Goal: Task Accomplishment & Management: Complete application form

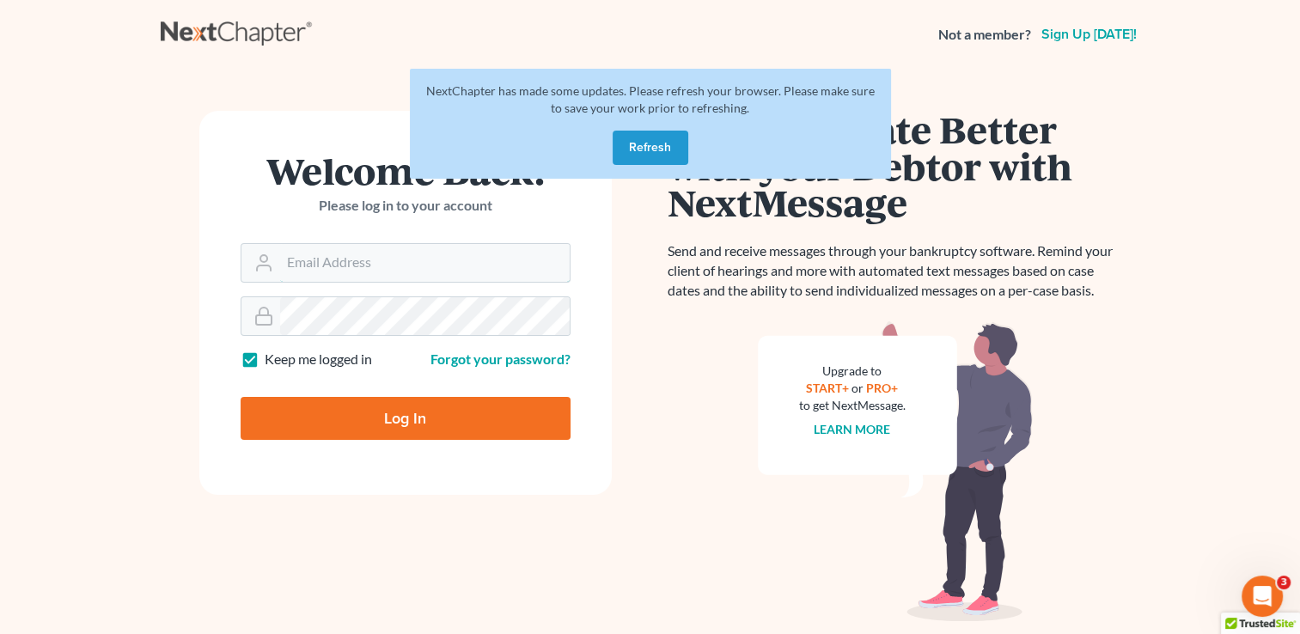
type input "kristi@littlelawofficeky.com"
click at [637, 148] on button "Refresh" at bounding box center [650, 148] width 76 height 34
click at [631, 149] on button "Refresh" at bounding box center [650, 148] width 76 height 34
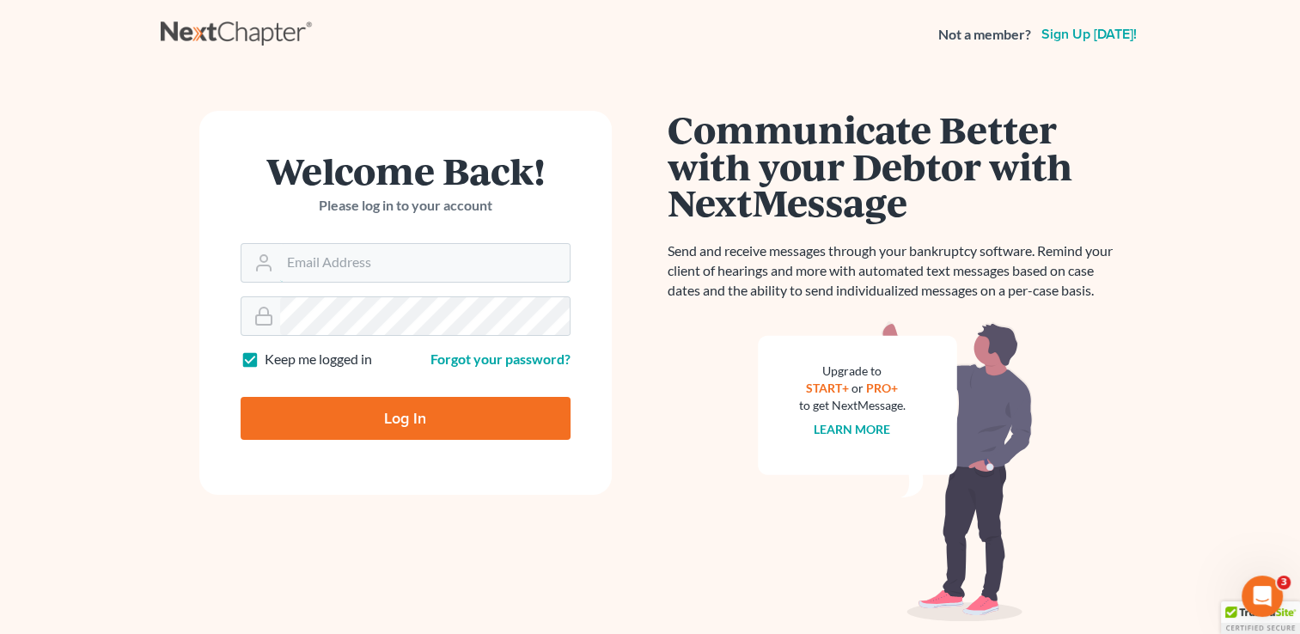
type input "[PERSON_NAME][EMAIL_ADDRESS][DOMAIN_NAME]"
click at [356, 410] on input "Log In" at bounding box center [406, 418] width 330 height 43
type input "Thinking..."
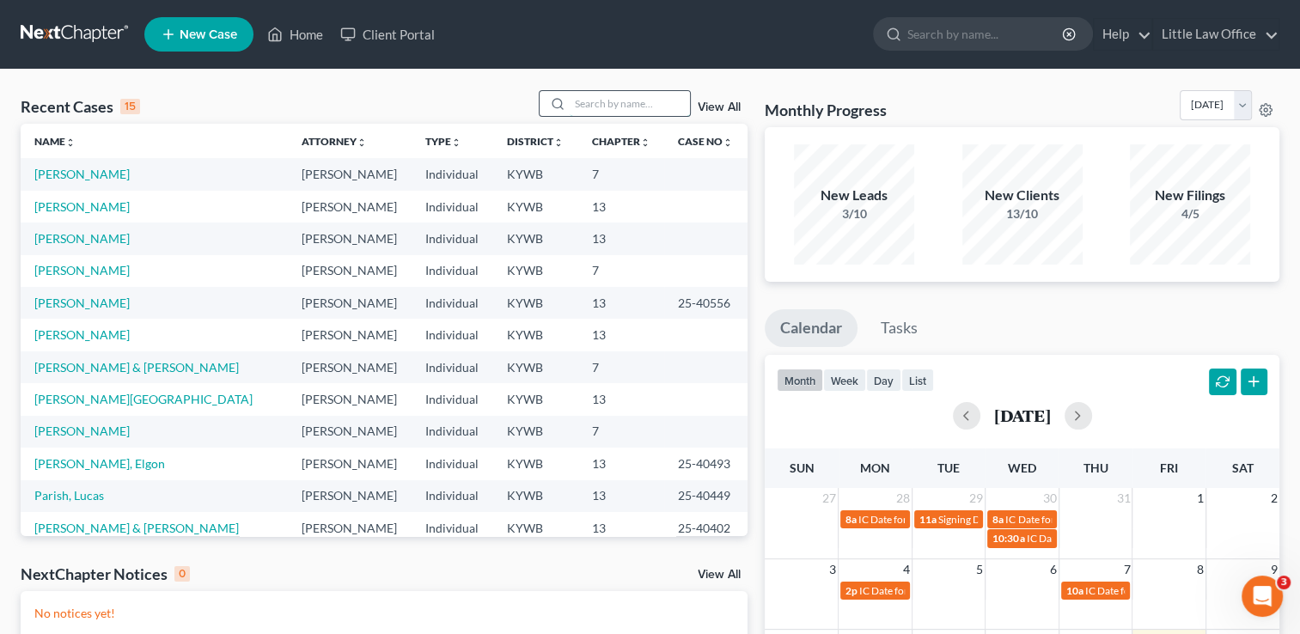
click at [599, 107] on input "search" at bounding box center [630, 103] width 120 height 25
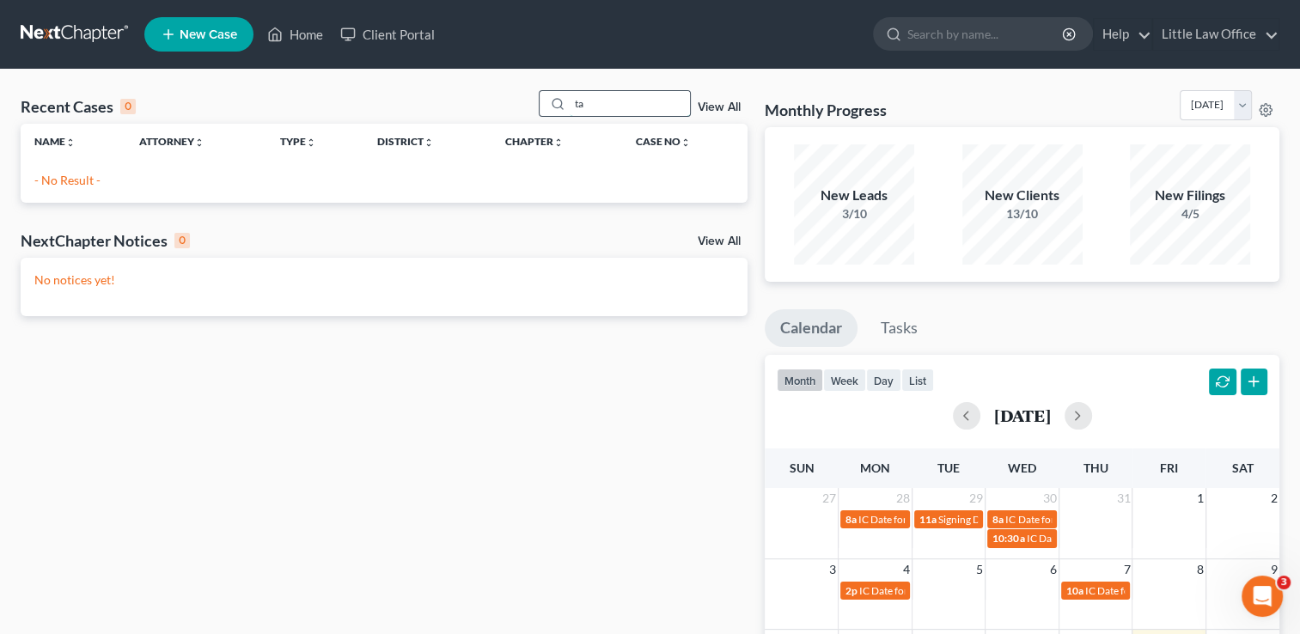
type input "t"
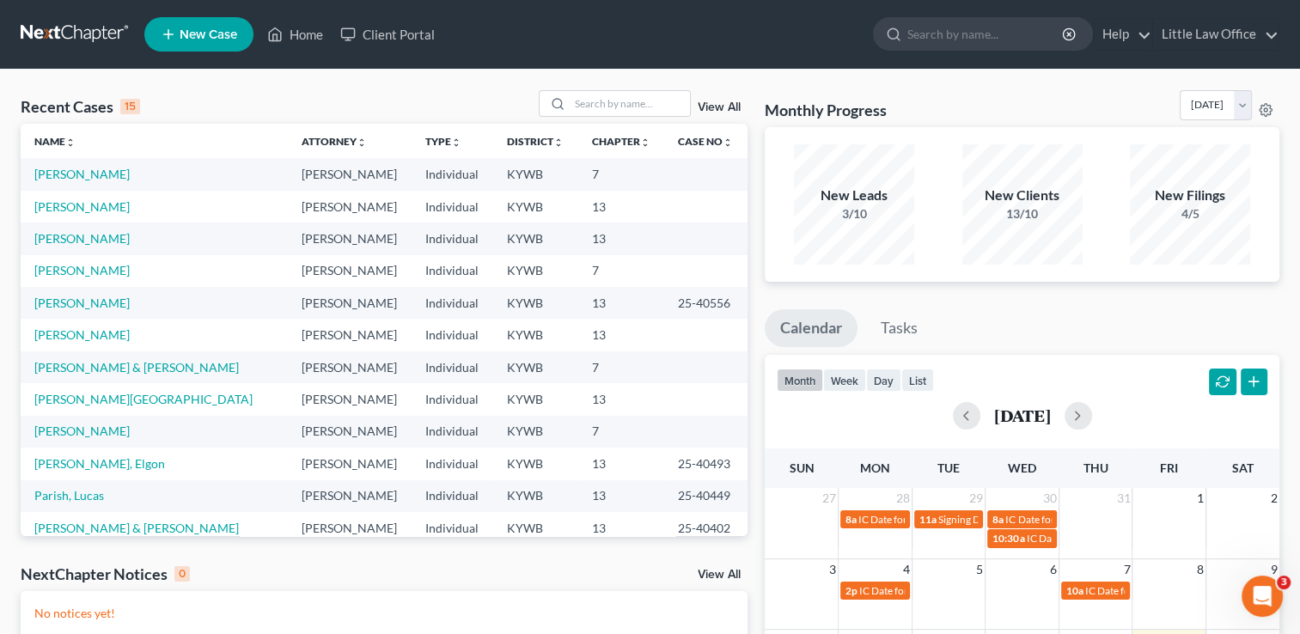
click at [223, 46] on link "New Case" at bounding box center [198, 34] width 109 height 34
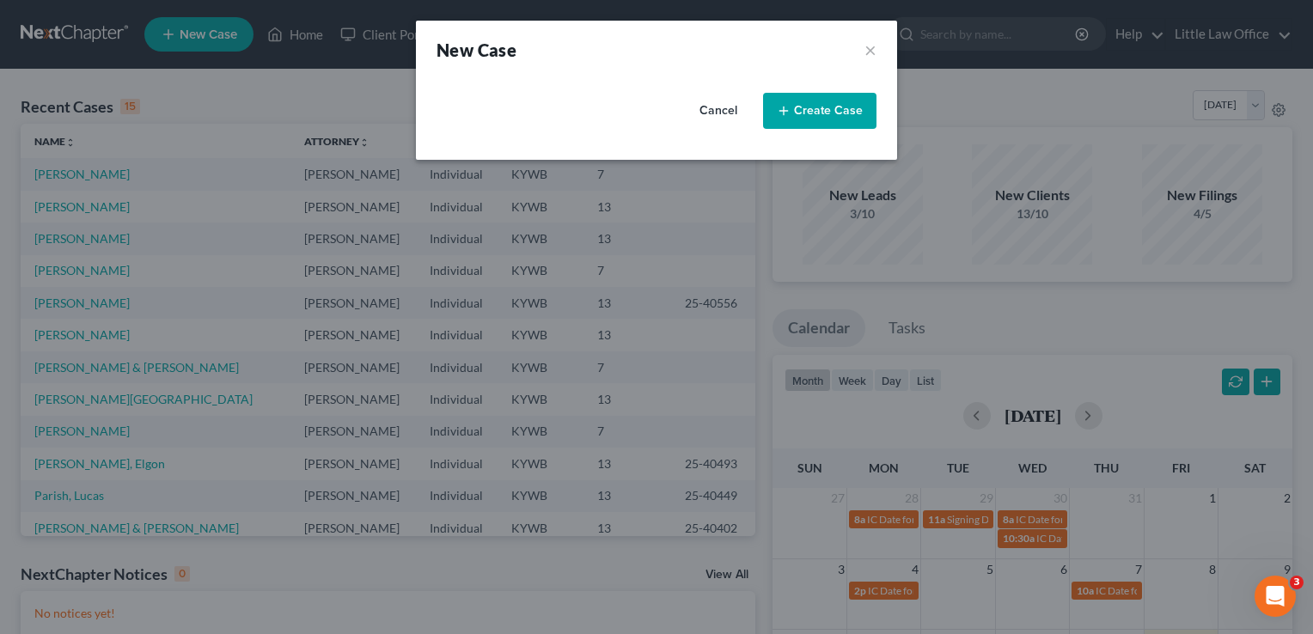
select select "33"
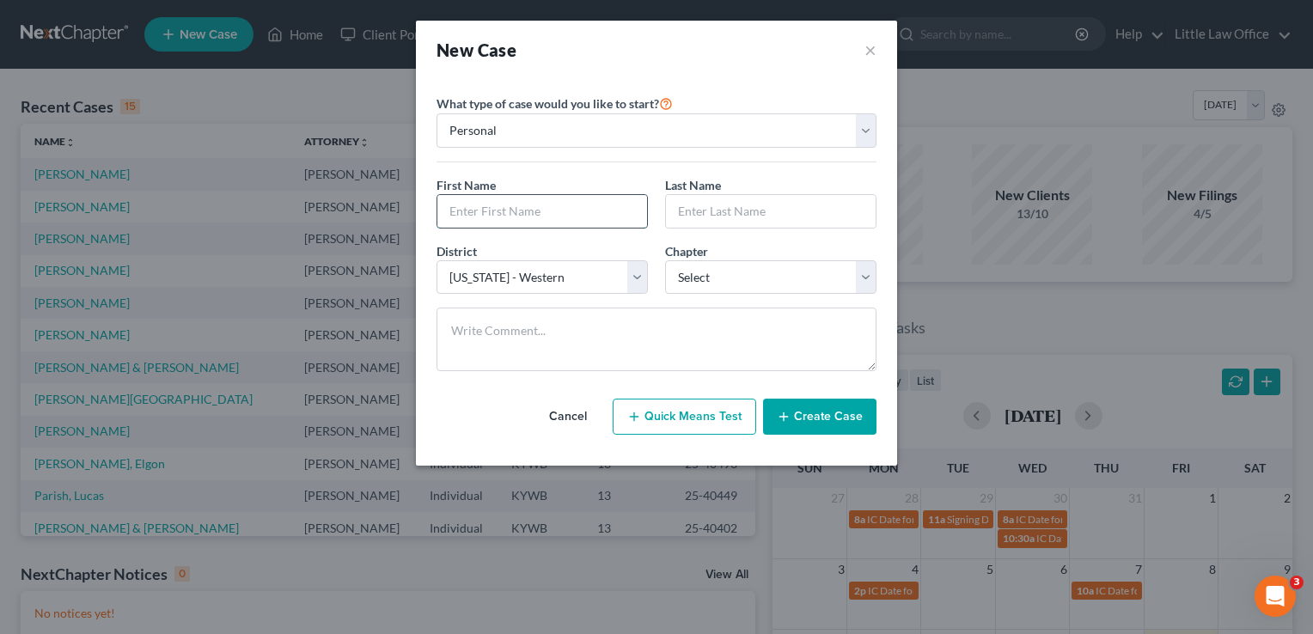
click at [522, 211] on input "text" at bounding box center [542, 211] width 210 height 33
type input "Jessica"
type input "Tapia"
select select "0"
click at [809, 426] on button "Create Case" at bounding box center [819, 417] width 113 height 36
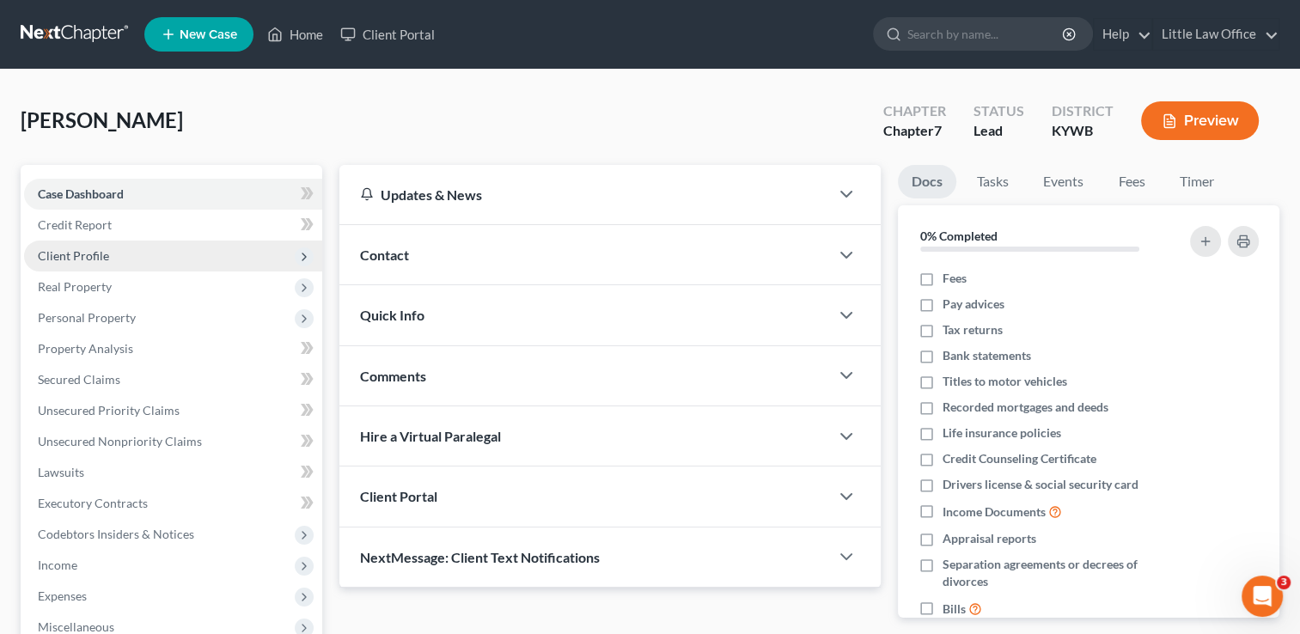
click at [87, 249] on span "Client Profile" at bounding box center [73, 255] width 71 height 15
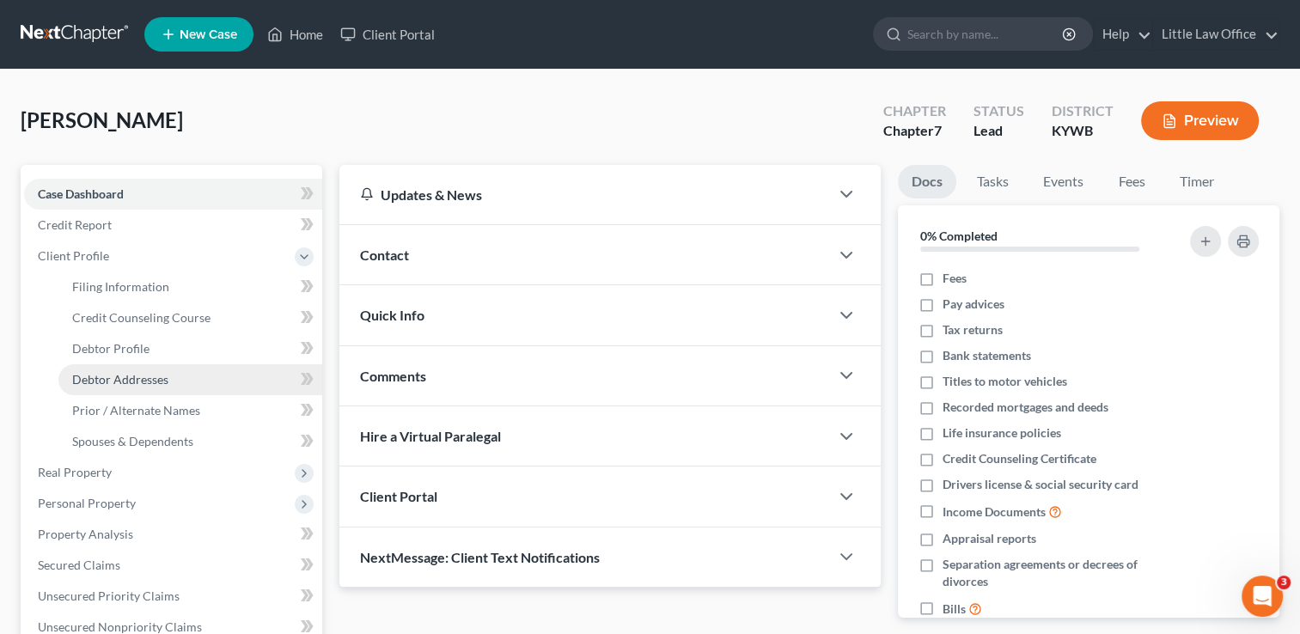
click at [122, 381] on span "Debtor Addresses" at bounding box center [120, 379] width 96 height 15
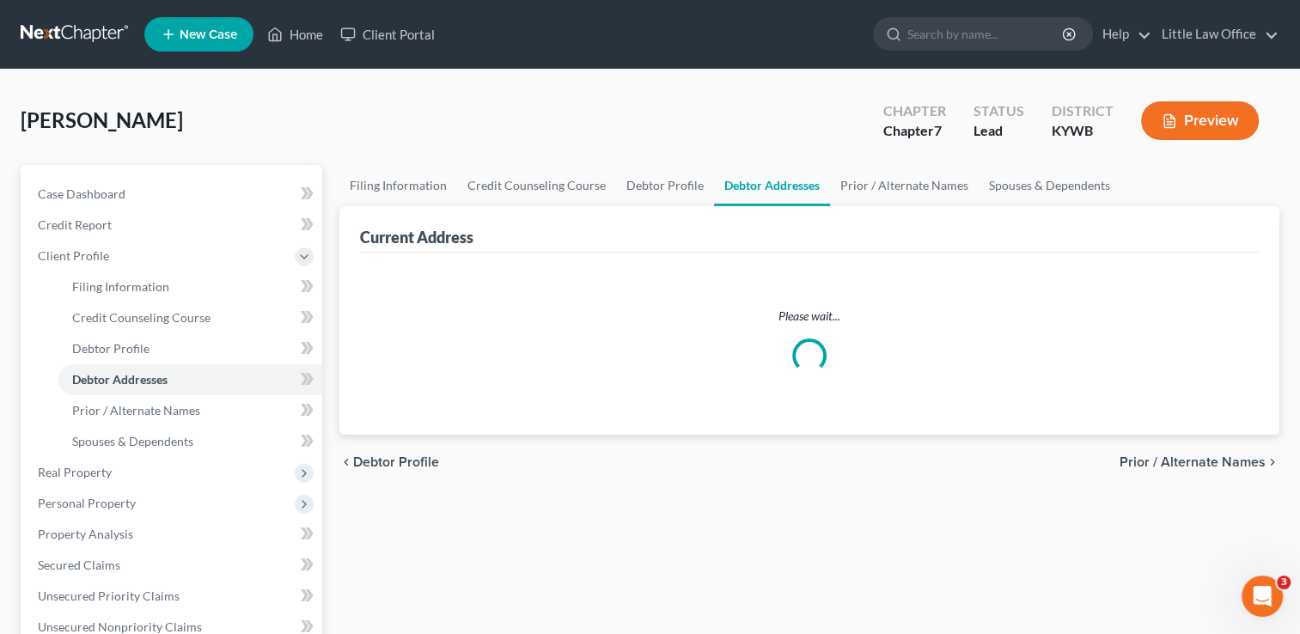
select select "0"
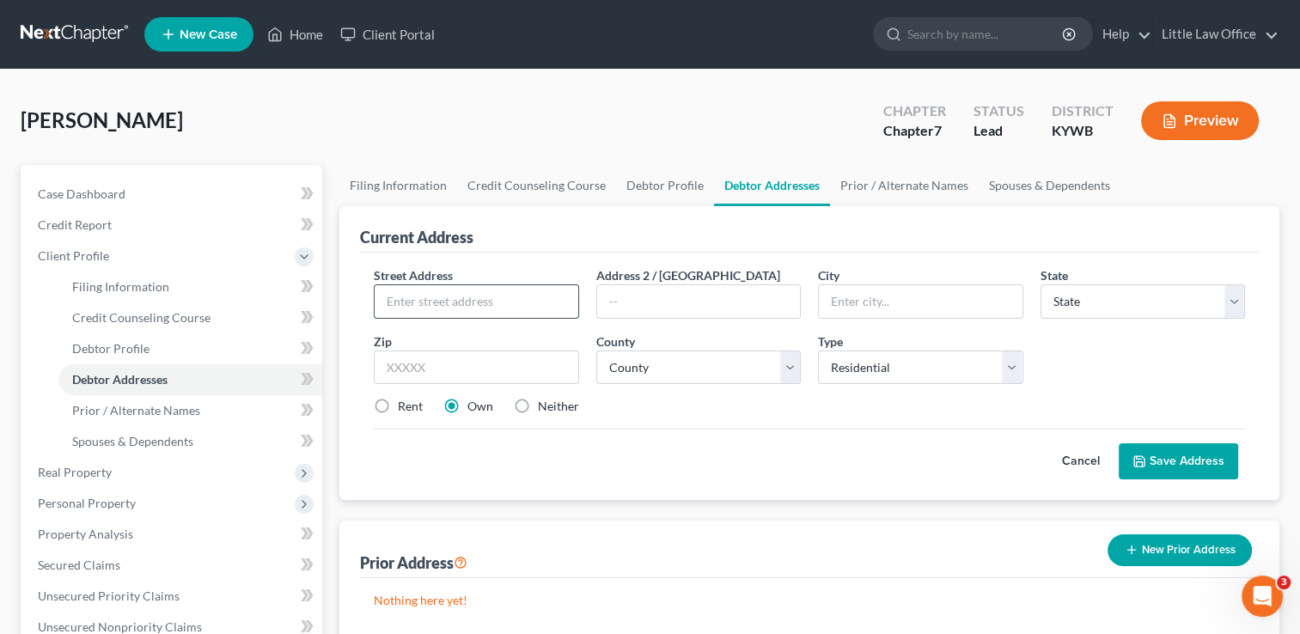
click at [525, 294] on input "text" at bounding box center [476, 301] width 203 height 33
type input "901 Hiawatha Drive"
type input "42431"
type input "Madisonville"
select select "18"
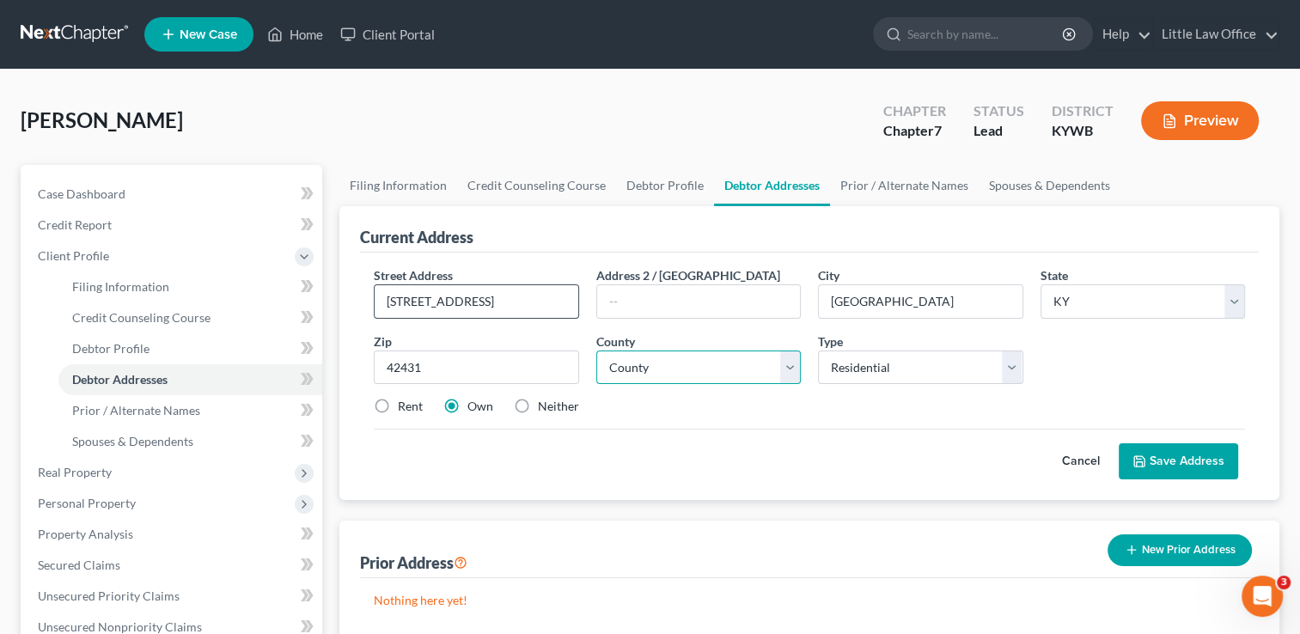
select select "53"
click at [1172, 477] on button "Save Address" at bounding box center [1177, 461] width 119 height 36
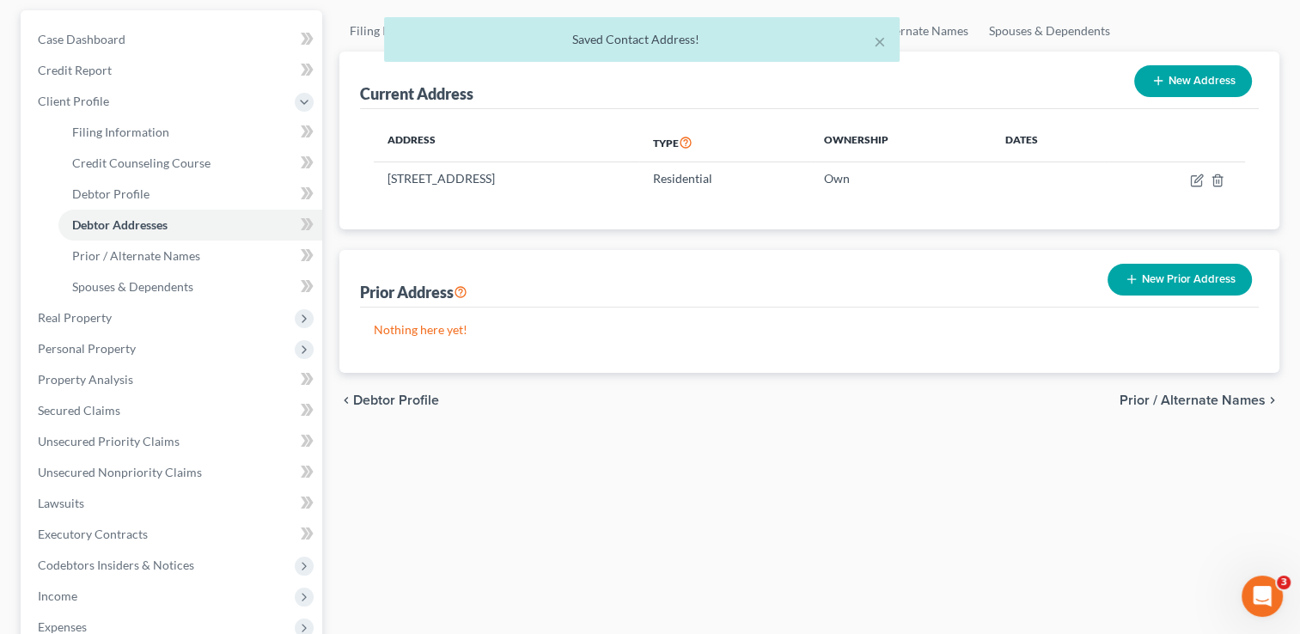
scroll to position [158, 0]
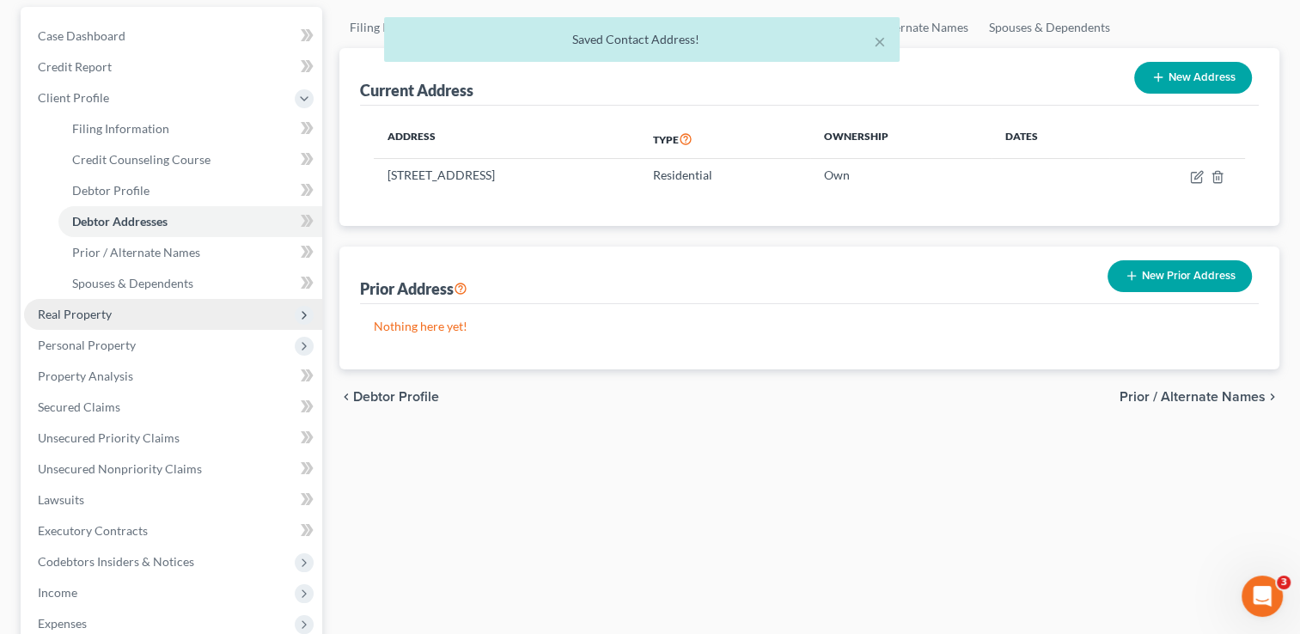
click at [120, 316] on span "Real Property" at bounding box center [173, 314] width 298 height 31
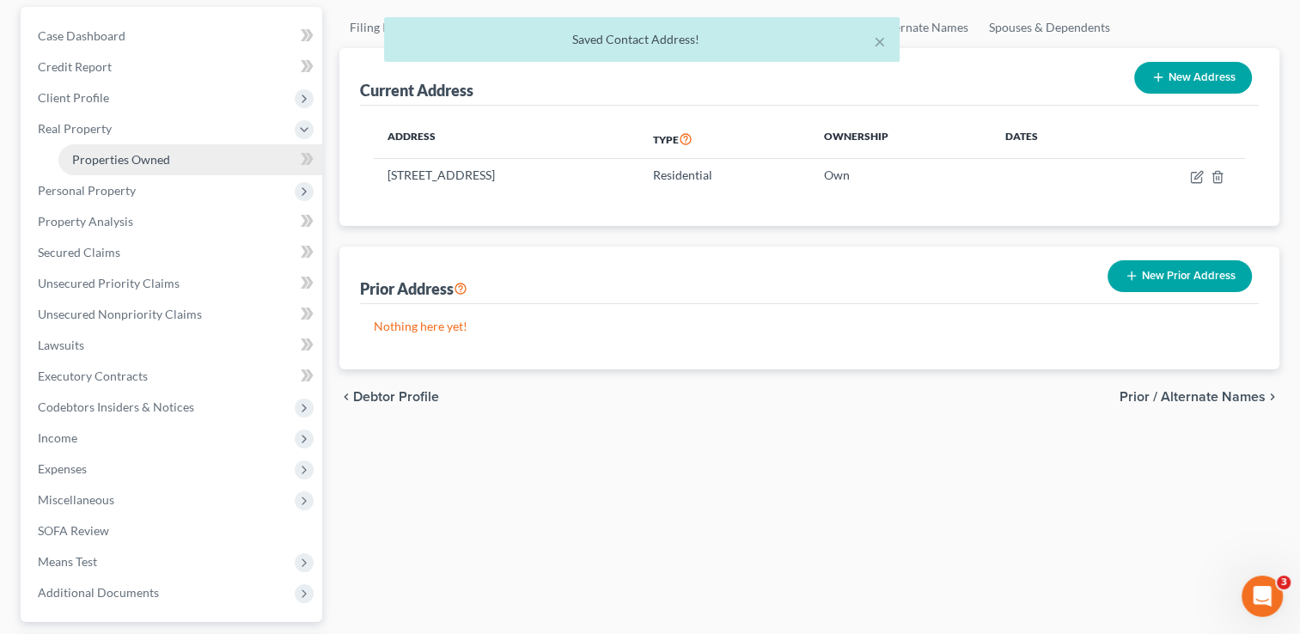
click at [96, 169] on link "Properties Owned" at bounding box center [190, 159] width 264 height 31
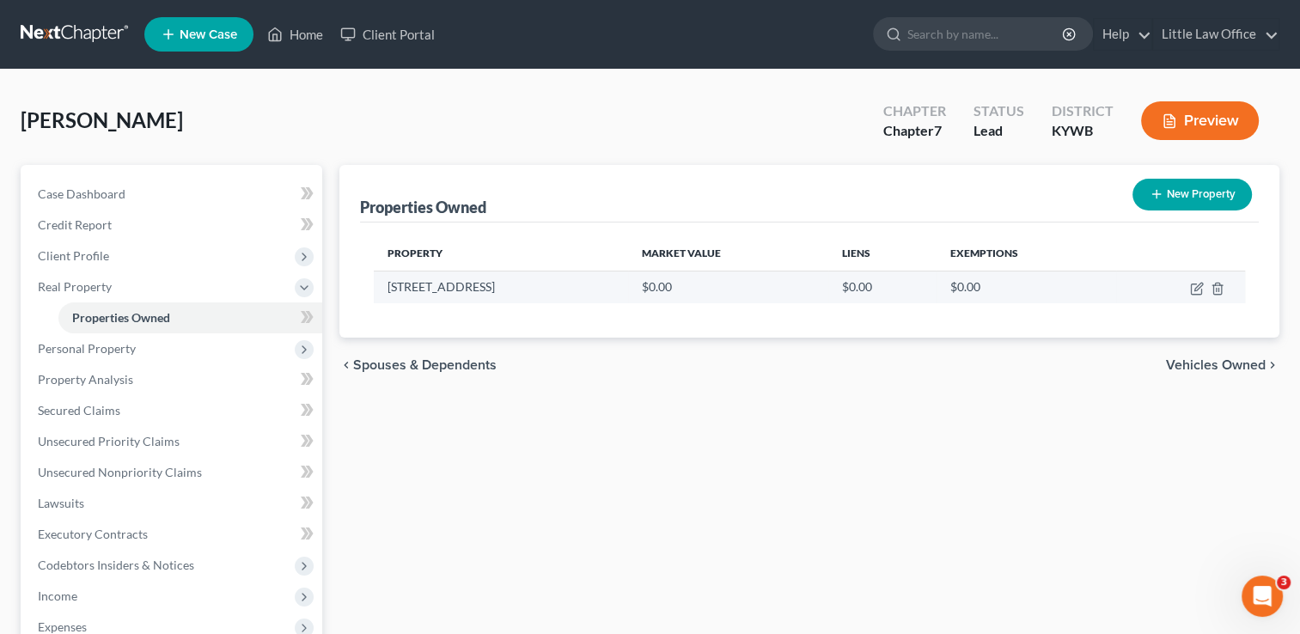
click at [1203, 297] on td at bounding box center [1180, 287] width 129 height 33
click at [1198, 285] on icon "button" at bounding box center [1197, 289] width 14 height 14
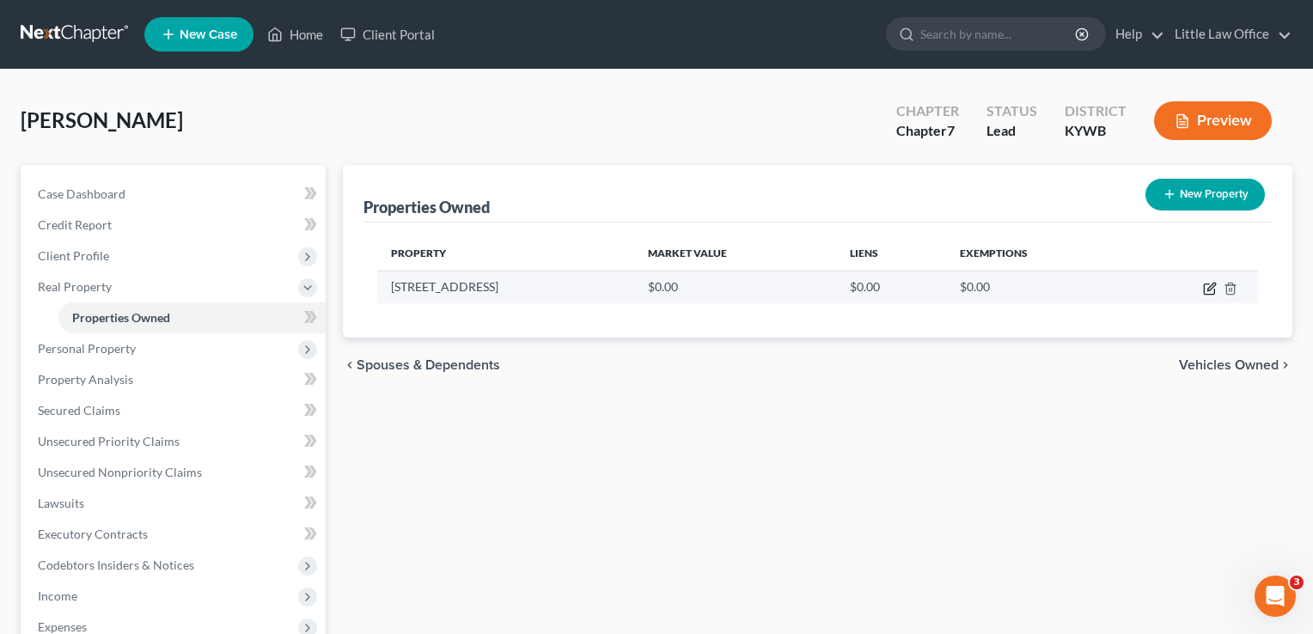
select select "18"
select select "53"
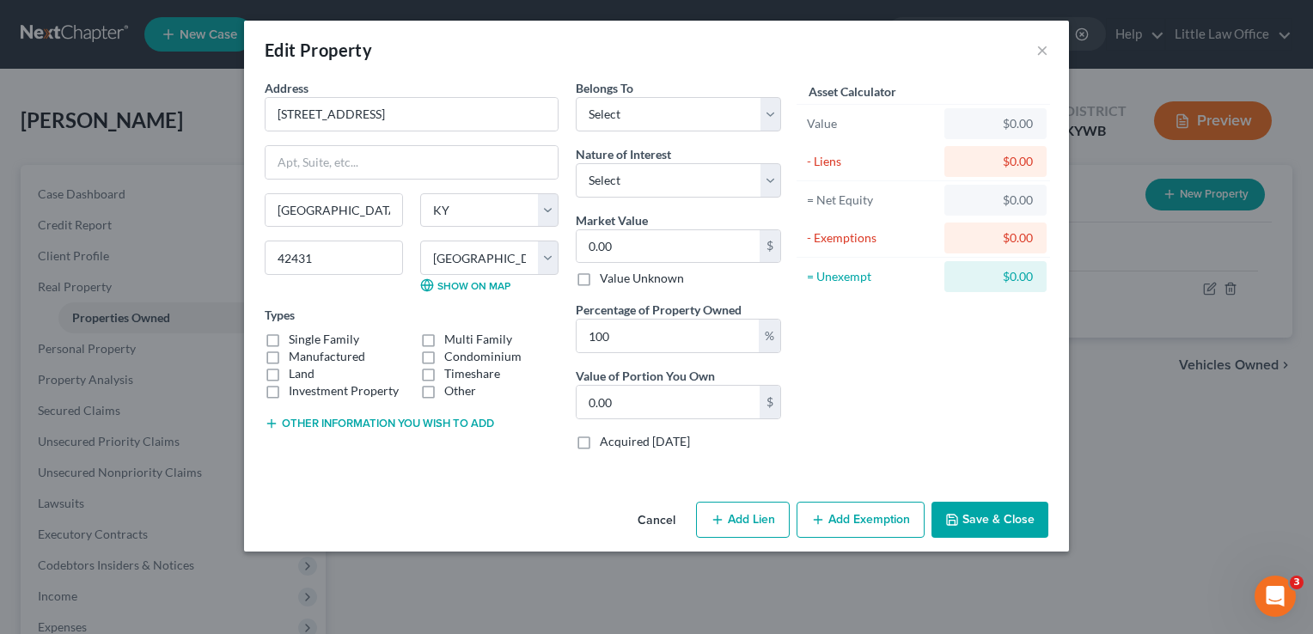
click at [292, 338] on label "Single Family" at bounding box center [324, 339] width 70 height 17
click at [296, 338] on input "Single Family" at bounding box center [301, 336] width 11 height 11
checkbox input "true"
click at [293, 369] on label "Land" at bounding box center [302, 373] width 26 height 17
click at [296, 369] on input "Land" at bounding box center [301, 370] width 11 height 11
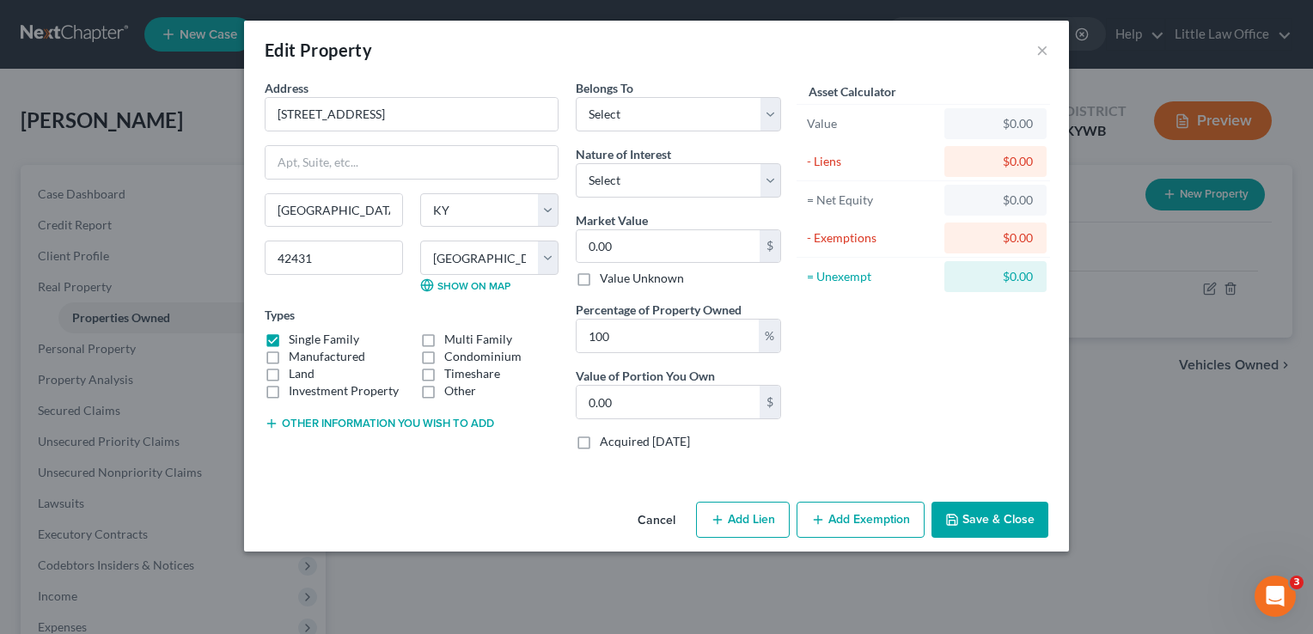
checkbox input "true"
click at [632, 186] on select "Select Fee Simple Joint Tenant Life Estate Equitable Interest Future Interest T…" at bounding box center [678, 180] width 205 height 34
select select "0"
click at [576, 163] on select "Select Fee Simple Joint Tenant Life Estate Equitable Interest Future Interest T…" at bounding box center [678, 180] width 205 height 34
click at [628, 120] on select "Select Debtor 1 Only Debtor 2 Only Debtor 1 And Debtor 2 Only At Least One Of T…" at bounding box center [678, 114] width 205 height 34
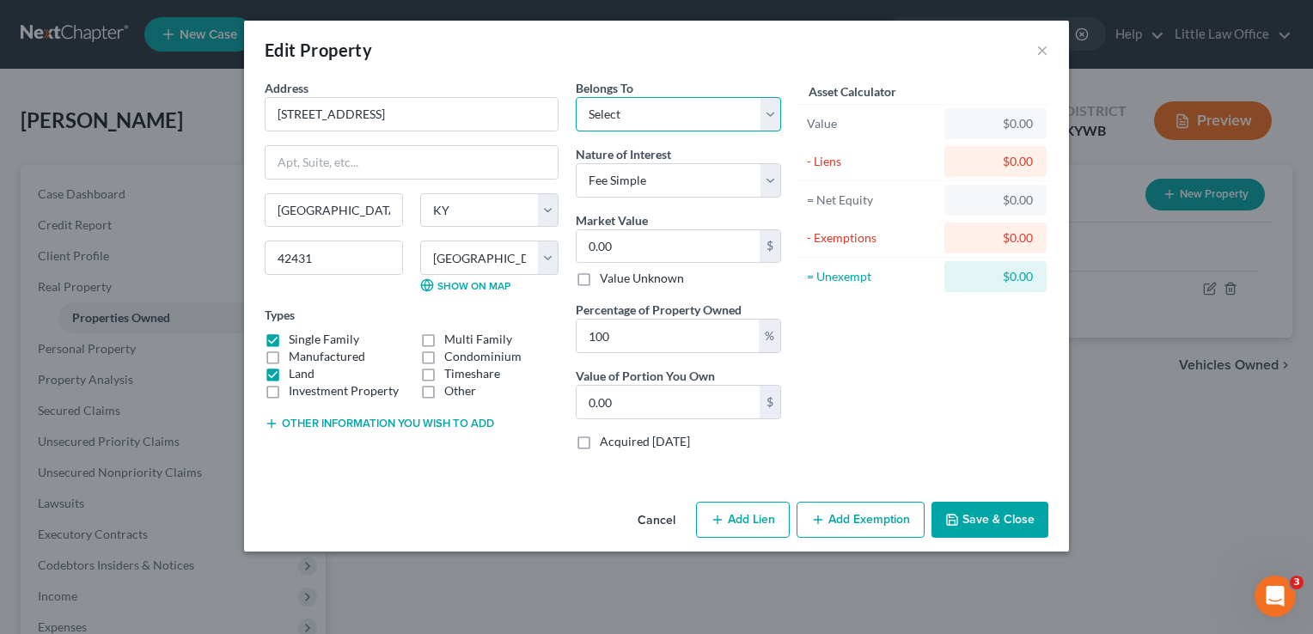
select select "3"
click at [576, 97] on select "Select Debtor 1 Only Debtor 2 Only Debtor 1 And Debtor 2 Only At Least One Of T…" at bounding box center [678, 114] width 205 height 34
click at [646, 256] on input "0.00" at bounding box center [667, 246] width 183 height 33
type input "1"
type input "1.00"
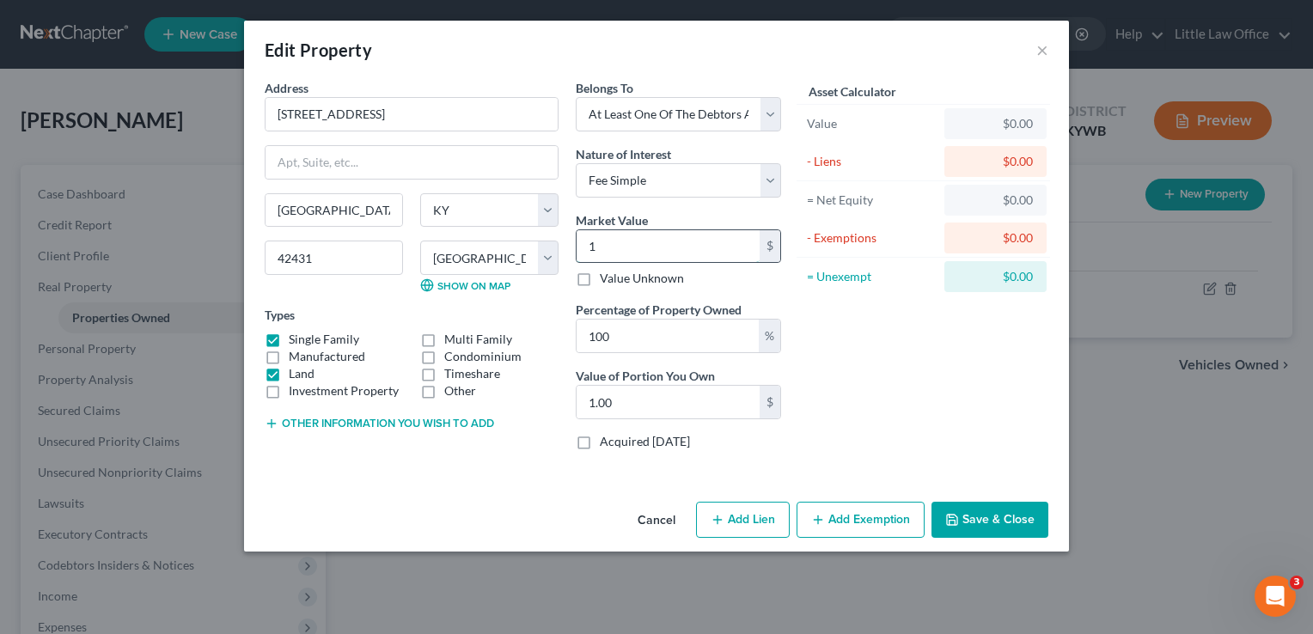
type input "13"
type input "13.00"
type input "130"
type input "130.00"
type input "1300"
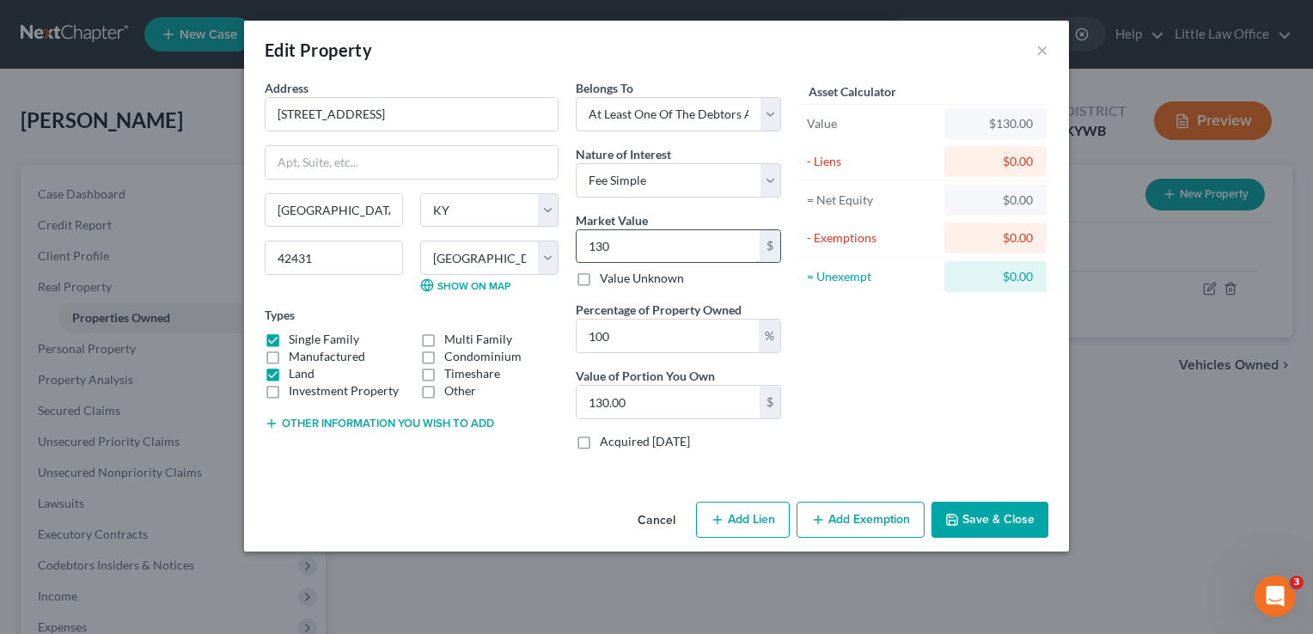
type input "1,300.00"
type input "1,3000"
type input "13,000.00"
type input "13,0000"
type input "130,000.00"
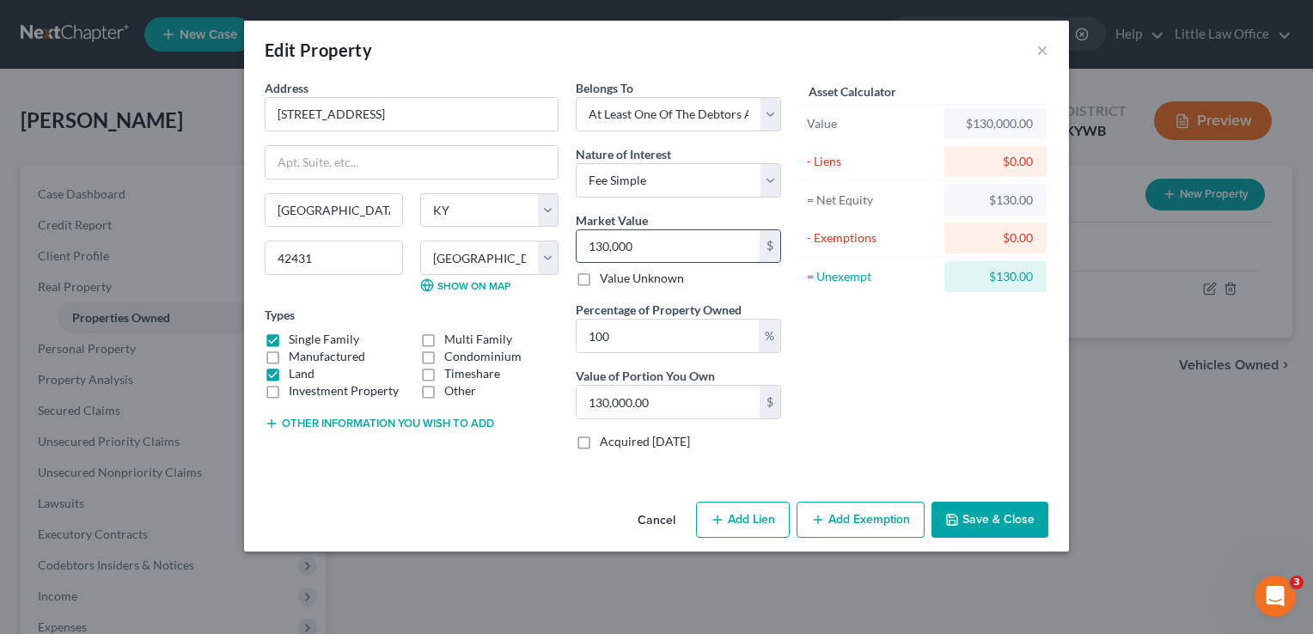
type input "130,000"
click at [309, 424] on button "Other information you wish to add" at bounding box center [379, 424] width 229 height 14
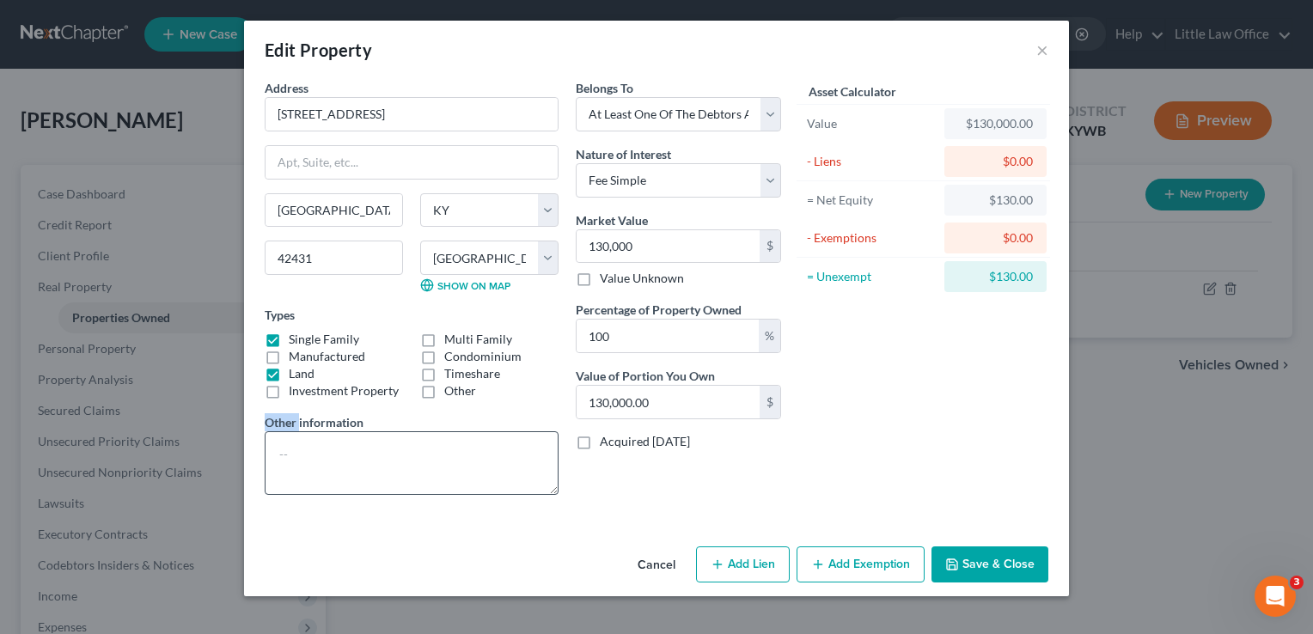
drag, startPoint x: 309, startPoint y: 424, endPoint x: 317, endPoint y: 456, distance: 32.7
click at [317, 456] on div "Other information" at bounding box center [412, 454] width 294 height 82
click at [309, 465] on textarea at bounding box center [412, 463] width 294 height 64
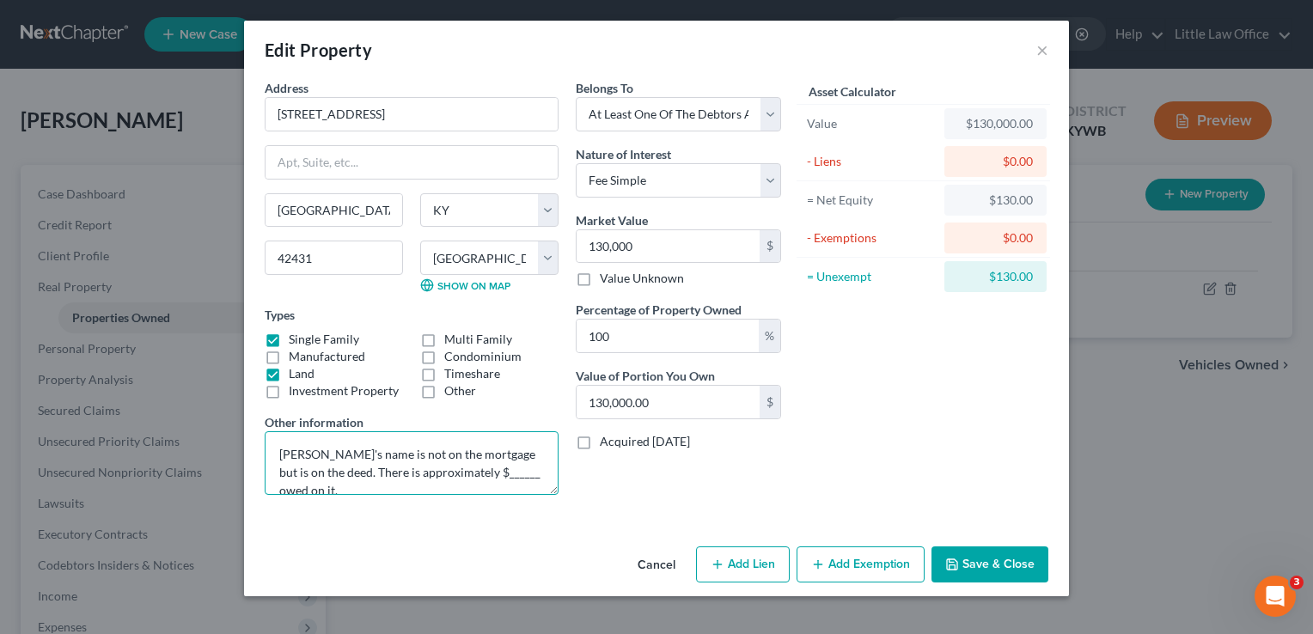
type textarea "Debtor's name is not on the mortgage but is on the deed. There is approximately…"
click at [1010, 572] on button "Save & Close" at bounding box center [989, 564] width 117 height 36
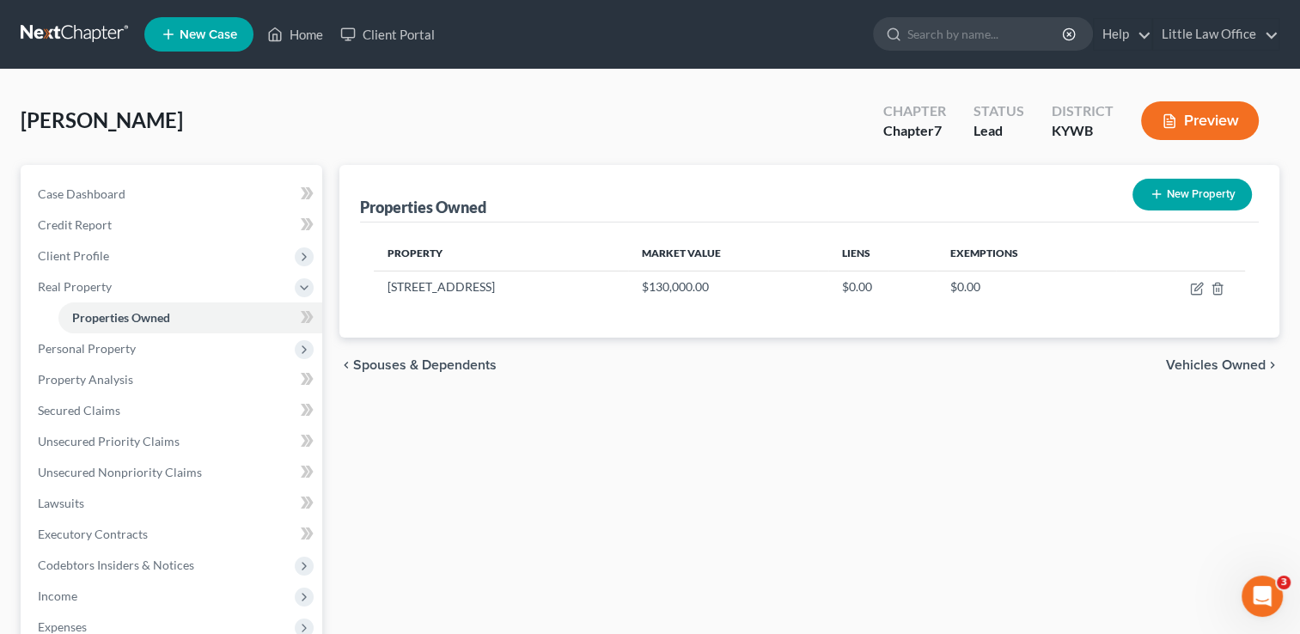
click at [1182, 197] on button "New Property" at bounding box center [1191, 195] width 119 height 32
select select "18"
select select "53"
select select "0"
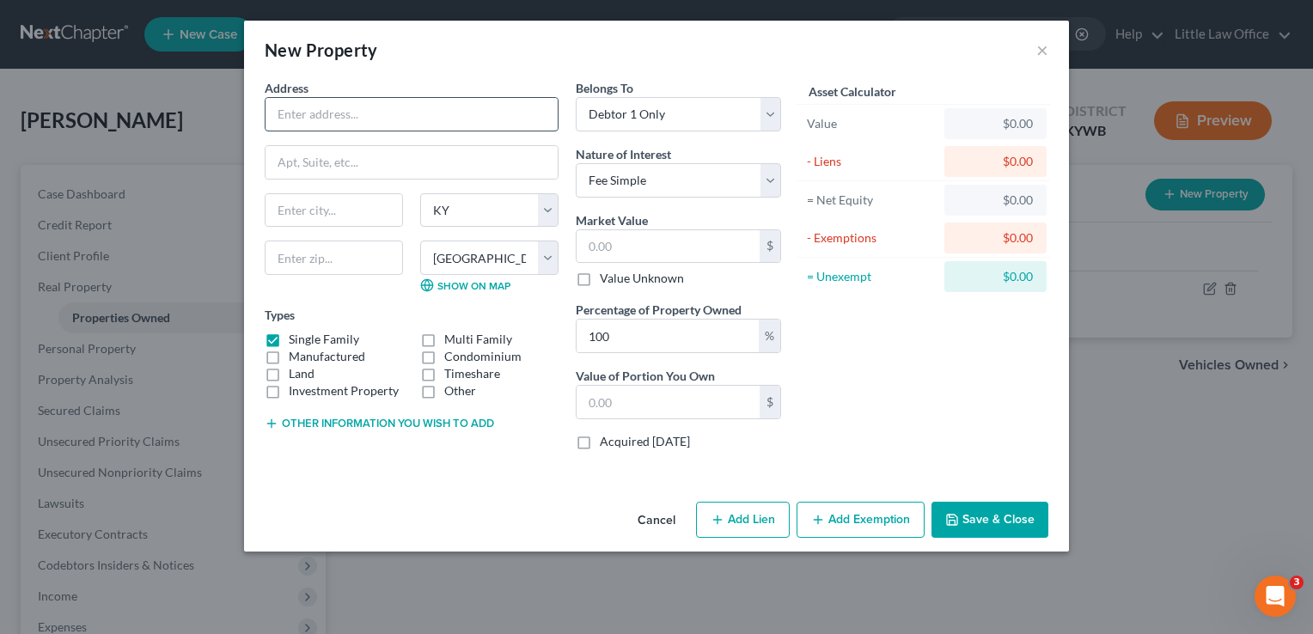
click at [357, 129] on input "text" at bounding box center [411, 114] width 292 height 33
type input "2090 Slaughters Lake Road"
type input "42413"
type input "Hanson"
click at [302, 370] on label "Land" at bounding box center [302, 373] width 26 height 17
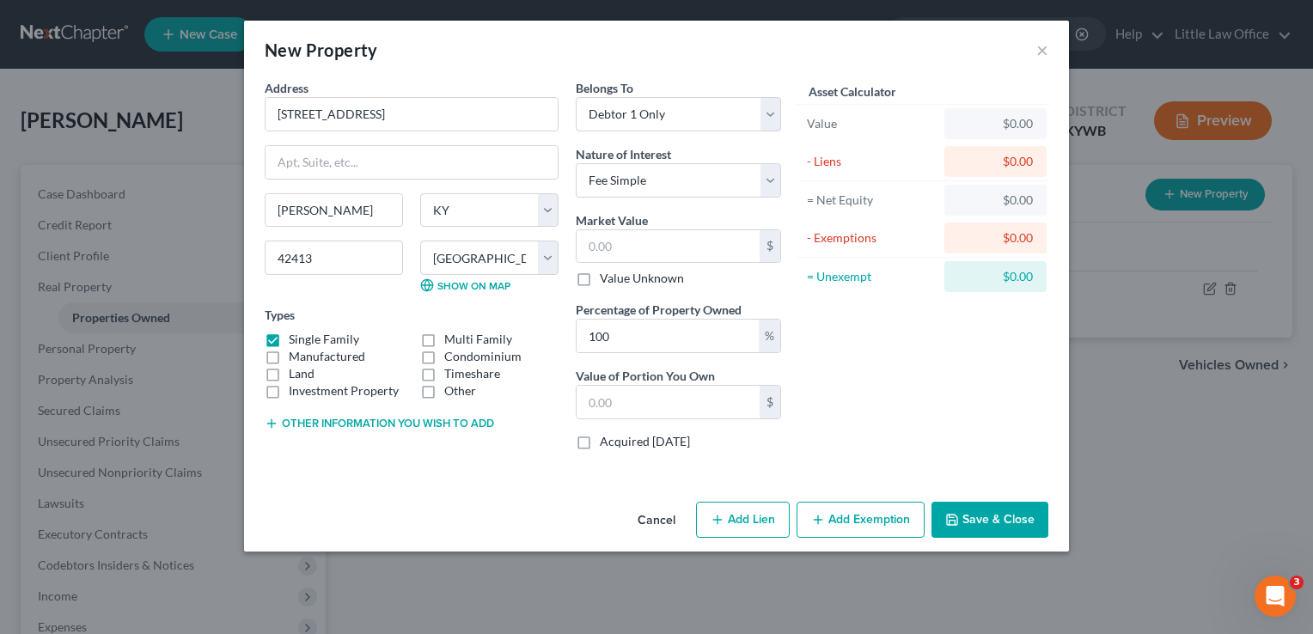
click at [302, 370] on input "Land" at bounding box center [301, 370] width 11 height 11
checkbox input "true"
click at [674, 125] on select "Select Debtor 1 Only Debtor 2 Only Debtor 1 And Debtor 2 Only At Least One Of T…" at bounding box center [678, 114] width 205 height 34
select select "3"
click at [576, 97] on select "Select Debtor 1 Only Debtor 2 Only Debtor 1 And Debtor 2 Only At Least One Of T…" at bounding box center [678, 114] width 205 height 34
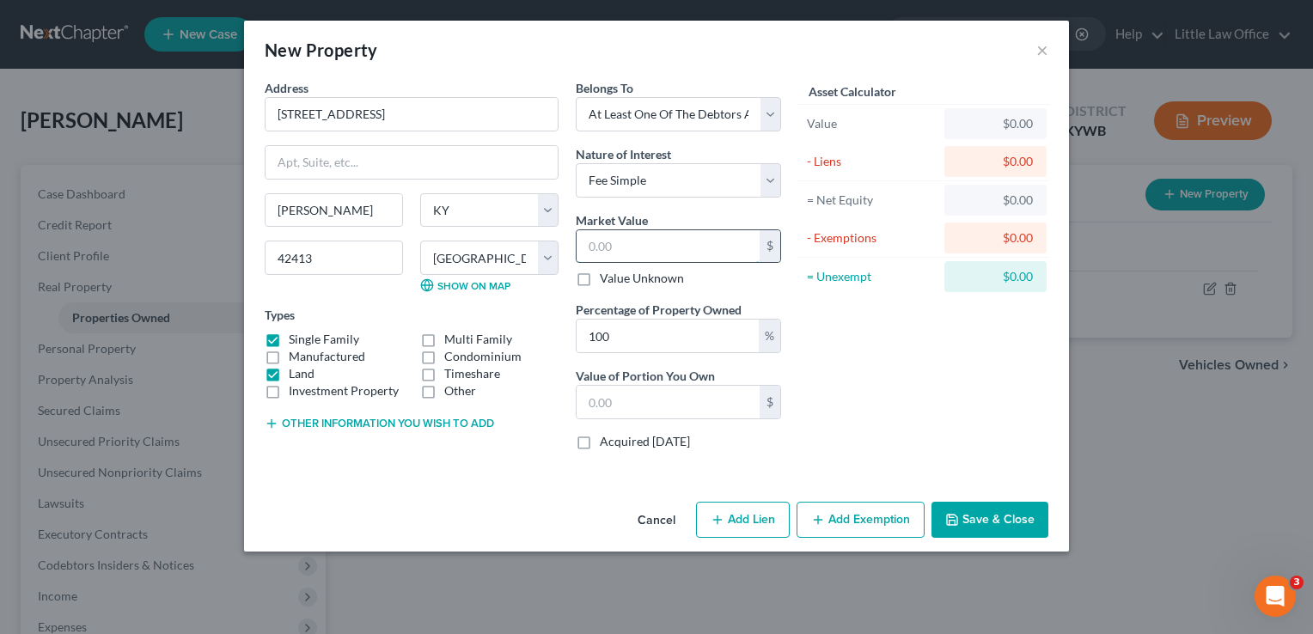
click at [684, 251] on input "text" at bounding box center [667, 246] width 183 height 33
type input "3"
type input "3.00"
type input "36"
type input "36.00"
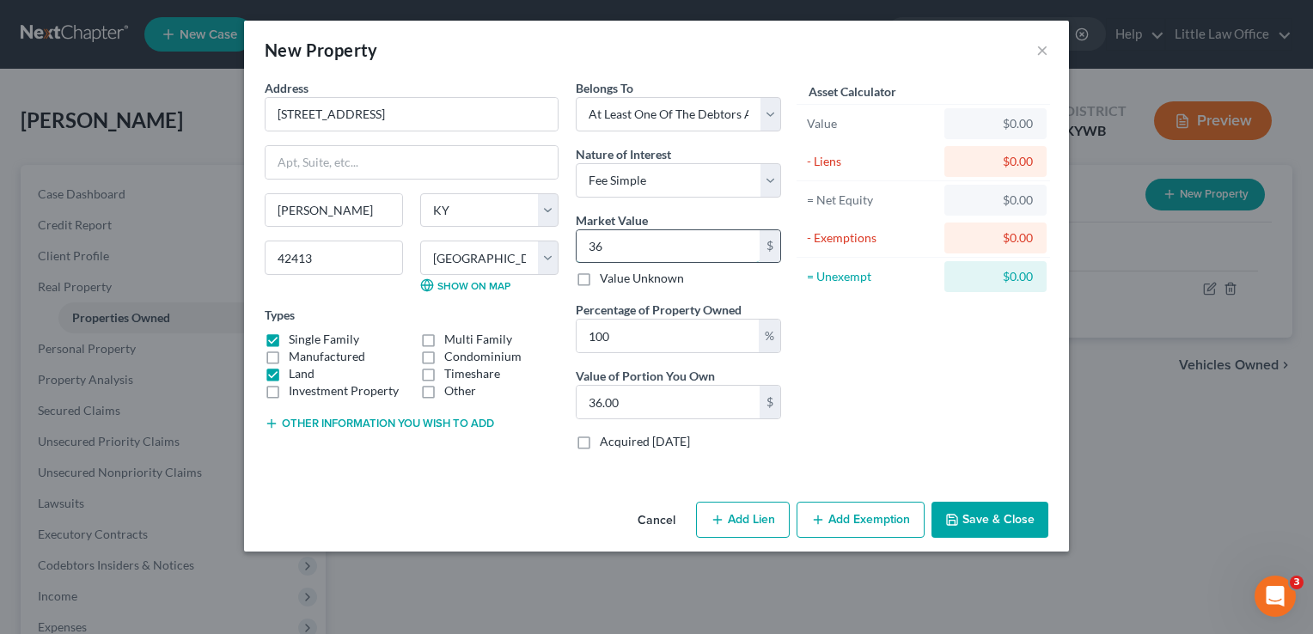
type input "360"
type input "360.00"
type input "3600"
type input "3,600.00"
type input "3,6000"
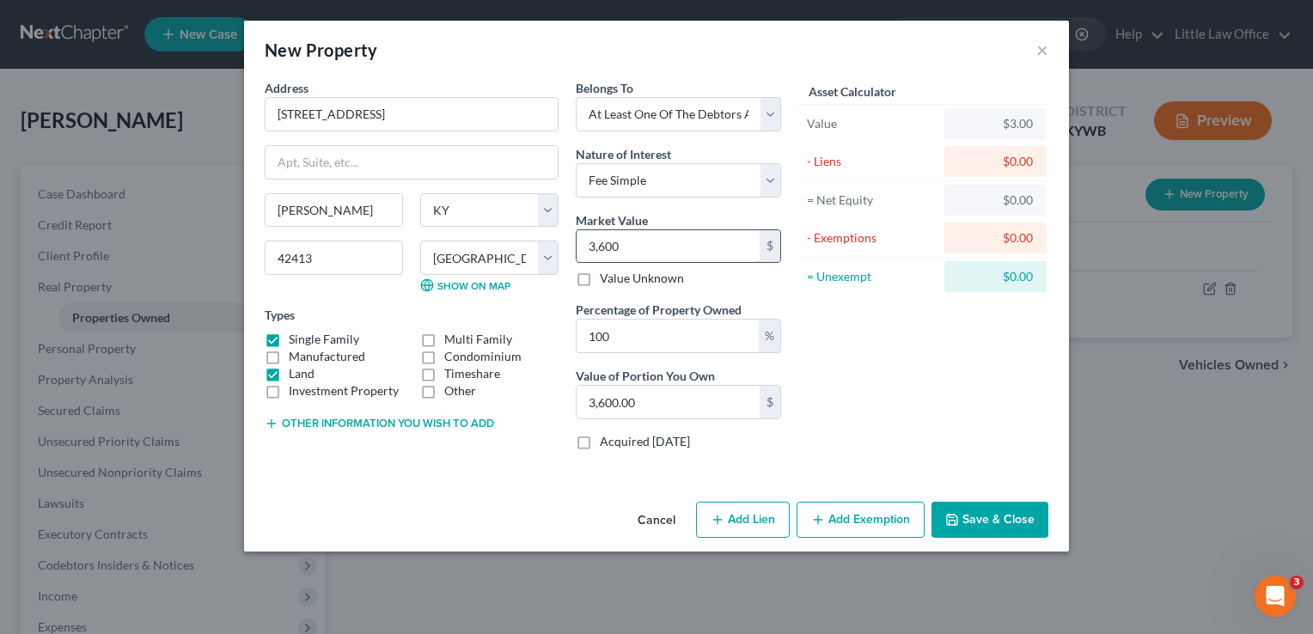
type input "36,000.00"
type input "36,000"
type input "5"
type input "1,800.00"
type input "50"
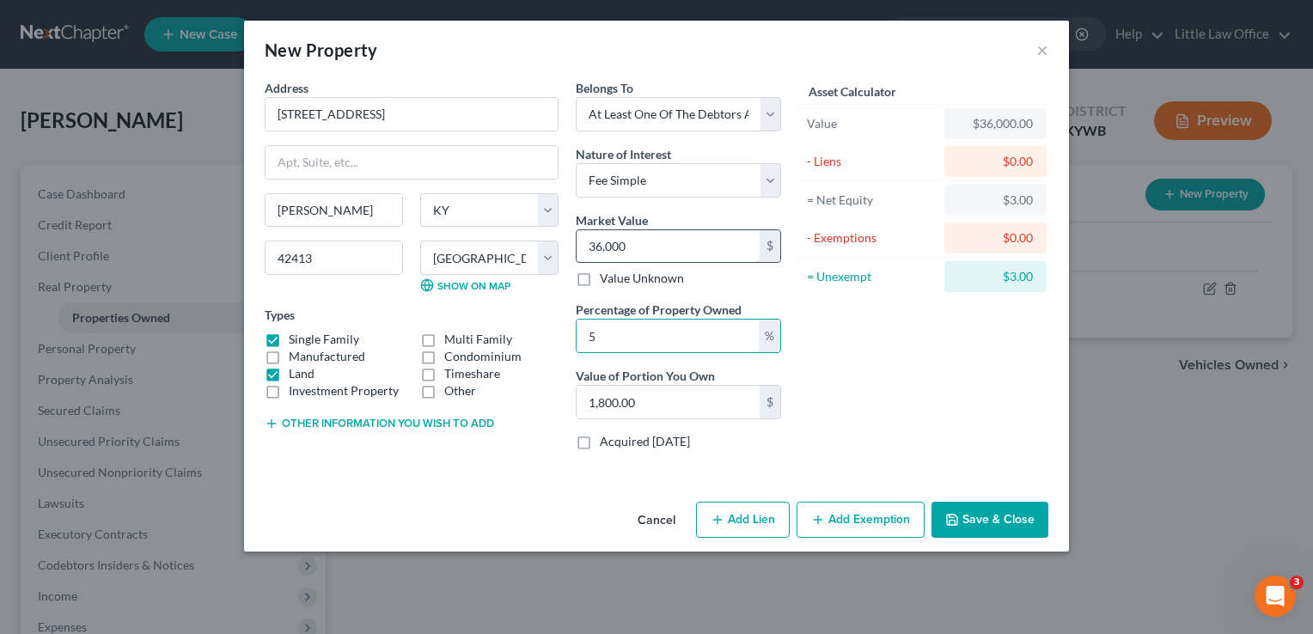
type input "18,000.00"
type input "50"
click at [1005, 527] on button "Save & Close" at bounding box center [989, 520] width 117 height 36
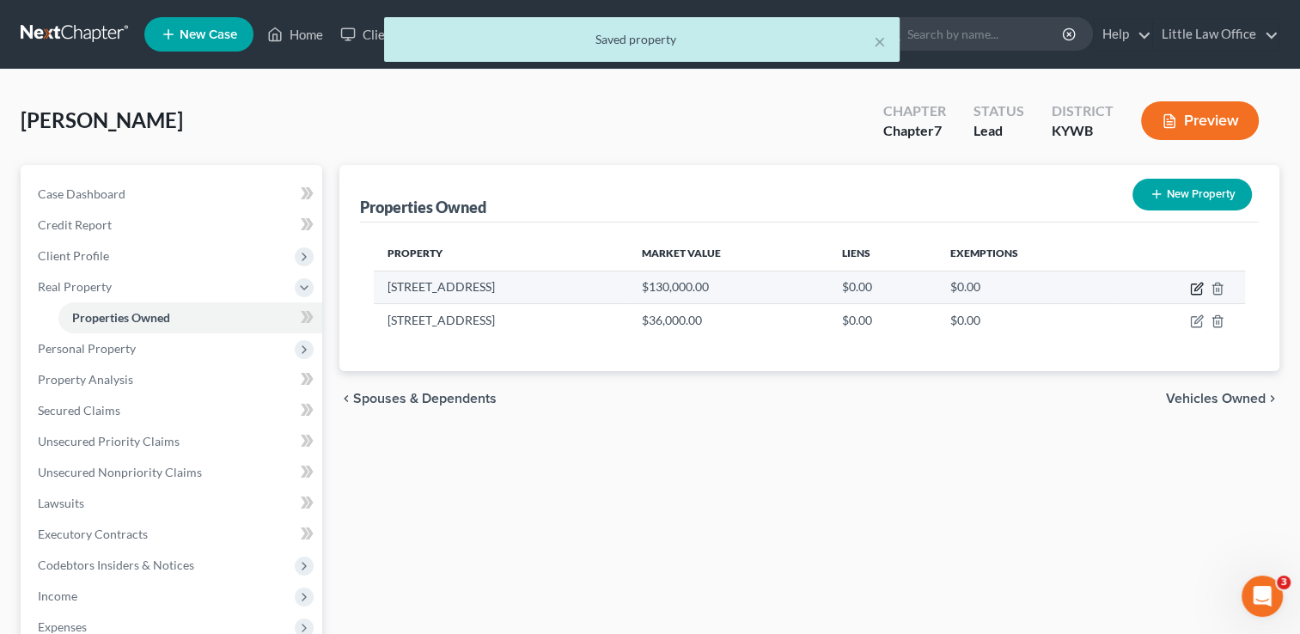
click at [1198, 289] on icon "button" at bounding box center [1197, 289] width 14 height 14
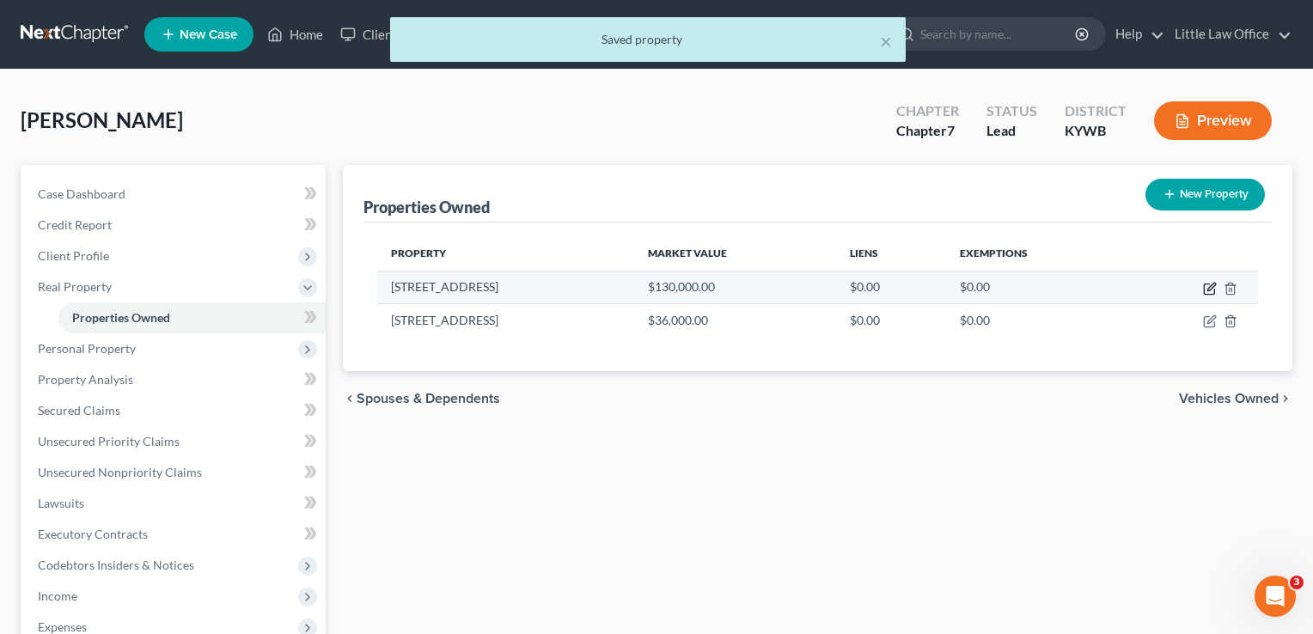
select select "18"
select select "53"
select select "3"
select select "0"
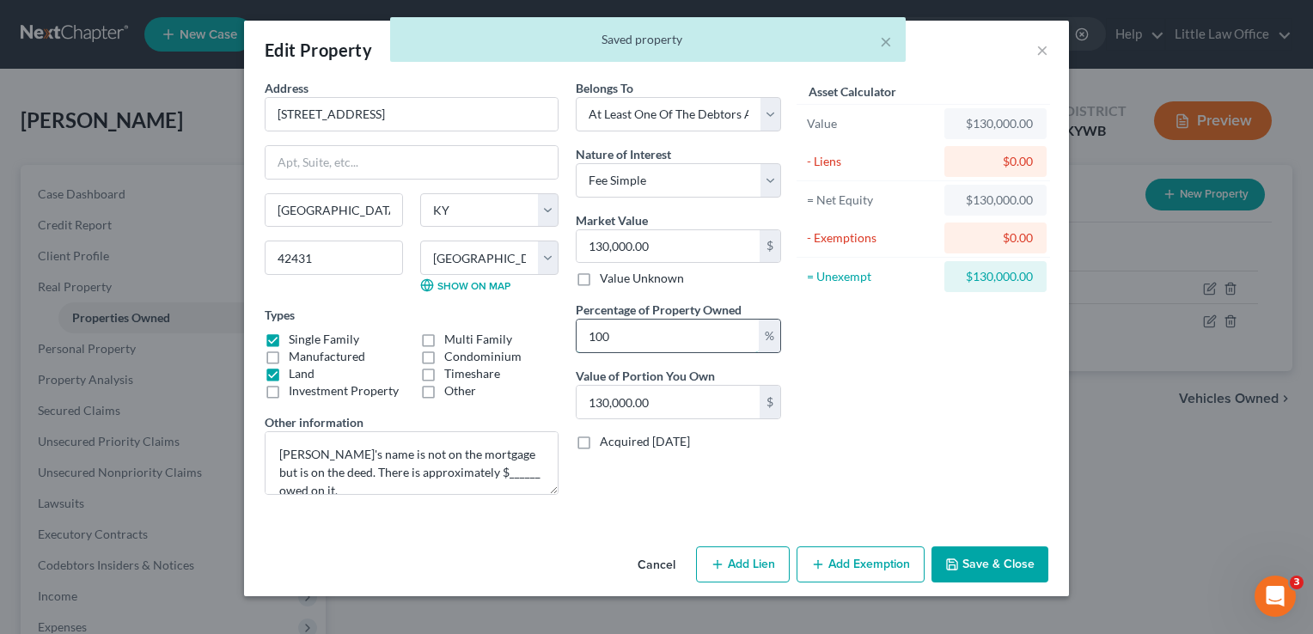
click at [631, 325] on input "100" at bounding box center [667, 336] width 182 height 33
type input "10"
type input "13,000.00"
type input "1"
type input "1,300.00"
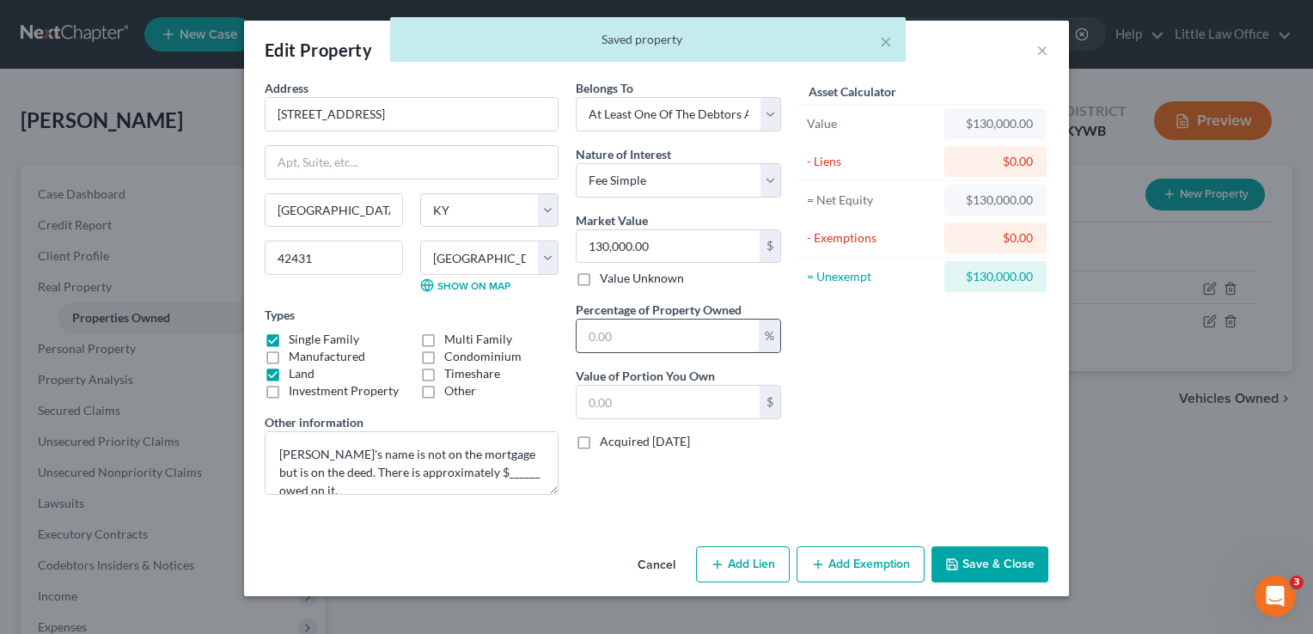
type input "5"
type input "6,500.00"
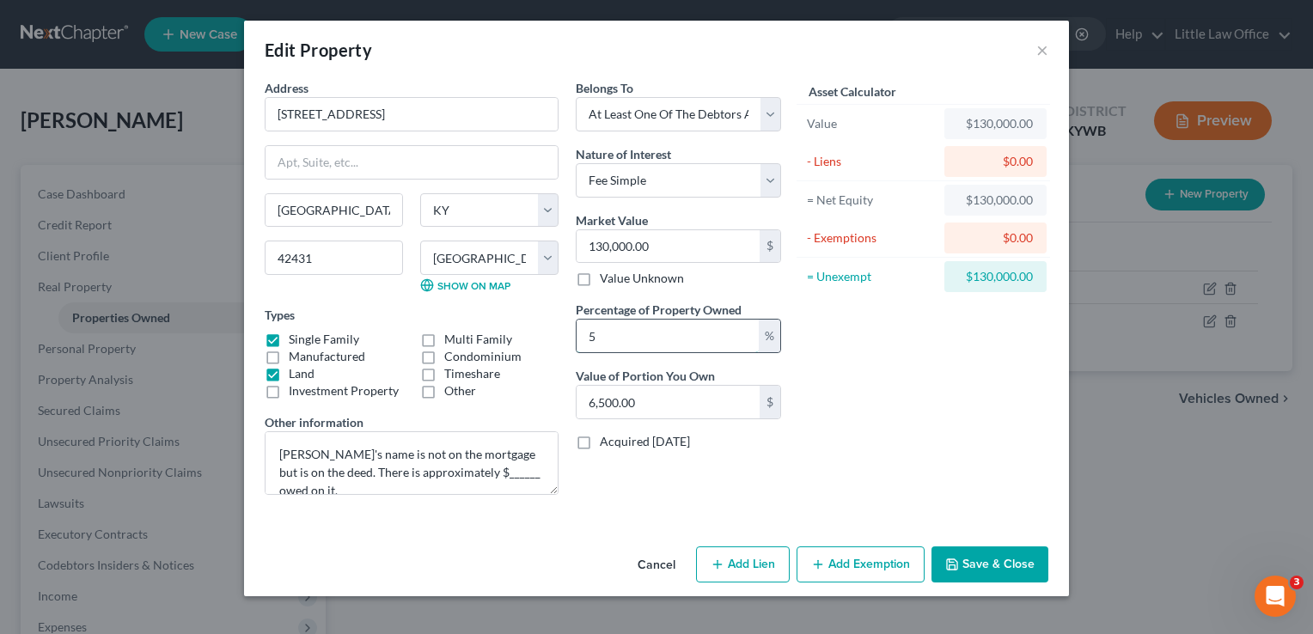
type input "50"
type input "65,000.00"
type input "50"
click at [974, 550] on button "Save & Close" at bounding box center [989, 564] width 117 height 36
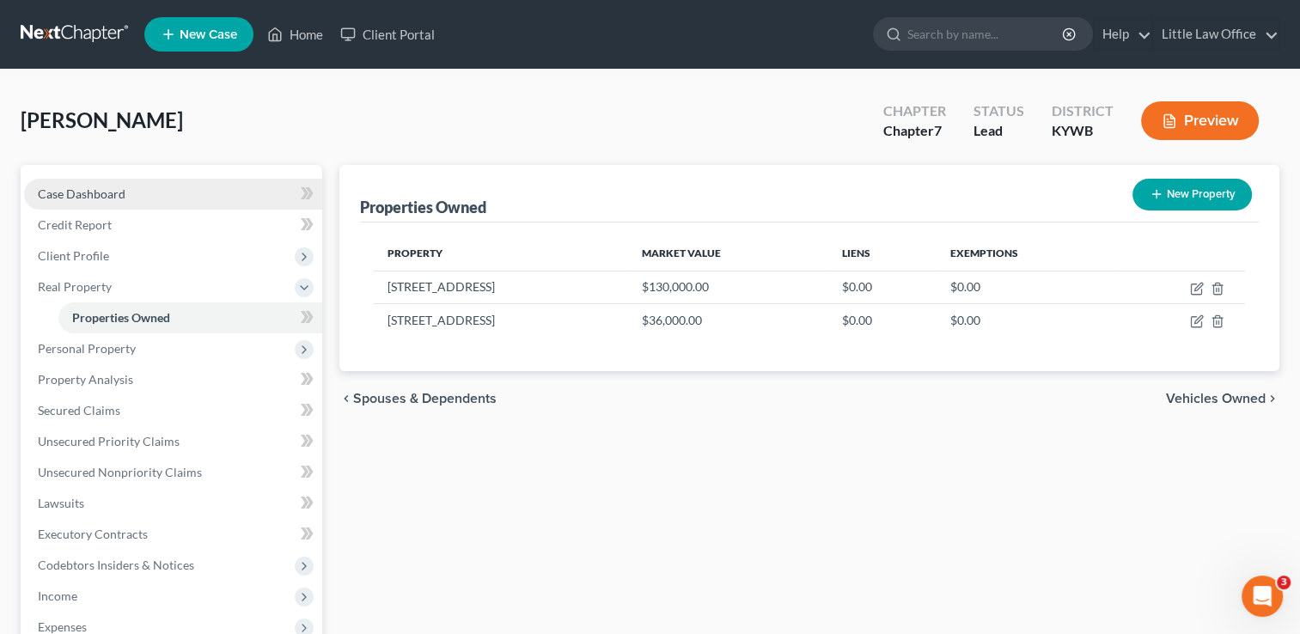
click at [45, 193] on span "Case Dashboard" at bounding box center [82, 193] width 88 height 15
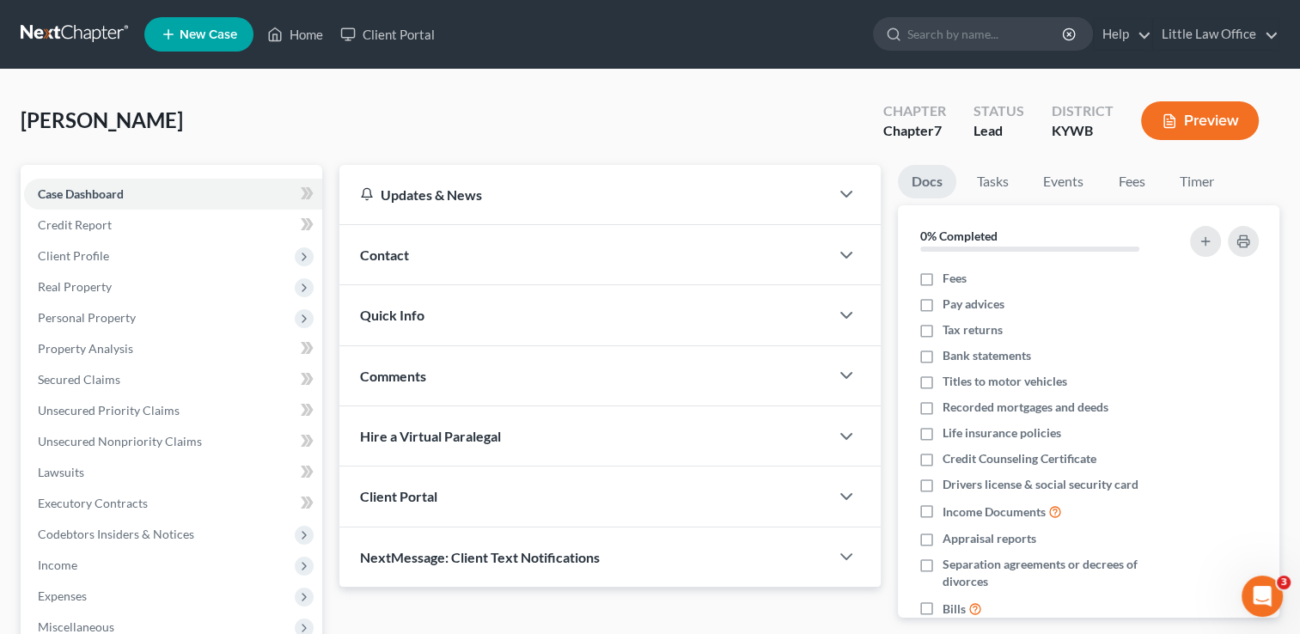
click at [491, 235] on div "Contact" at bounding box center [584, 254] width 490 height 59
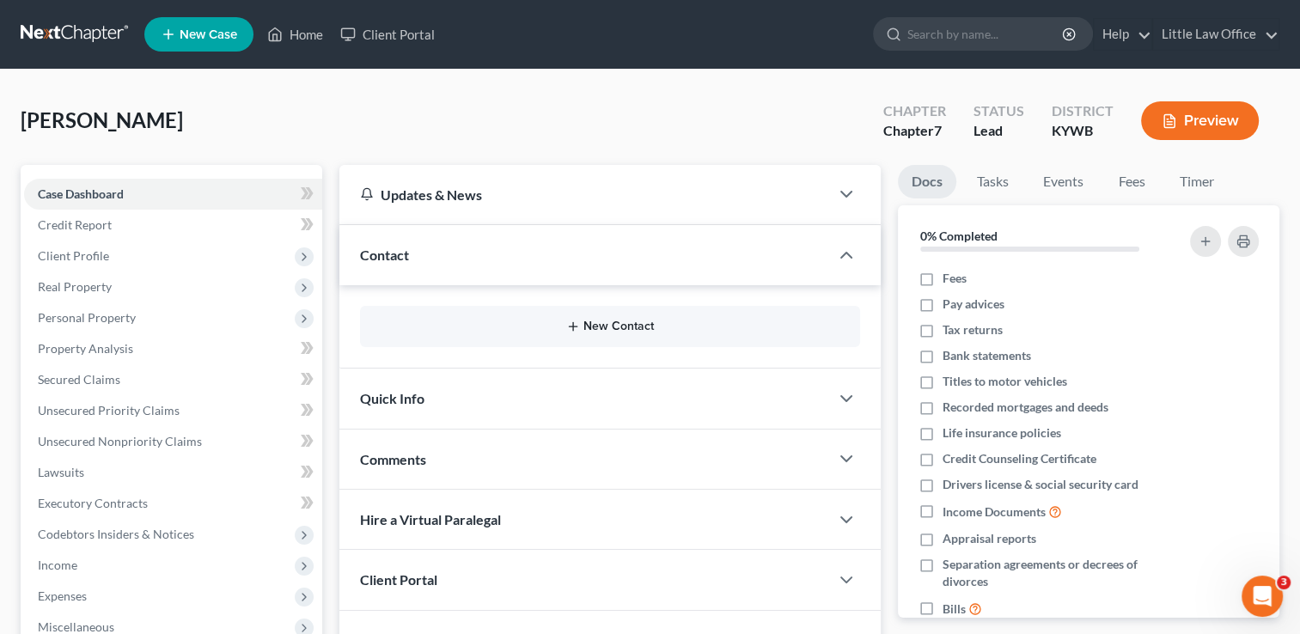
drag, startPoint x: 625, startPoint y: 320, endPoint x: 460, endPoint y: 332, distance: 165.4
click at [460, 332] on button "New Contact" at bounding box center [610, 327] width 472 height 14
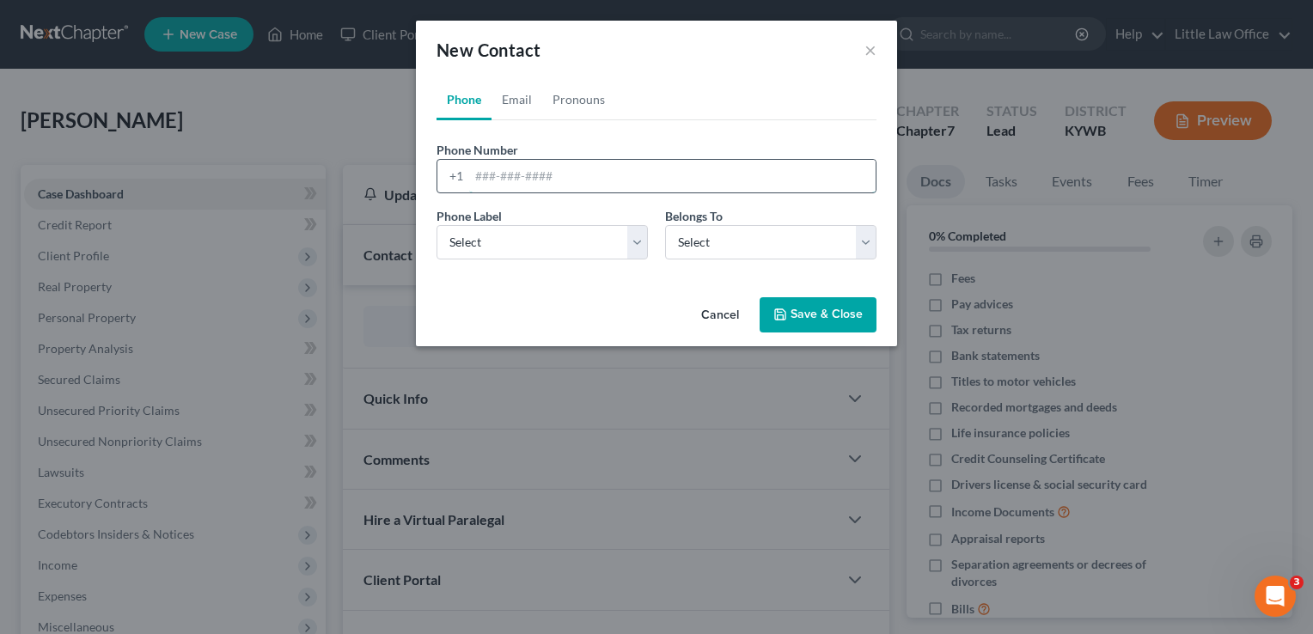
click at [545, 182] on input "tel" at bounding box center [672, 176] width 406 height 33
type input "2708711511"
select select "0"
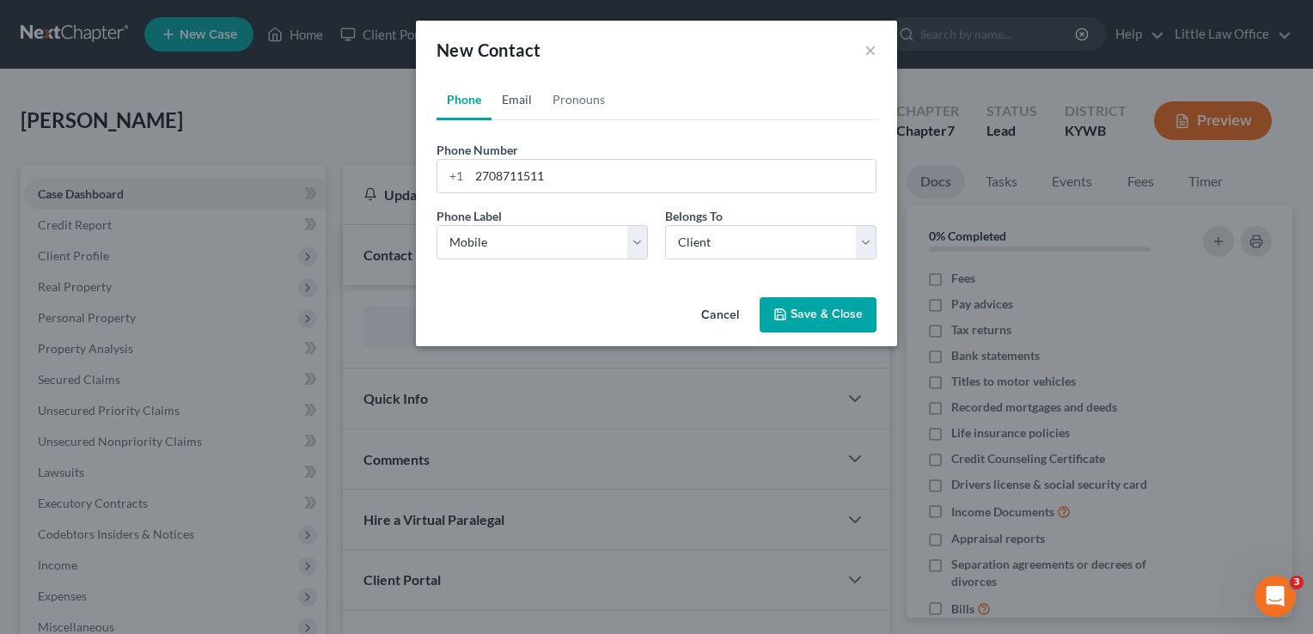
click at [509, 103] on link "Email" at bounding box center [516, 99] width 51 height 41
click at [501, 183] on input "email" at bounding box center [672, 176] width 406 height 33
type input "tapiafam4@hotmail.com"
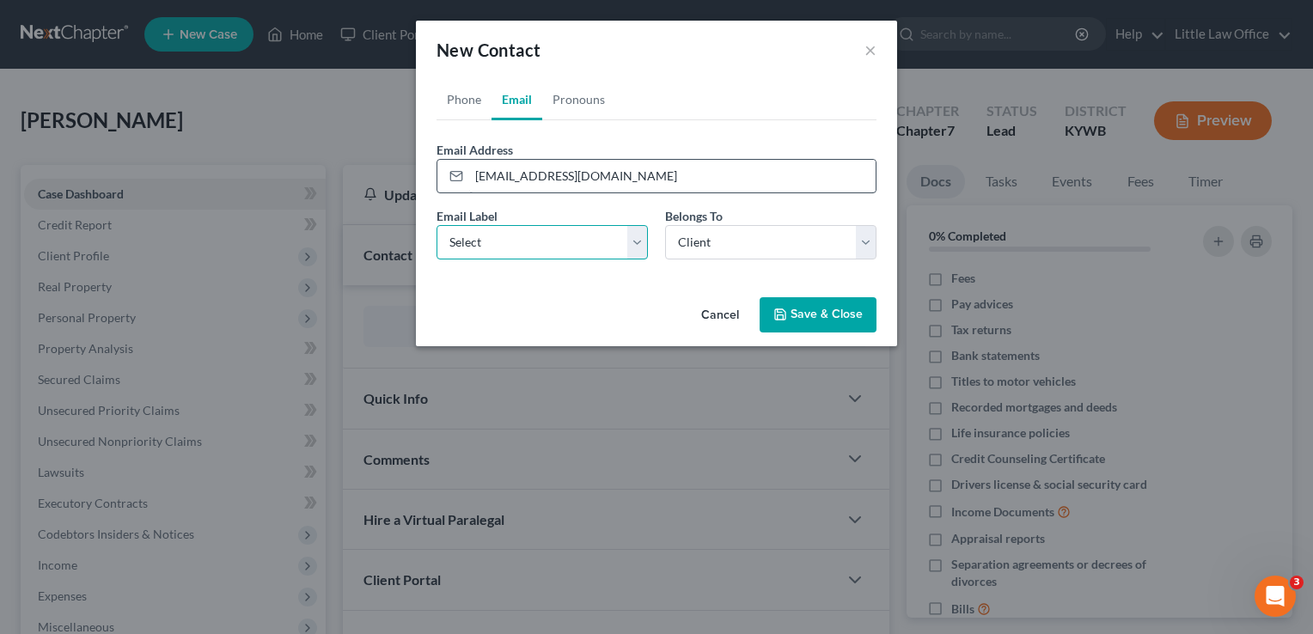
select select "0"
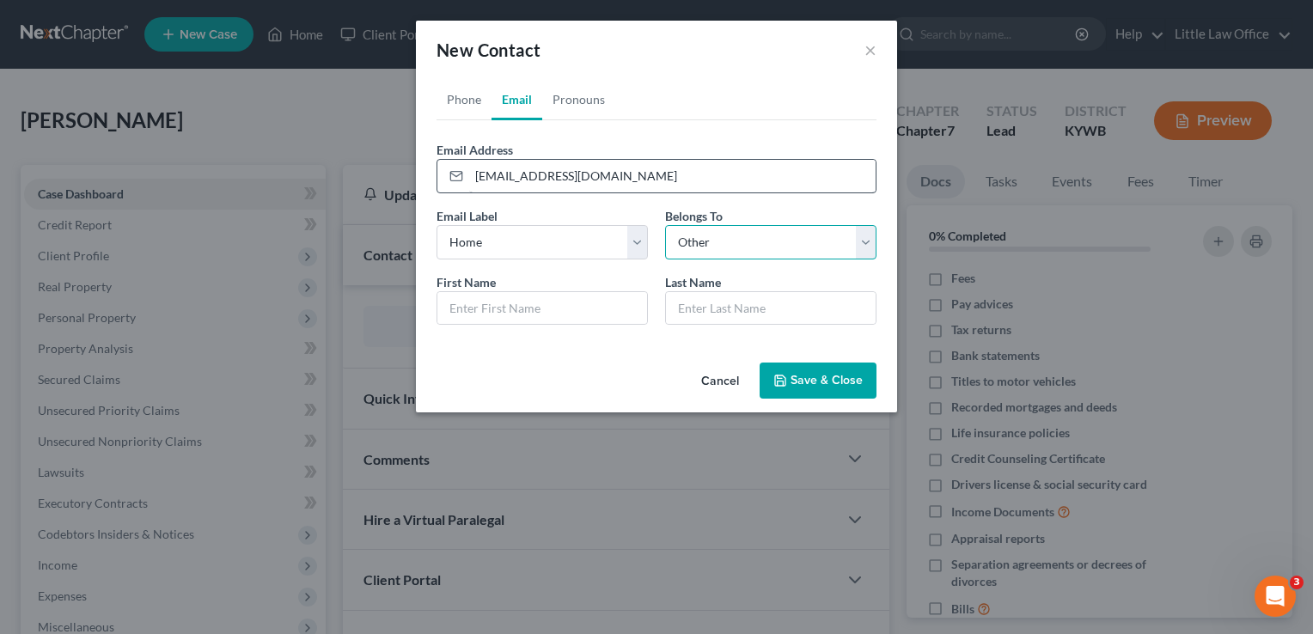
select select "0"
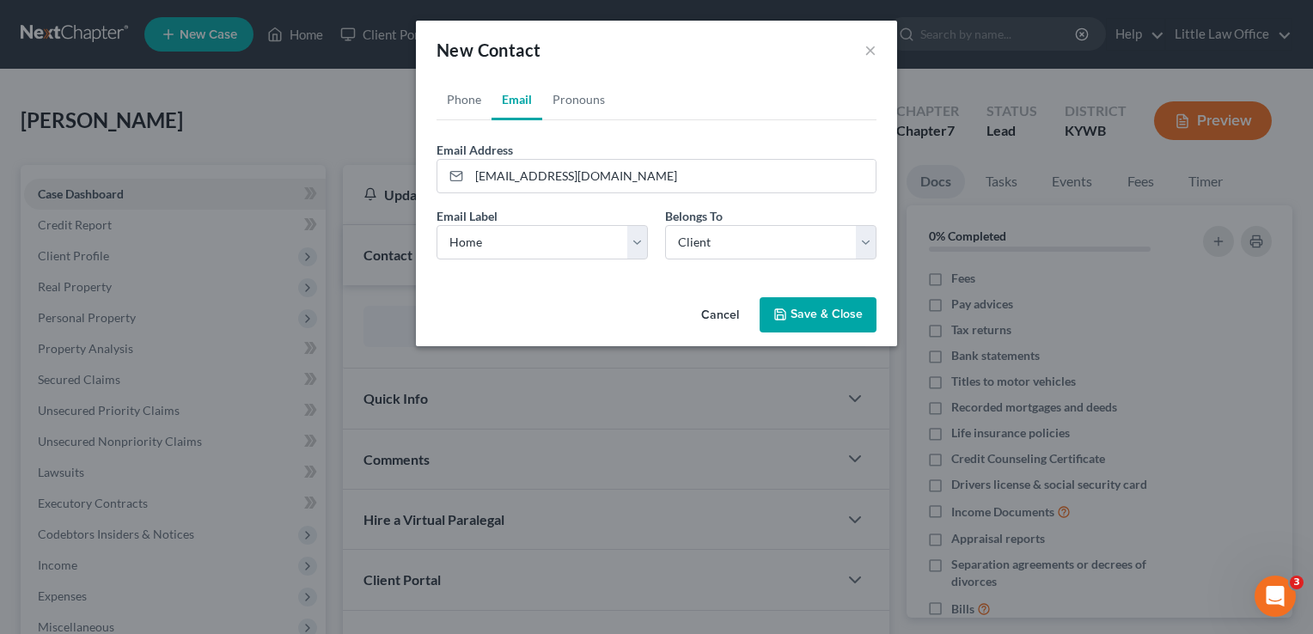
click at [832, 316] on button "Save & Close" at bounding box center [817, 315] width 117 height 36
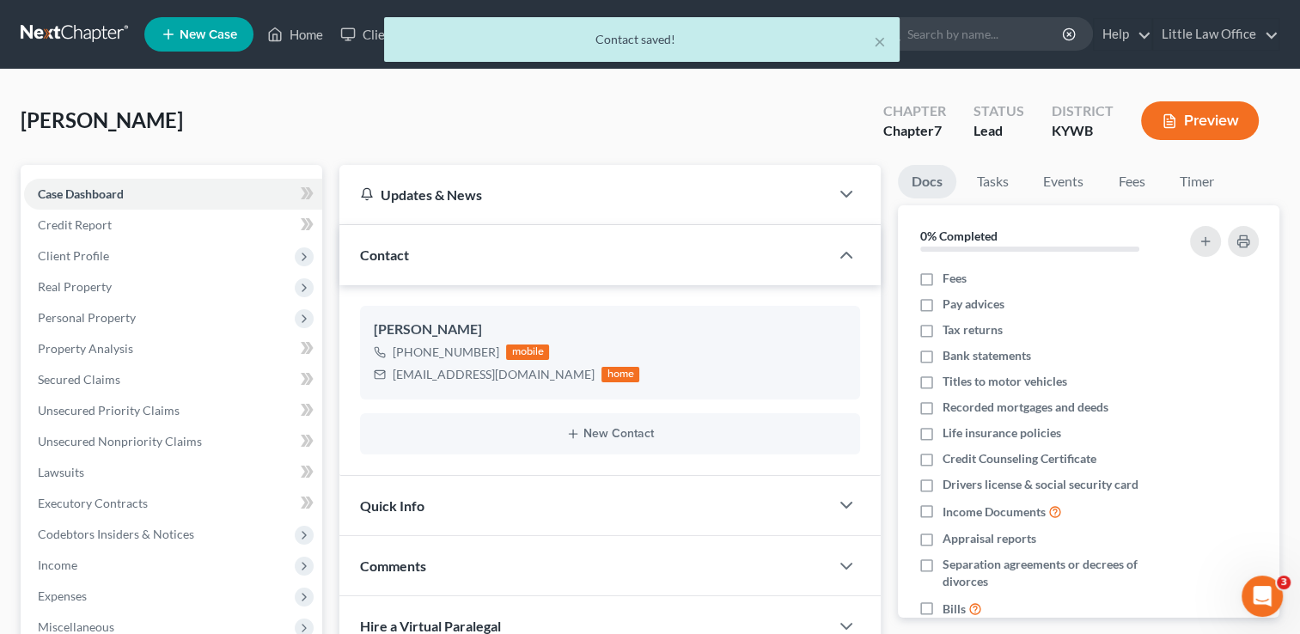
click at [460, 509] on div "Quick Info" at bounding box center [584, 505] width 490 height 59
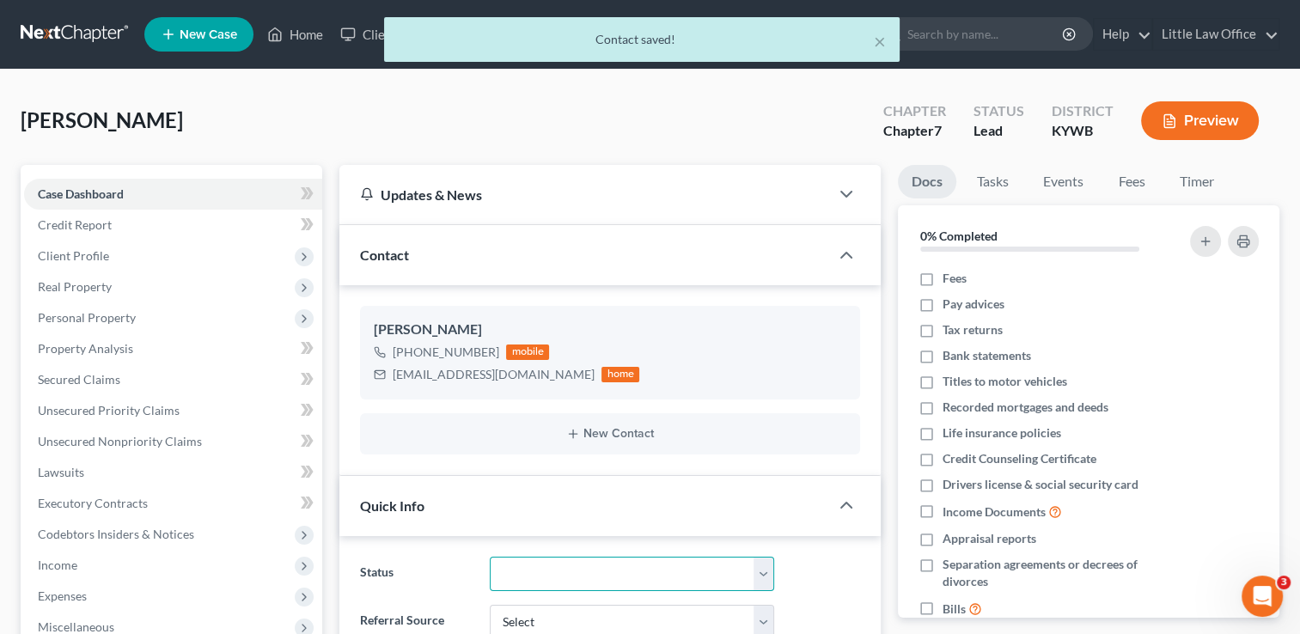
click at [512, 570] on select "Discharged Discharged & Reported Discharge Litigation Dismissal Notice Dismisse…" at bounding box center [632, 574] width 284 height 34
select select "9"
click at [490, 557] on select "Discharged Discharged & Reported Discharge Litigation Dismissal Notice Dismisse…" at bounding box center [632, 574] width 284 height 34
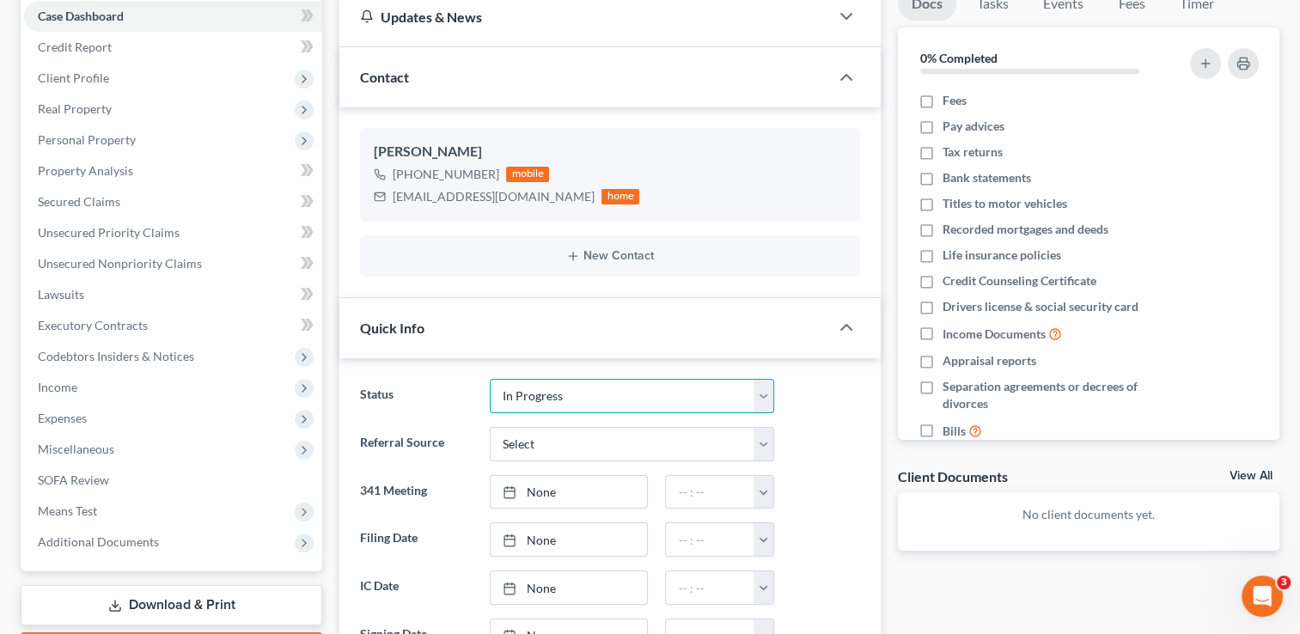
scroll to position [185, 0]
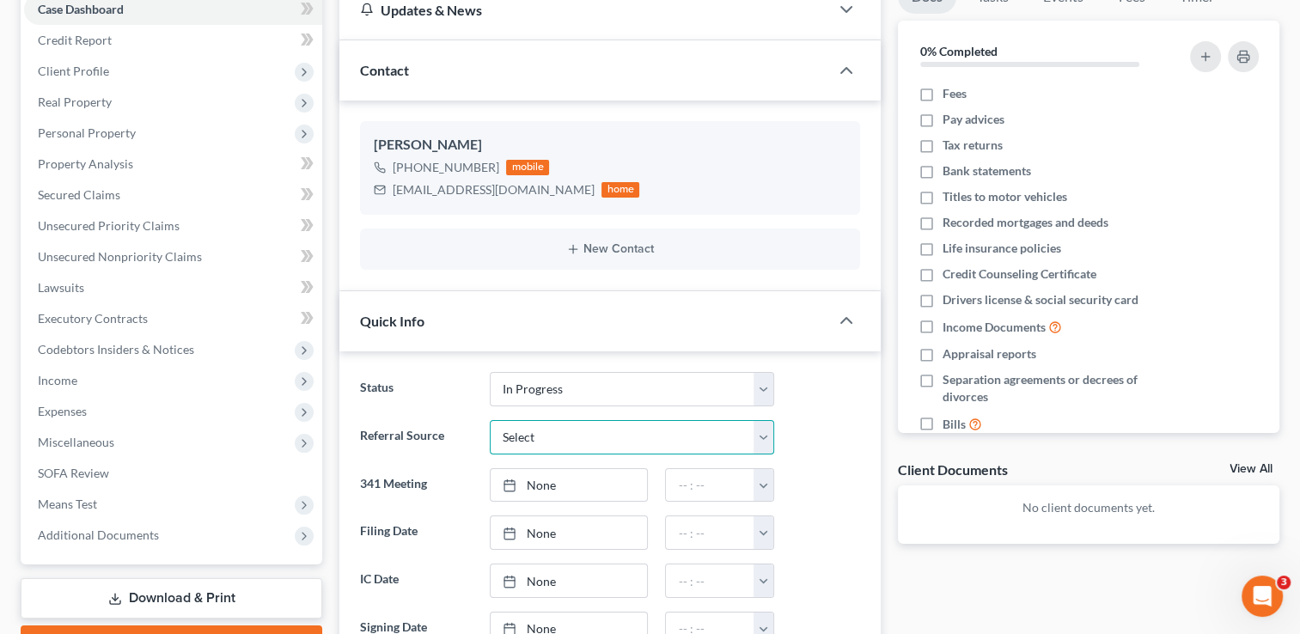
click at [576, 426] on select "Select Word Of Mouth Previous Clients Direct Mail Website Google Search Modern …" at bounding box center [632, 437] width 284 height 34
select select "0"
click at [490, 420] on select "Select Word Of Mouth Previous Clients Direct Mail Website Google Search Modern …" at bounding box center [632, 437] width 284 height 34
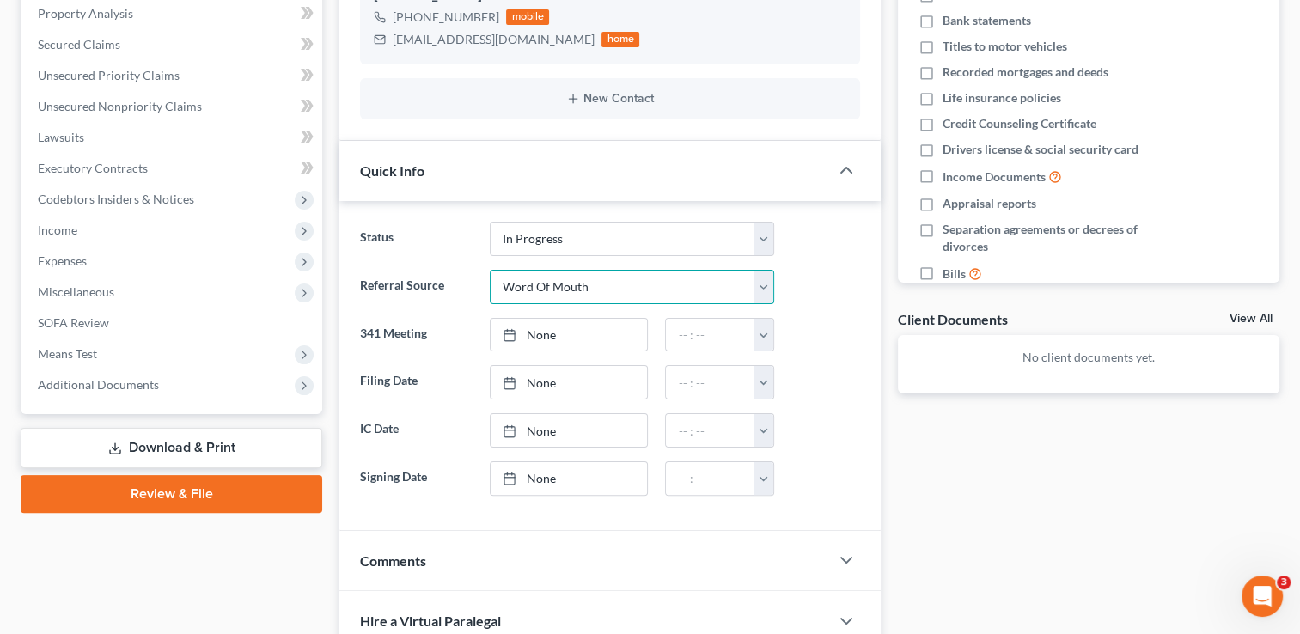
scroll to position [363, 0]
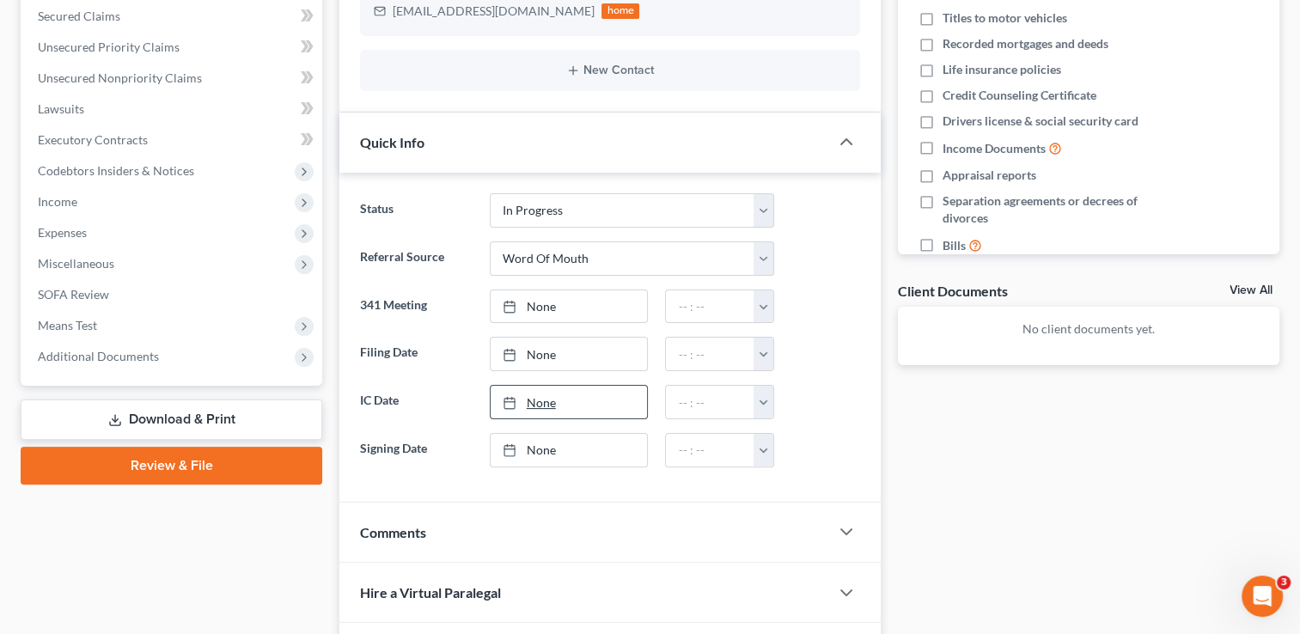
click at [539, 395] on link "None" at bounding box center [569, 402] width 157 height 33
type input "8/15/2025"
click at [763, 406] on button "button" at bounding box center [762, 402] width 19 height 33
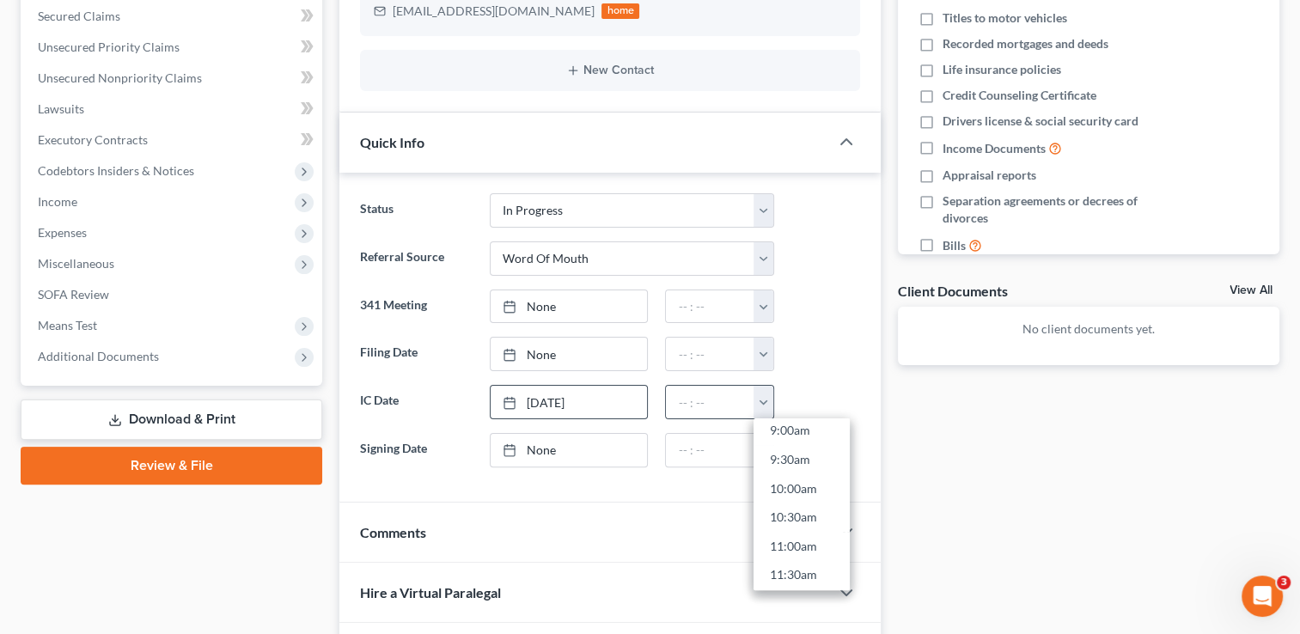
scroll to position [561, 0]
click at [803, 519] on link "11:00am" at bounding box center [801, 513] width 96 height 29
type input "11:00am"
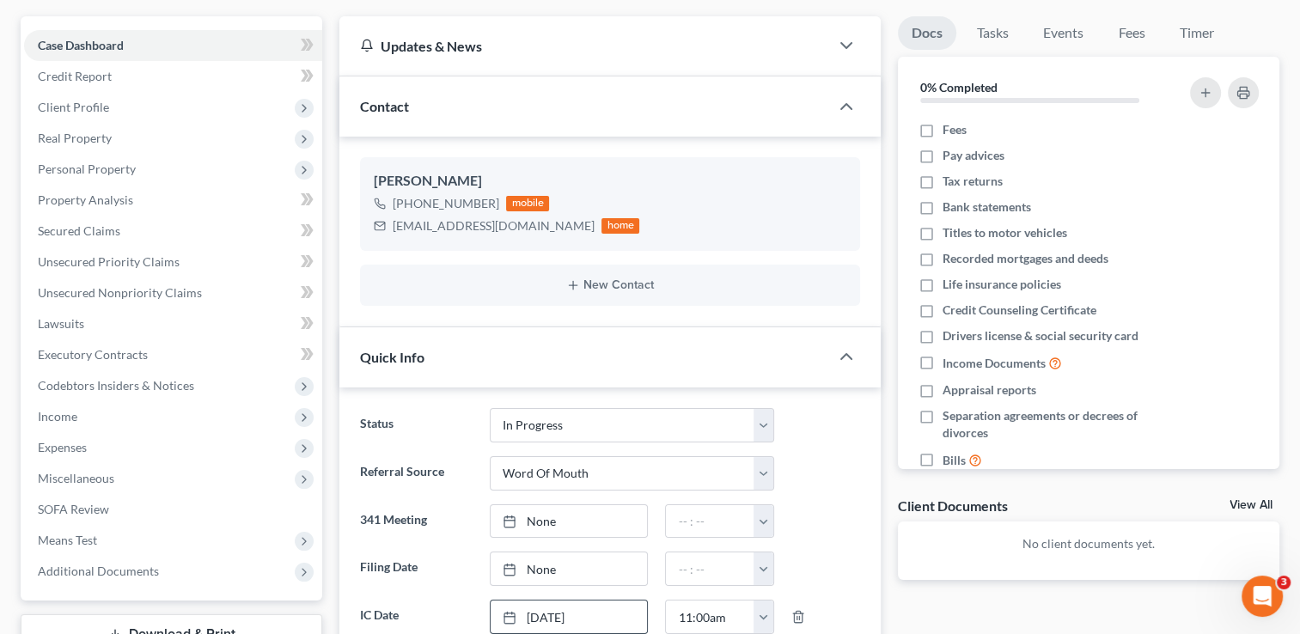
scroll to position [113, 0]
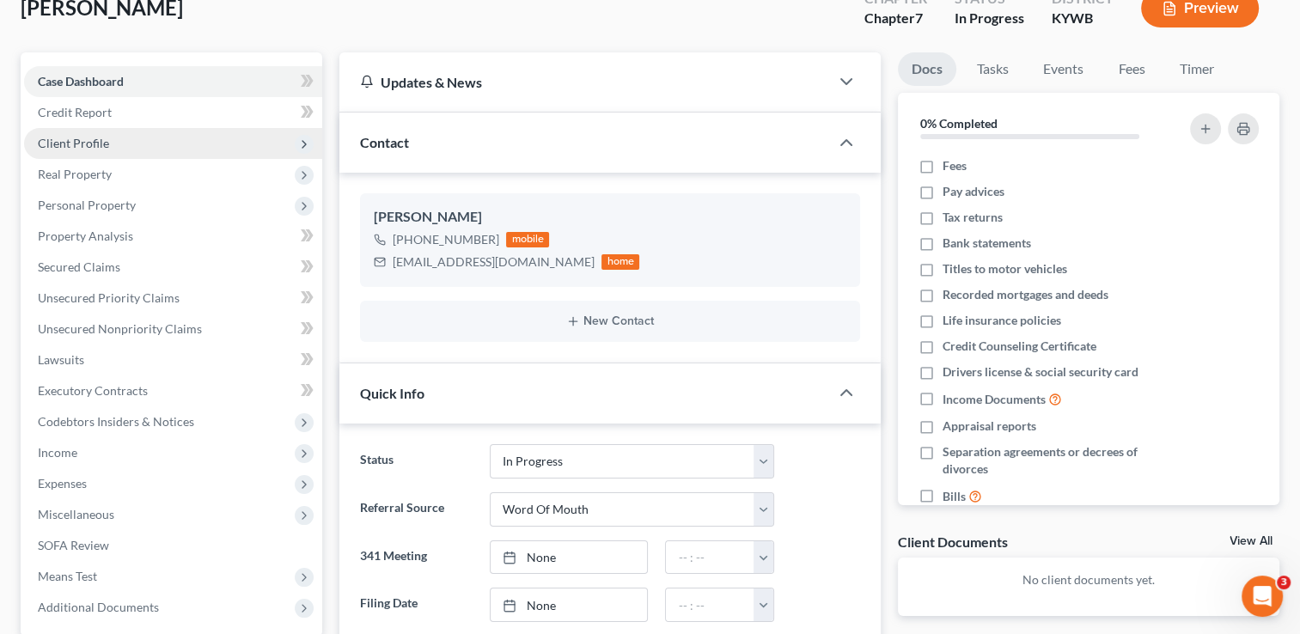
click at [75, 139] on span "Client Profile" at bounding box center [73, 143] width 71 height 15
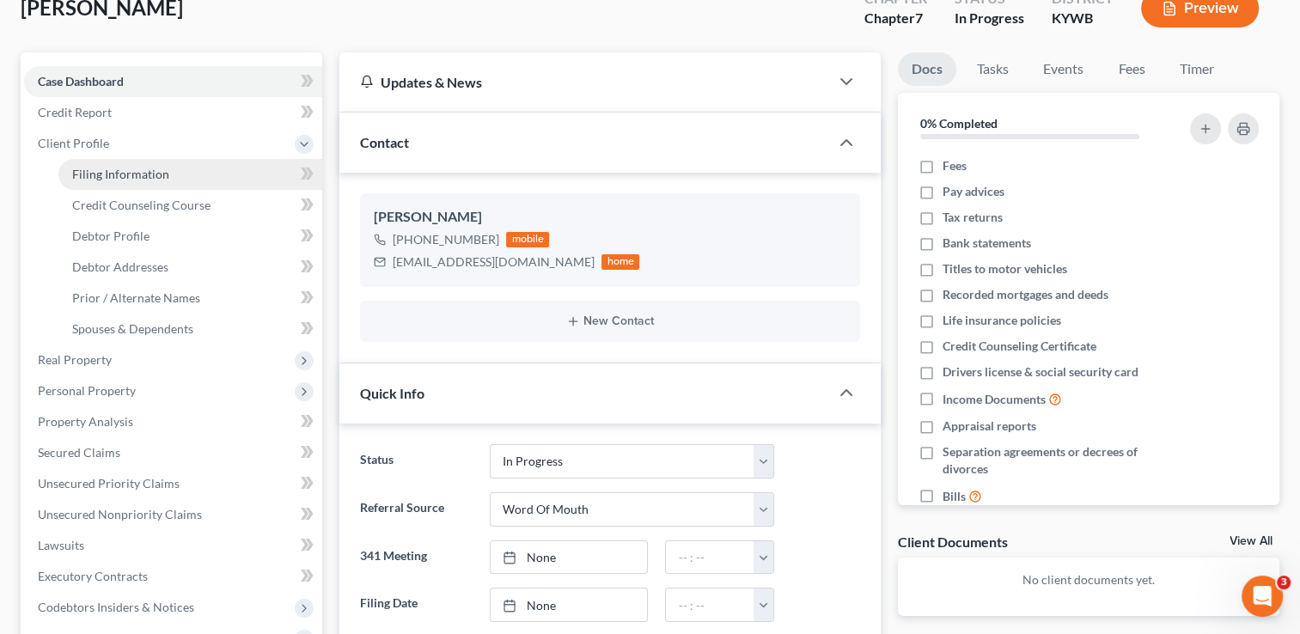
click at [119, 176] on span "Filing Information" at bounding box center [120, 174] width 97 height 15
select select "1"
select select "0"
select select "33"
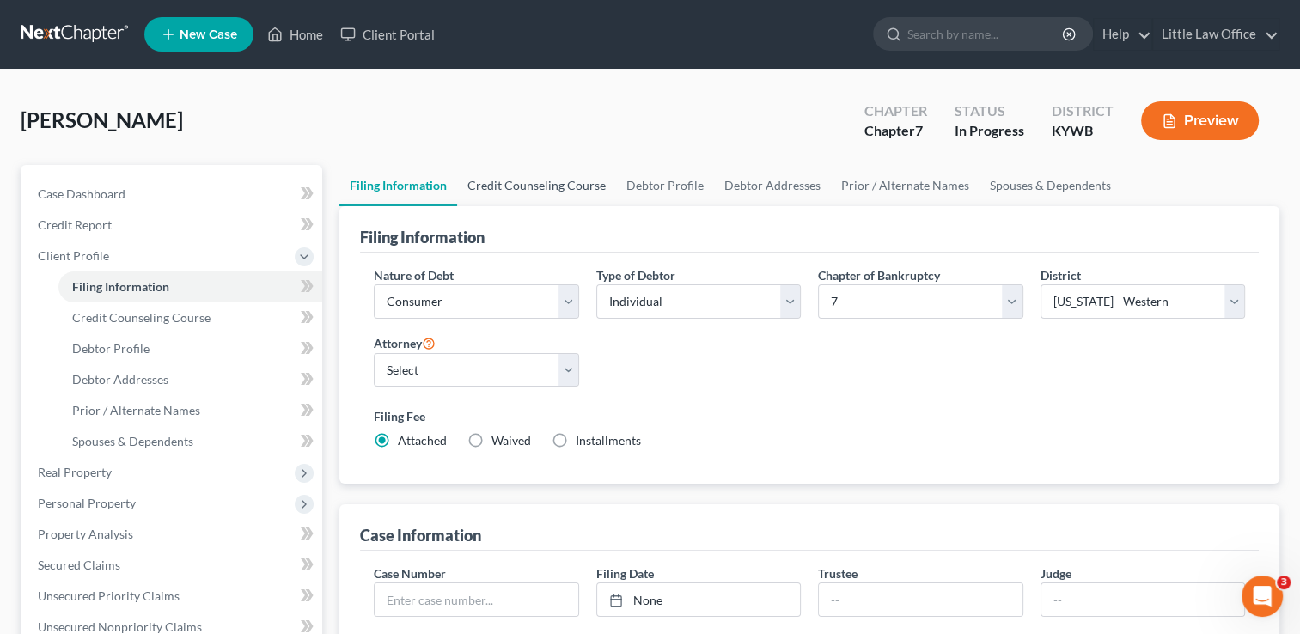
click at [539, 176] on link "Credit Counseling Course" at bounding box center [536, 185] width 159 height 41
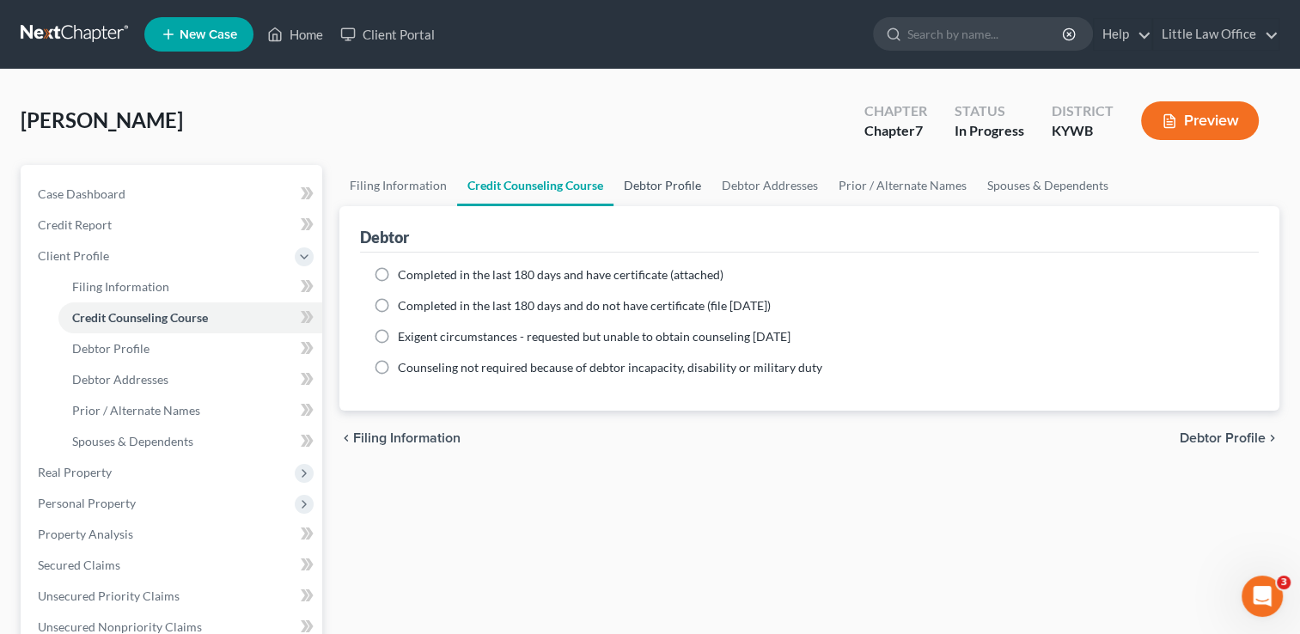
click at [643, 174] on link "Debtor Profile" at bounding box center [662, 185] width 98 height 41
select select "0"
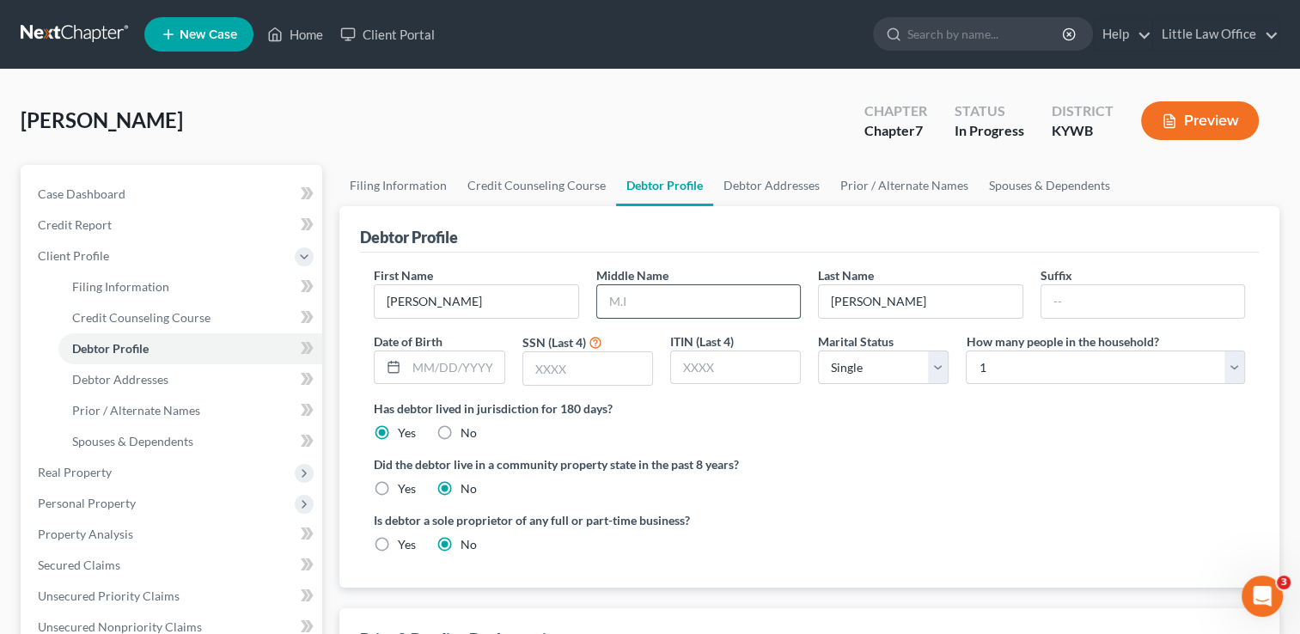
click at [686, 296] on input "text" at bounding box center [698, 301] width 203 height 33
click at [686, 296] on input "M" at bounding box center [698, 301] width 203 height 33
type input "Marie"
type input "12/08/1980"
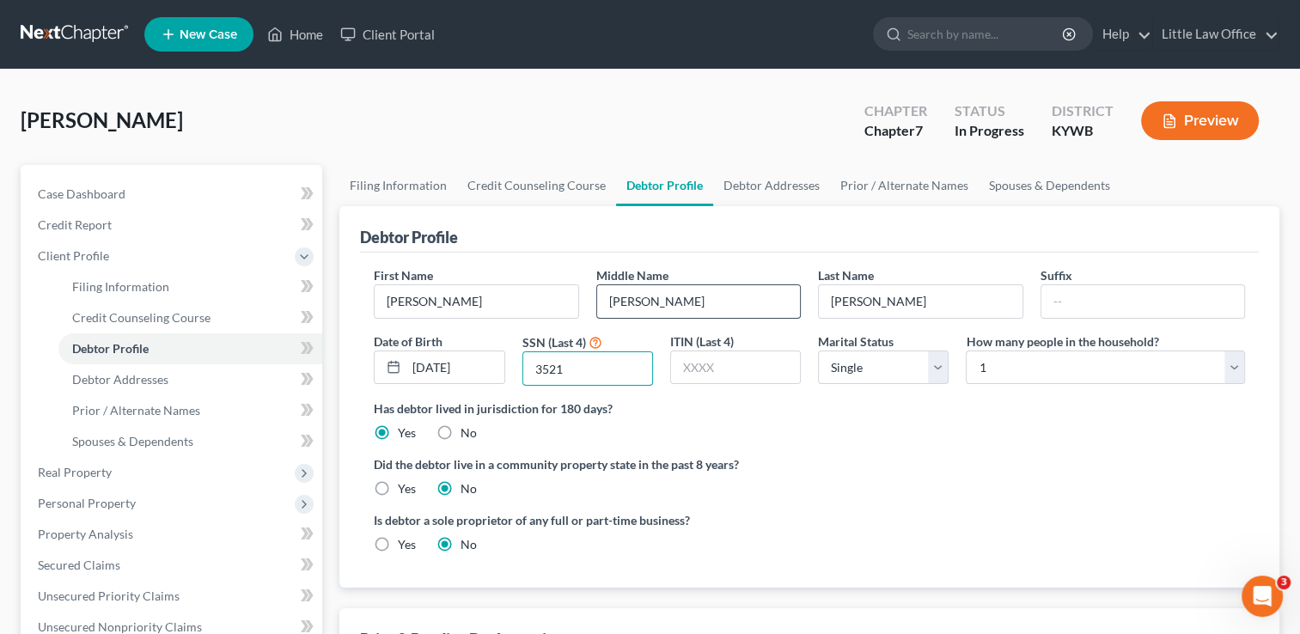
type input "3521"
select select "3"
click at [1087, 373] on select "Select 1 2 3 4 5 6 7 8 9 10 11 12 13 14 15 16 17 18 19 20" at bounding box center [1105, 367] width 279 height 34
select select "1"
click at [966, 350] on select "Select 1 2 3 4 5 6 7 8 9 10 11 12 13 14 15 16 17 18 19 20" at bounding box center [1105, 367] width 279 height 34
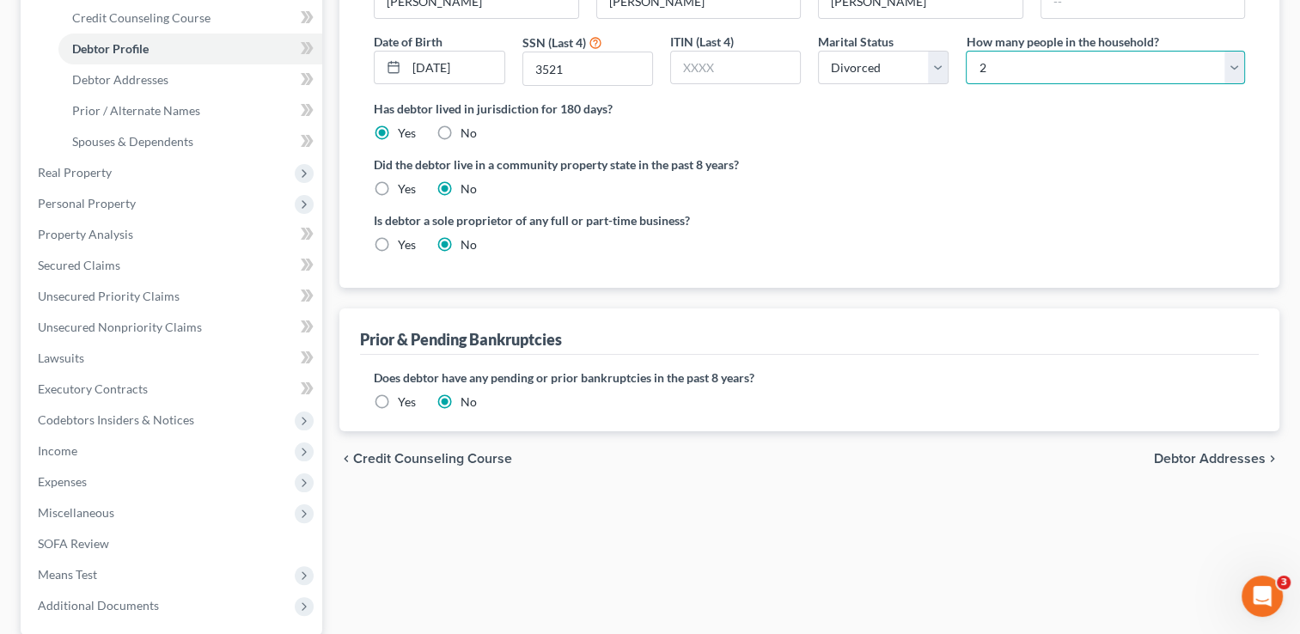
scroll to position [309, 0]
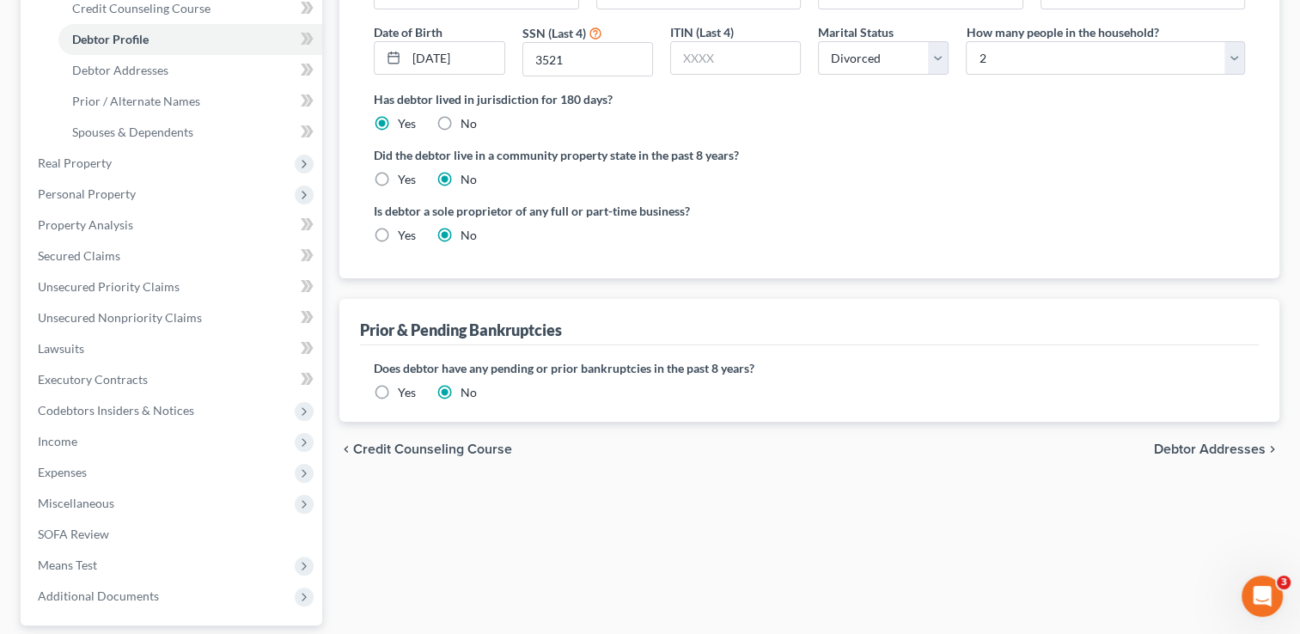
click at [1234, 448] on span "Debtor Addresses" at bounding box center [1210, 449] width 112 height 14
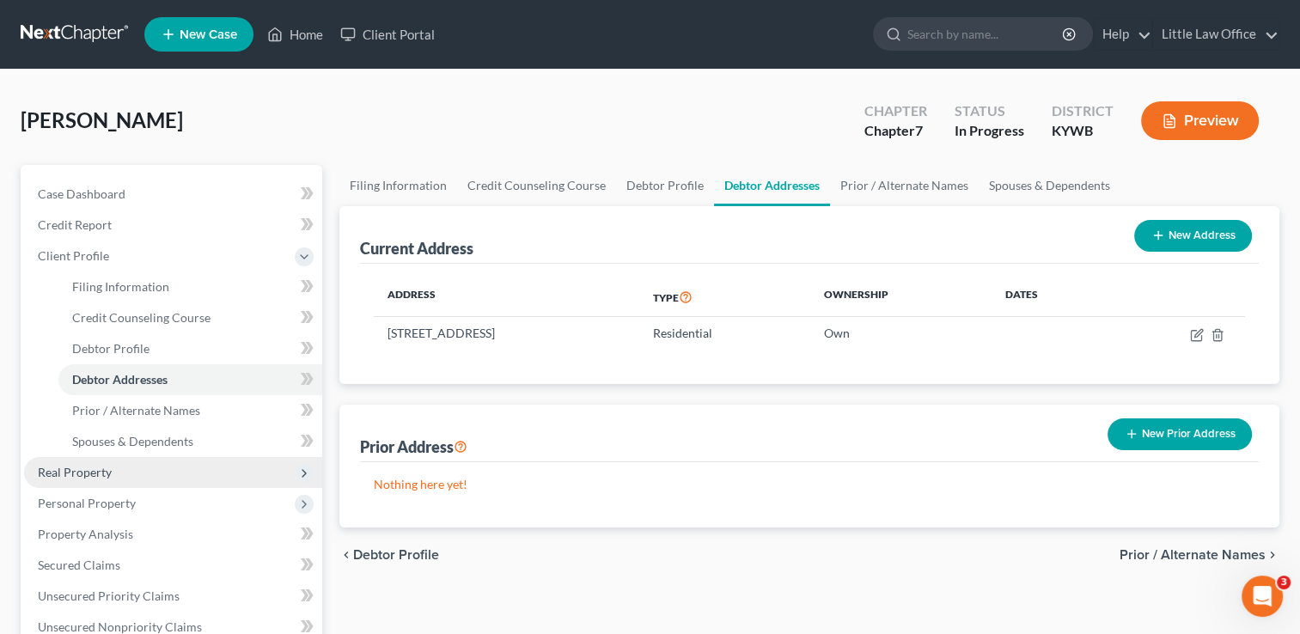
click at [115, 477] on span "Real Property" at bounding box center [173, 472] width 298 height 31
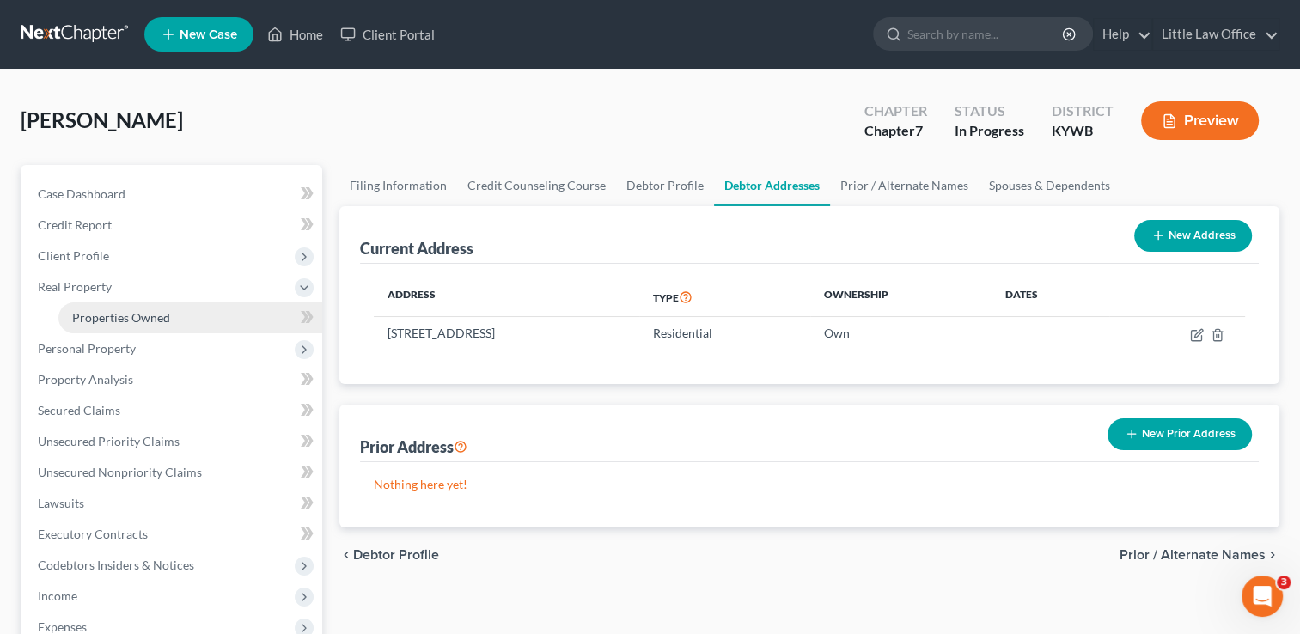
click at [127, 318] on span "Properties Owned" at bounding box center [121, 317] width 98 height 15
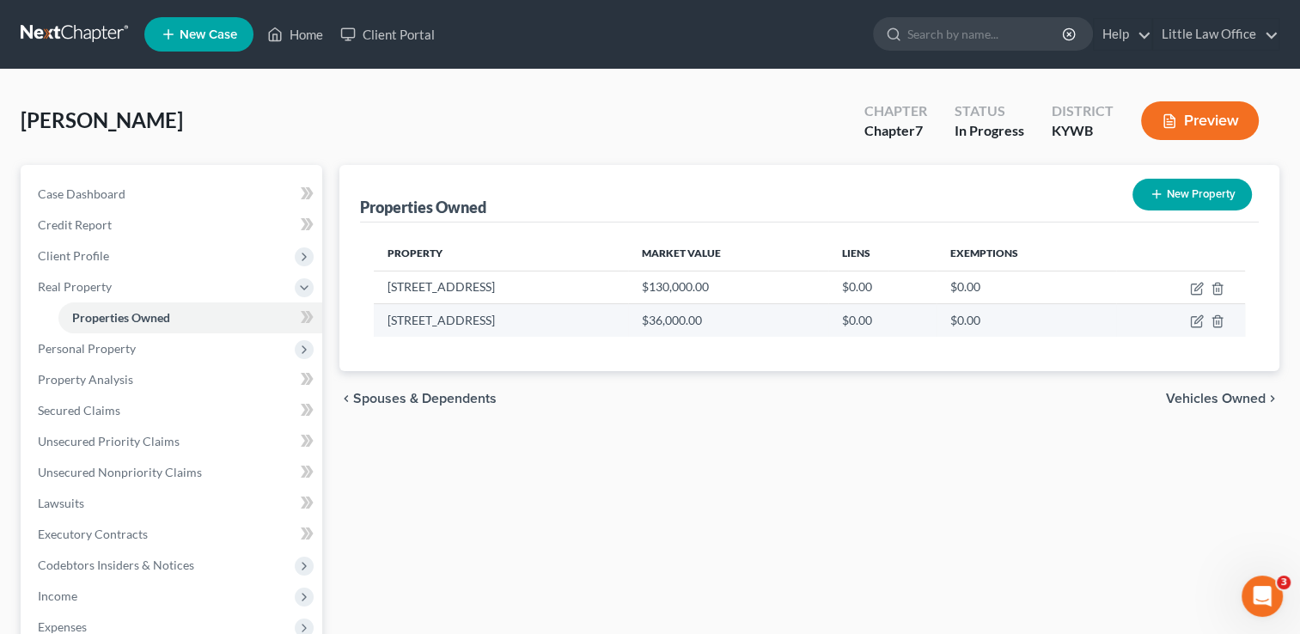
drag, startPoint x: 385, startPoint y: 321, endPoint x: 528, endPoint y: 320, distance: 143.5
click at [528, 320] on td "2090 Slaughters Lake Road" at bounding box center [500, 320] width 253 height 33
copy td "2090 Slaughters Lake Road"
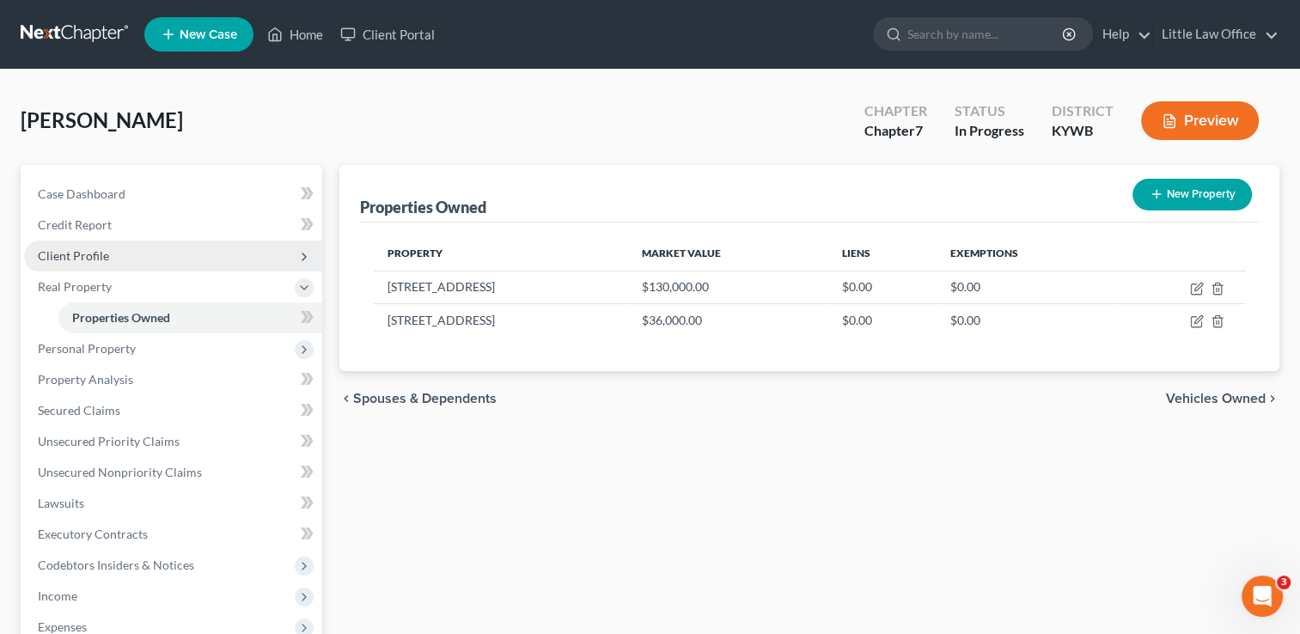
click at [78, 247] on span "Client Profile" at bounding box center [173, 256] width 298 height 31
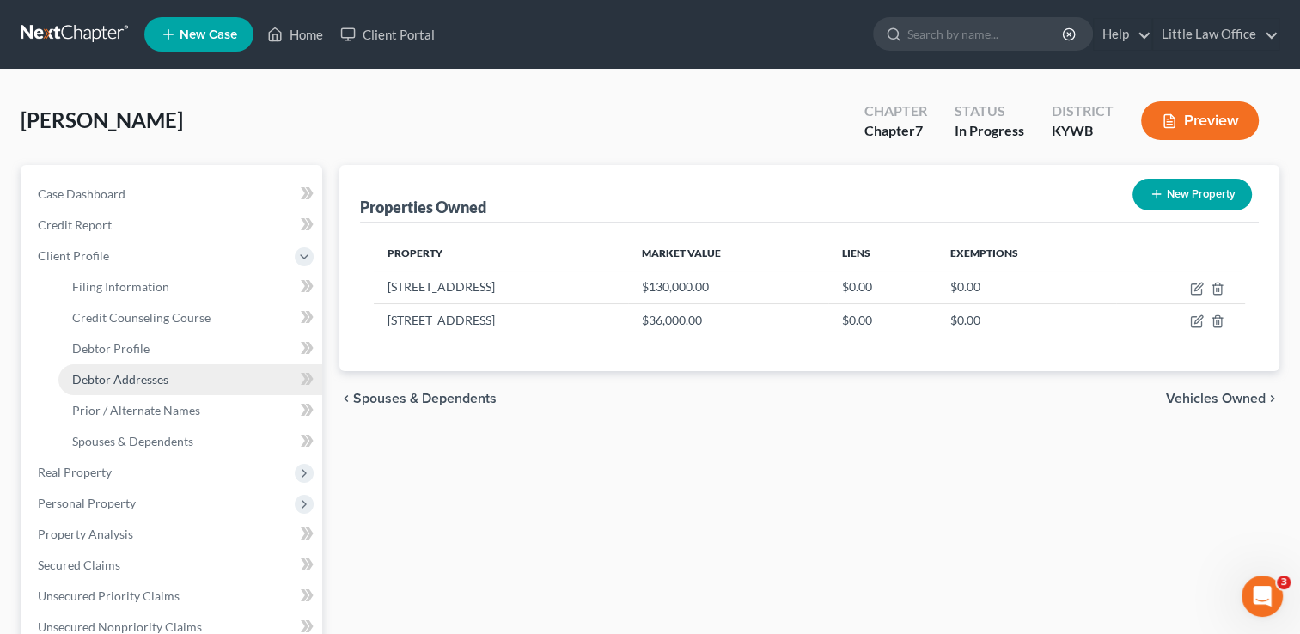
click at [134, 373] on span "Debtor Addresses" at bounding box center [120, 379] width 96 height 15
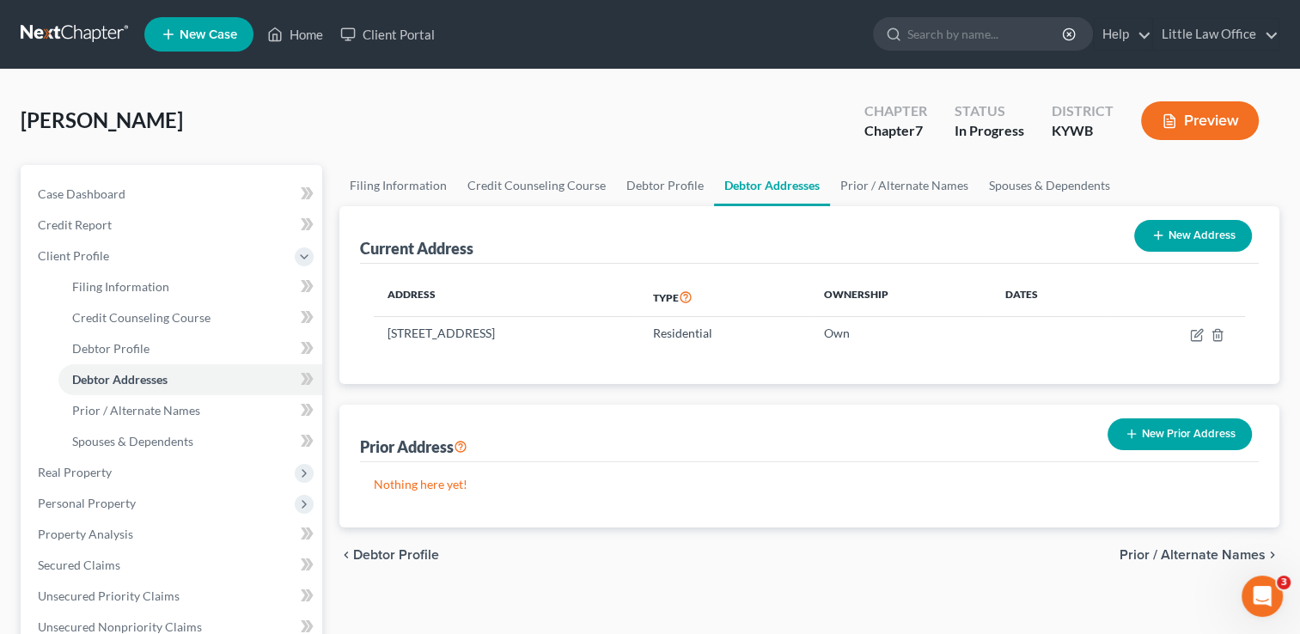
click at [1188, 444] on button "New Prior Address" at bounding box center [1179, 434] width 144 height 32
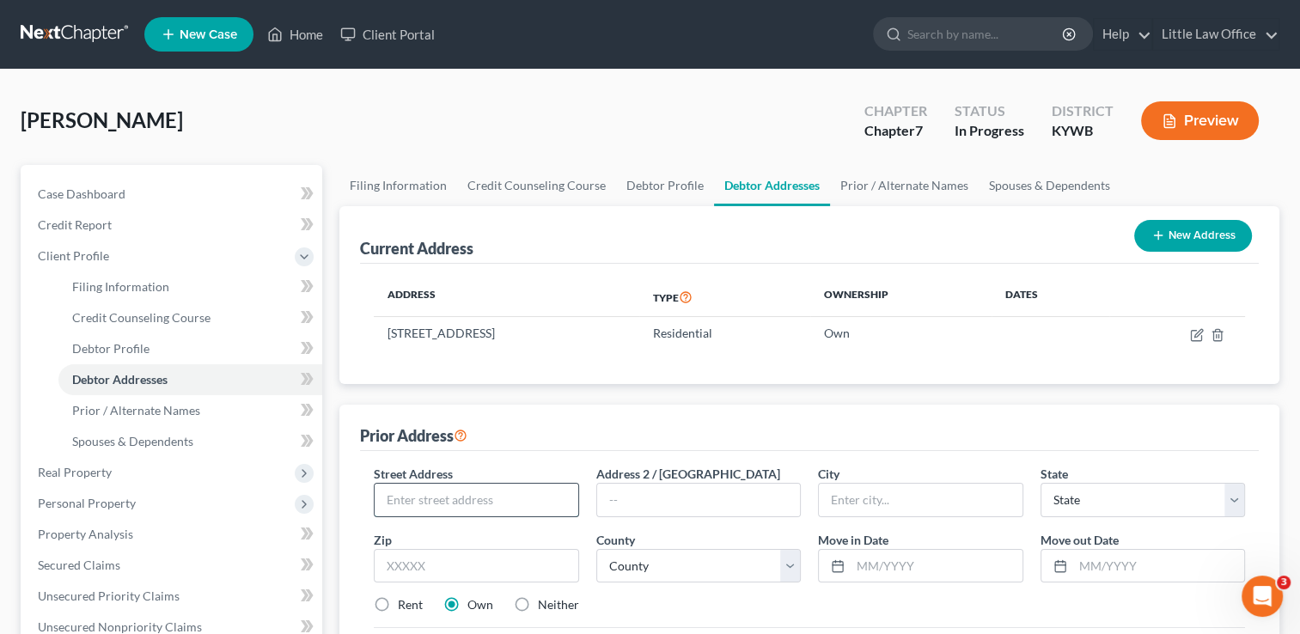
click at [460, 506] on input "text" at bounding box center [476, 500] width 203 height 33
paste input "2090 Slaughters Lake Road"
type input "2090 Slaughters Lake Road"
type input "42413"
type input "Hanson"
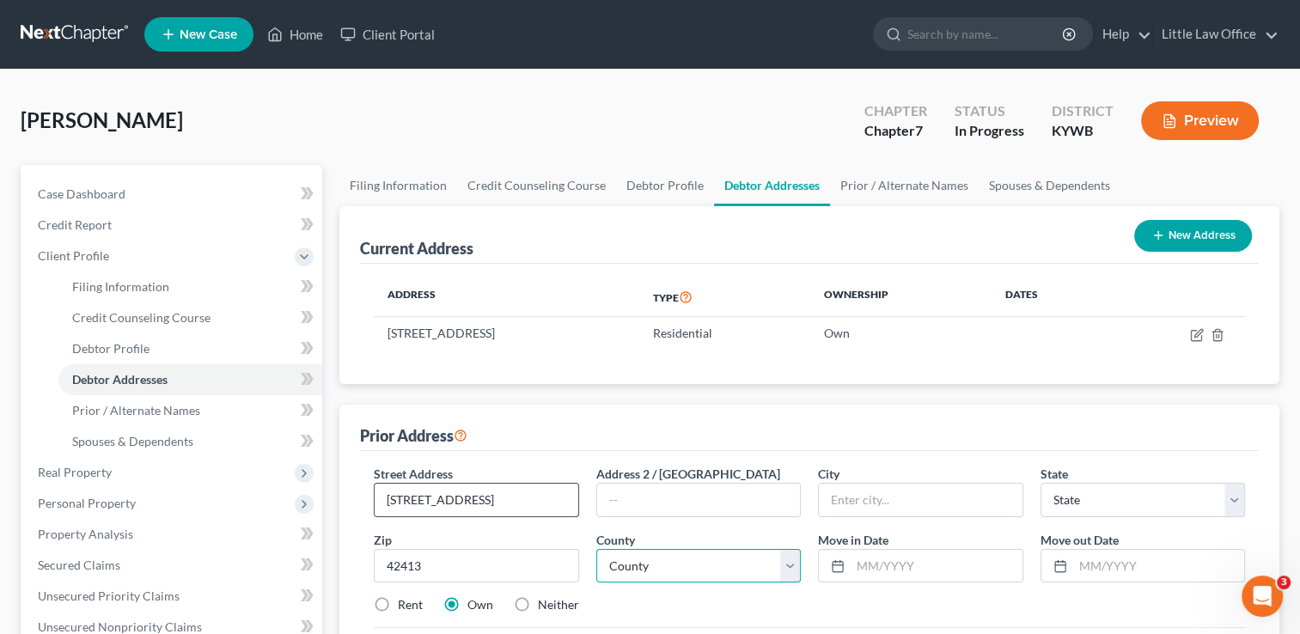
select select "18"
select select "53"
click at [915, 566] on input "08/2023" at bounding box center [935, 566] width 171 height 33
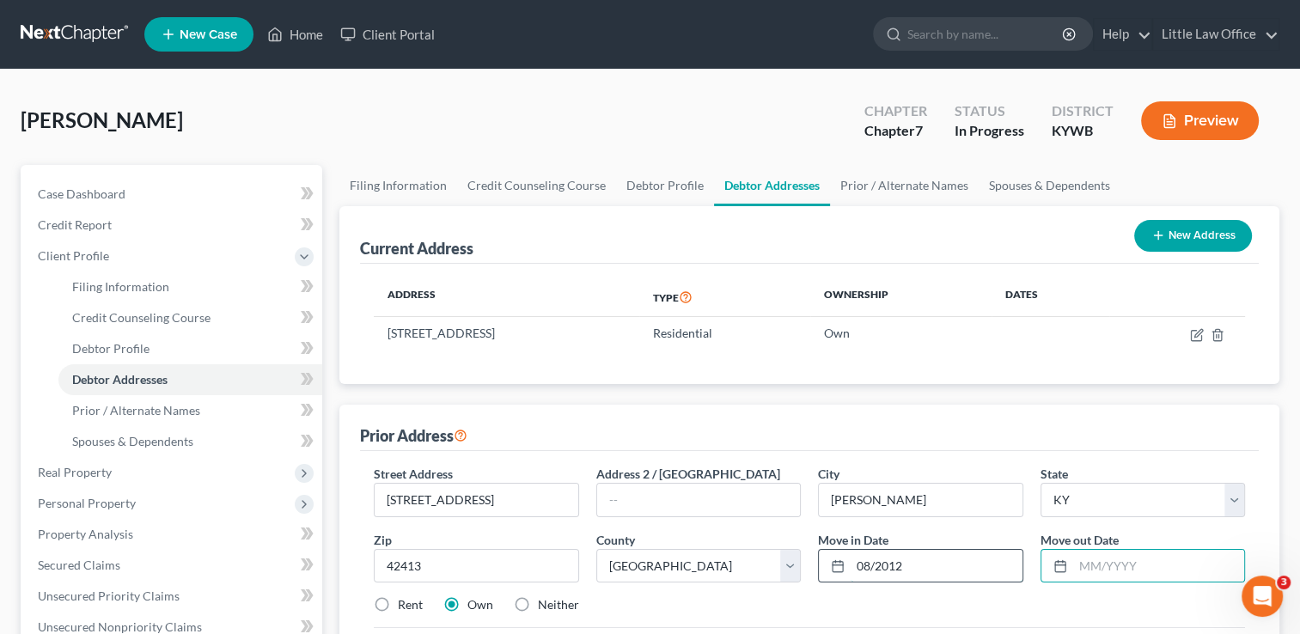
click at [861, 569] on input "08/2012" at bounding box center [935, 566] width 171 height 33
type input "06/2012"
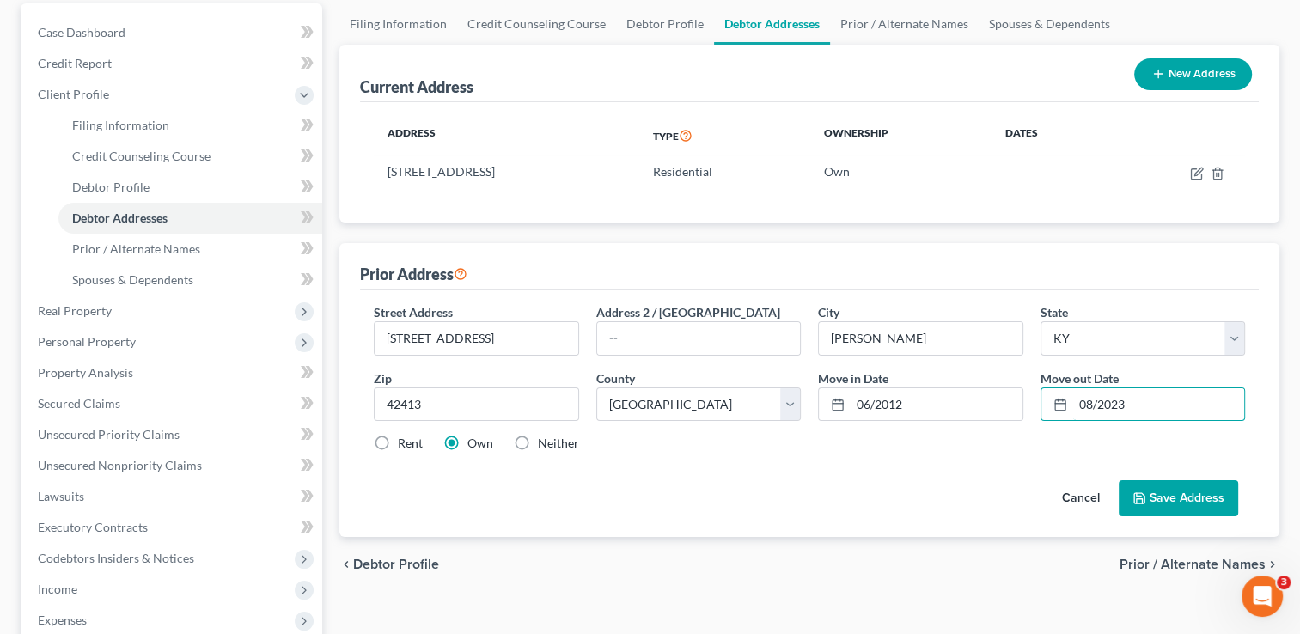
scroll to position [164, 0]
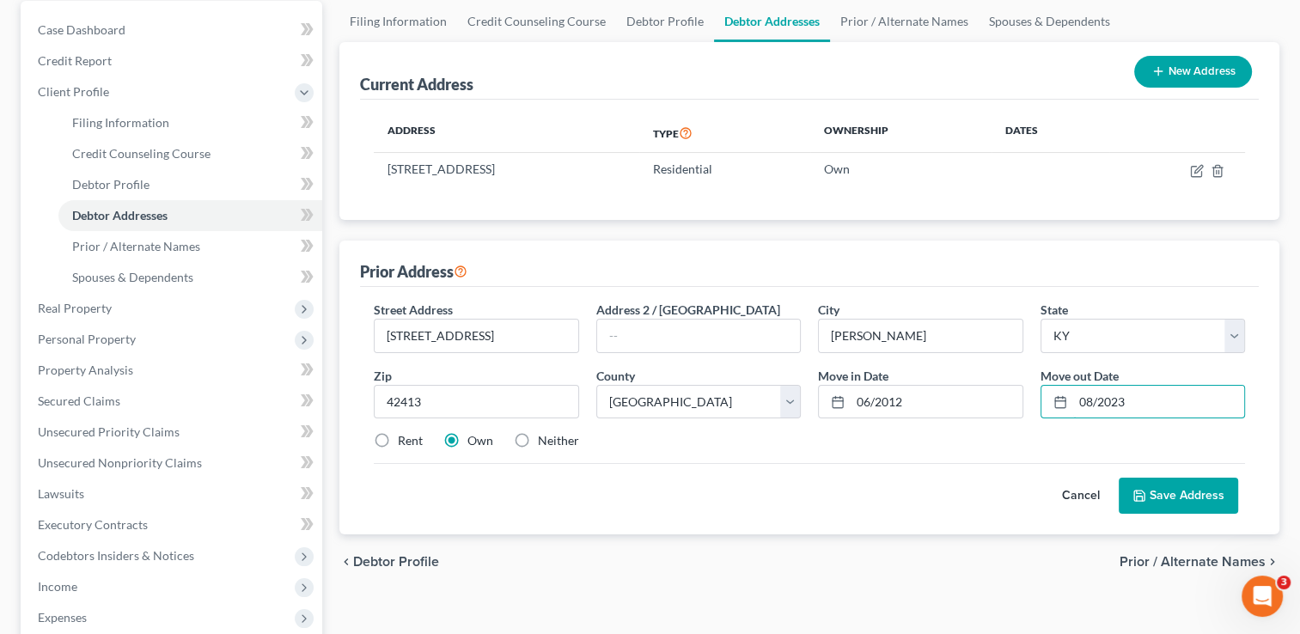
type input "08/2023"
click at [1138, 491] on icon at bounding box center [1139, 496] width 10 height 10
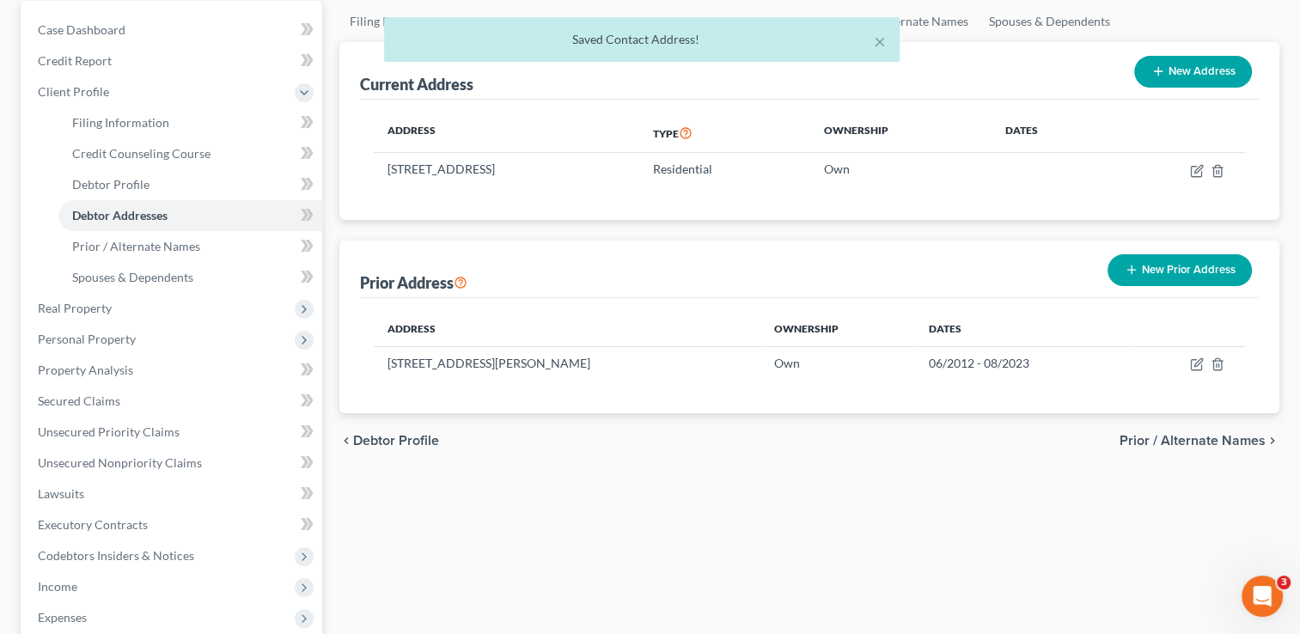
click at [1179, 438] on span "Prior / Alternate Names" at bounding box center [1192, 441] width 146 height 14
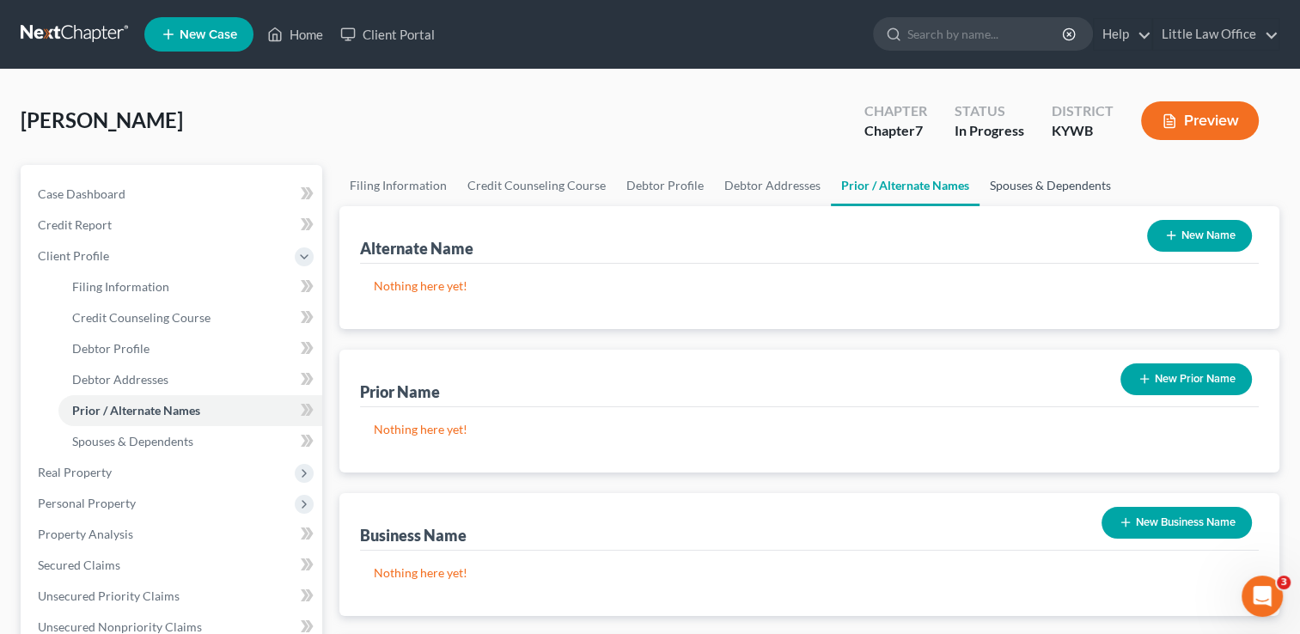
click at [1036, 180] on link "Spouses & Dependents" at bounding box center [1050, 185] width 142 height 41
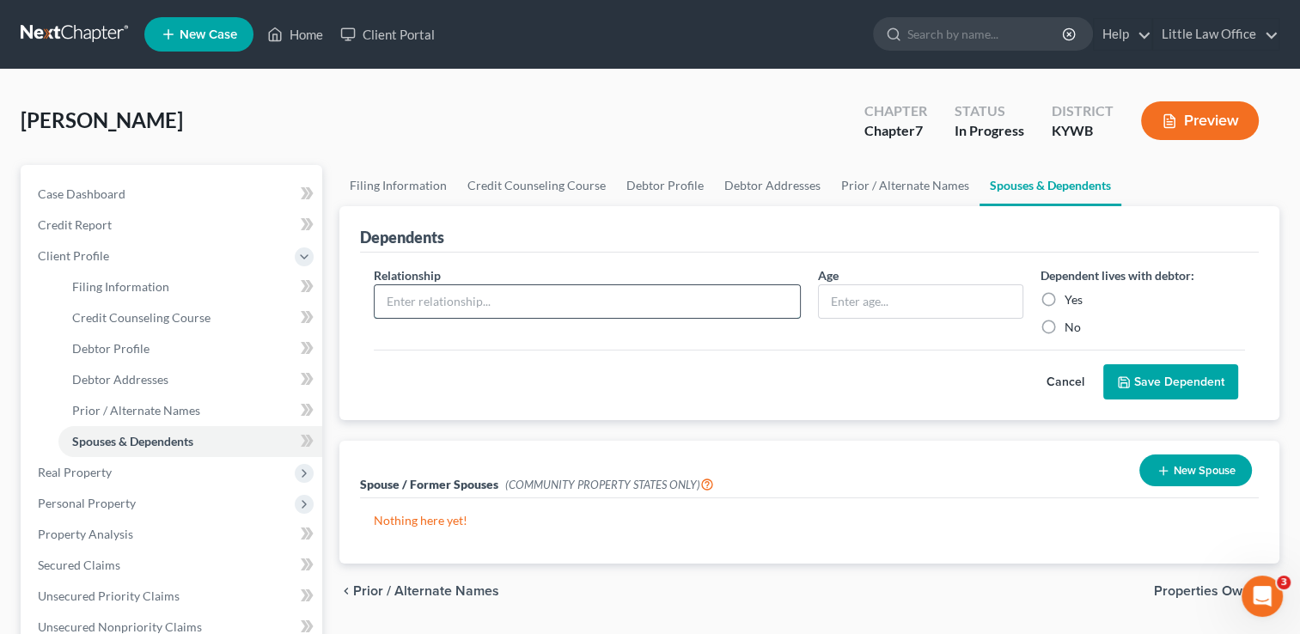
click at [611, 290] on input "text" at bounding box center [587, 301] width 425 height 33
type input "Son"
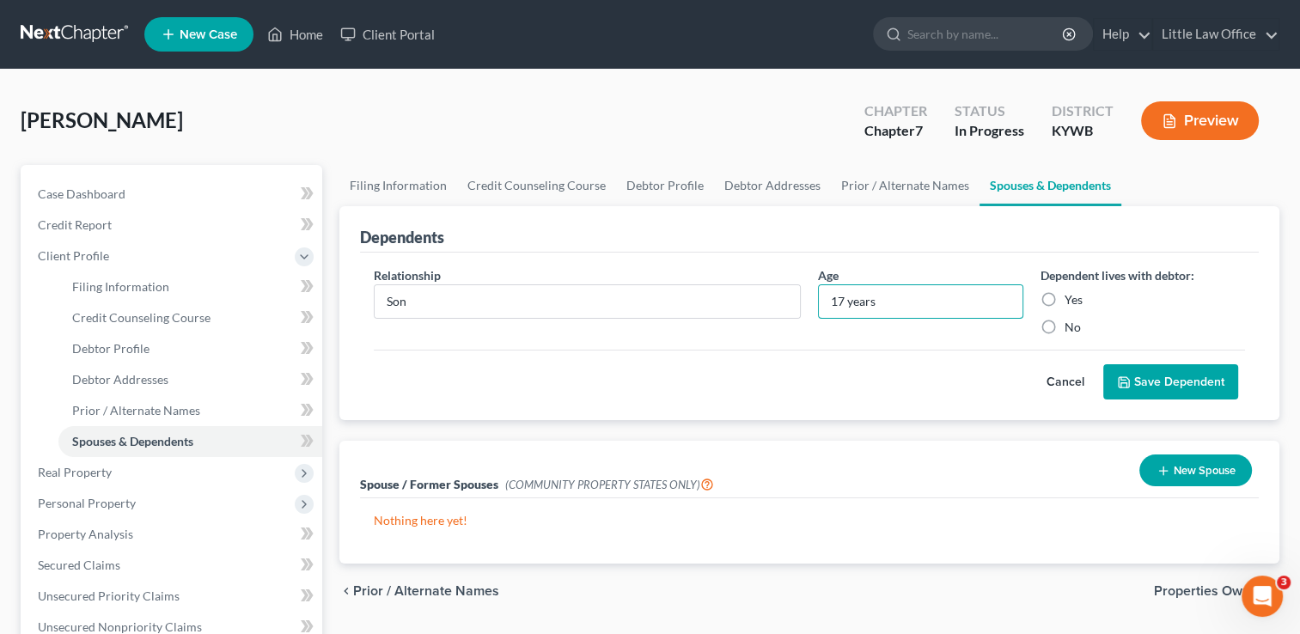
type input "17 years"
click at [1064, 302] on label "Yes" at bounding box center [1073, 299] width 18 height 17
click at [1071, 302] on input "Yes" at bounding box center [1076, 296] width 11 height 11
radio input "true"
click at [1126, 383] on icon "submit" at bounding box center [1124, 382] width 14 height 14
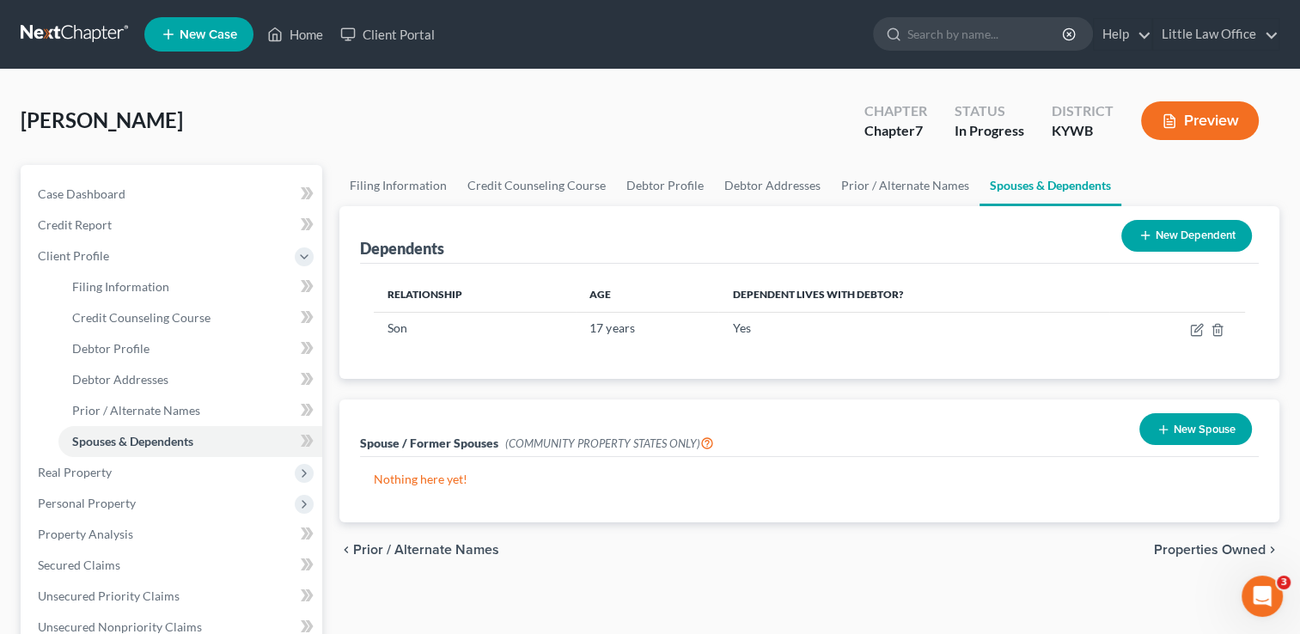
click at [1210, 555] on span "Properties Owned" at bounding box center [1210, 550] width 112 height 14
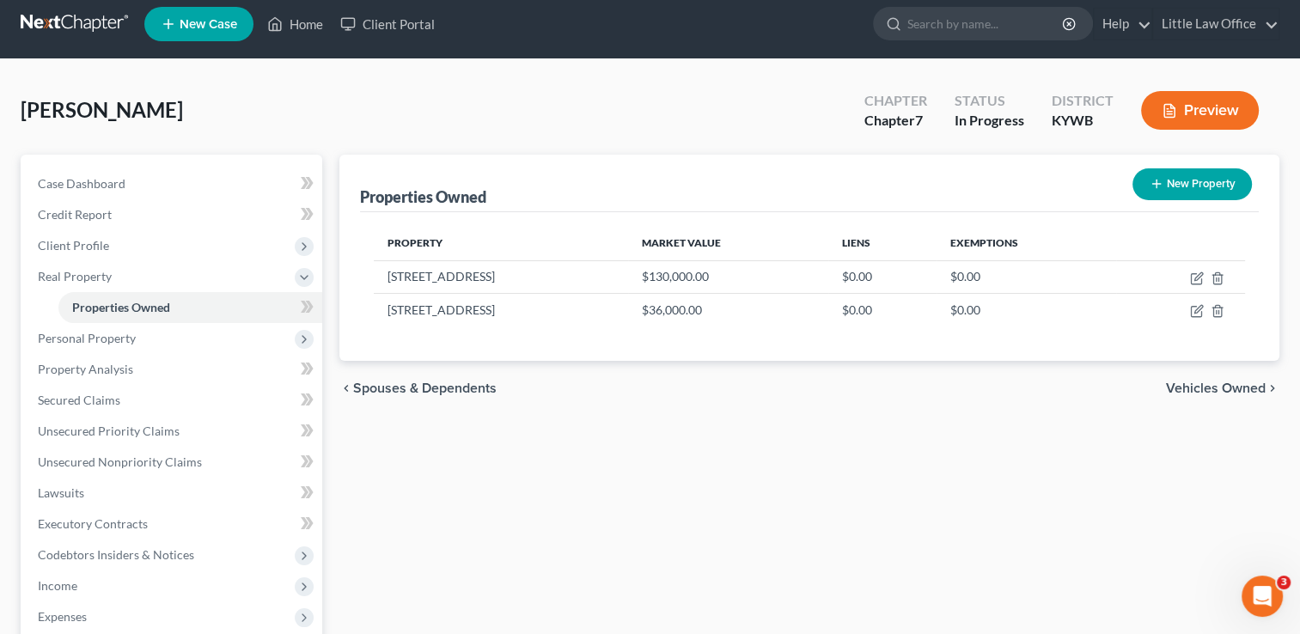
scroll to position [9, 0]
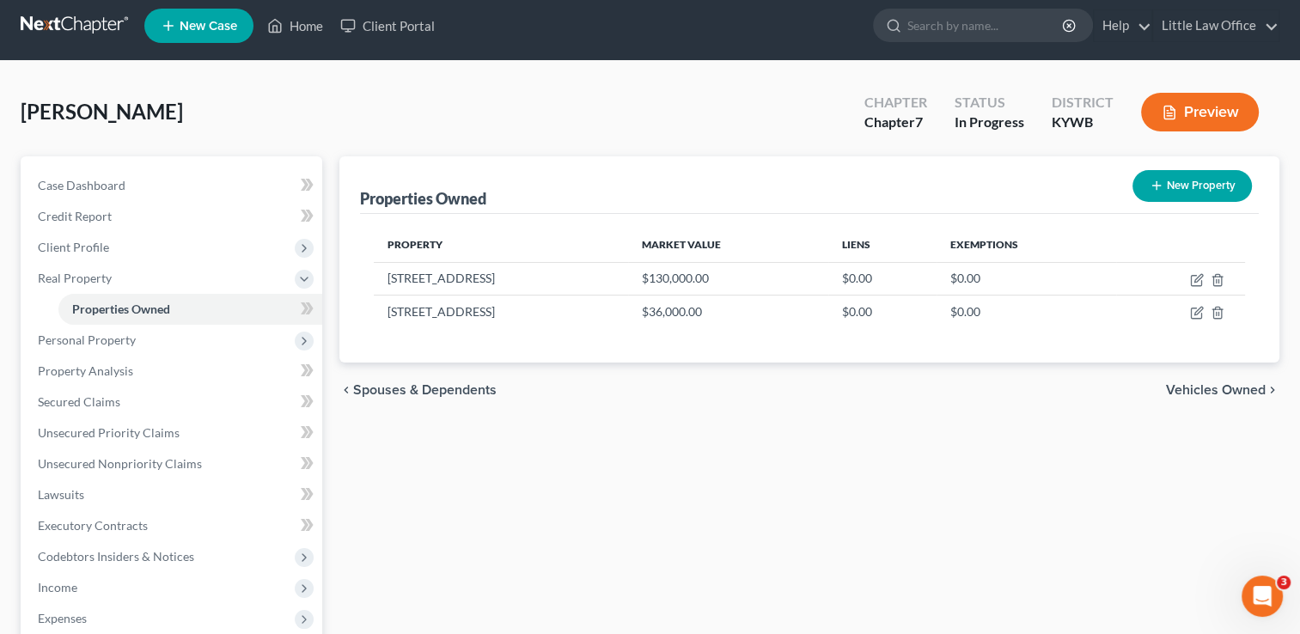
click at [1212, 383] on span "Vehicles Owned" at bounding box center [1216, 390] width 100 height 14
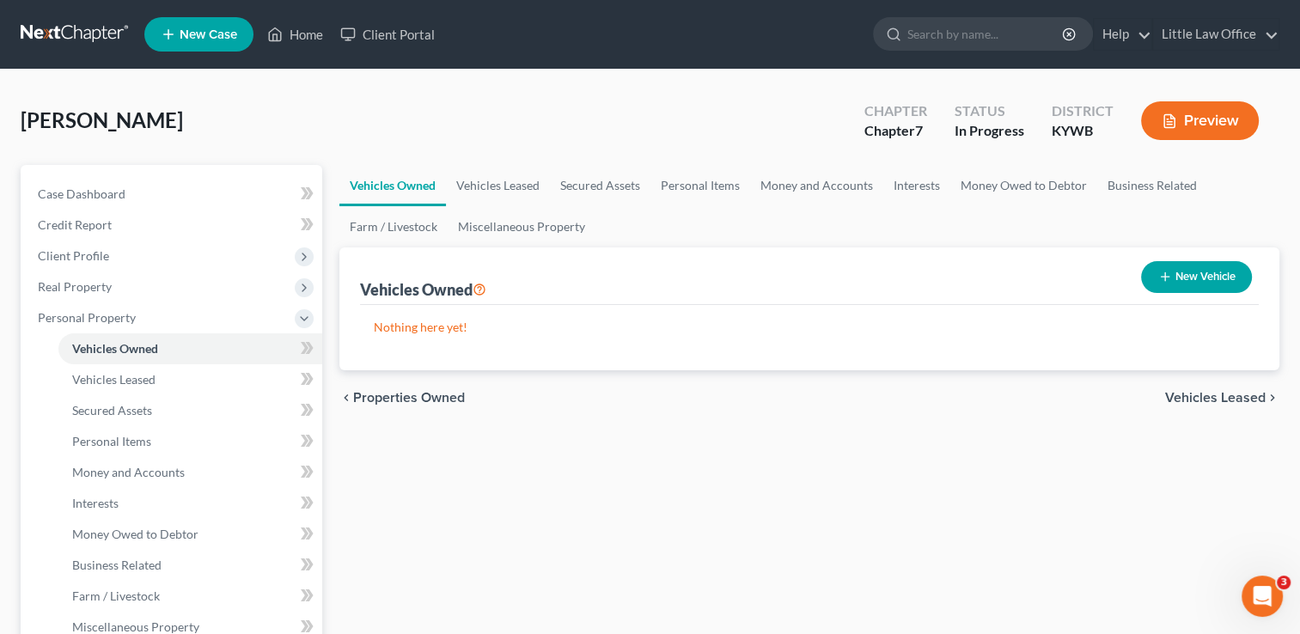
click at [1167, 288] on button "New Vehicle" at bounding box center [1196, 277] width 111 height 32
select select "0"
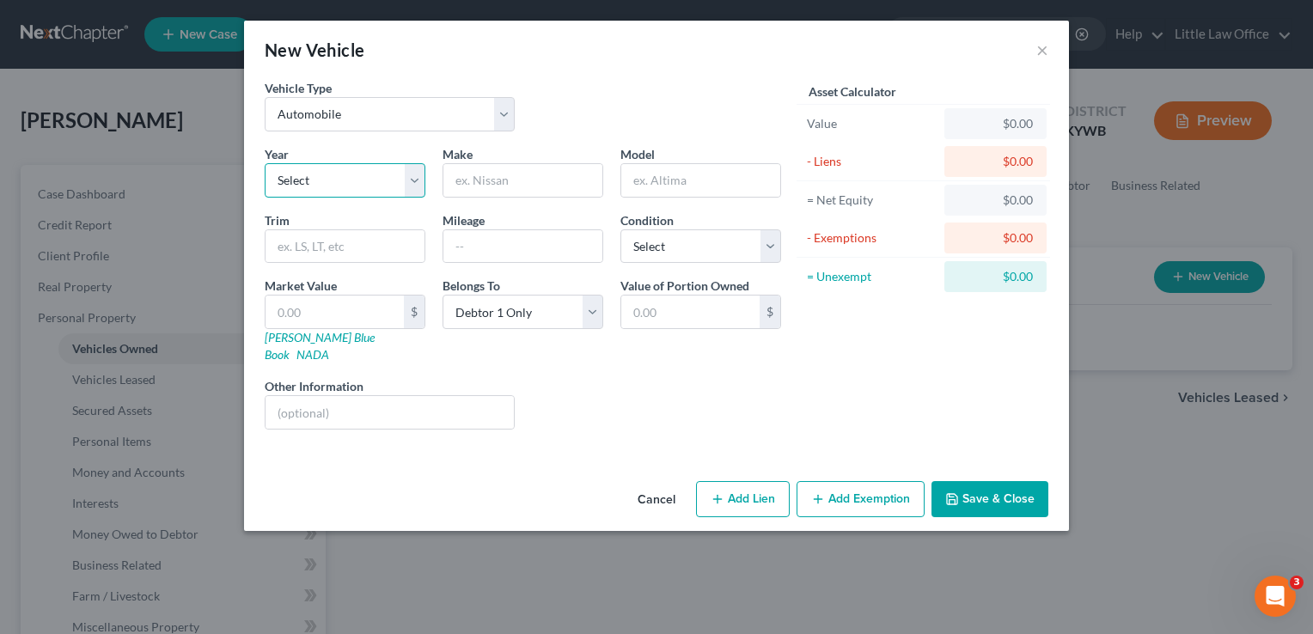
click at [371, 191] on select "Select 2026 2025 2024 2023 2022 2021 2020 2019 2018 2017 2016 2015 2014 2013 20…" at bounding box center [345, 180] width 161 height 34
select select "7"
click at [371, 191] on select "Select 2026 2025 2024 2023 2022 2021 2020 2019 2018 2017 2016 2015 2014 2013 20…" at bounding box center [345, 180] width 161 height 34
click at [265, 163] on select "Select 2026 2025 2024 2023 2022 2021 2020 2019 2018 2017 2016 2015 2014 2013 20…" at bounding box center [345, 180] width 161 height 34
type input "Chevrolet"
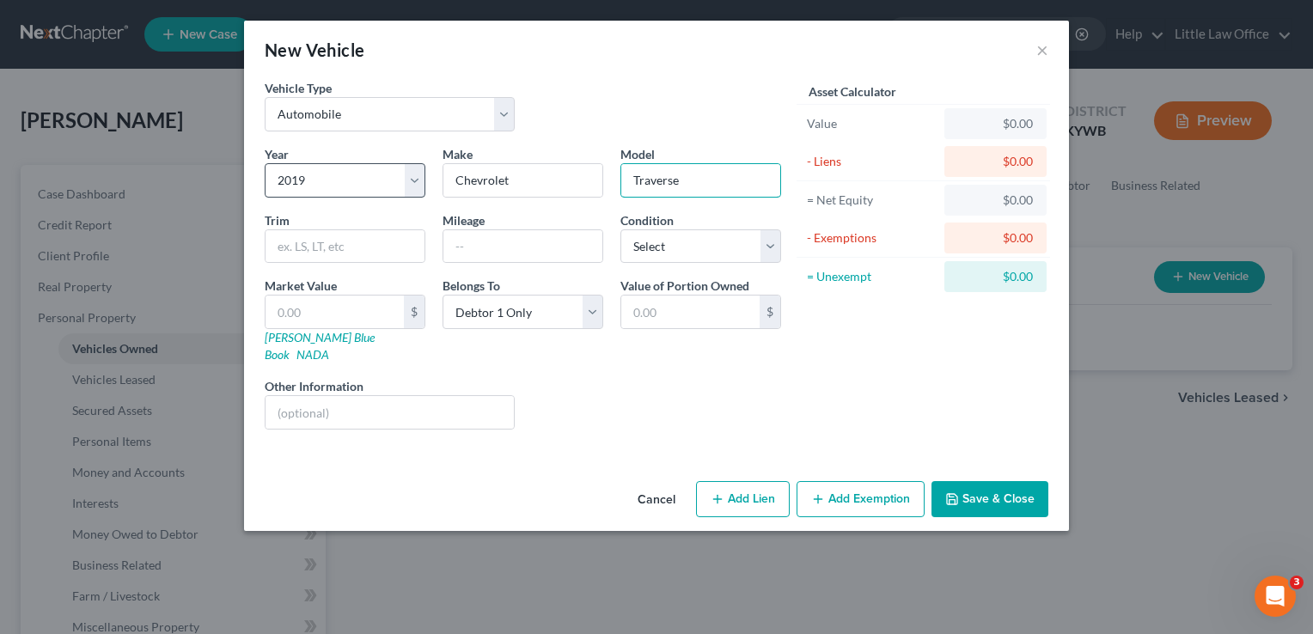
type input "Traverse"
click at [371, 191] on select "Select 2026 2025 2024 2023 2022 2021 2020 2019 2018 2017 2016 2015 2014 2013 20…" at bounding box center [345, 180] width 161 height 34
select select "9"
click at [265, 163] on select "Select 2026 2025 2024 2023 2022 2021 2020 2019 2018 2017 2016 2015 2014 2013 20…" at bounding box center [345, 180] width 161 height 34
click at [481, 247] on input "text" at bounding box center [522, 246] width 159 height 33
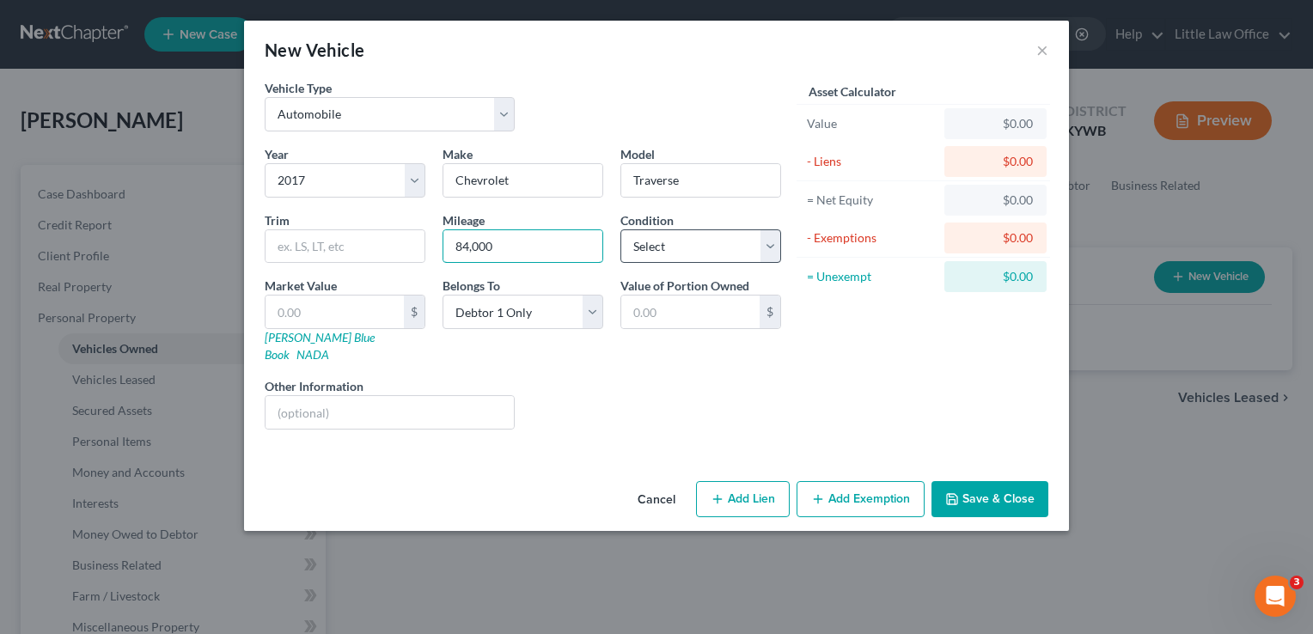
type input "84,000"
click at [703, 251] on select "Select Excellent Very Good Good Fair Poor" at bounding box center [700, 246] width 161 height 34
select select "2"
click at [620, 229] on select "Select Excellent Very Good Good Fair Poor" at bounding box center [700, 246] width 161 height 34
click at [1024, 495] on button "Save & Close" at bounding box center [989, 499] width 117 height 36
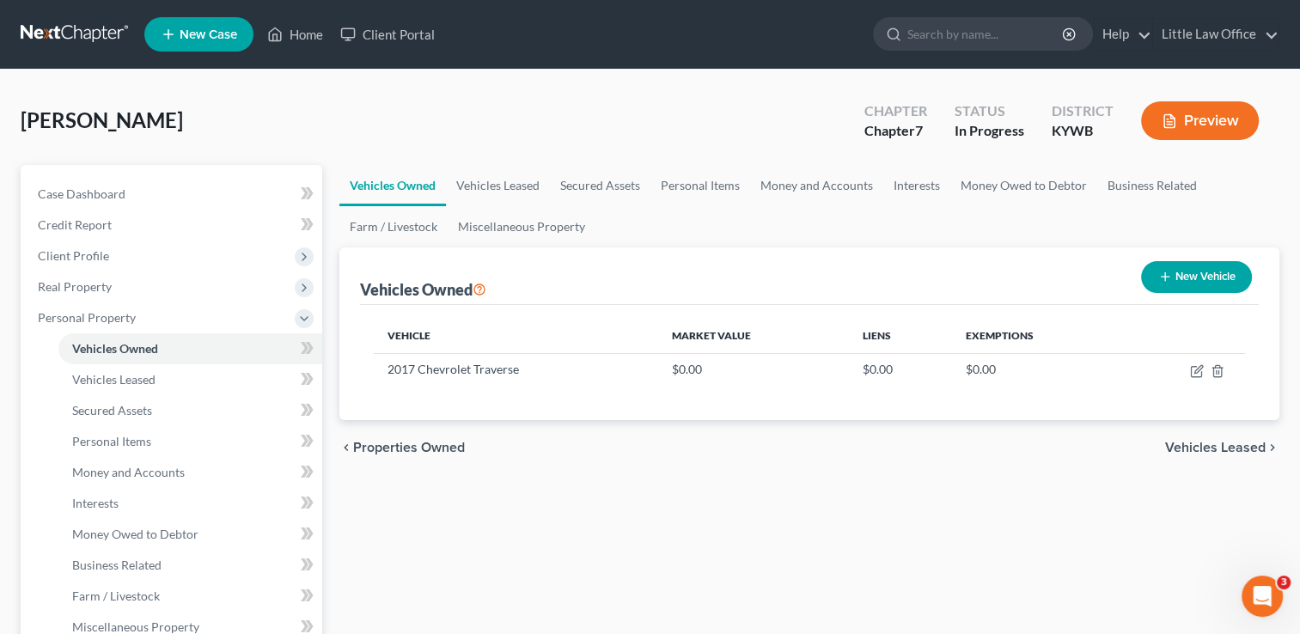
click at [1243, 448] on span "Vehicles Leased" at bounding box center [1215, 448] width 101 height 14
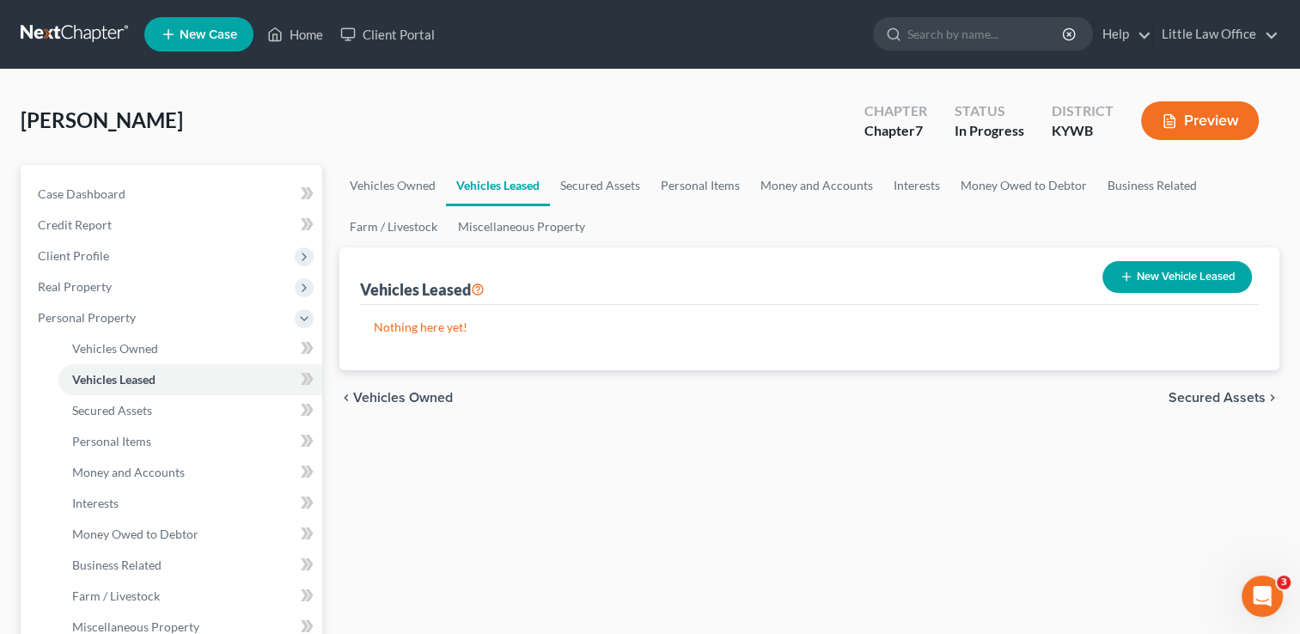
click at [1237, 391] on span "Secured Assets" at bounding box center [1216, 398] width 97 height 14
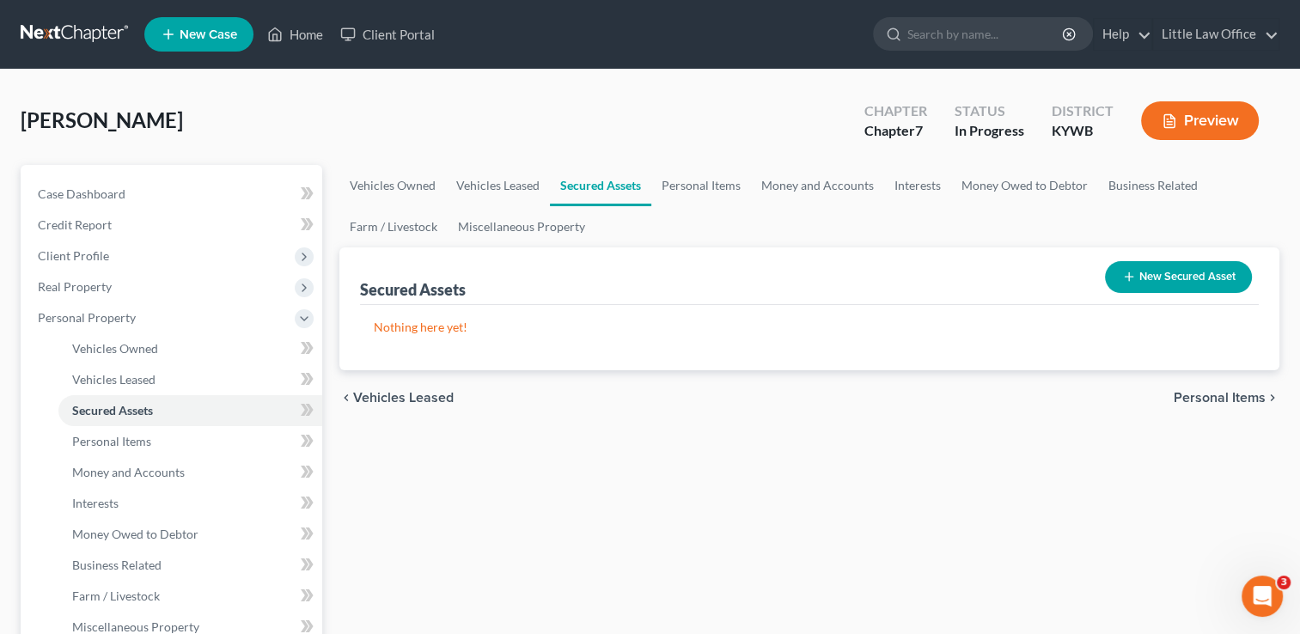
click at [1244, 397] on span "Personal Items" at bounding box center [1219, 398] width 92 height 14
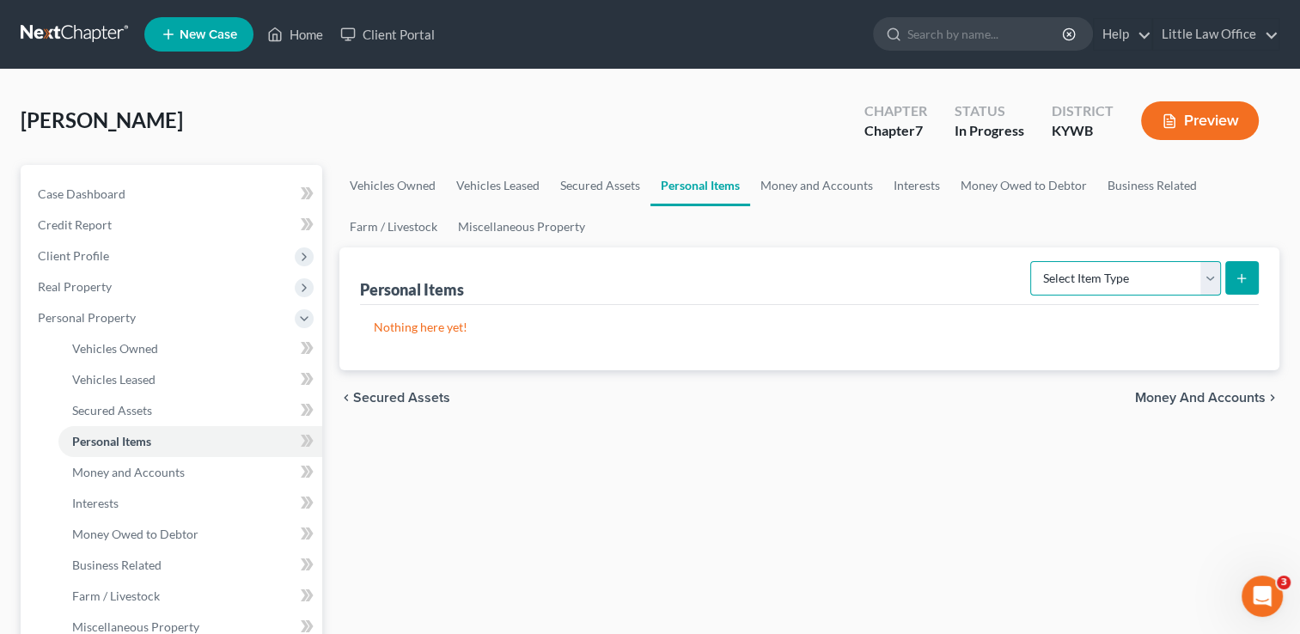
click at [1137, 287] on select "Select Item Type Clothing Collectibles Of Value Electronics Firearms Household …" at bounding box center [1125, 278] width 191 height 34
select select "clothing"
click at [1032, 261] on select "Select Item Type Clothing Collectibles Of Value Electronics Firearms Household …" at bounding box center [1125, 278] width 191 height 34
click at [1255, 280] on button "submit" at bounding box center [1242, 278] width 34 height 34
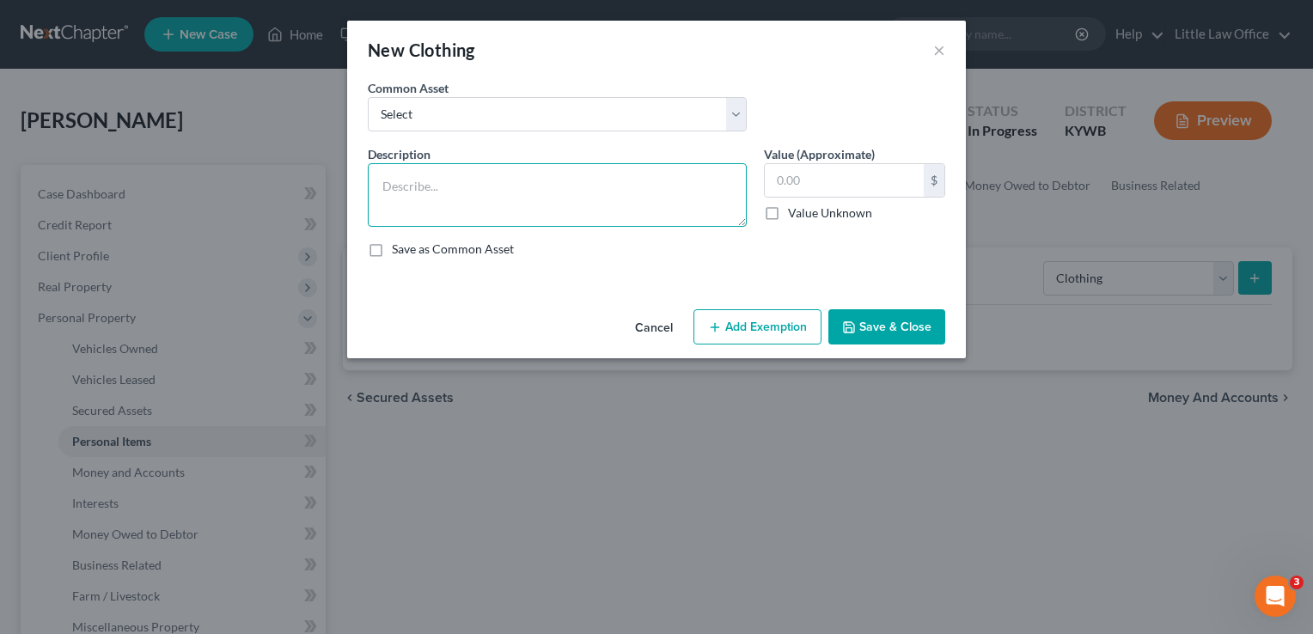
click at [637, 210] on textarea at bounding box center [557, 195] width 379 height 64
type textarea "clothing for 1 adult and 1 child"
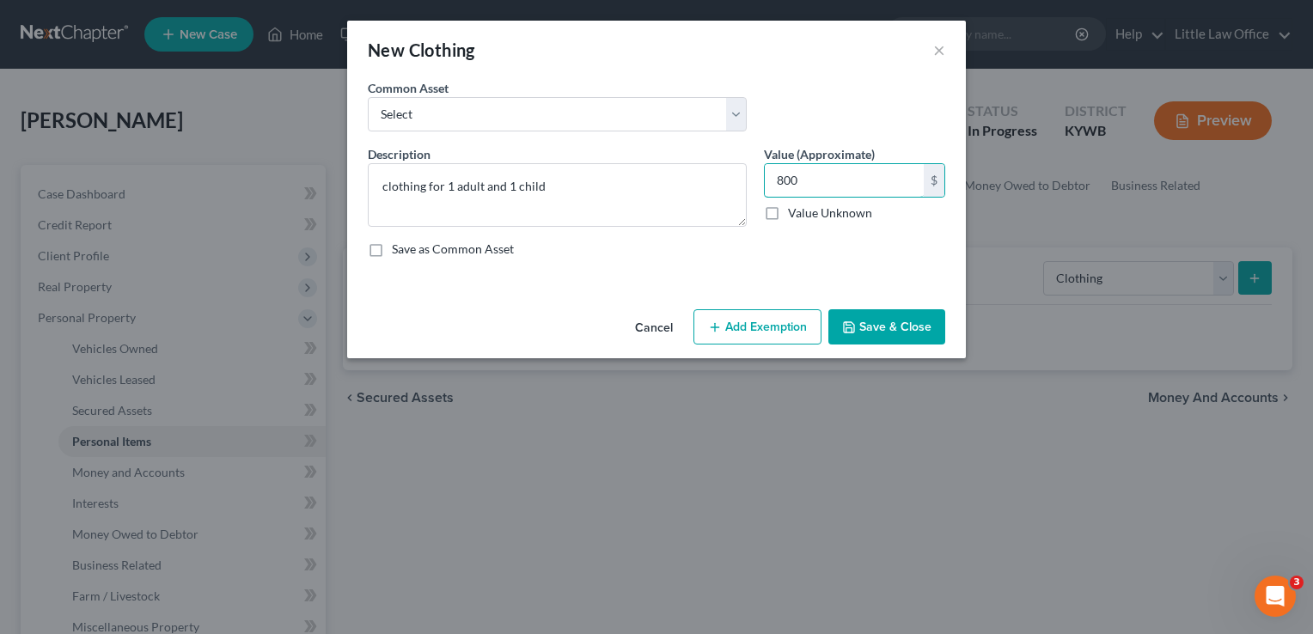
type input "800"
click at [935, 334] on button "Save & Close" at bounding box center [886, 327] width 117 height 36
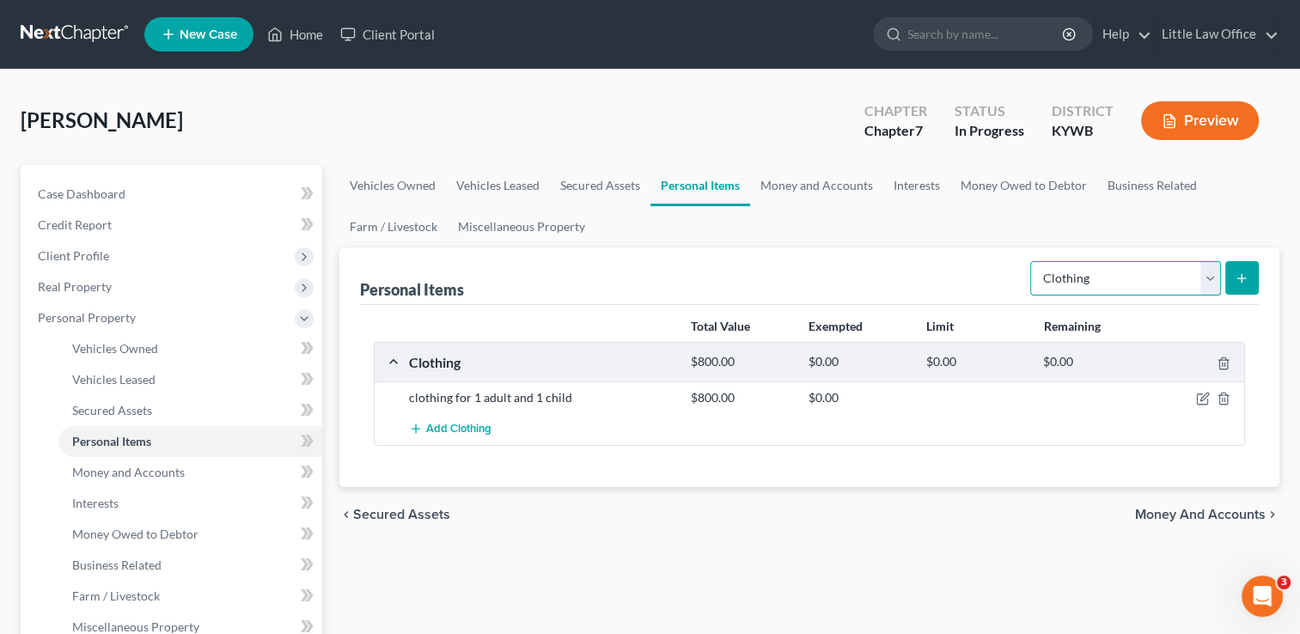
click at [1170, 277] on select "Select Item Type Clothing Collectibles Of Value Electronics Firearms Household …" at bounding box center [1125, 278] width 191 height 34
select select "collectibles_of_value"
click at [1032, 261] on select "Select Item Type Clothing Collectibles Of Value Electronics Firearms Household …" at bounding box center [1125, 278] width 191 height 34
click at [1256, 273] on button "submit" at bounding box center [1242, 278] width 34 height 34
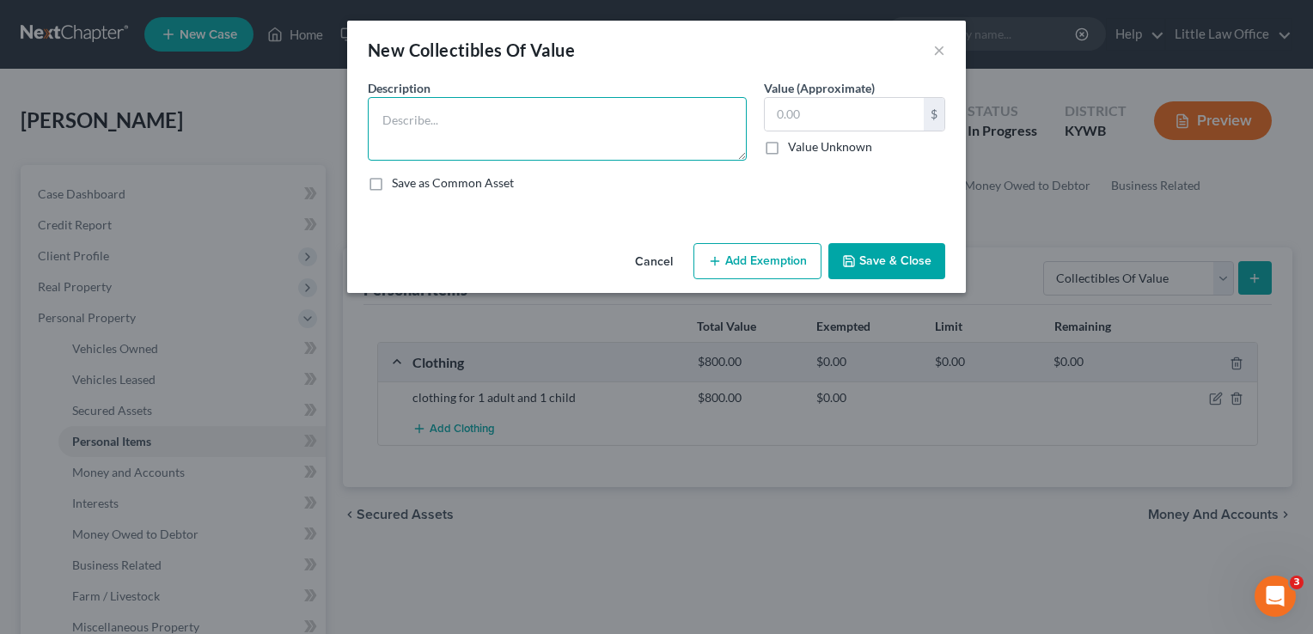
click at [603, 143] on textarea at bounding box center [557, 129] width 379 height 64
type textarea "misc. trinkets"
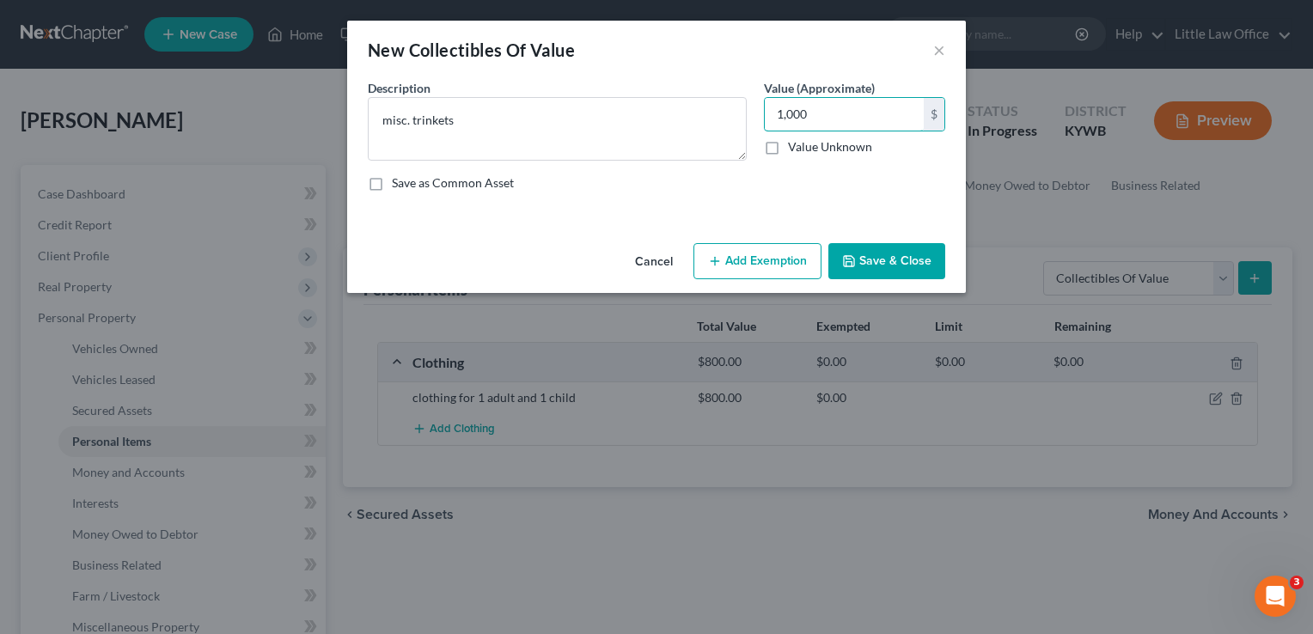
type input "1,000"
click at [899, 259] on button "Save & Close" at bounding box center [886, 261] width 117 height 36
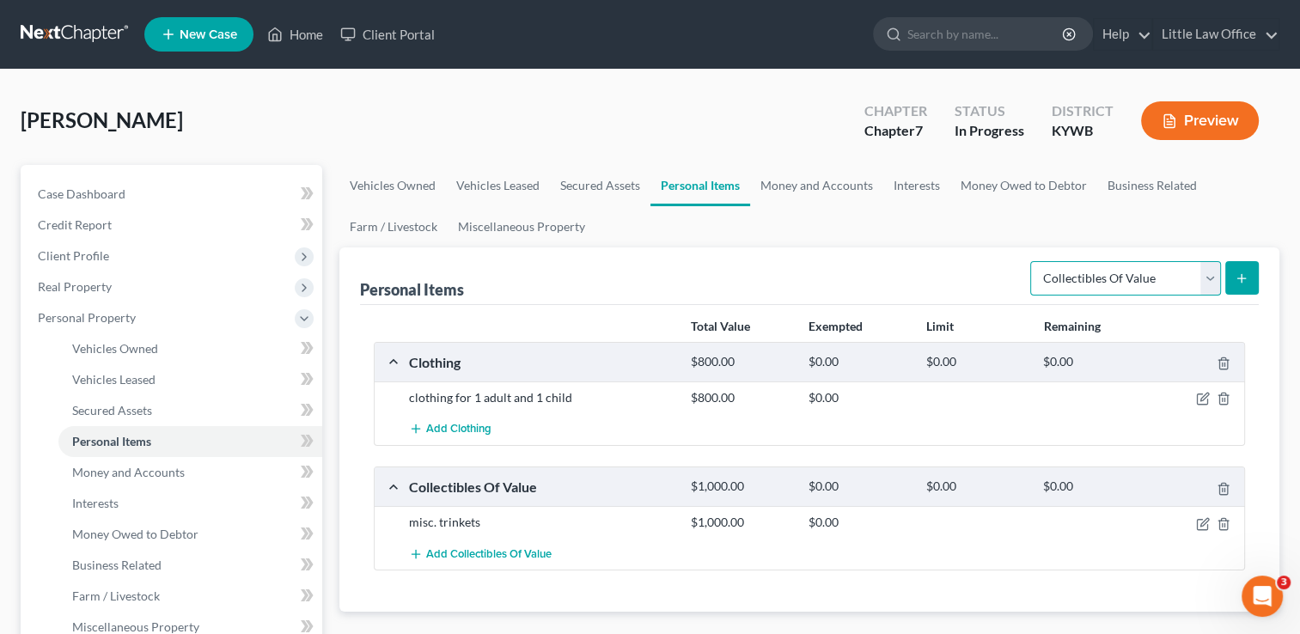
click at [1089, 286] on select "Select Item Type Clothing Collectibles Of Value Electronics Firearms Household …" at bounding box center [1125, 278] width 191 height 34
select select "electronics"
click at [1032, 261] on select "Select Item Type Clothing Collectibles Of Value Electronics Firearms Household …" at bounding box center [1125, 278] width 191 height 34
click at [1229, 287] on button "submit" at bounding box center [1242, 278] width 34 height 34
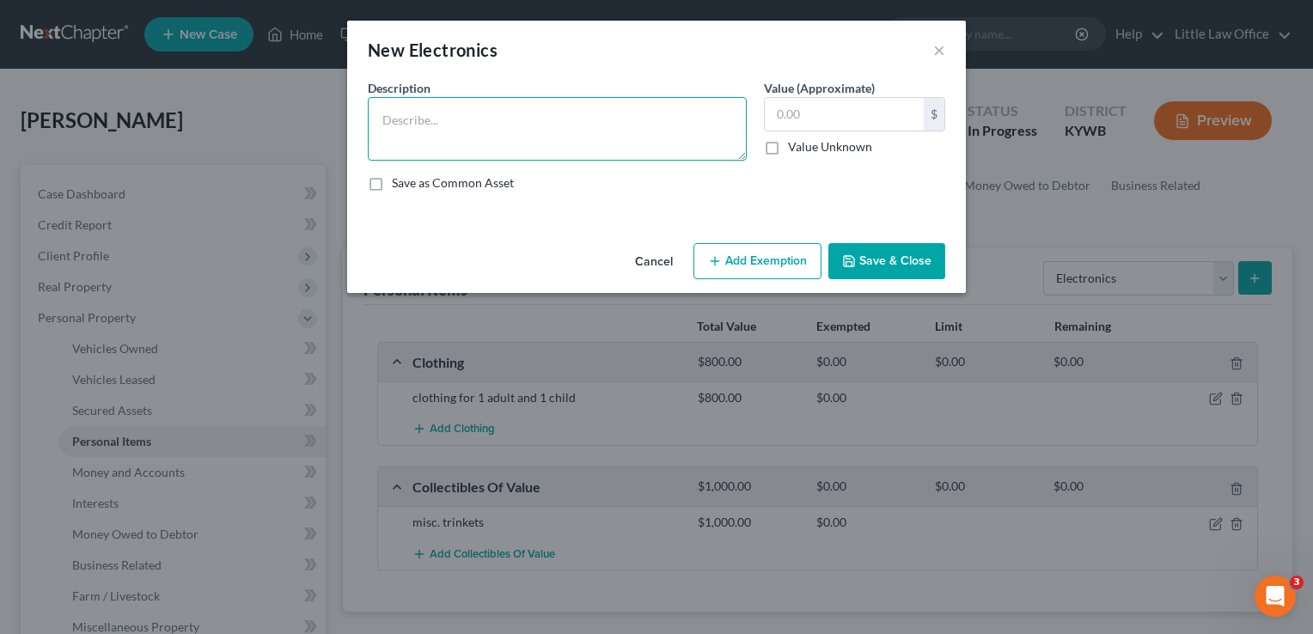
click at [551, 148] on textarea at bounding box center [557, 129] width 379 height 64
type textarea "t"
click at [527, 121] on textarea "2 televisions; 2 cell phones; laptop computer" at bounding box center [557, 129] width 379 height 64
click at [621, 136] on textarea "2 televisions; 2 cell phones; 2 laptop computers" at bounding box center [557, 129] width 379 height 64
click at [637, 131] on textarea "2 televisions; 2 cell phones; 2 laptop computers" at bounding box center [557, 129] width 379 height 64
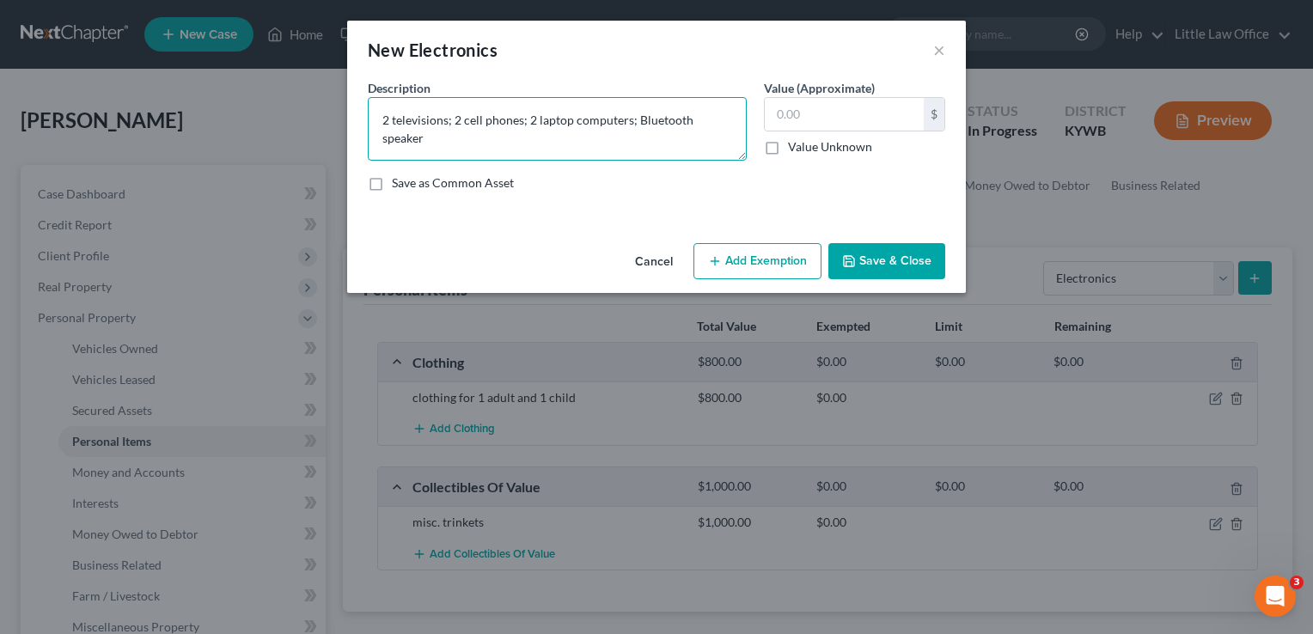
type textarea "2 televisions; 2 cell phones; 2 laptop computers; Bluetooth speaker"
type input "1"
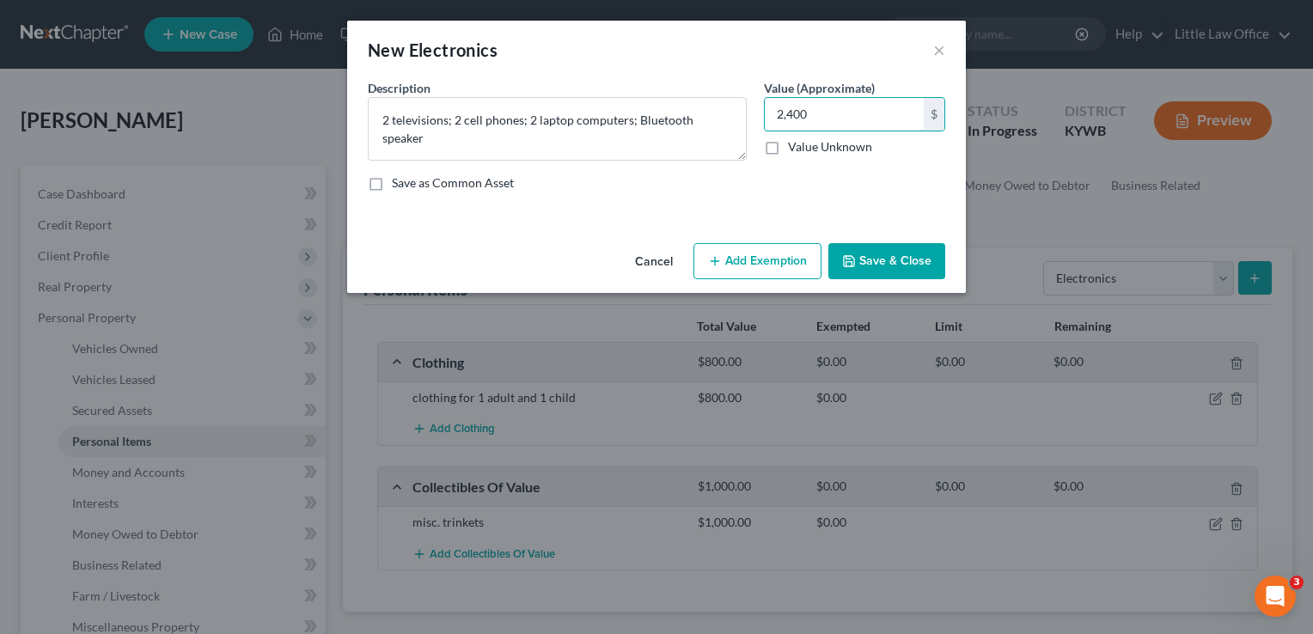
type input "2,400"
click at [907, 259] on button "Save & Close" at bounding box center [886, 261] width 117 height 36
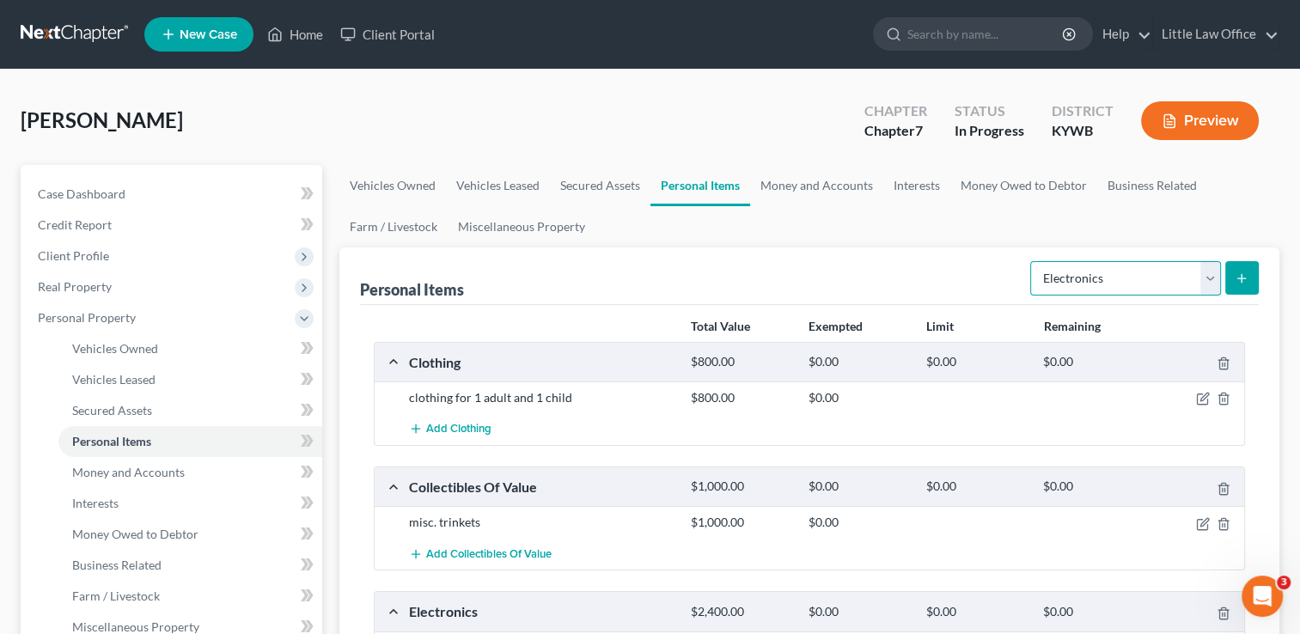
click at [1101, 280] on select "Select Item Type Clothing Collectibles Of Value Electronics Firearms Household …" at bounding box center [1125, 278] width 191 height 34
select select "household_goods"
click at [1032, 261] on select "Select Item Type Clothing Collectibles Of Value Electronics Firearms Household …" at bounding box center [1125, 278] width 191 height 34
click at [1240, 289] on button "submit" at bounding box center [1242, 278] width 34 height 34
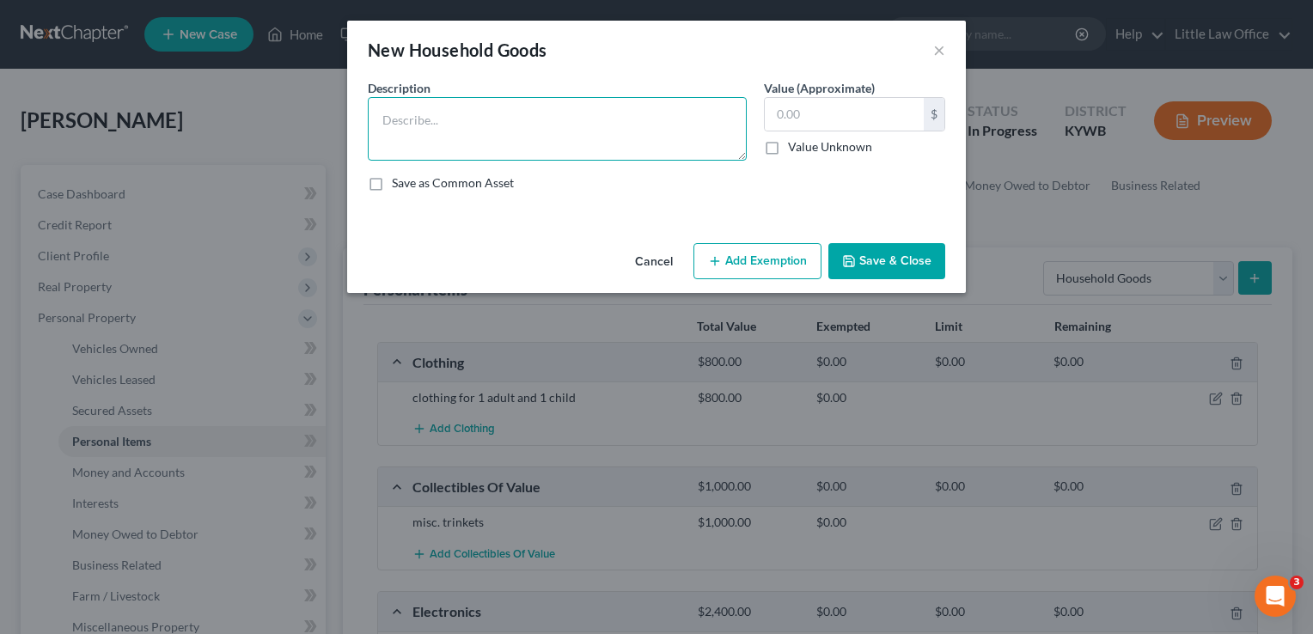
click at [586, 134] on textarea at bounding box center [557, 129] width 379 height 64
click at [586, 134] on textarea "b" at bounding box center [557, 129] width 379 height 64
type textarea "b"
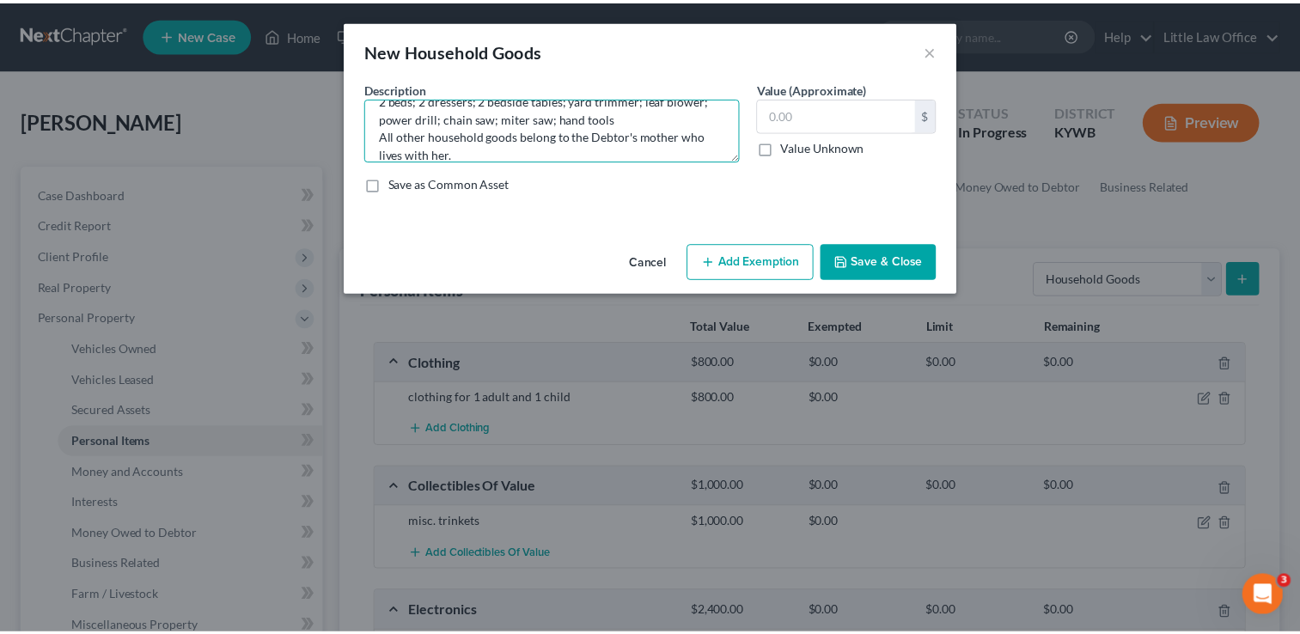
scroll to position [14, 0]
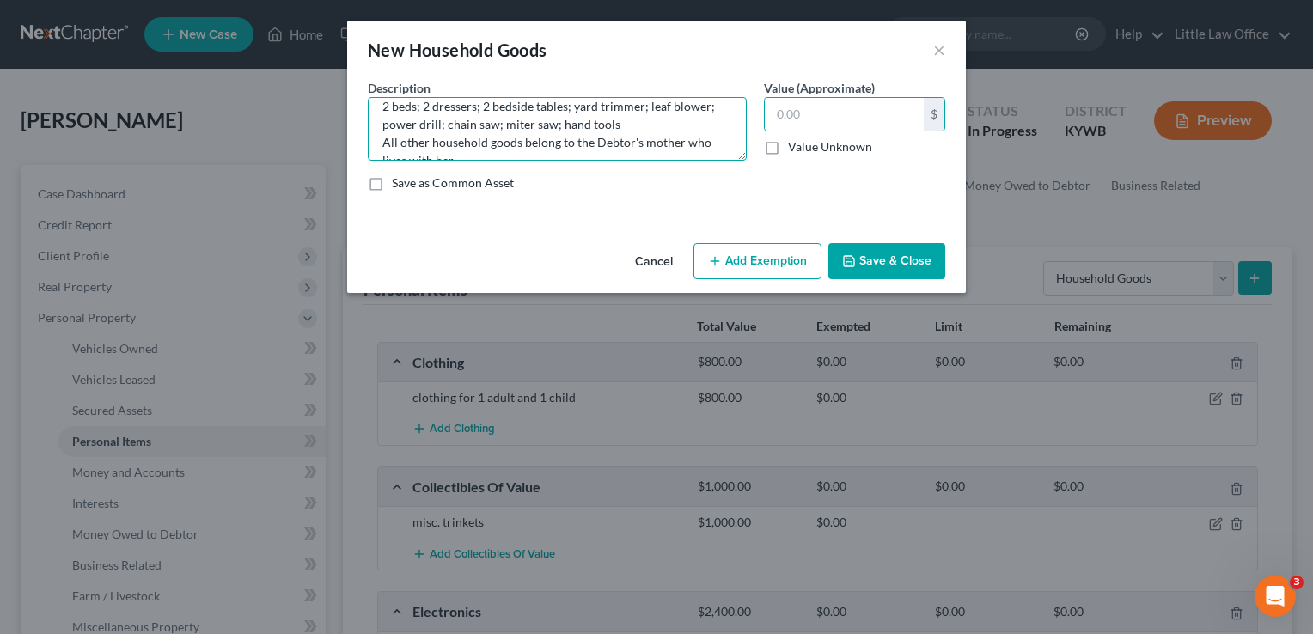
click at [629, 118] on textarea "2 beds; 2 dressers; 2 bedside tables; yard trimmer; leaf blower; power drill; c…" at bounding box center [557, 129] width 379 height 64
type textarea "2 beds; 2 dressers; 2 bedside tables; yard trimmer; leaf blower; power drill; c…"
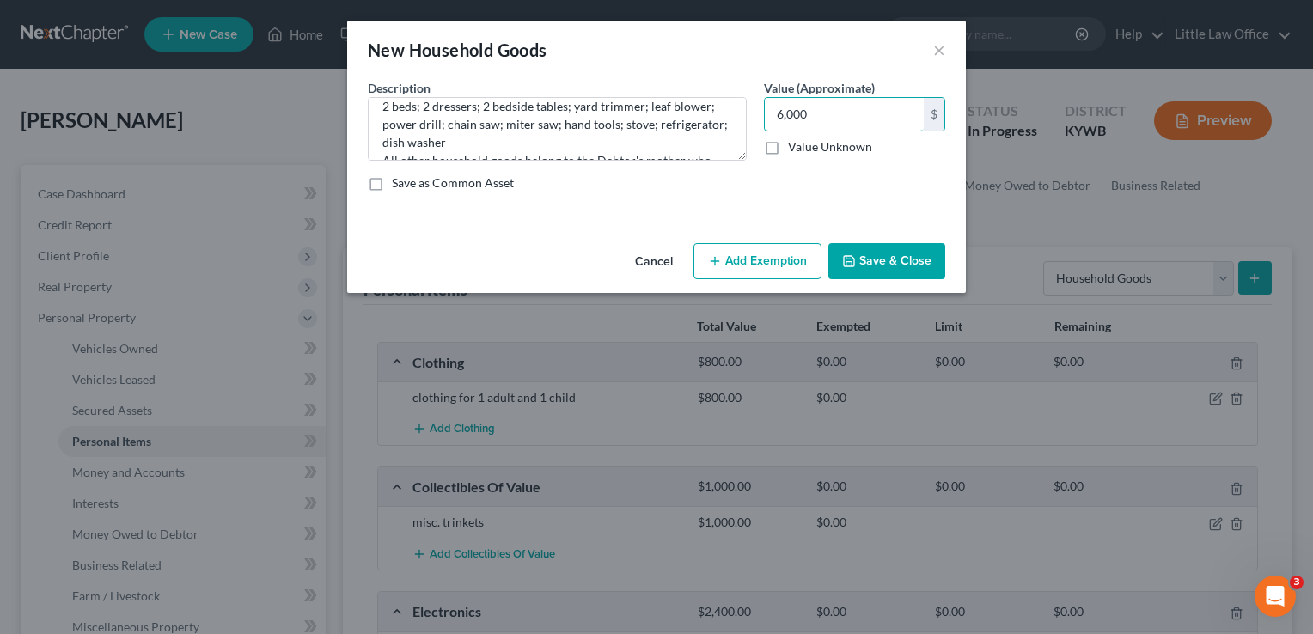
type input "6,000"
click at [901, 265] on button "Save & Close" at bounding box center [886, 261] width 117 height 36
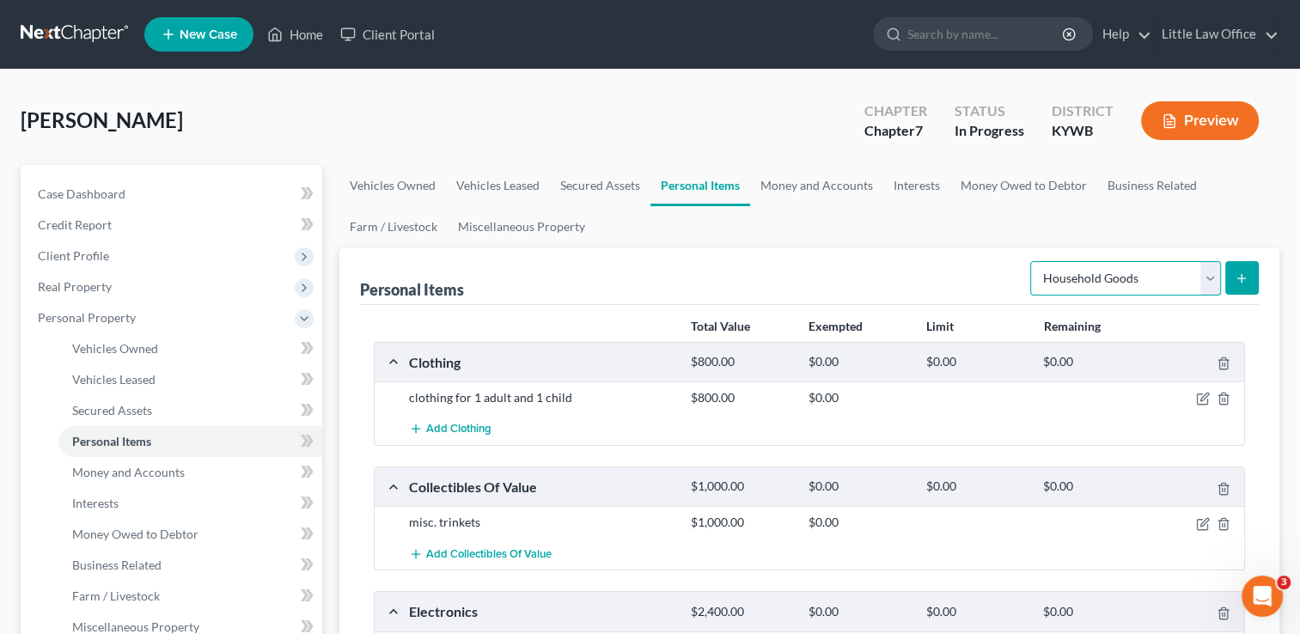
click at [1127, 265] on select "Select Item Type Clothing Collectibles Of Value Electronics Firearms Household …" at bounding box center [1125, 278] width 191 height 34
select select "jewelry"
click at [1032, 261] on select "Select Item Type Clothing Collectibles Of Value Electronics Firearms Household …" at bounding box center [1125, 278] width 191 height 34
click at [1251, 280] on button "submit" at bounding box center [1242, 278] width 34 height 34
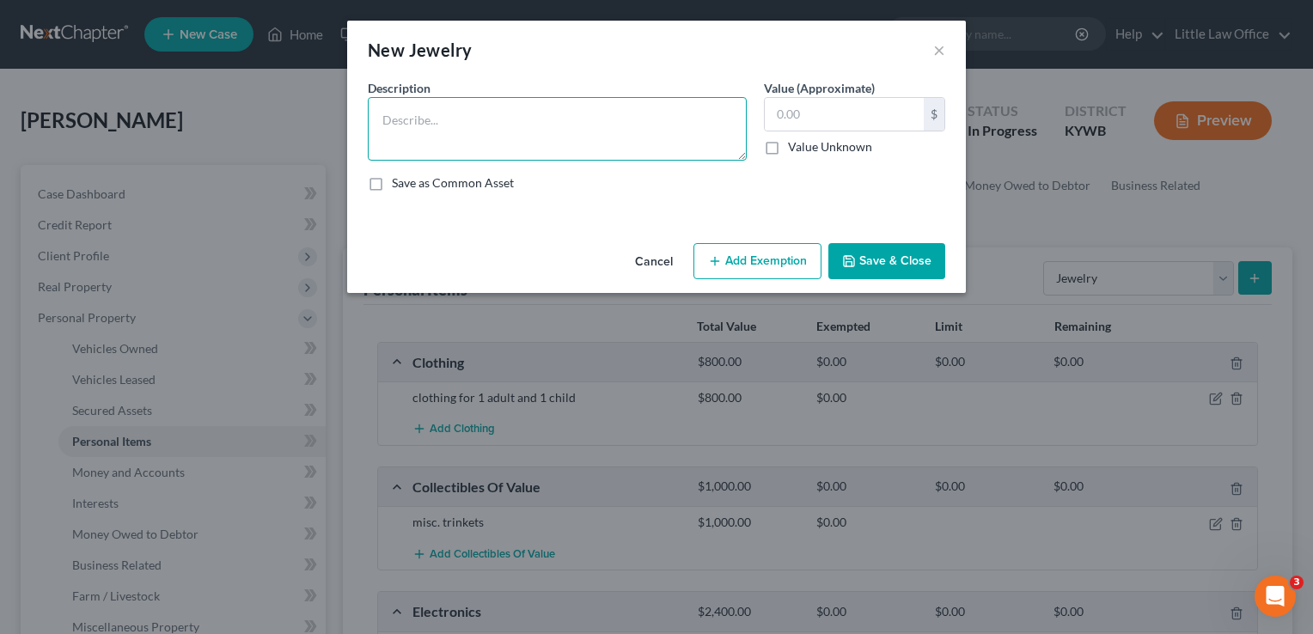
click at [606, 136] on textarea at bounding box center [557, 129] width 379 height 64
type textarea "misc. costume jewelry"
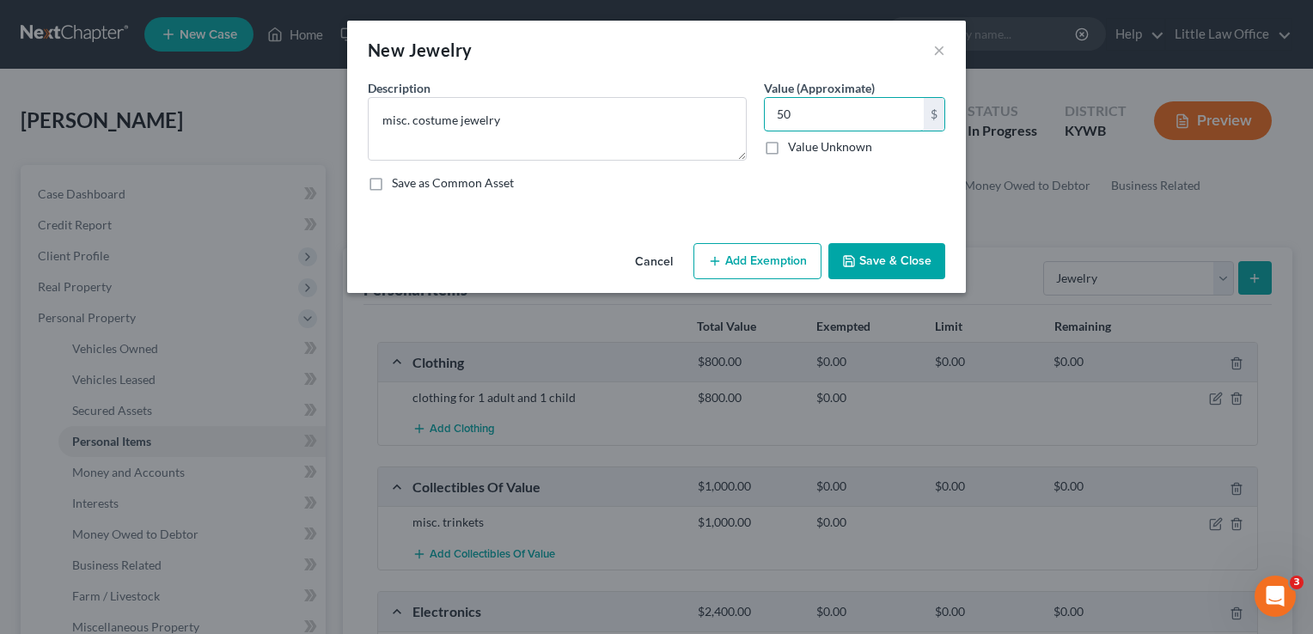
type input "50"
click at [876, 283] on div "Cancel Add Exemption Save & Close" at bounding box center [656, 264] width 619 height 57
click at [883, 277] on button "Save & Close" at bounding box center [886, 261] width 117 height 36
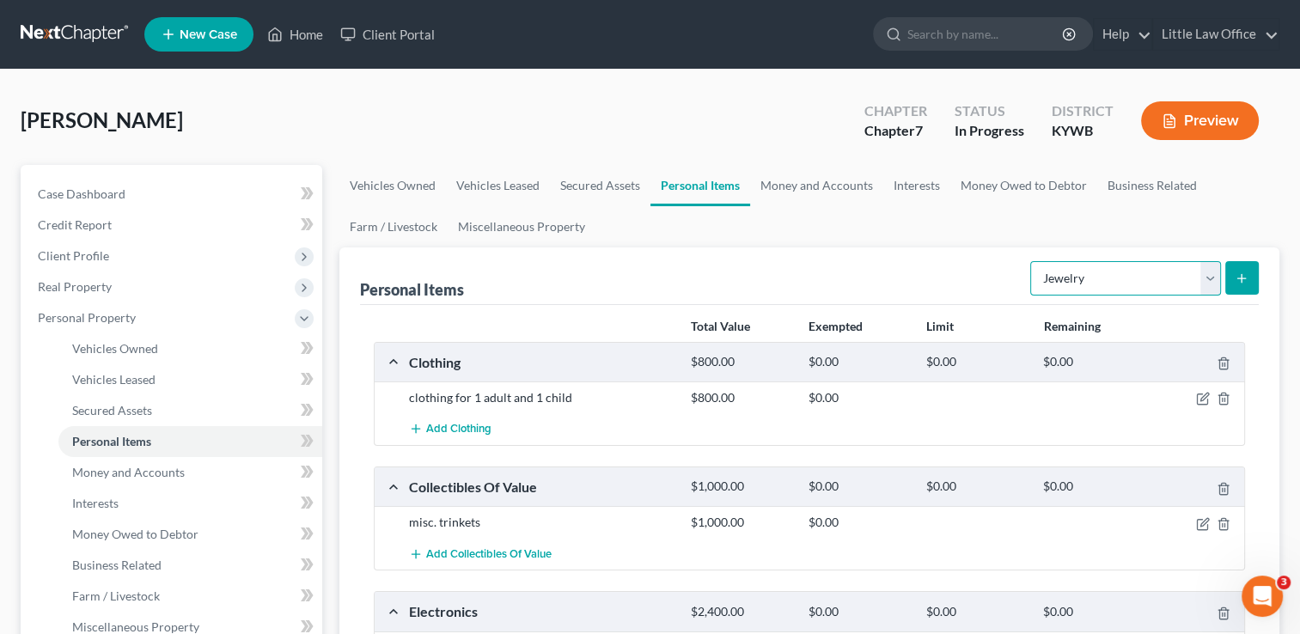
click at [1216, 283] on select "Select Item Type Clothing Collectibles Of Value Electronics Firearms Household …" at bounding box center [1125, 278] width 191 height 34
select select "pets"
click at [1032, 261] on select "Select Item Type Clothing Collectibles Of Value Electronics Firearms Household …" at bounding box center [1125, 278] width 191 height 34
click at [1240, 290] on button "submit" at bounding box center [1242, 278] width 34 height 34
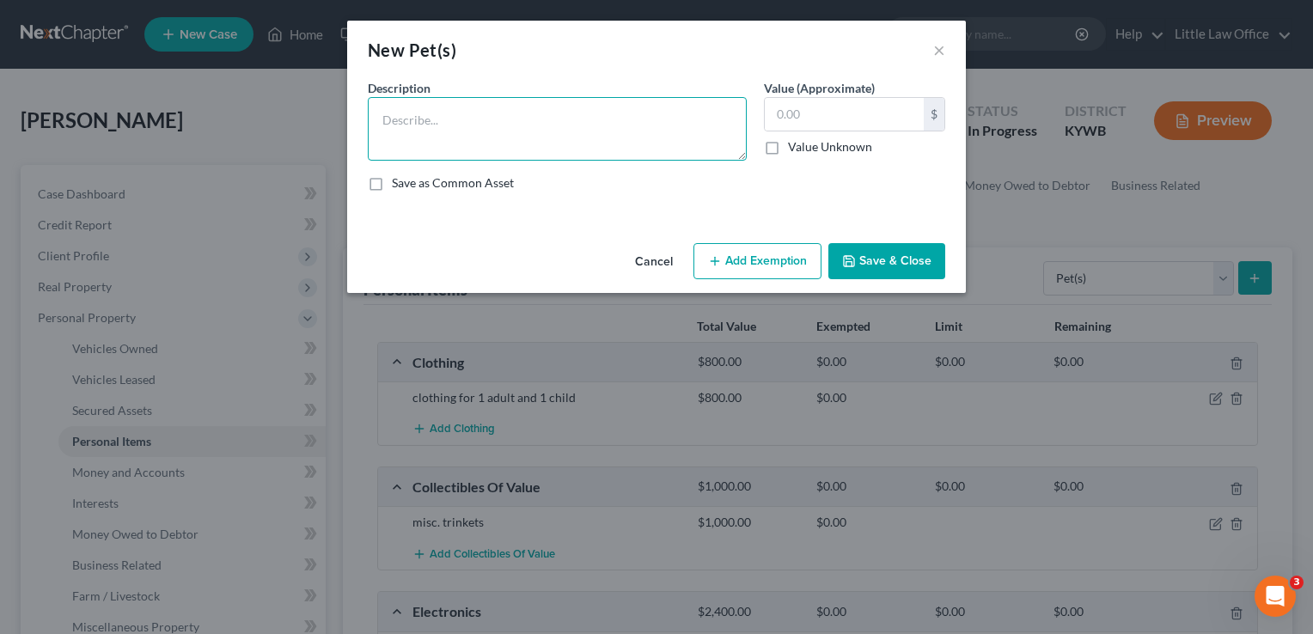
click at [717, 140] on textarea at bounding box center [557, 129] width 379 height 64
type textarea "2 chihuahuas; shitzhu"
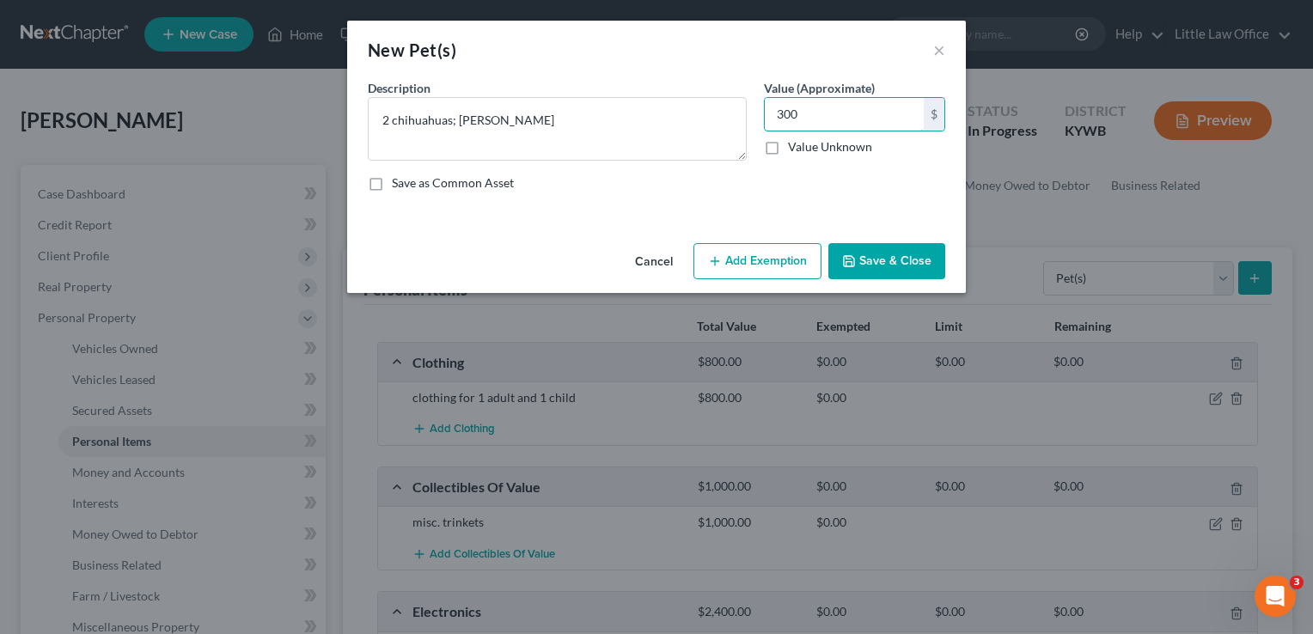
type input "300"
click at [875, 270] on button "Save & Close" at bounding box center [886, 261] width 117 height 36
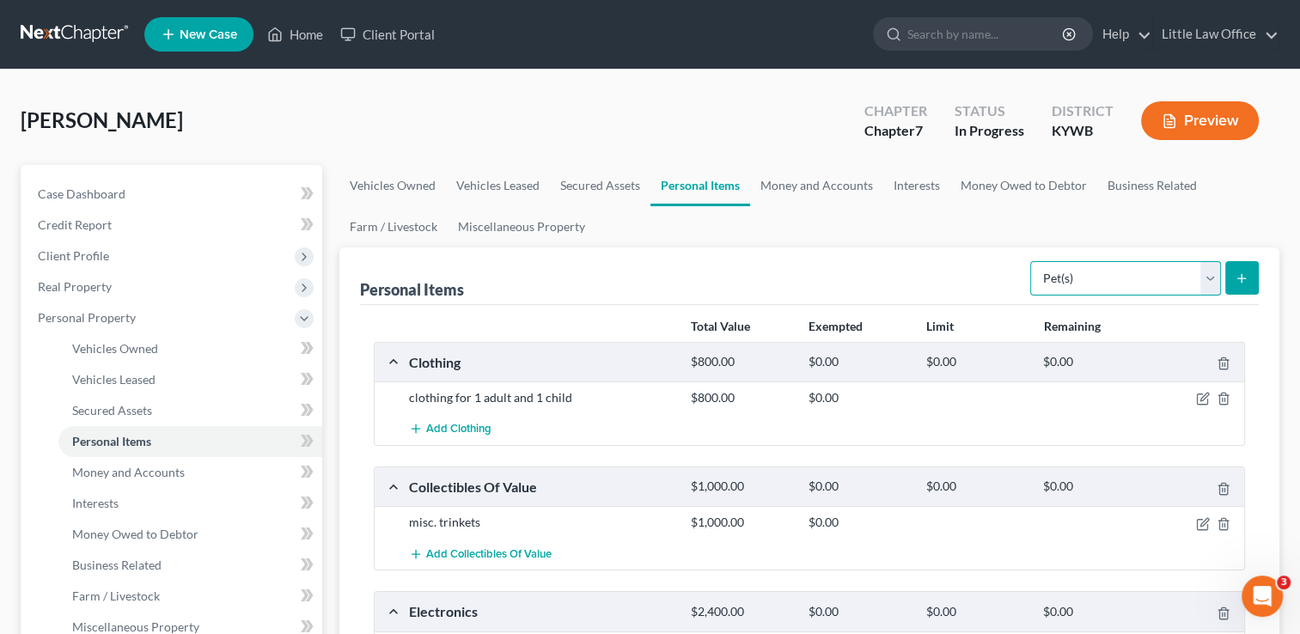
click at [1117, 290] on select "Select Item Type Clothing Collectibles Of Value Electronics Firearms Household …" at bounding box center [1125, 278] width 191 height 34
click at [794, 211] on ul "Vehicles Owned Vehicles Leased Secured Assets Personal Items Money and Accounts…" at bounding box center [809, 206] width 940 height 82
click at [801, 197] on link "Money and Accounts" at bounding box center [816, 185] width 133 height 41
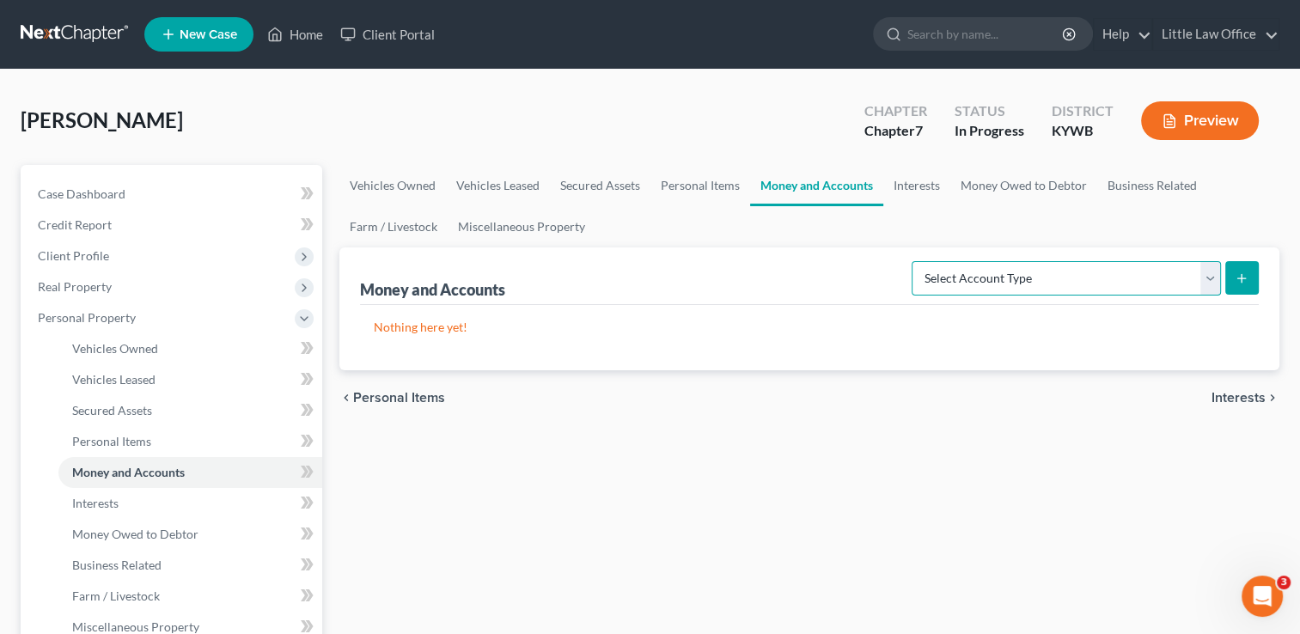
click at [1062, 270] on select "Select Account Type Brokerage Cash on Hand Certificates of Deposit Checking Acc…" at bounding box center [1065, 278] width 309 height 34
select select "cash_on_hand"
click at [915, 261] on select "Select Account Type Brokerage Cash on Hand Certificates of Deposit Checking Acc…" at bounding box center [1065, 278] width 309 height 34
click at [1252, 282] on button "submit" at bounding box center [1242, 278] width 34 height 34
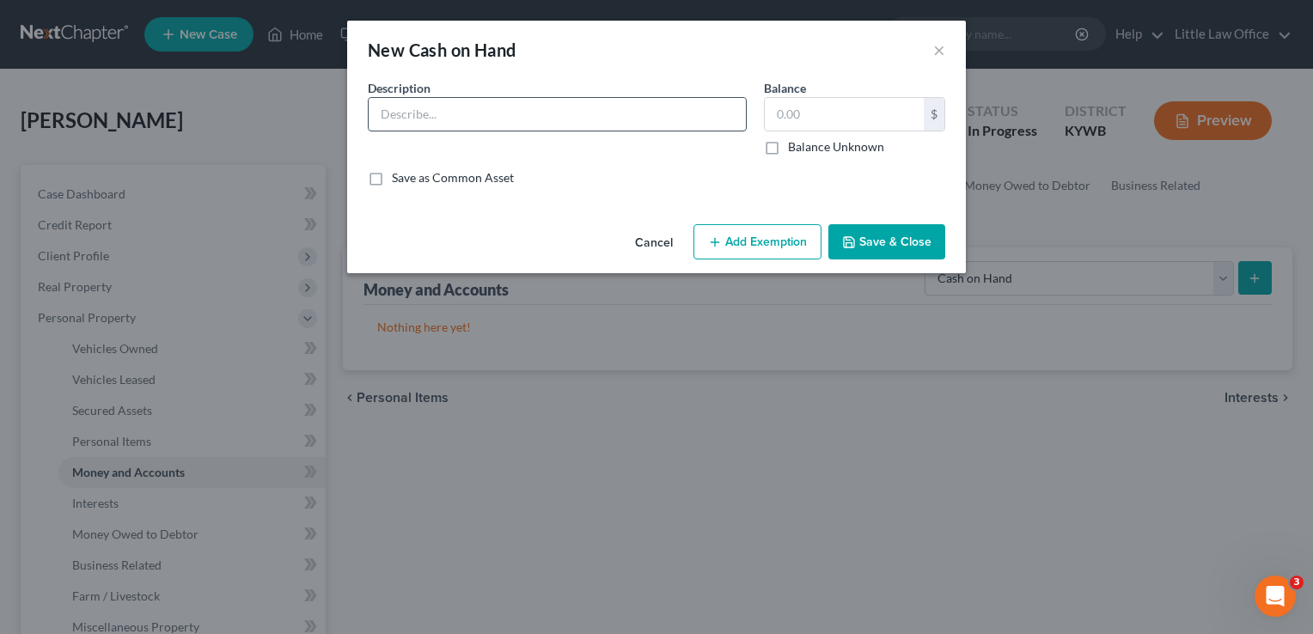
click at [650, 117] on input "text" at bounding box center [557, 114] width 377 height 33
type input "Cash"
type input "0"
type input "20"
click at [883, 241] on button "Save & Close" at bounding box center [886, 242] width 117 height 36
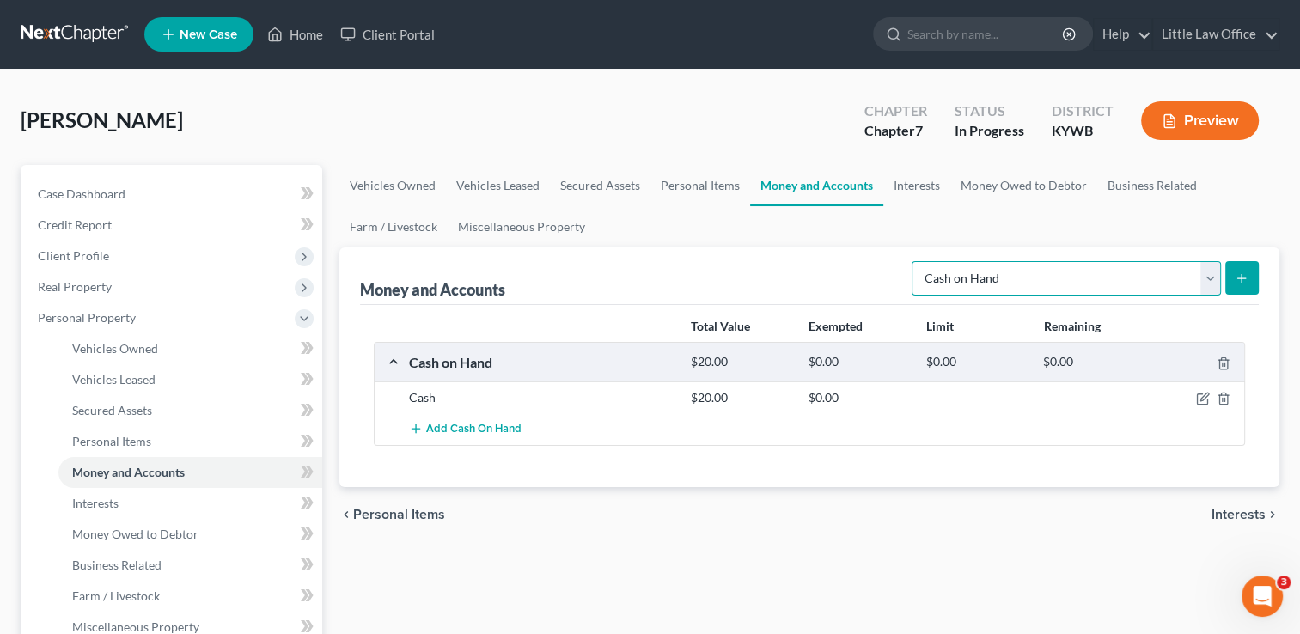
click at [988, 289] on select "Select Account Type Brokerage Cash on Hand Certificates of Deposit Checking Acc…" at bounding box center [1065, 278] width 309 height 34
select select "savings"
click at [915, 261] on select "Select Account Type Brokerage Cash on Hand Certificates of Deposit Checking Acc…" at bounding box center [1065, 278] width 309 height 34
click at [1246, 283] on icon "submit" at bounding box center [1241, 278] width 14 height 14
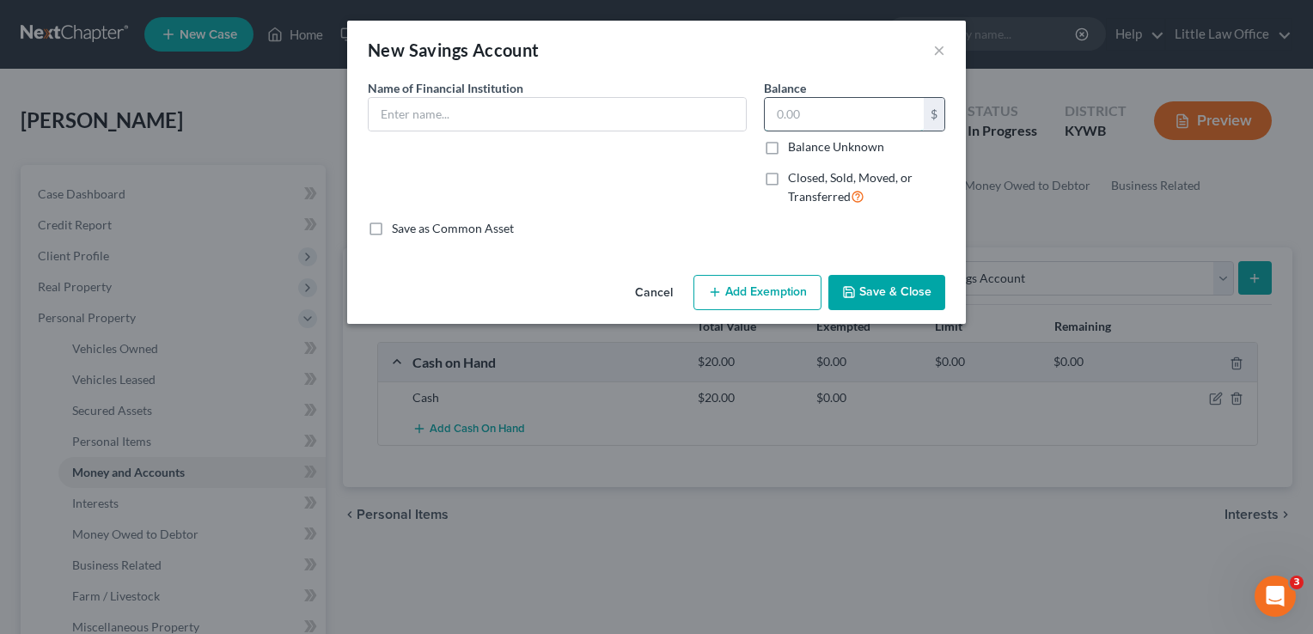
click at [835, 121] on input "text" at bounding box center [844, 114] width 159 height 33
type input "0.05"
click at [691, 109] on input "text" at bounding box center [557, 114] width 377 height 33
type input "US Bank"
click at [881, 290] on button "Save & Close" at bounding box center [886, 293] width 117 height 36
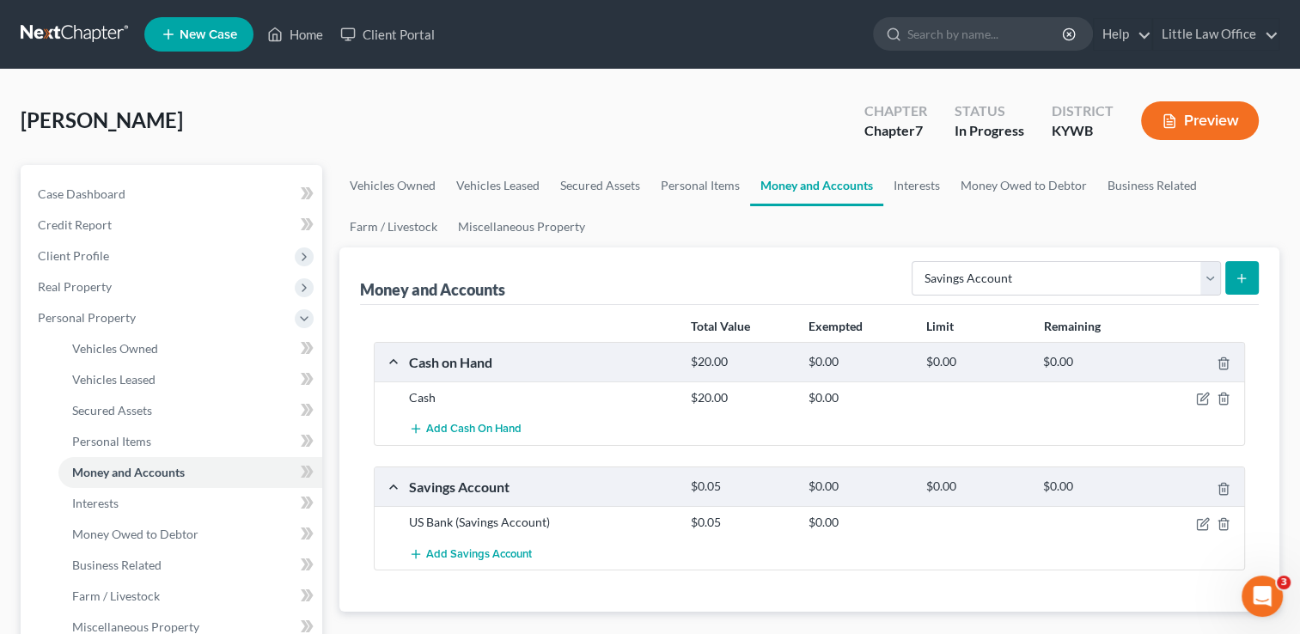
click at [972, 298] on div "Money and Accounts Select Account Type Brokerage Cash on Hand Certificates of D…" at bounding box center [809, 276] width 899 height 58
click at [977, 290] on select "Select Account Type Brokerage Cash on Hand Certificates of Deposit Checking Acc…" at bounding box center [1065, 278] width 309 height 34
select select "checking"
click at [915, 261] on select "Select Account Type Brokerage Cash on Hand Certificates of Deposit Checking Acc…" at bounding box center [1065, 278] width 309 height 34
click at [1251, 281] on button "submit" at bounding box center [1242, 278] width 34 height 34
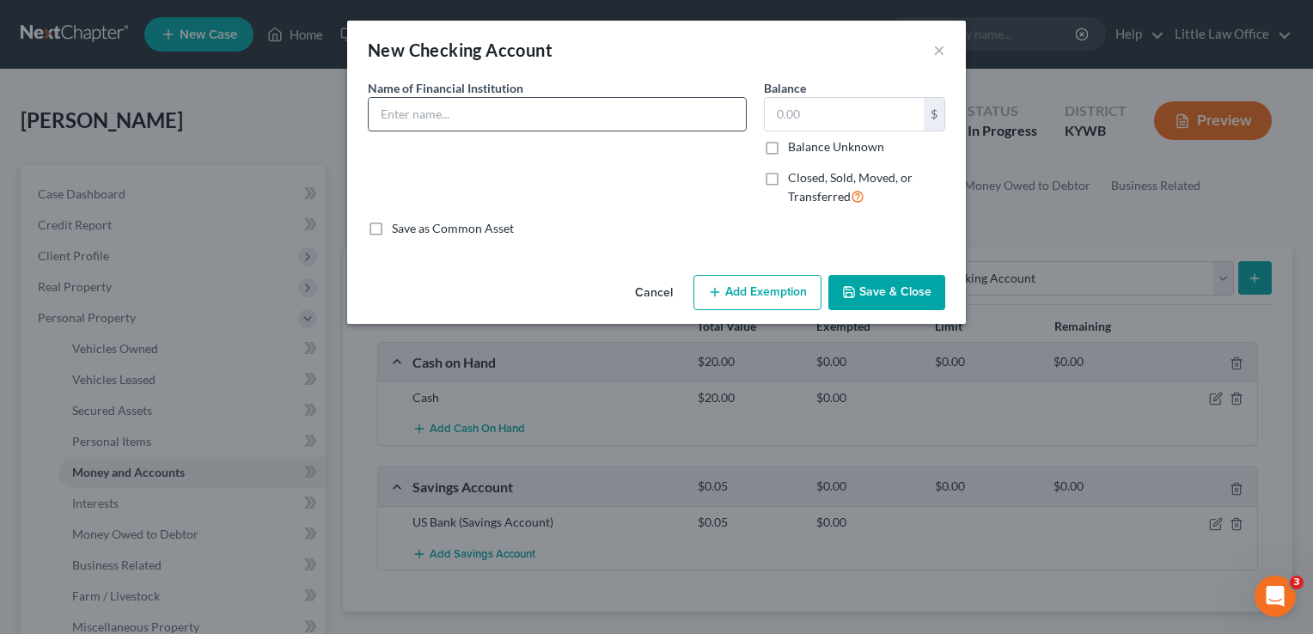
click at [454, 113] on input "text" at bounding box center [557, 114] width 377 height 33
type input "US Bank"
type input "2,000"
click at [878, 283] on button "Save & Close" at bounding box center [886, 293] width 117 height 36
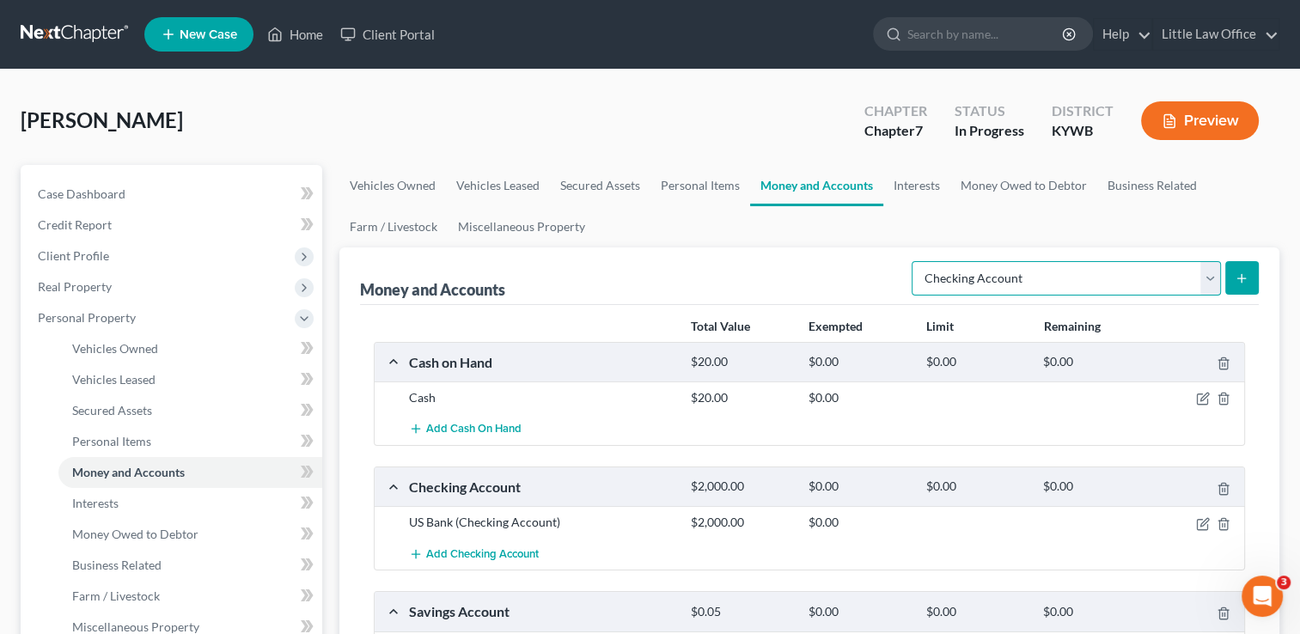
click at [993, 285] on select "Select Account Type Brokerage Cash on Hand Certificates of Deposit Checking Acc…" at bounding box center [1065, 278] width 309 height 34
click at [915, 261] on select "Select Account Type Brokerage Cash on Hand Certificates of Deposit Checking Acc…" at bounding box center [1065, 278] width 309 height 34
click at [1254, 287] on button "submit" at bounding box center [1242, 278] width 34 height 34
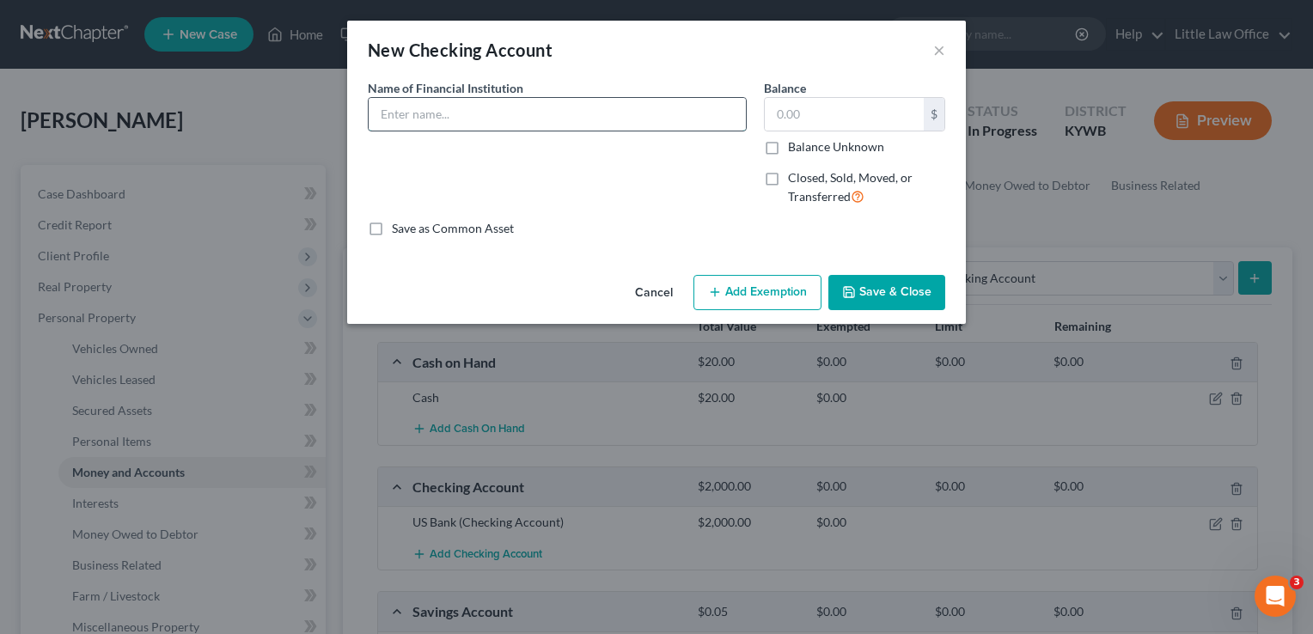
click at [600, 119] on input "text" at bounding box center [557, 114] width 377 height 33
type input "Chase Bank - joint account with Debtor's mother"
click at [905, 301] on button "Save & Close" at bounding box center [886, 293] width 117 height 36
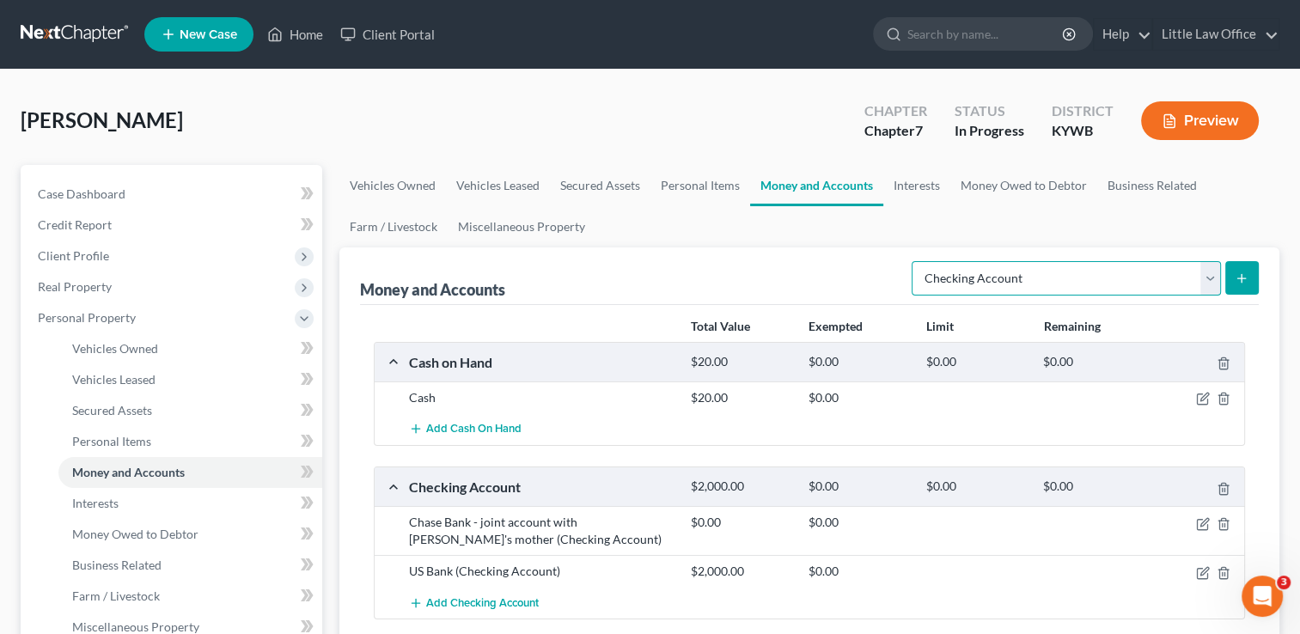
click at [1214, 270] on select "Select Account Type Brokerage Cash on Hand Certificates of Deposit Checking Acc…" at bounding box center [1065, 278] width 309 height 34
select select "other"
click at [915, 261] on select "Select Account Type Brokerage Cash on Hand Certificates of Deposit Checking Acc…" at bounding box center [1065, 278] width 309 height 34
click at [1242, 280] on icon "submit" at bounding box center [1241, 278] width 14 height 14
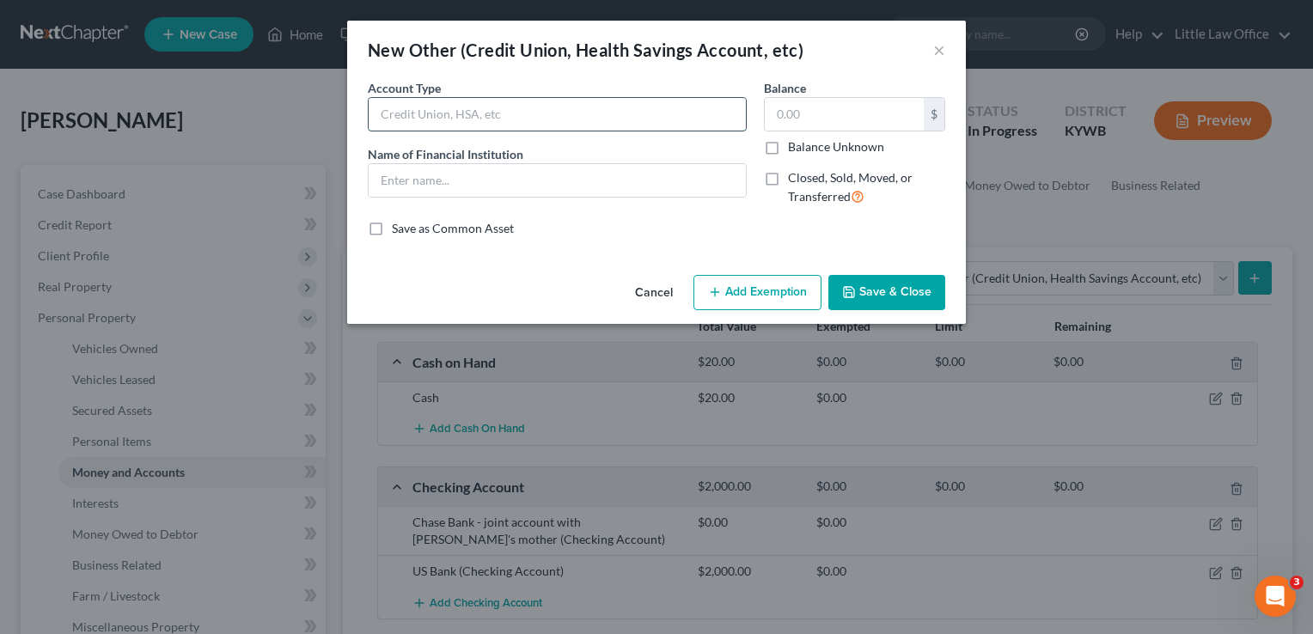
click at [456, 117] on input "text" at bounding box center [557, 114] width 377 height 33
type input "HSA"
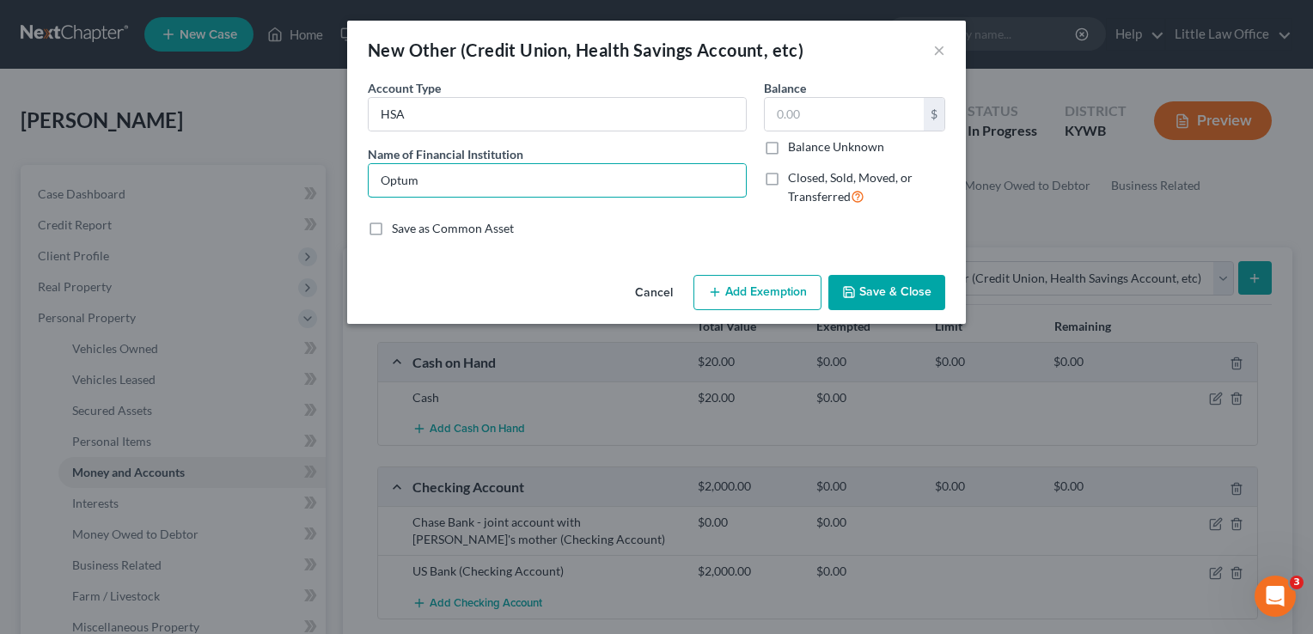
type input "Optum Bank"
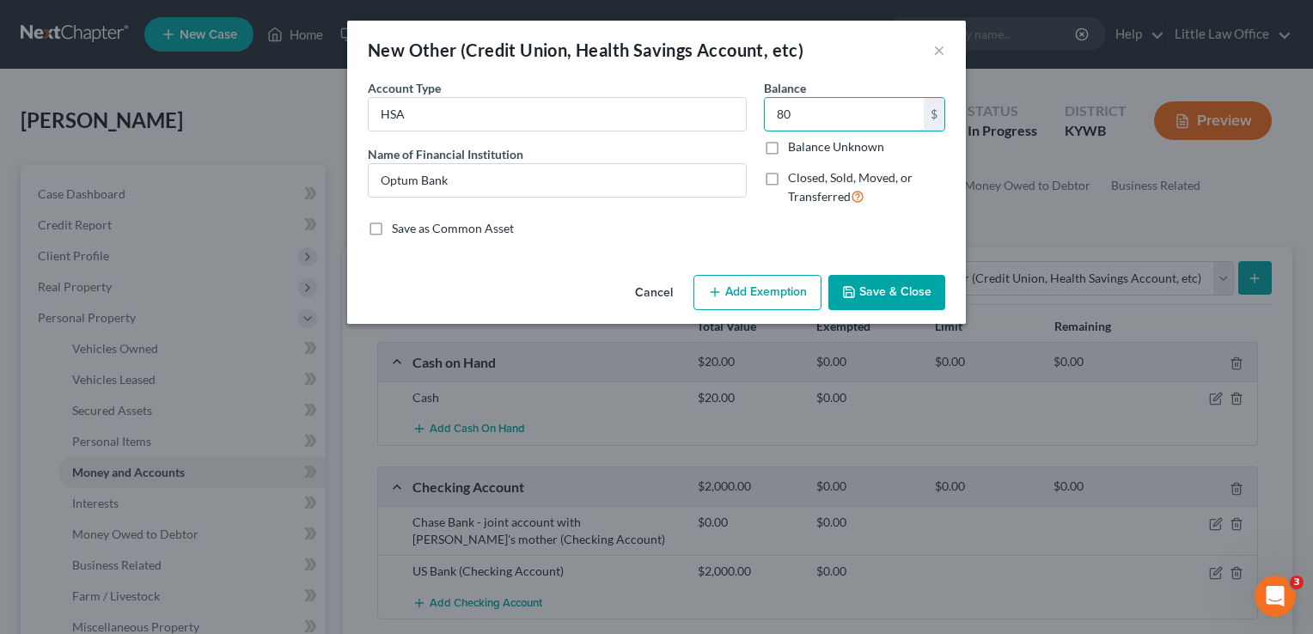
type input "80"
click at [922, 297] on button "Save & Close" at bounding box center [886, 293] width 117 height 36
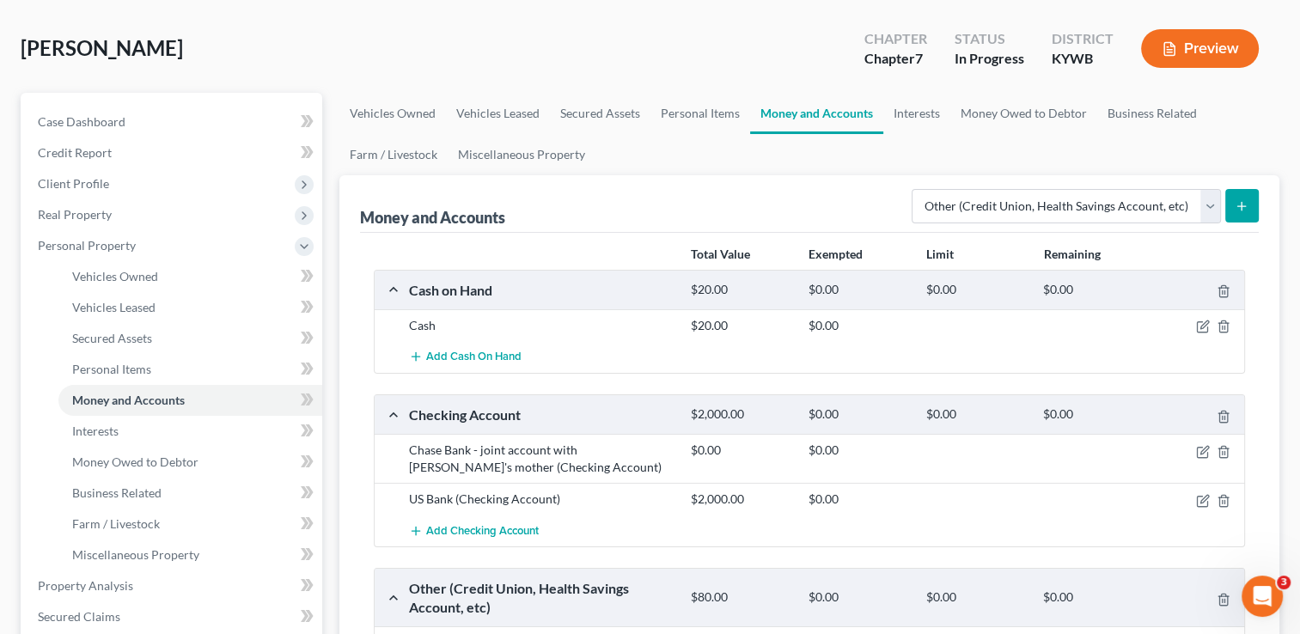
scroll to position [71, 0]
click at [1238, 200] on icon "submit" at bounding box center [1241, 207] width 14 height 14
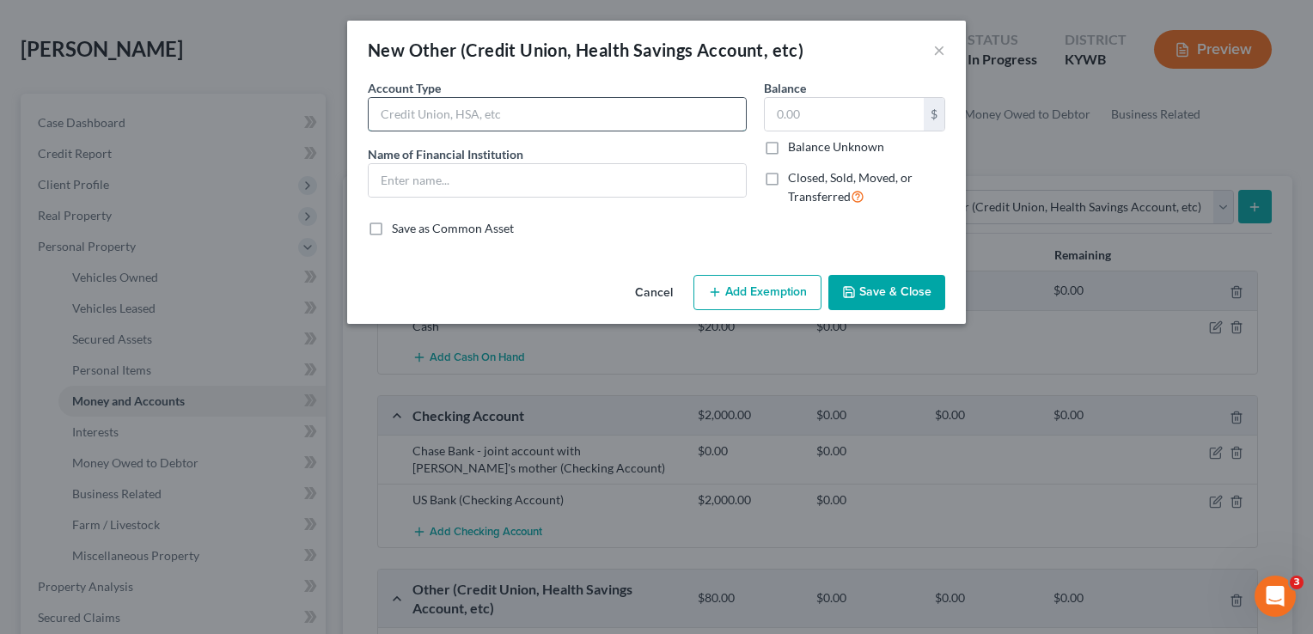
click at [594, 103] on input "text" at bounding box center [557, 114] width 377 height 33
type input "Paypal"
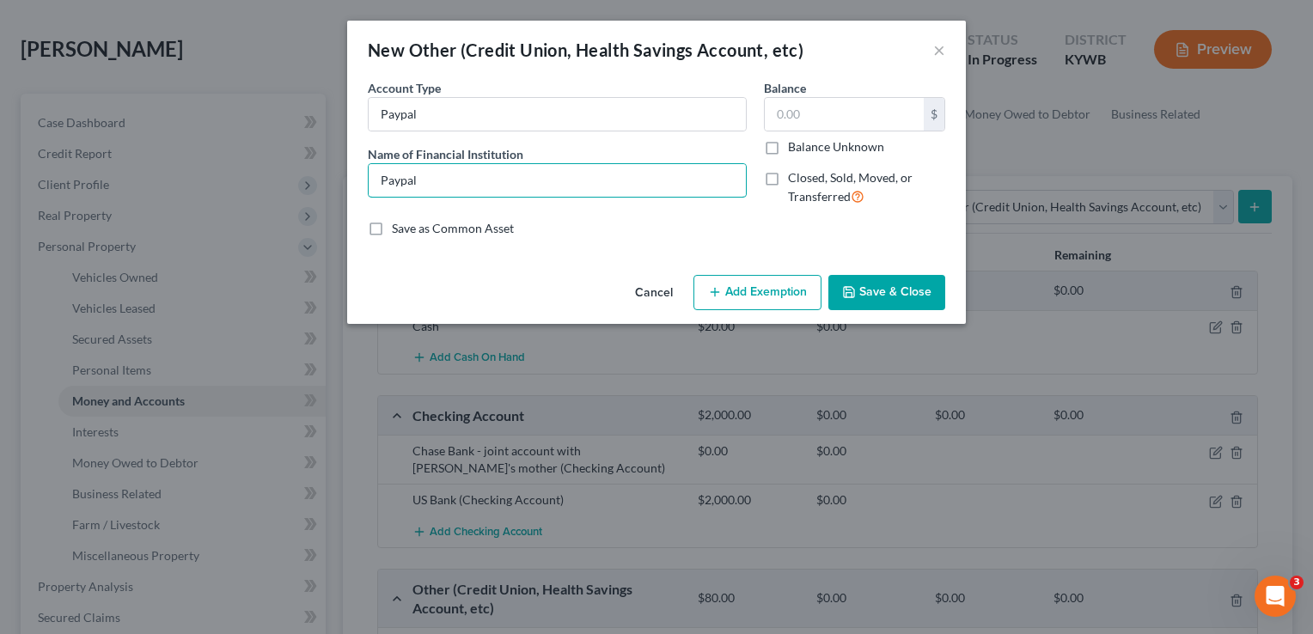
type input "Paypal"
click at [857, 275] on button "Save & Close" at bounding box center [886, 293] width 117 height 36
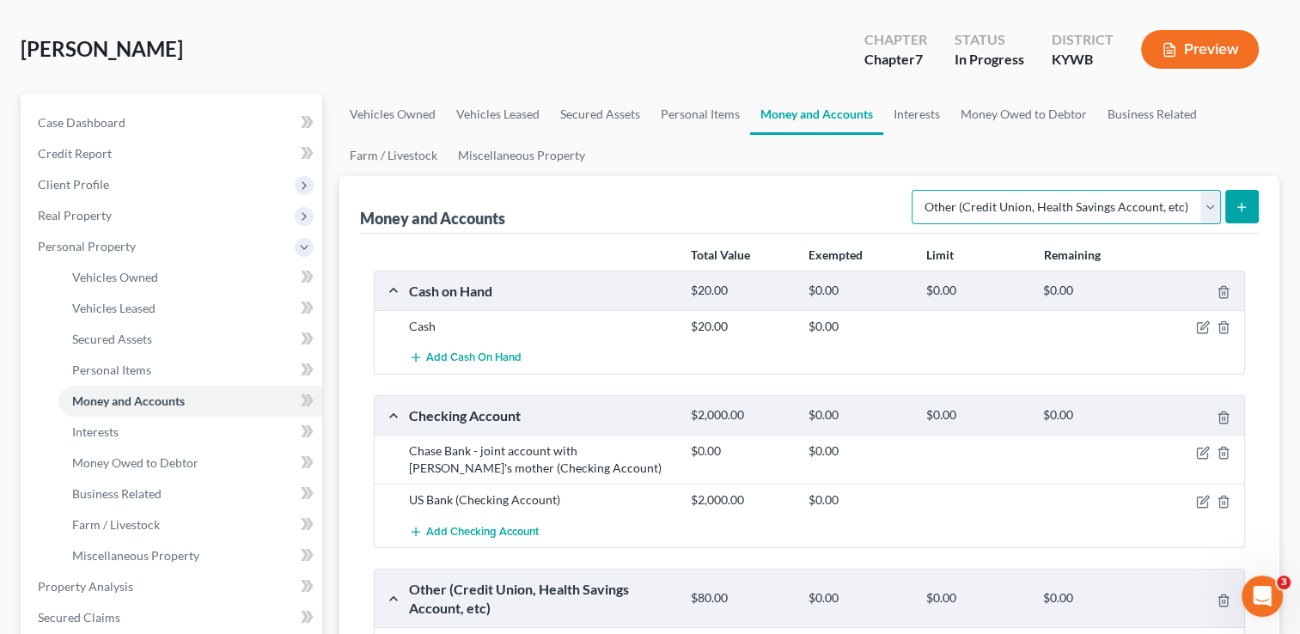
click at [1045, 218] on select "Select Account Type Brokerage Cash on Hand Certificates of Deposit Checking Acc…" at bounding box center [1065, 207] width 309 height 34
click at [903, 132] on link "Interests" at bounding box center [916, 114] width 67 height 41
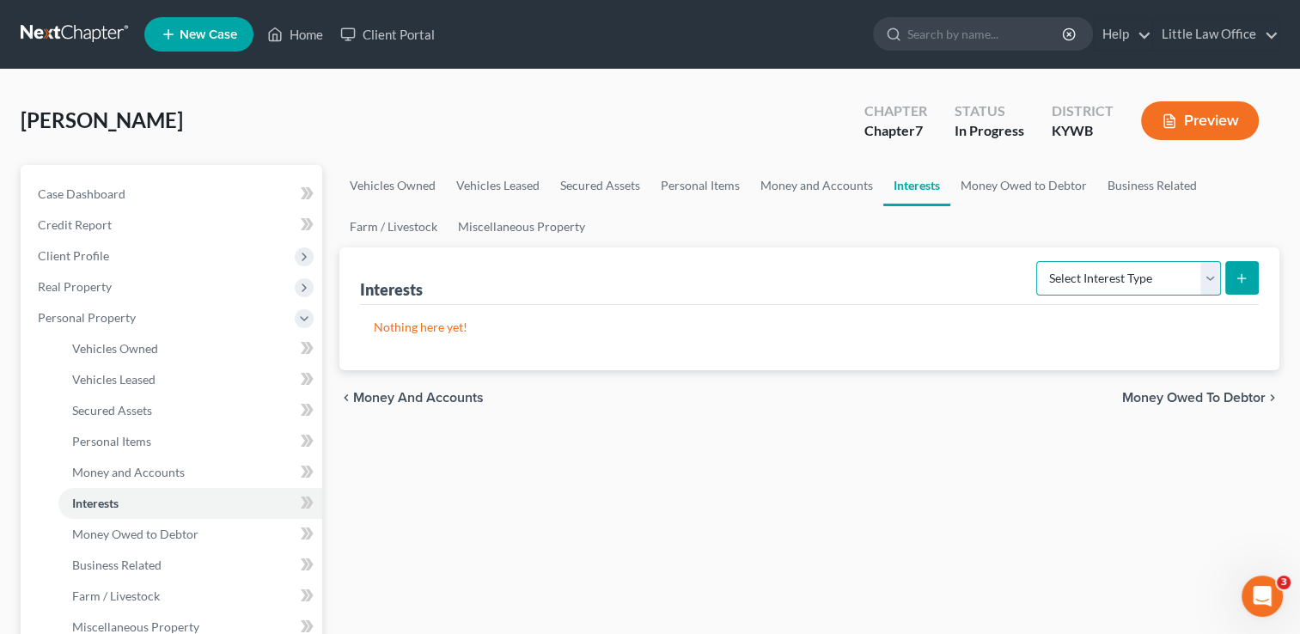
click at [1125, 283] on select "Select Interest Type 401K Annuity Bond Education IRA Government Bond Government…" at bounding box center [1128, 278] width 185 height 34
select select "401k"
click at [1038, 261] on select "Select Interest Type 401K Annuity Bond Education IRA Government Bond Government…" at bounding box center [1128, 278] width 185 height 34
click at [1247, 284] on button "submit" at bounding box center [1242, 278] width 34 height 34
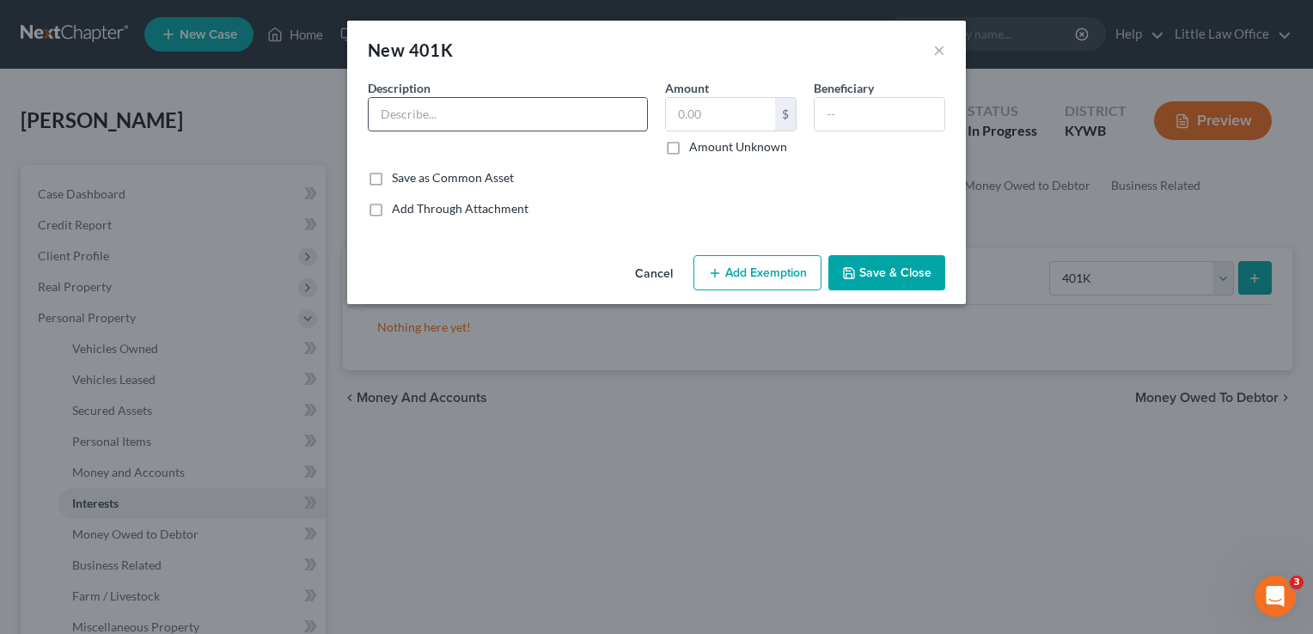
click at [456, 110] on input "text" at bounding box center [508, 114] width 278 height 33
click at [456, 110] on input "F" at bounding box center [508, 114] width 278 height 33
click at [852, 112] on input "text" at bounding box center [879, 114] width 130 height 33
click at [607, 109] on input "Fidelity" at bounding box center [508, 114] width 278 height 33
type input "F"
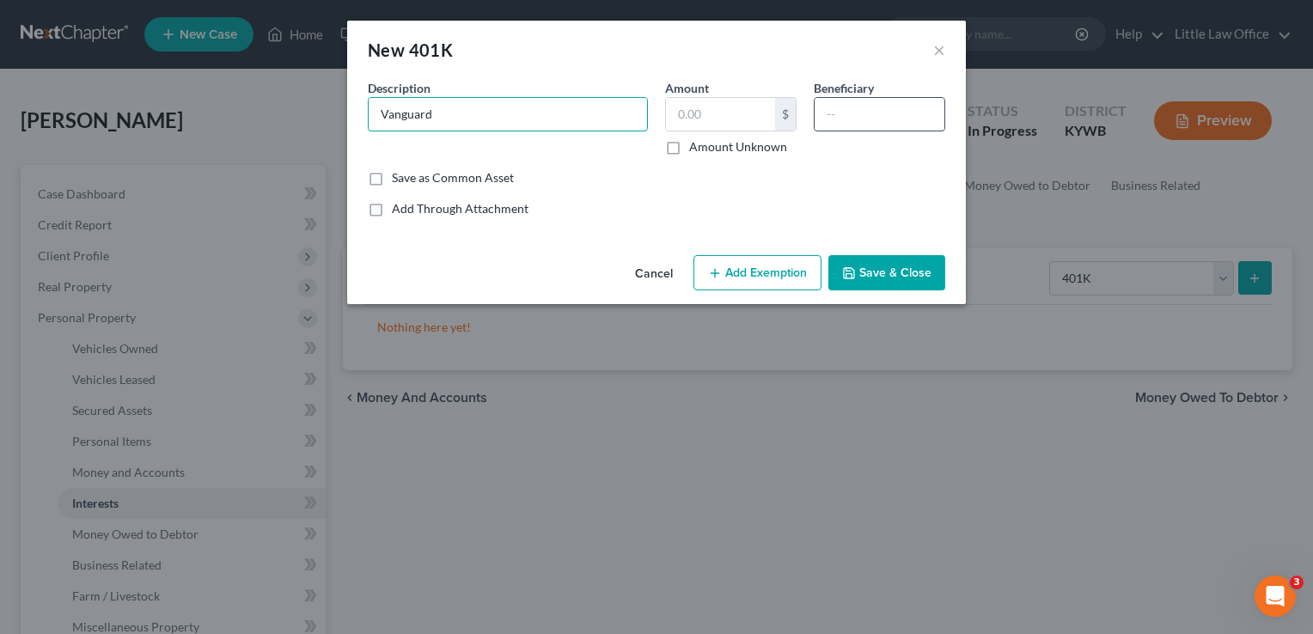
type input "Vanguard"
click at [883, 121] on input "text" at bounding box center [879, 114] width 130 height 33
type input "Debtor's children"
click at [924, 271] on button "Save & Close" at bounding box center [886, 273] width 117 height 36
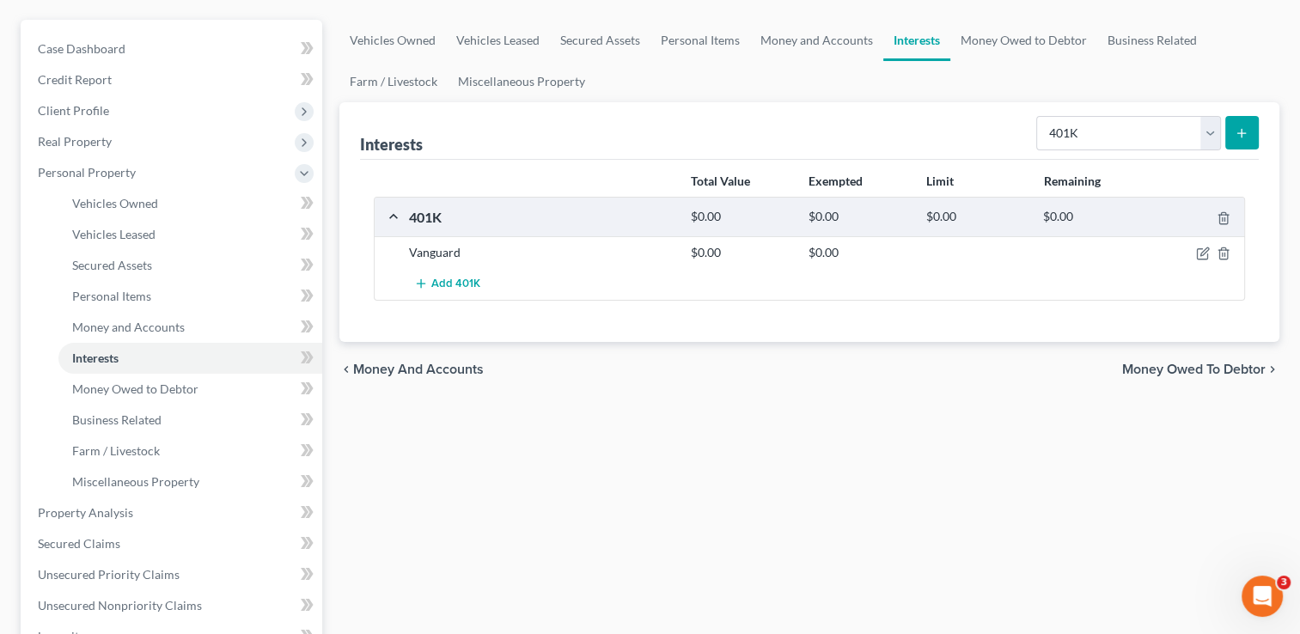
scroll to position [148, 0]
click at [1210, 138] on select "Select Interest Type 401K Annuity Bond Education IRA Government Bond Government…" at bounding box center [1128, 130] width 185 height 34
select select "pension_plan"
click at [1038, 113] on select "Select Interest Type 401K Annuity Bond Education IRA Government Bond Government…" at bounding box center [1128, 130] width 185 height 34
click at [1247, 132] on icon "submit" at bounding box center [1241, 131] width 14 height 14
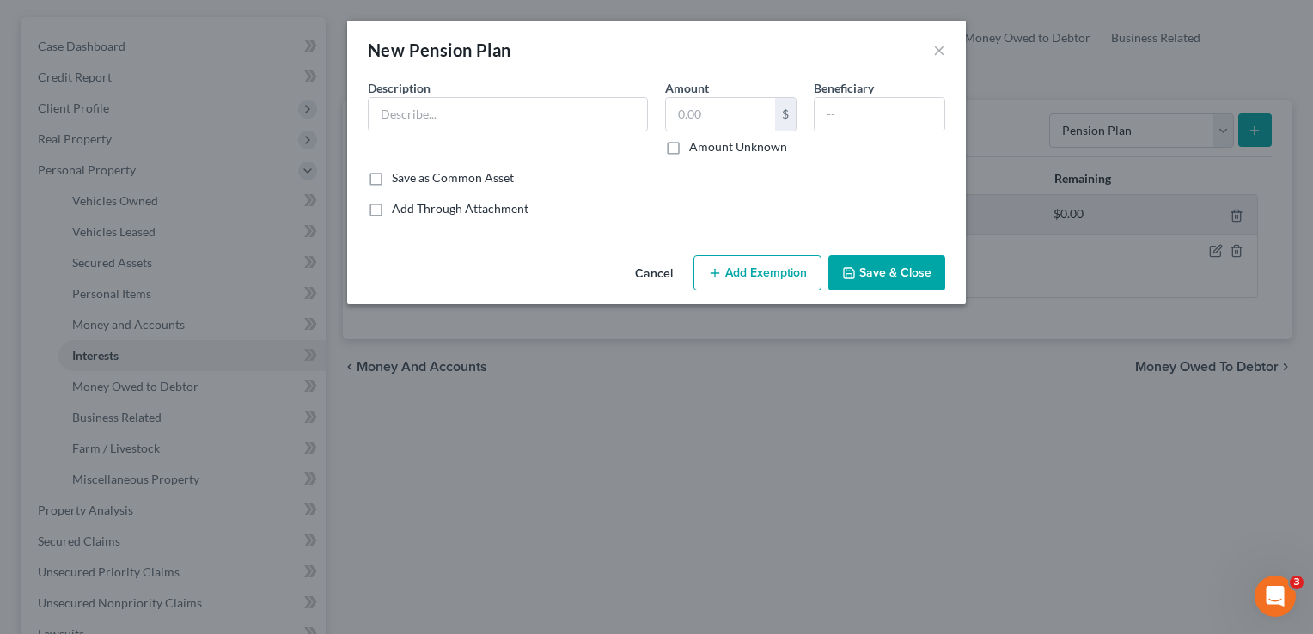
click at [566, 132] on div "Description *" at bounding box center [507, 117] width 297 height 76
click at [570, 124] on input "text" at bounding box center [508, 114] width 278 height 33
type input "Carhartt Pension"
click at [689, 144] on label "Amount Unknown" at bounding box center [738, 146] width 98 height 17
click at [696, 144] on input "Amount Unknown" at bounding box center [701, 143] width 11 height 11
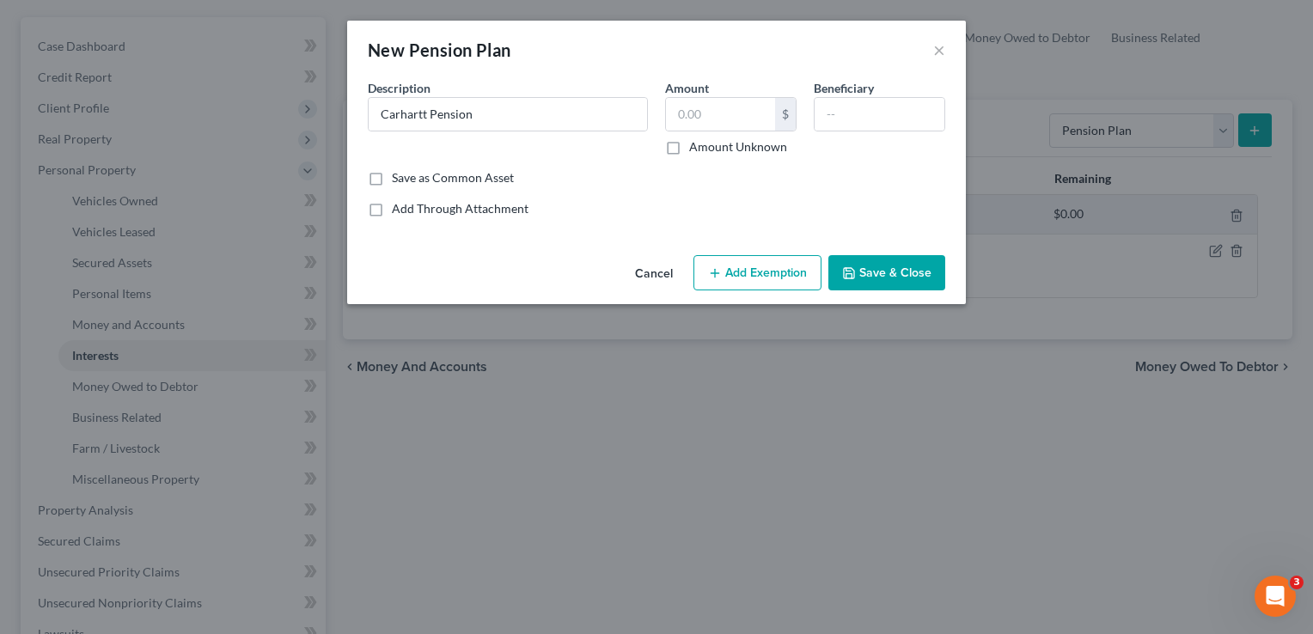
checkbox input "true"
click at [917, 111] on input "text" at bounding box center [879, 114] width 130 height 33
type input "D"
click at [901, 294] on div "Cancel Add Exemption Save & Close" at bounding box center [656, 276] width 619 height 57
click at [902, 284] on button "Save & Close" at bounding box center [886, 273] width 117 height 36
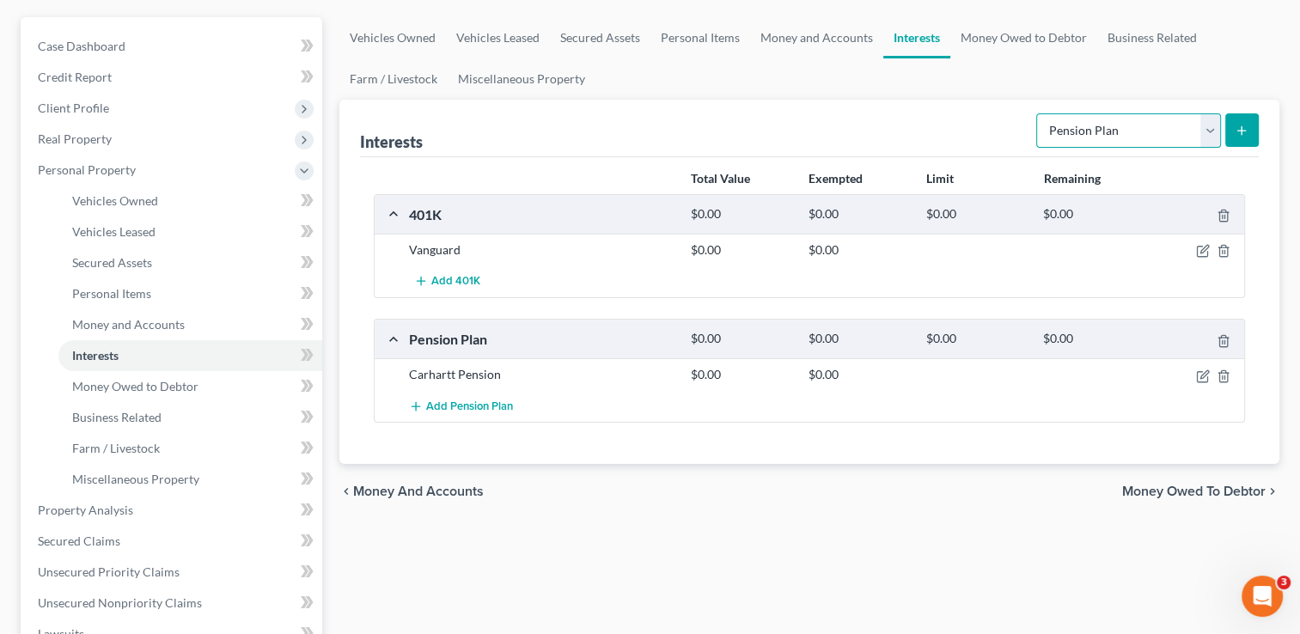
click at [1118, 140] on select "Select Interest Type 401K Annuity Bond Education IRA Government Bond Government…" at bounding box center [1128, 130] width 185 height 34
select select "whole_life_insurance"
click at [1038, 113] on select "Select Interest Type 401K Annuity Bond Education IRA Government Bond Government…" at bounding box center [1128, 130] width 185 height 34
click at [1241, 139] on button "submit" at bounding box center [1242, 130] width 34 height 34
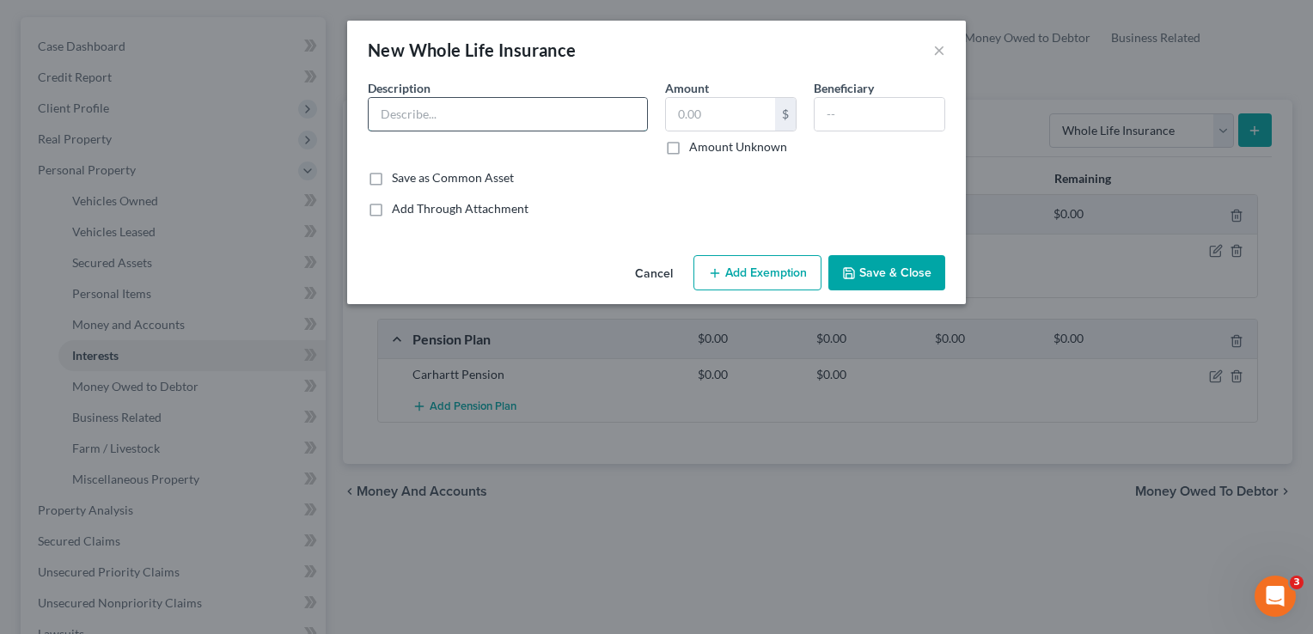
click at [532, 122] on input "text" at bounding box center [508, 114] width 278 height 33
type input "Shelter Insurance"
click at [888, 287] on button "Save & Close" at bounding box center [886, 273] width 117 height 36
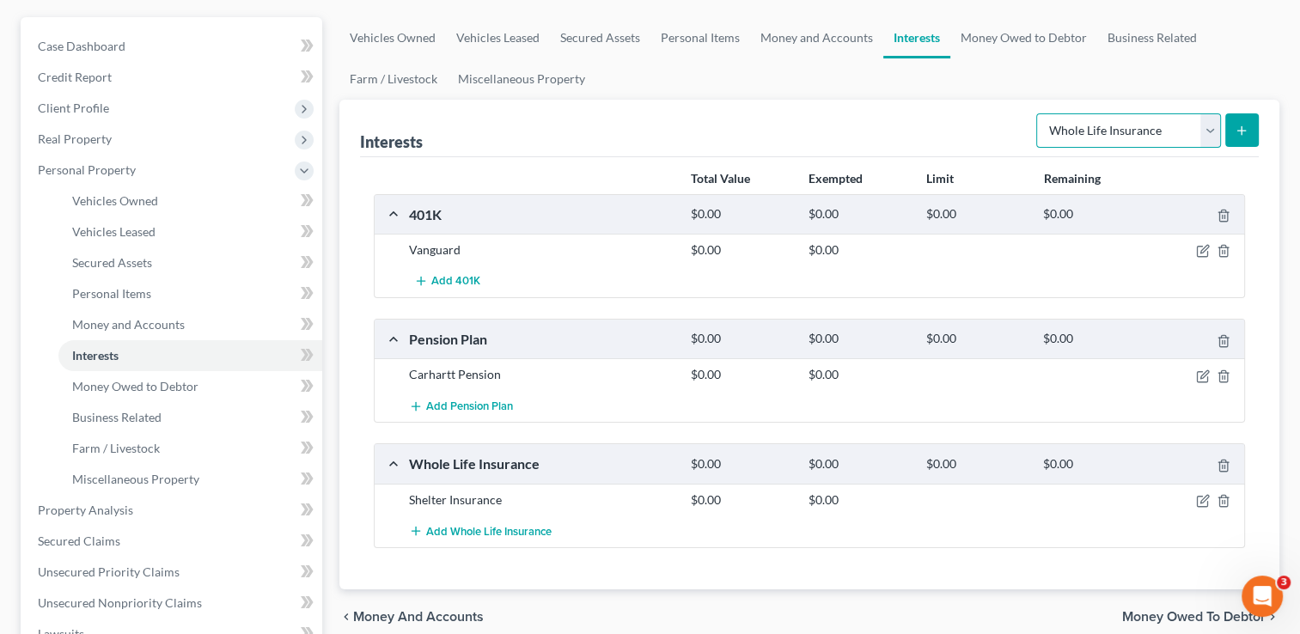
click at [1152, 129] on select "Select Interest Type 401K Annuity Bond Education IRA Government Bond Government…" at bounding box center [1128, 130] width 185 height 34
click at [1039, 38] on link "Money Owed to Debtor" at bounding box center [1023, 37] width 147 height 41
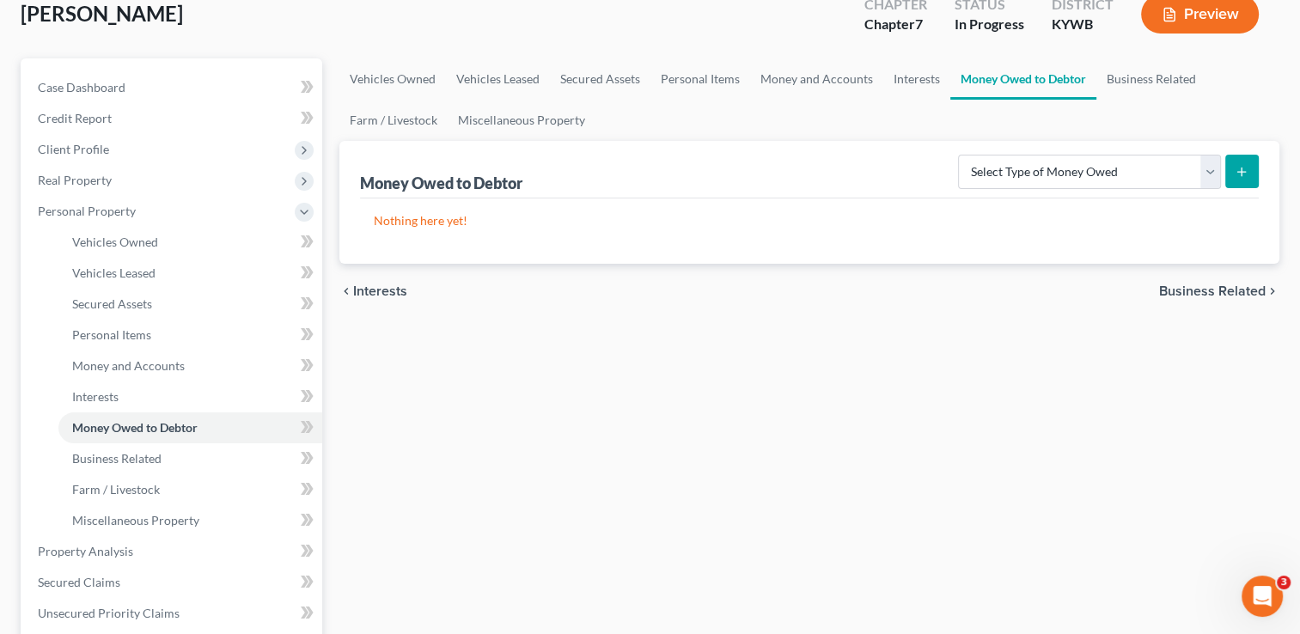
scroll to position [112, 0]
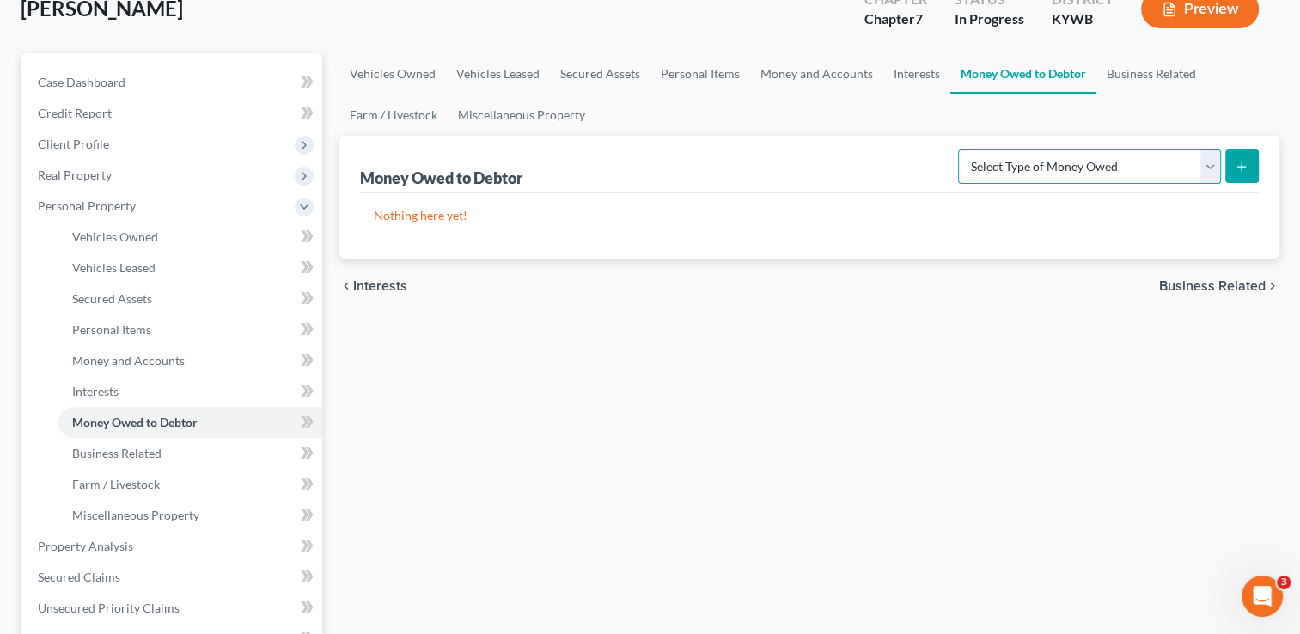
click at [1218, 165] on select "Select Type of Money Owed Accounts Receivable Alimony Child Support Claims Agai…" at bounding box center [1089, 166] width 263 height 34
click at [918, 414] on div "Vehicles Owned Vehicles Leased Secured Assets Personal Items Money and Accounts…" at bounding box center [809, 549] width 957 height 992
click at [481, 123] on link "Miscellaneous Property" at bounding box center [522, 114] width 148 height 41
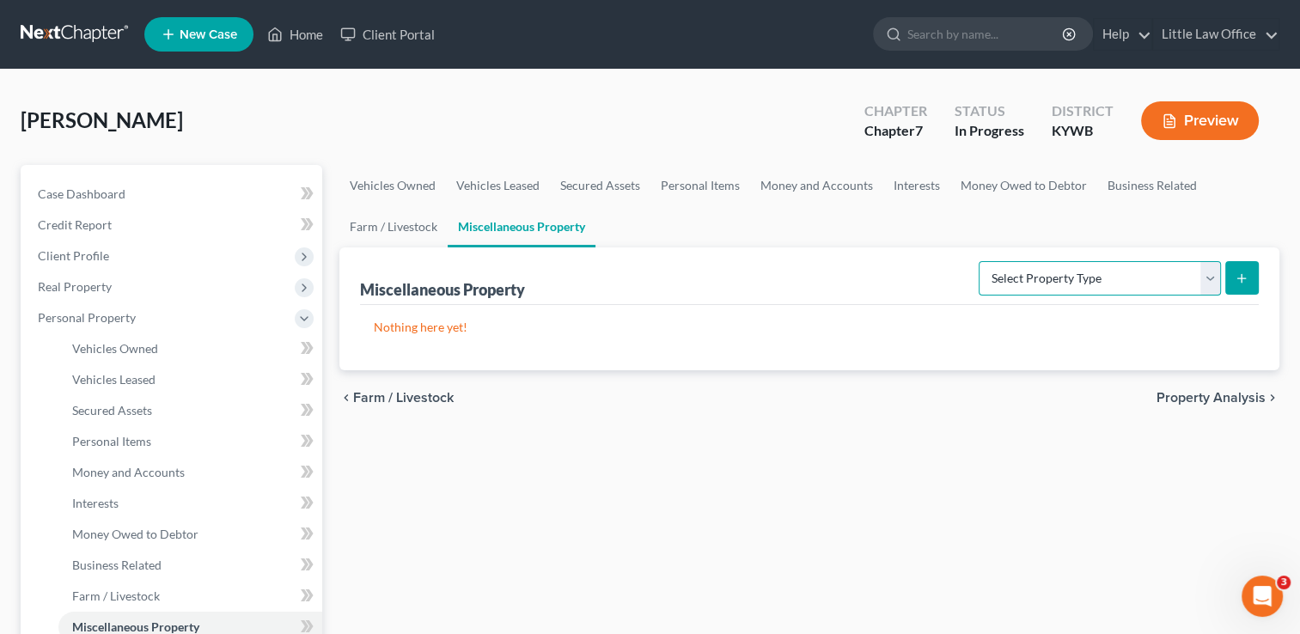
click at [994, 275] on select "Select Property Type Assigned for Creditor Benefit Within 1 Year Holding for An…" at bounding box center [1099, 278] width 242 height 34
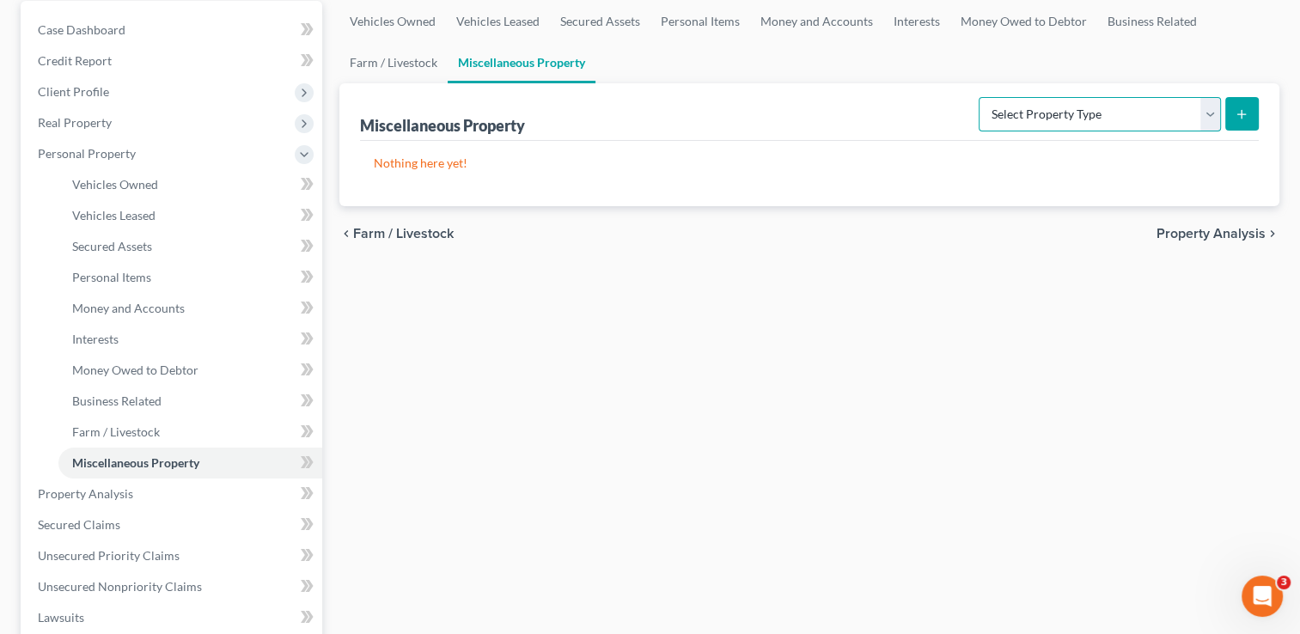
scroll to position [177, 0]
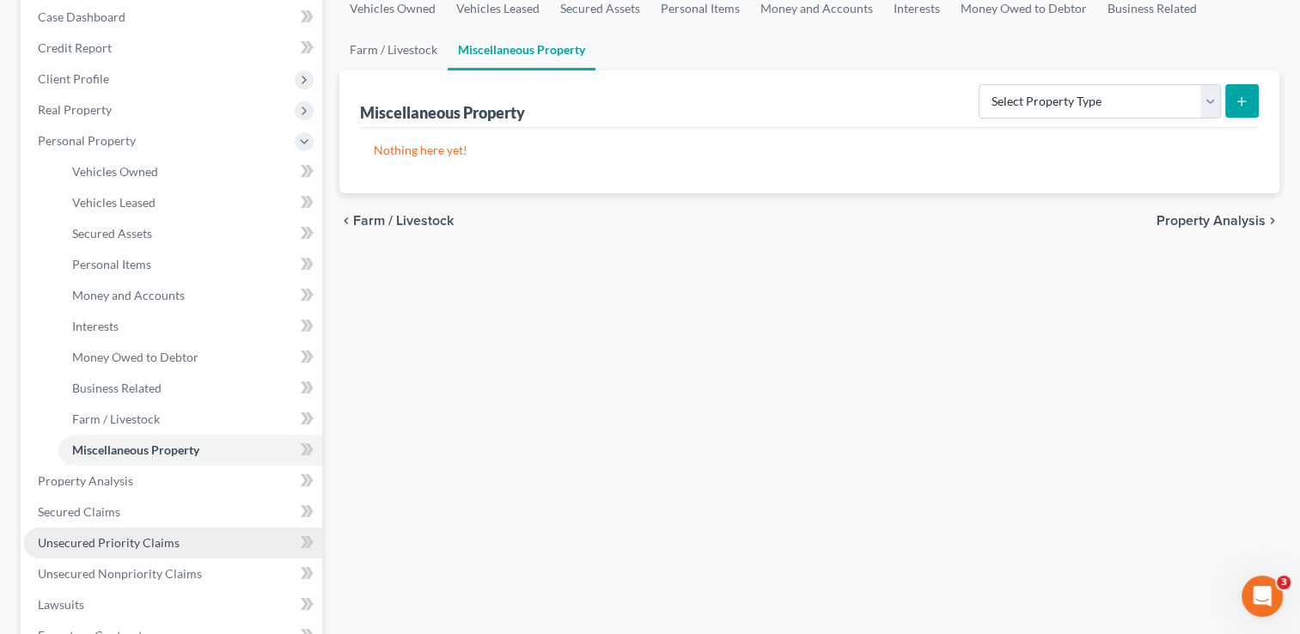
click at [113, 542] on span "Unsecured Priority Claims" at bounding box center [109, 542] width 142 height 15
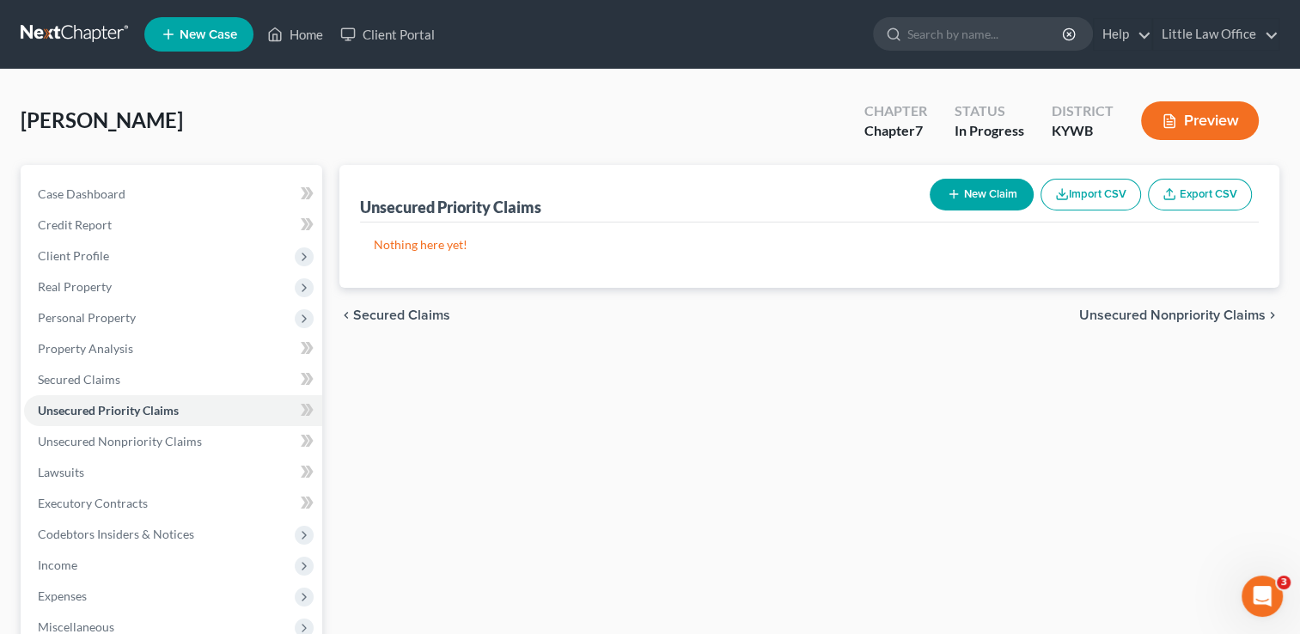
click at [1253, 314] on span "Unsecured Nonpriority Claims" at bounding box center [1172, 315] width 186 height 14
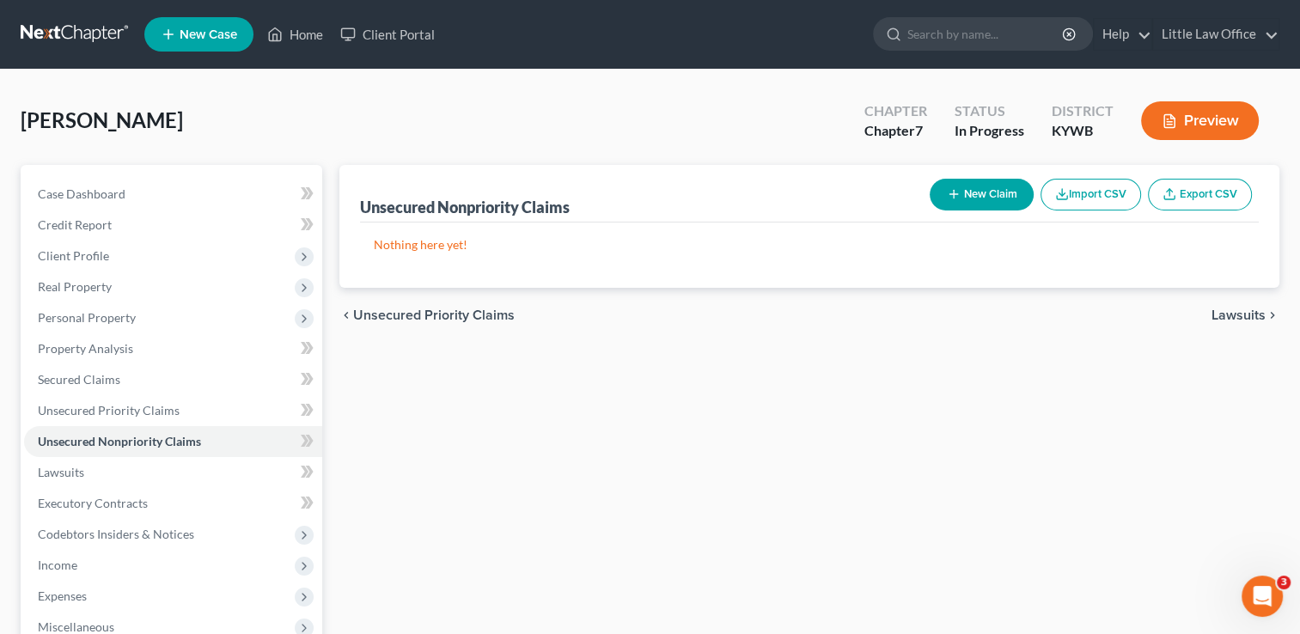
click at [1252, 311] on span "Lawsuits" at bounding box center [1238, 315] width 54 height 14
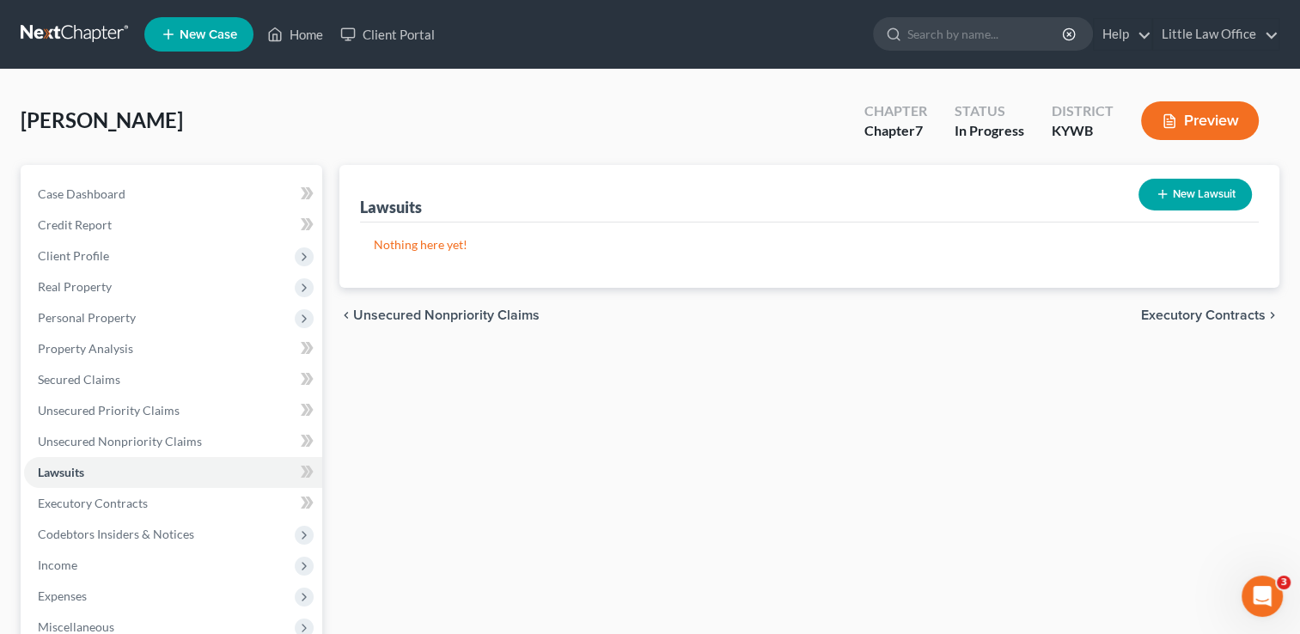
click at [1211, 317] on span "Executory Contracts" at bounding box center [1203, 315] width 125 height 14
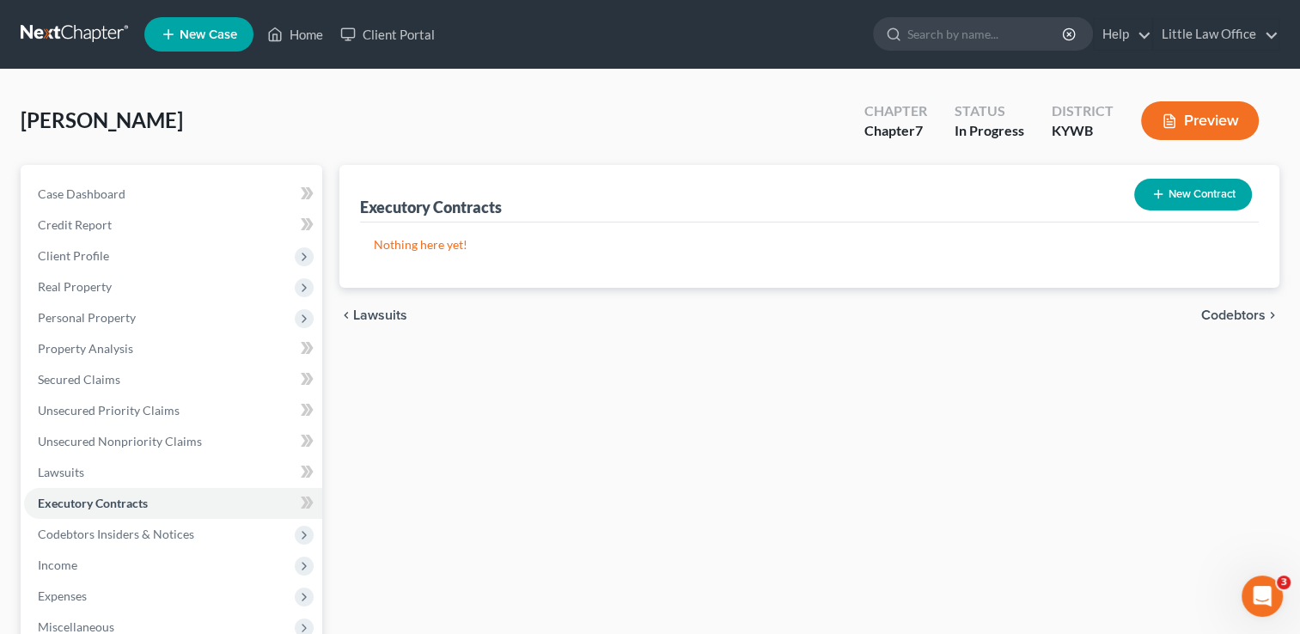
click at [1225, 314] on span "Codebtors" at bounding box center [1233, 315] width 64 height 14
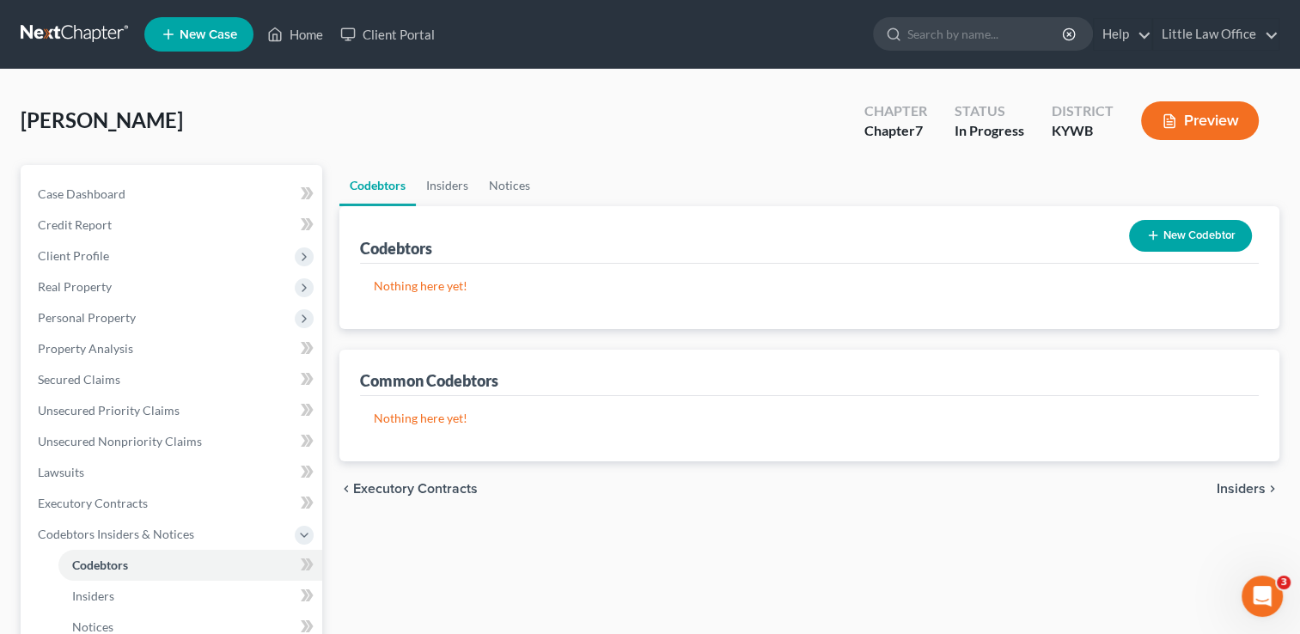
click at [1193, 225] on button "New Codebtor" at bounding box center [1190, 236] width 123 height 32
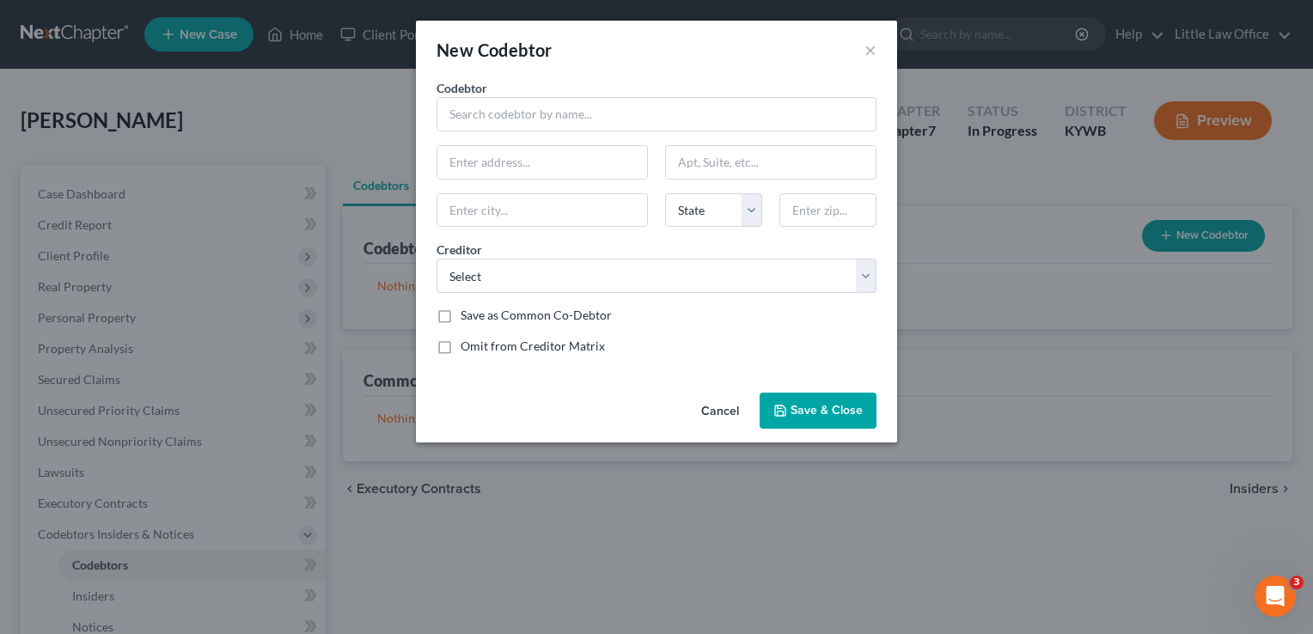
click at [729, 405] on button "Cancel" at bounding box center [719, 411] width 65 height 34
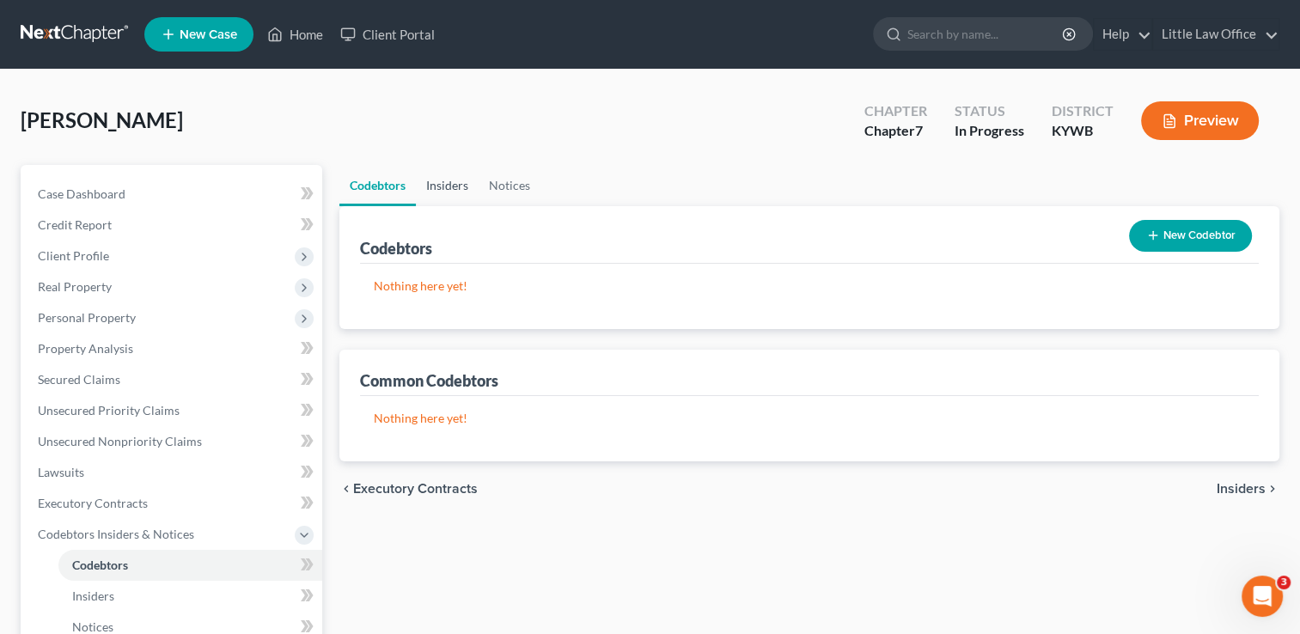
click at [444, 186] on link "Insiders" at bounding box center [447, 185] width 63 height 41
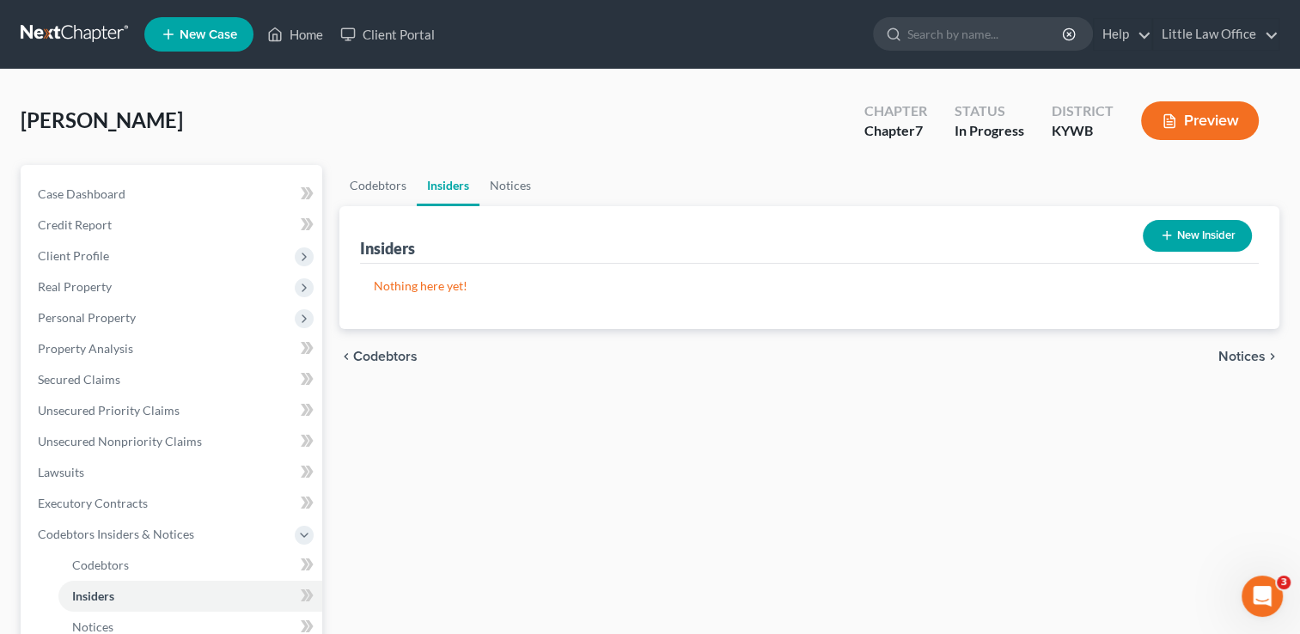
click at [1262, 359] on span "Notices" at bounding box center [1241, 357] width 47 height 14
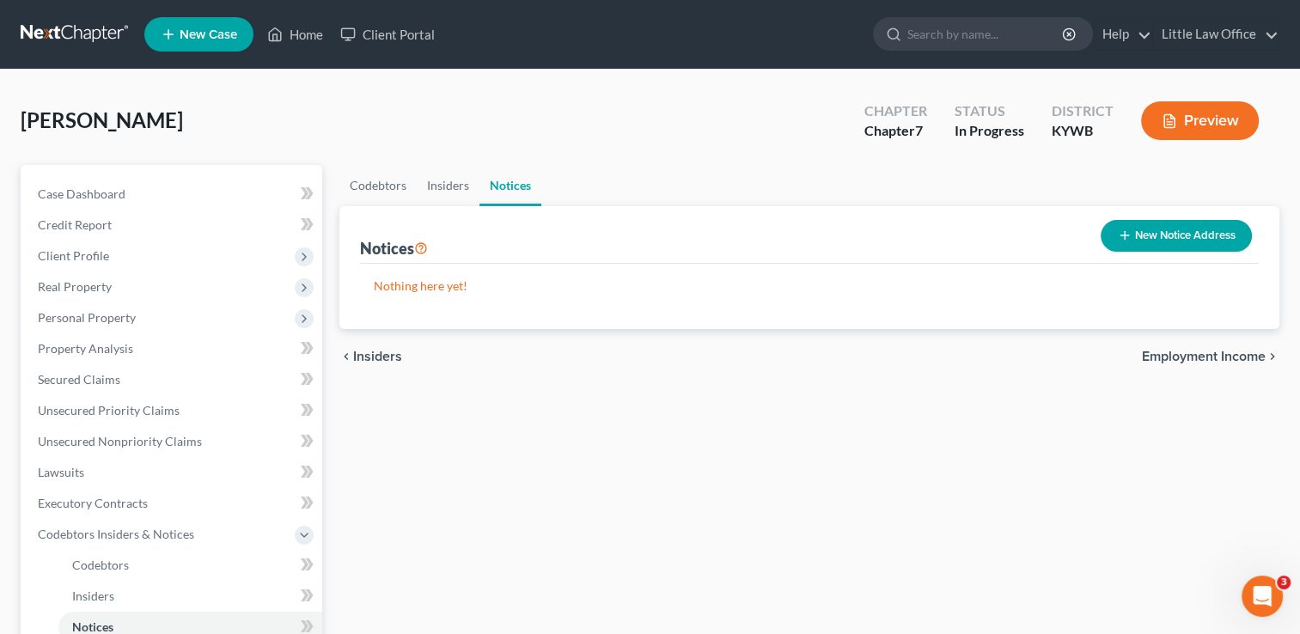
click at [1232, 350] on span "Employment Income" at bounding box center [1204, 357] width 124 height 14
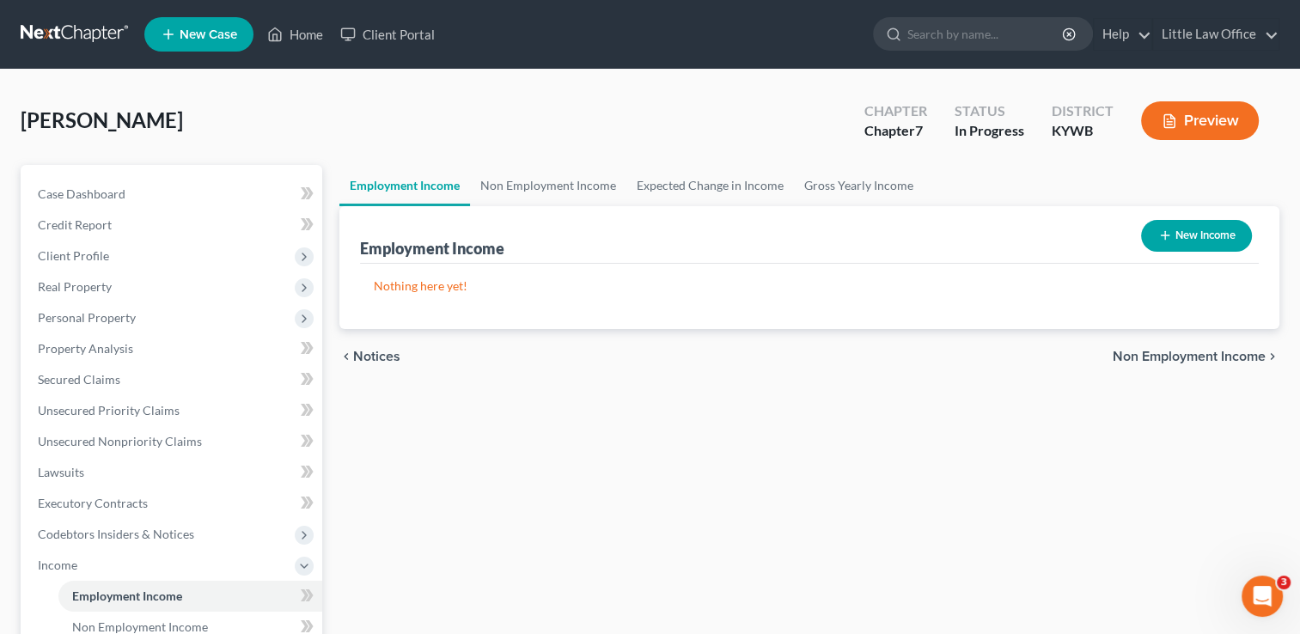
click at [1189, 235] on button "New Income" at bounding box center [1196, 236] width 111 height 32
select select "0"
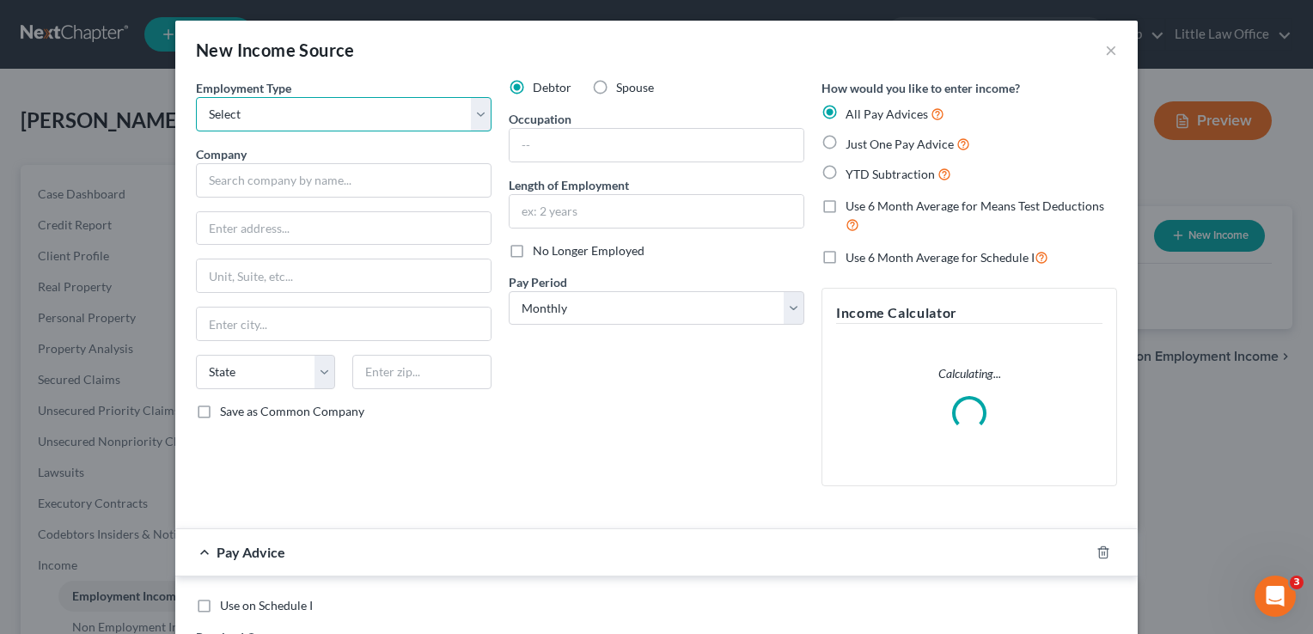
click at [292, 114] on select "Select Full or Part Time Employment Self Employment" at bounding box center [344, 114] width 296 height 34
select select "0"
click at [196, 97] on select "Select Full or Part Time Employment Self Employment" at bounding box center [344, 114] width 296 height 34
click at [270, 198] on div "Employment Type * Select Full or Part Time Employment Self Employment Company *…" at bounding box center [343, 289] width 313 height 421
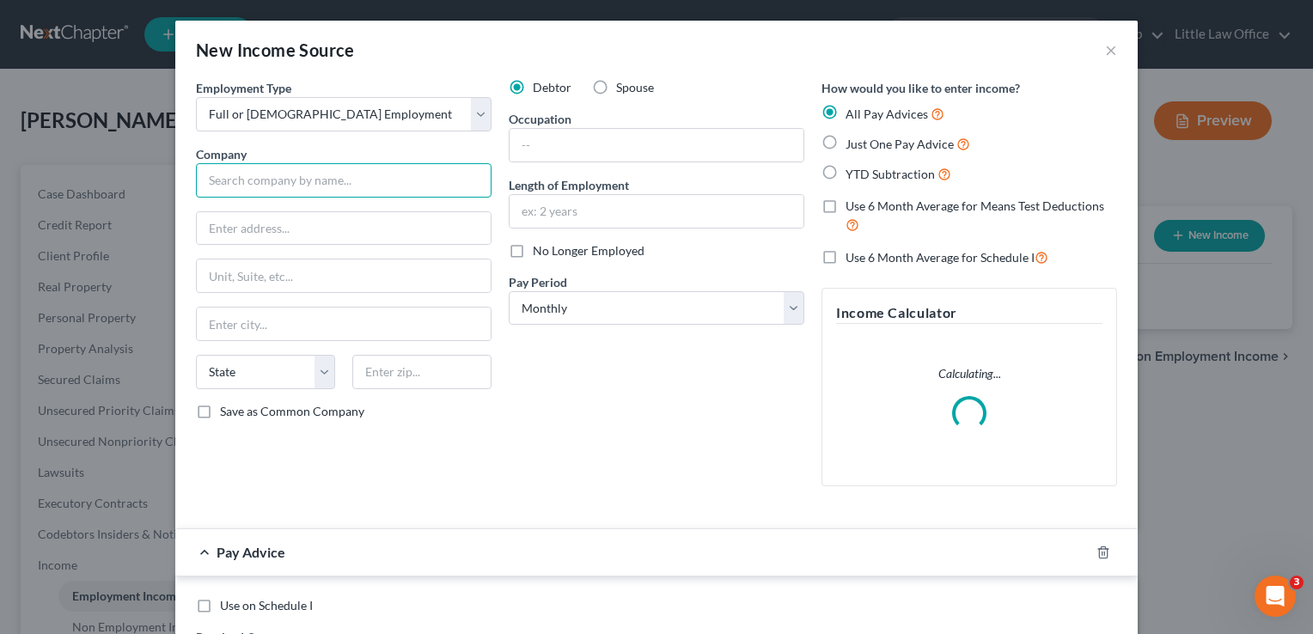
click at [275, 184] on input "text" at bounding box center [344, 180] width 296 height 34
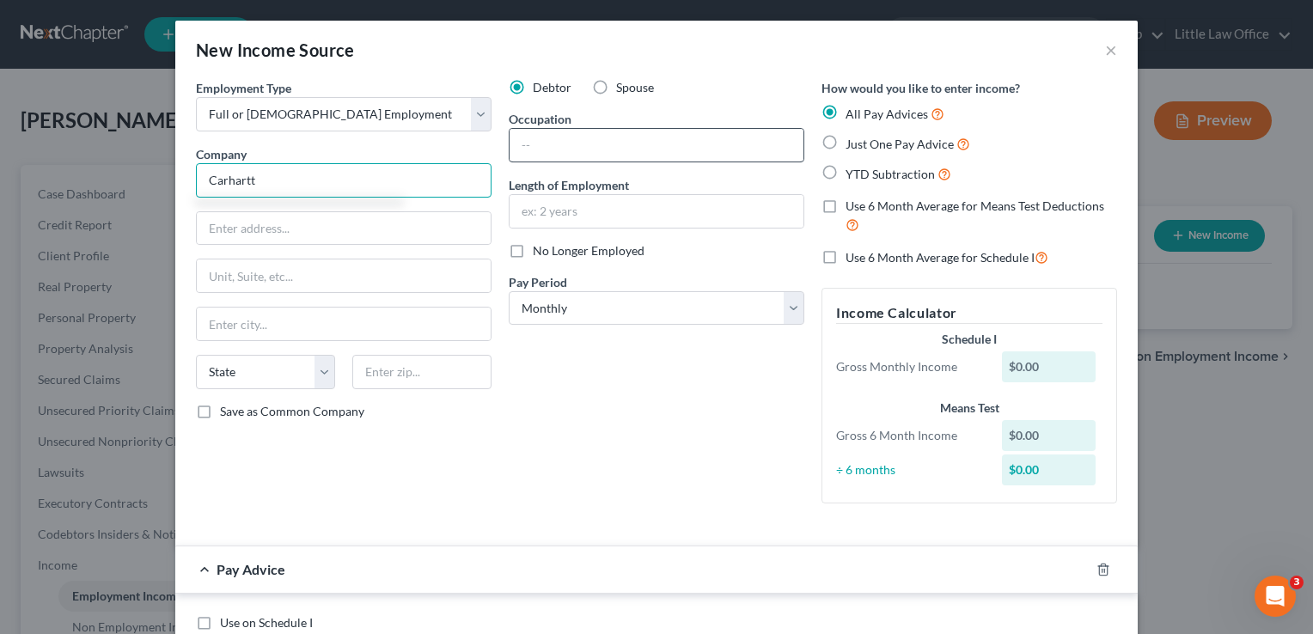
type input "Carhartt"
click at [550, 153] on input "text" at bounding box center [656, 145] width 294 height 33
type input "Special Handler"
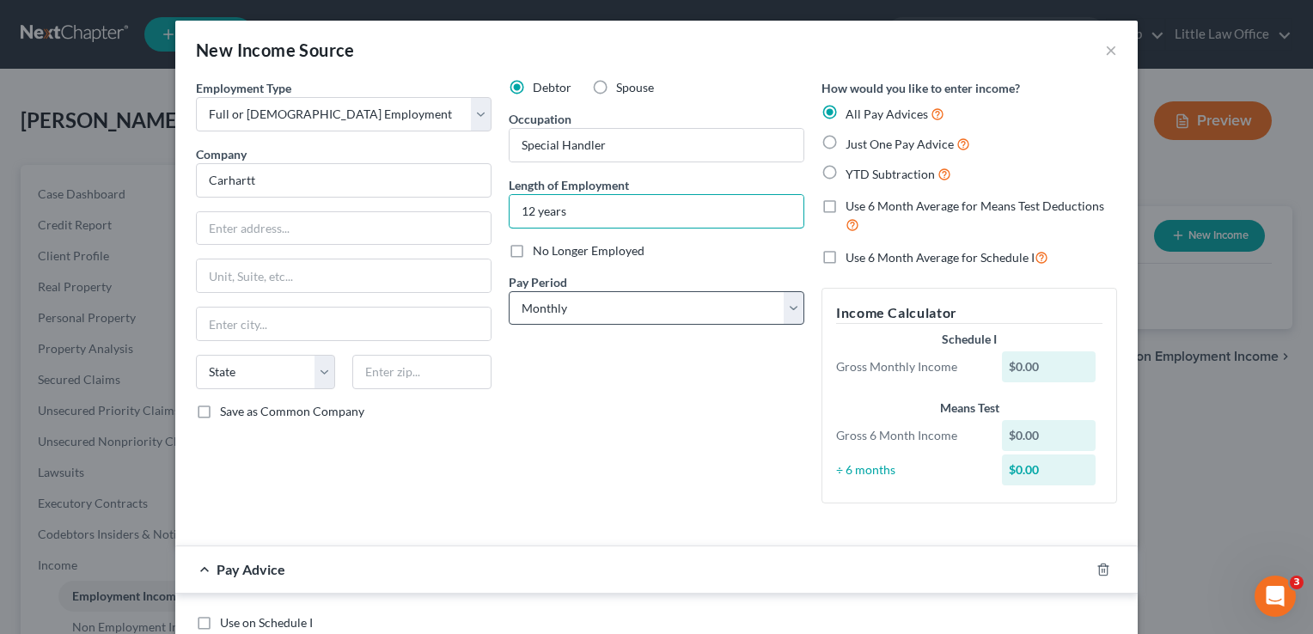
type input "12 years"
click at [582, 304] on select "Select Monthly Twice Monthly Every Other Week Weekly" at bounding box center [657, 308] width 296 height 34
select select "3"
click at [509, 291] on select "Select Monthly Twice Monthly Every Other Week Weekly" at bounding box center [657, 308] width 296 height 34
click at [1096, 563] on icon "button" at bounding box center [1103, 570] width 14 height 14
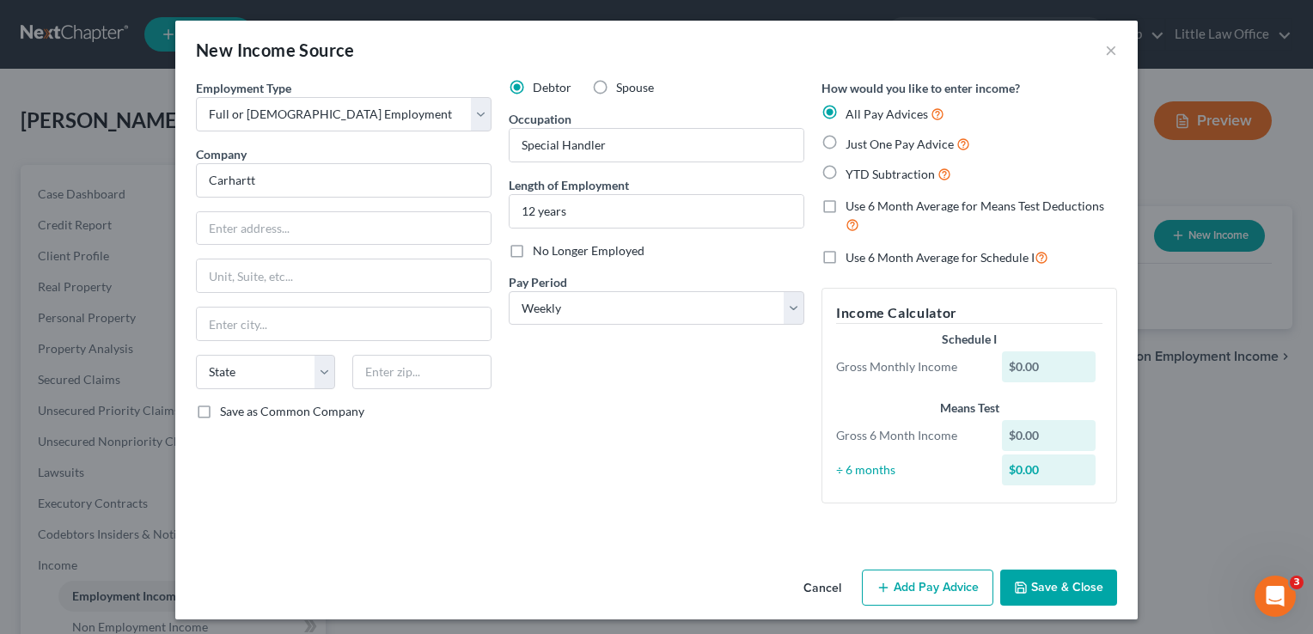
click at [1095, 589] on button "Save & Close" at bounding box center [1058, 588] width 117 height 36
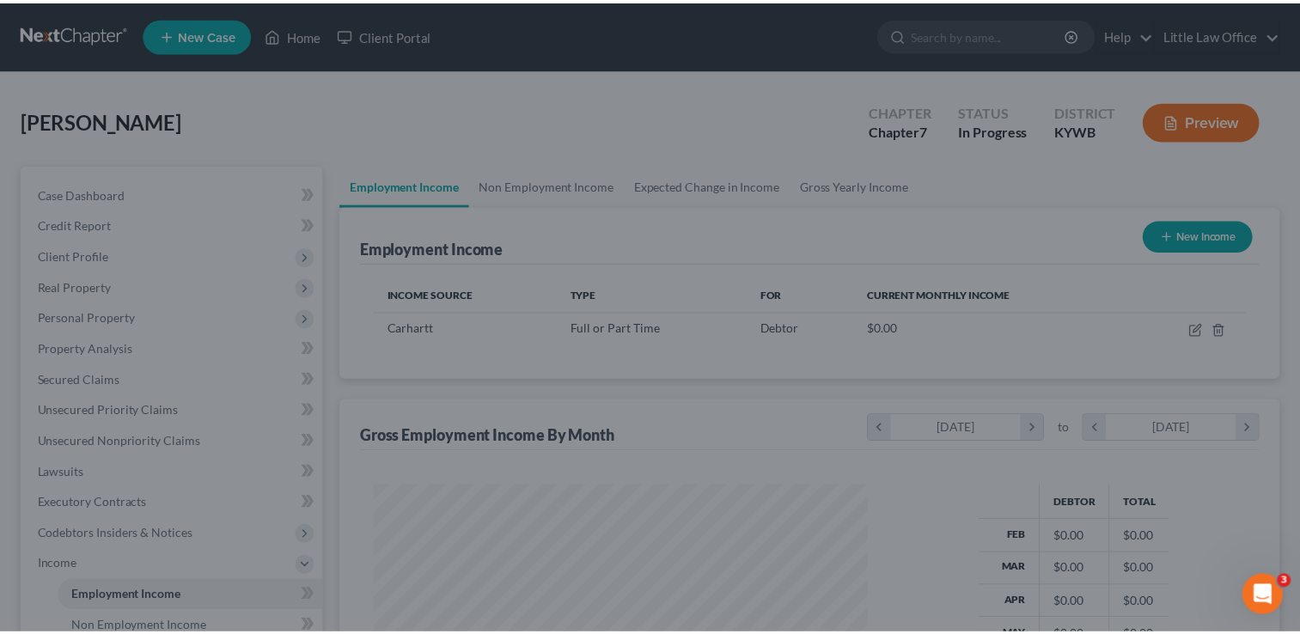
scroll to position [306, 528]
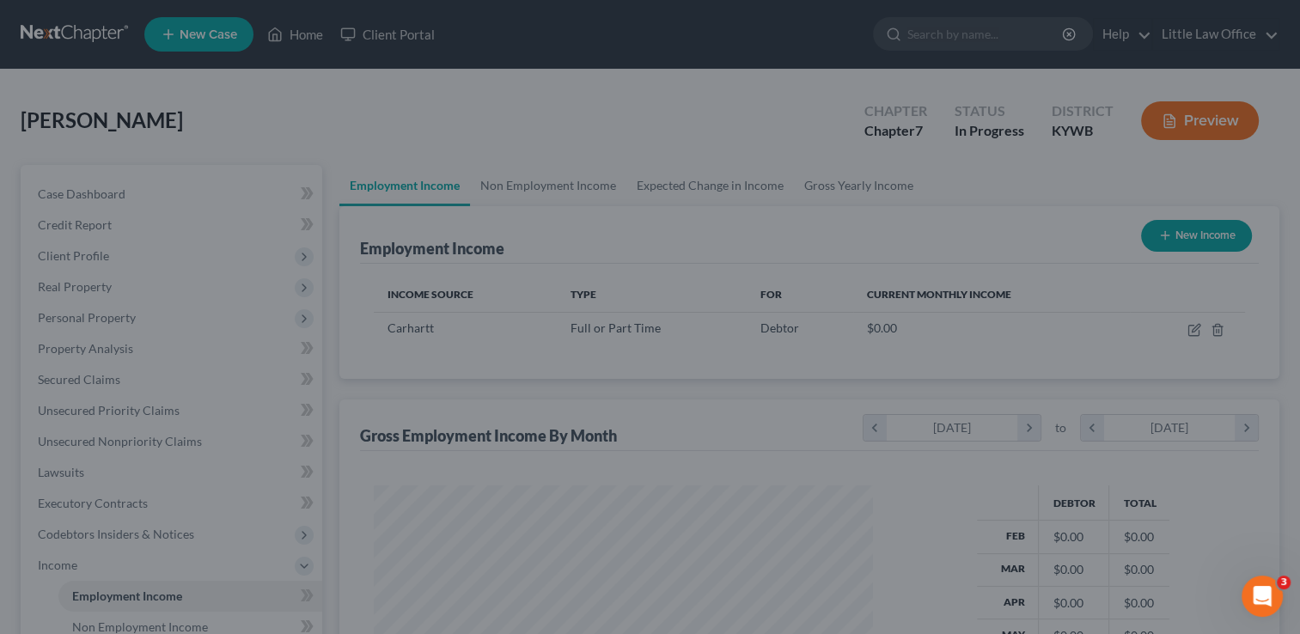
click at [1039, 585] on div at bounding box center [650, 317] width 1300 height 634
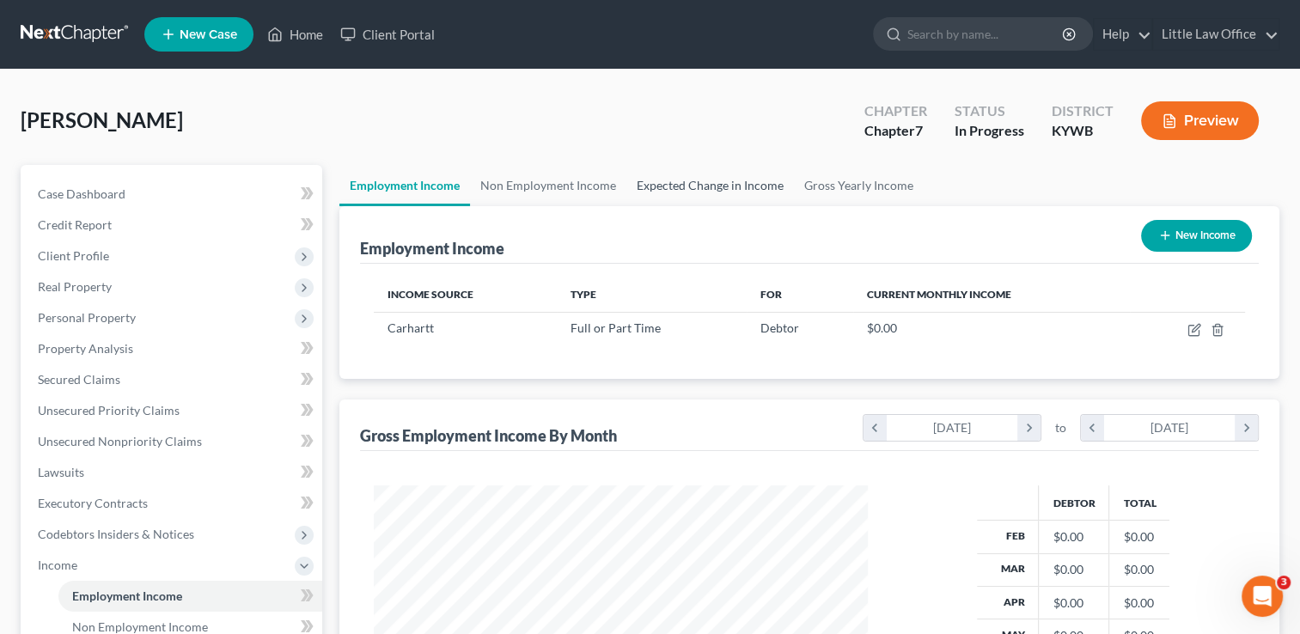
click at [727, 194] on link "Expected Change in Income" at bounding box center [710, 185] width 168 height 41
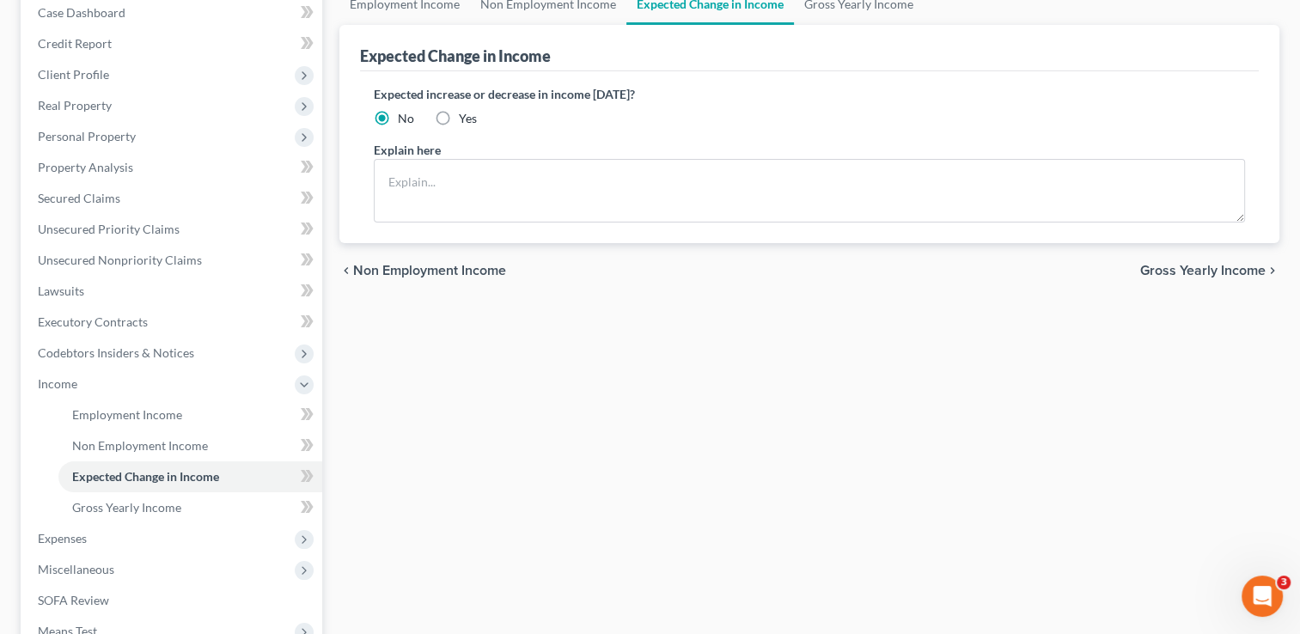
scroll to position [192, 0]
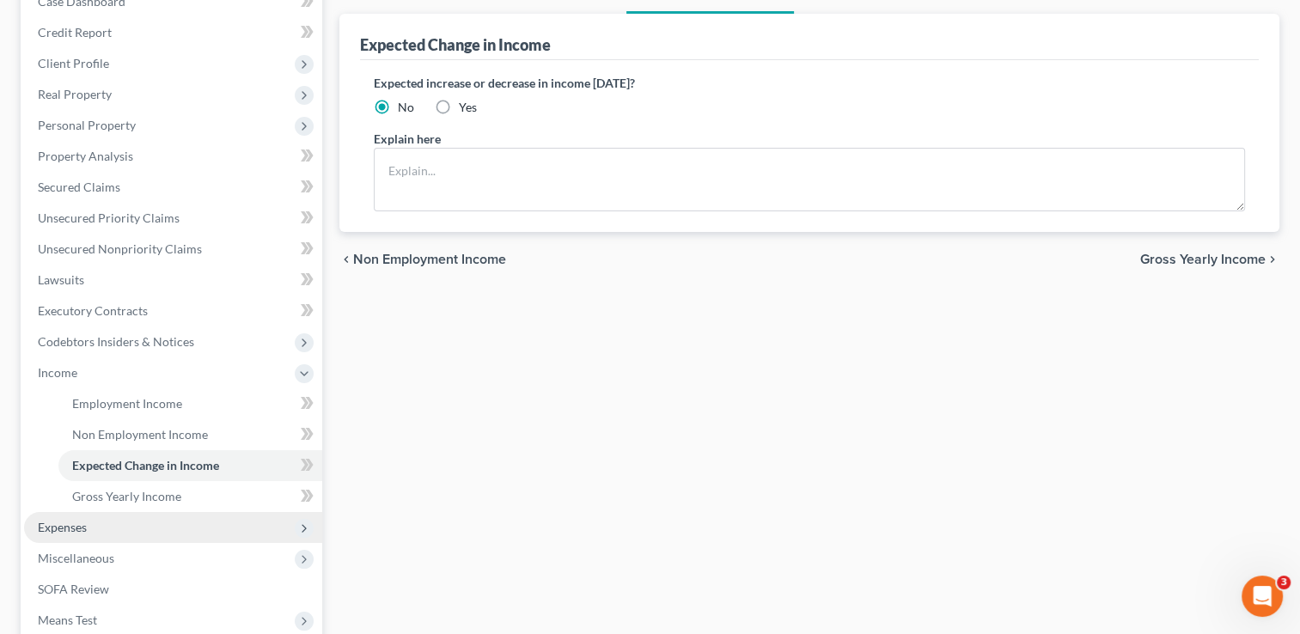
click at [96, 531] on span "Expenses" at bounding box center [173, 527] width 298 height 31
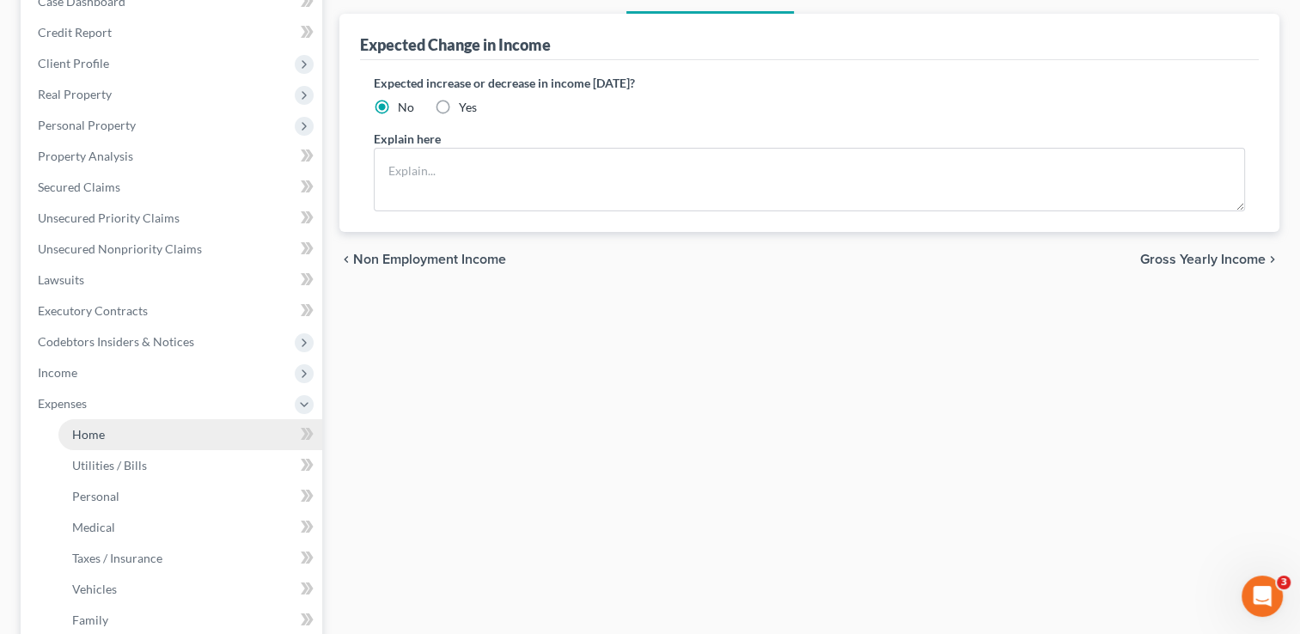
click at [98, 430] on span "Home" at bounding box center [88, 434] width 33 height 15
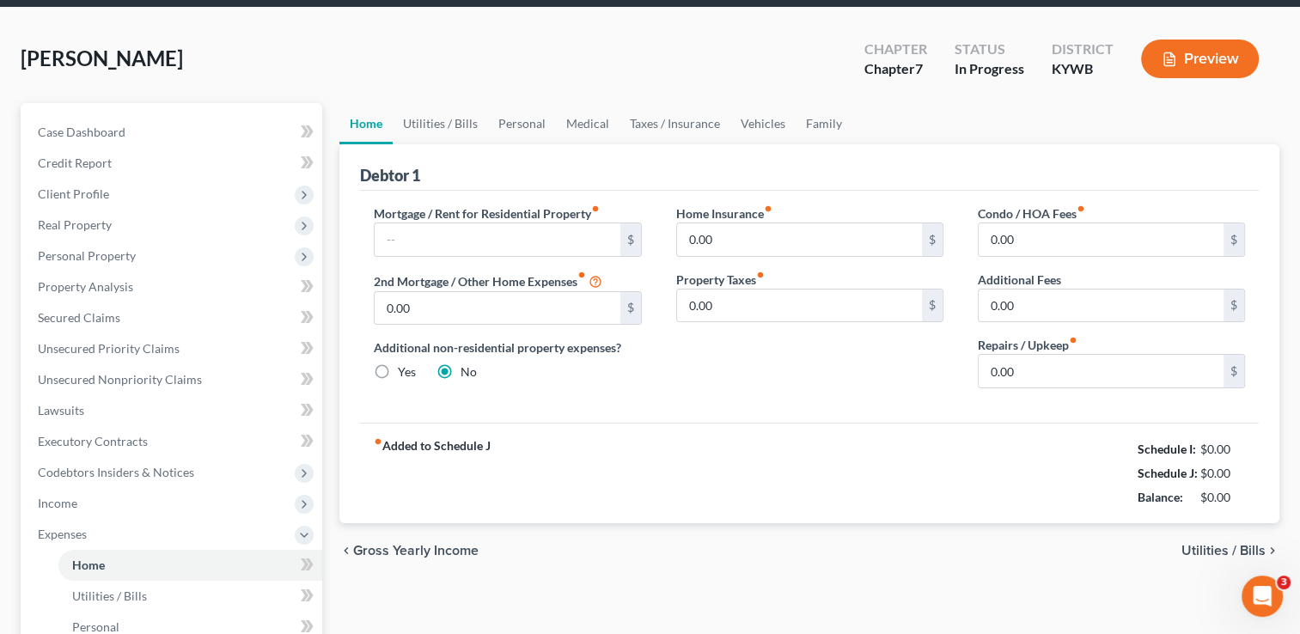
scroll to position [54, 0]
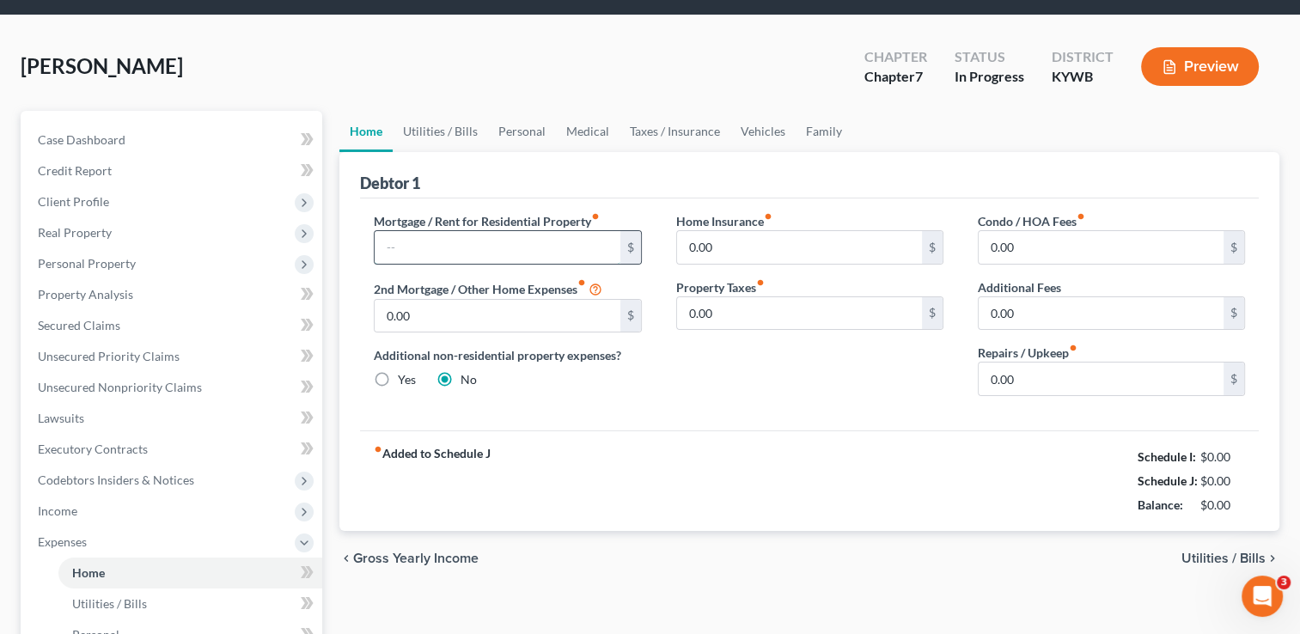
click at [472, 259] on input "text" at bounding box center [497, 247] width 245 height 33
click at [722, 403] on div "Home Insurance fiber_manual_record 0.00 $ Property Taxes fiber_manual_record 0.…" at bounding box center [810, 311] width 302 height 198
click at [414, 136] on link "Utilities / Bills" at bounding box center [440, 131] width 95 height 41
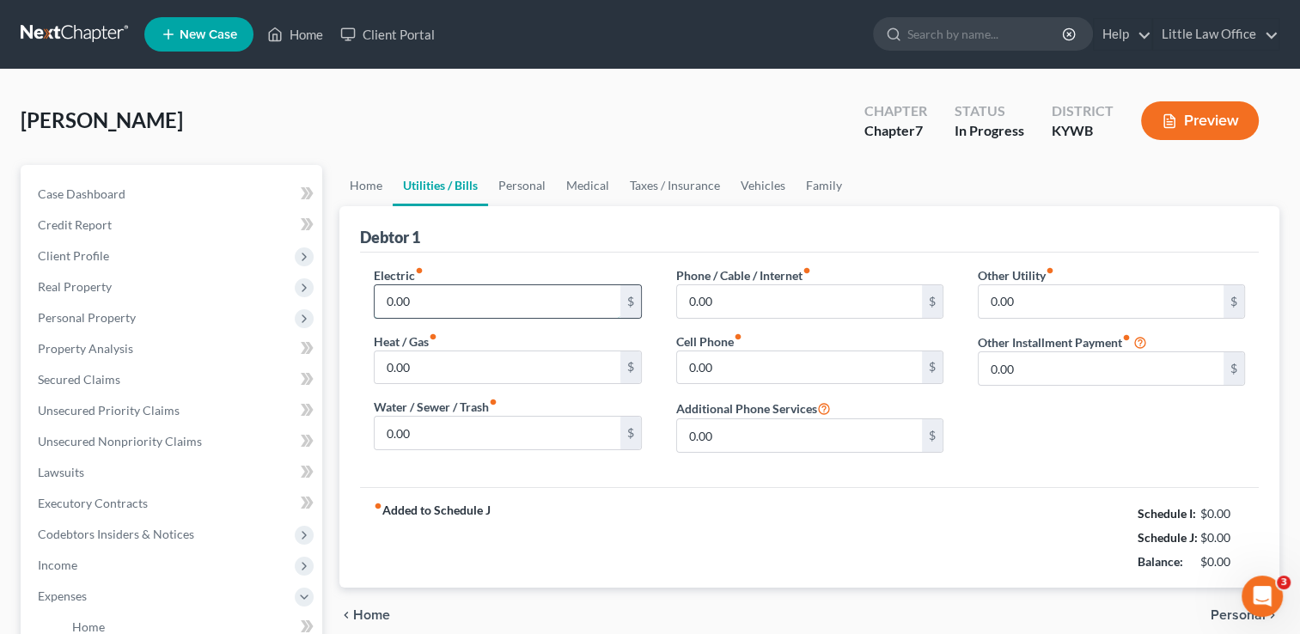
click at [500, 303] on input "0.00" at bounding box center [497, 301] width 245 height 33
type input "450"
click at [371, 202] on link "Home" at bounding box center [365, 185] width 53 height 41
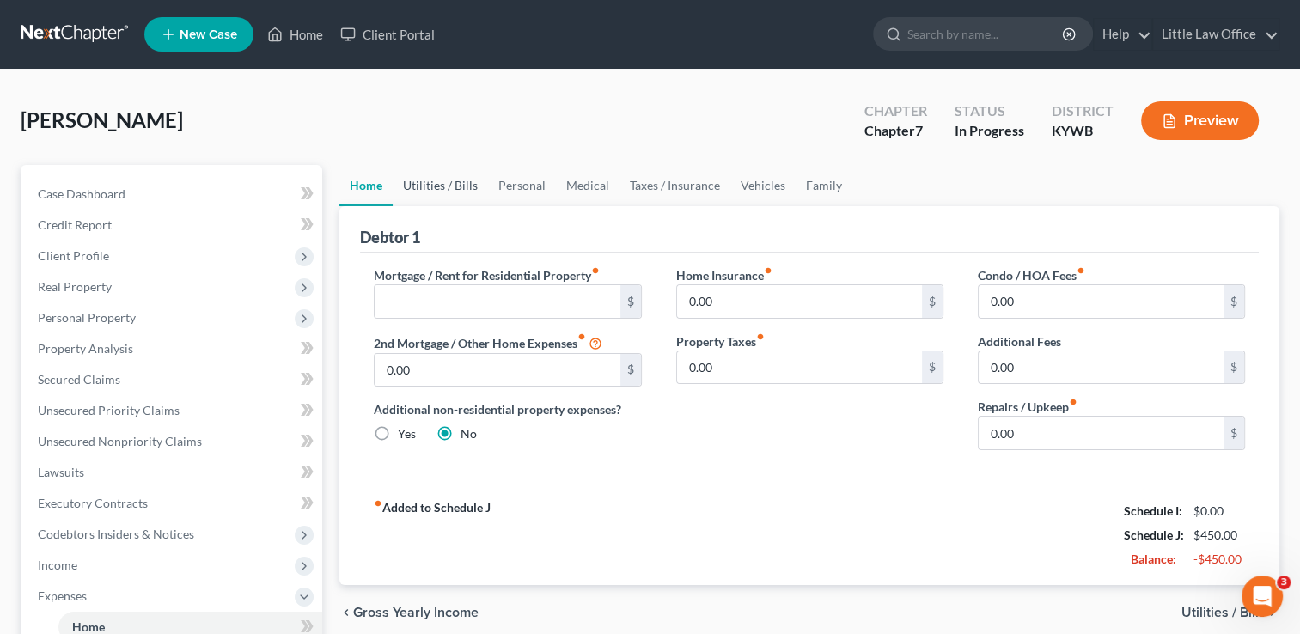
click at [440, 180] on link "Utilities / Bills" at bounding box center [440, 185] width 95 height 41
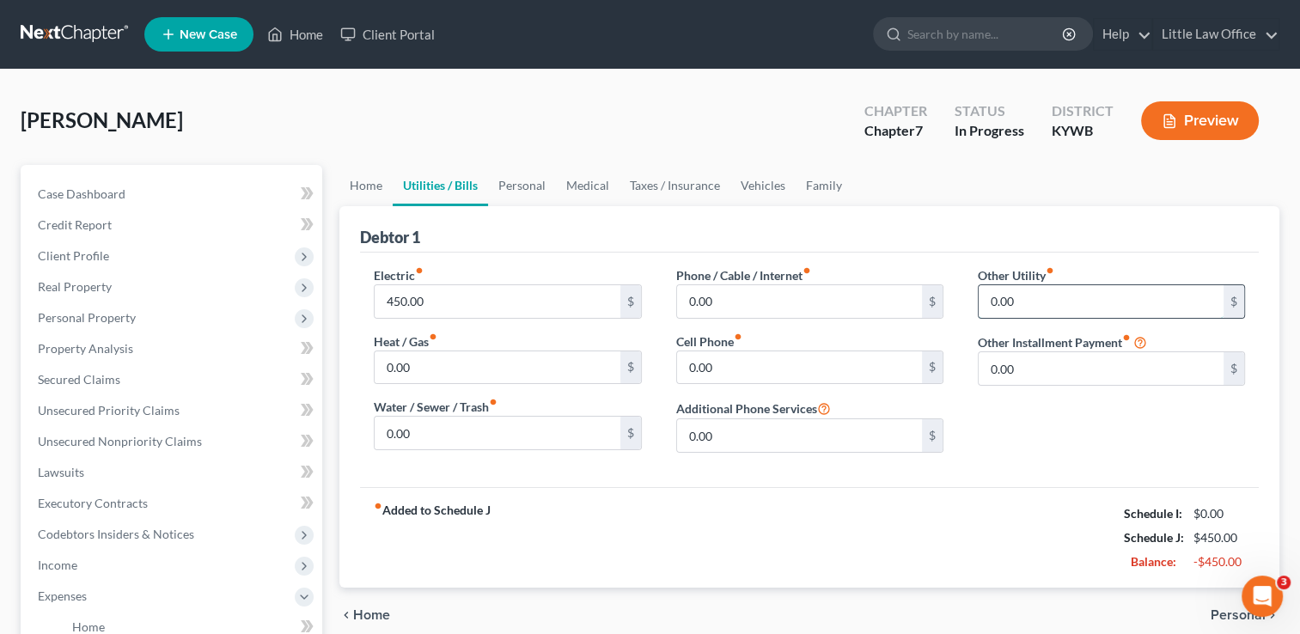
click at [1060, 305] on input "0.00" at bounding box center [1100, 301] width 245 height 33
click at [1087, 294] on input "0.00" at bounding box center [1100, 301] width 245 height 33
type input "0"
type input "96"
click at [1055, 352] on input "text" at bounding box center [1110, 349] width 265 height 33
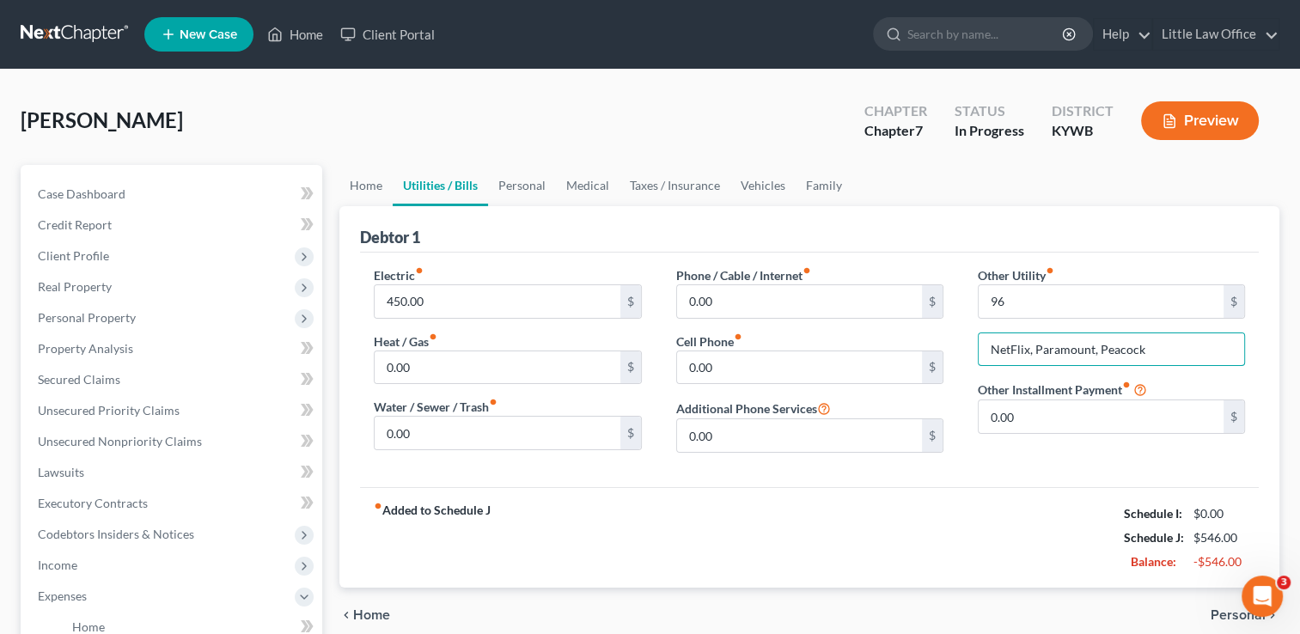
type input "NetFlix, Paramount, Peacock"
click at [1041, 300] on input "96" at bounding box center [1100, 301] width 245 height 33
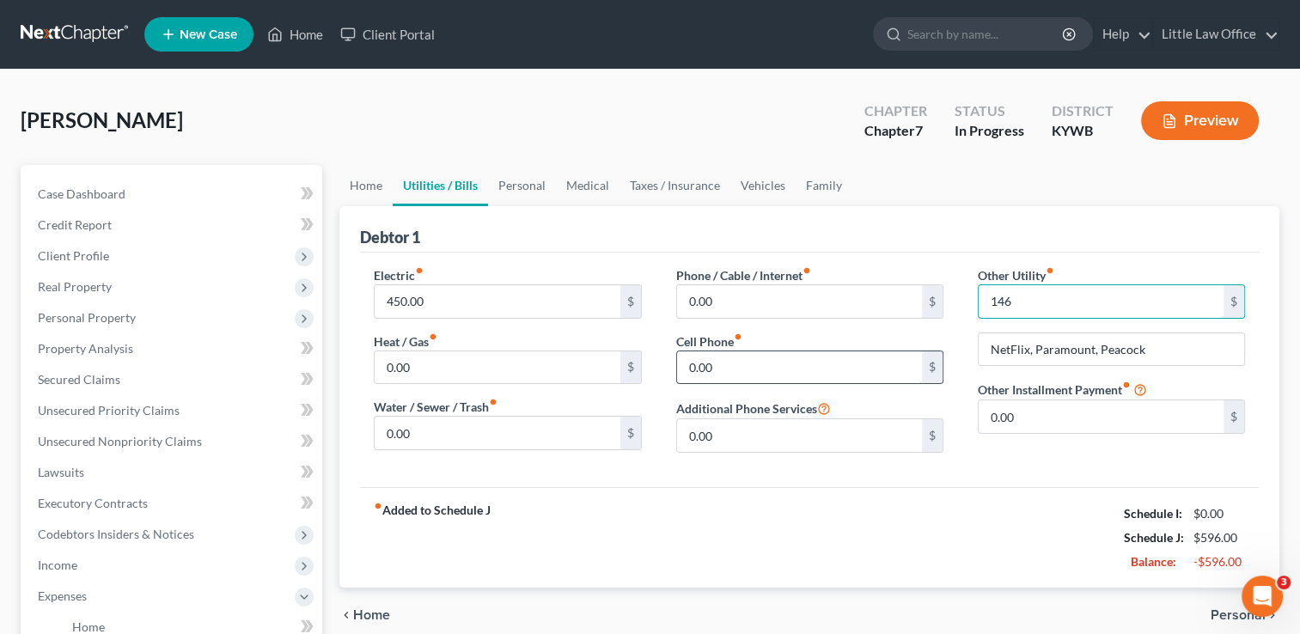
type input "146"
click at [868, 357] on input "0.00" at bounding box center [799, 367] width 245 height 33
type input "300"
click at [548, 179] on link "Personal" at bounding box center [522, 185] width 68 height 41
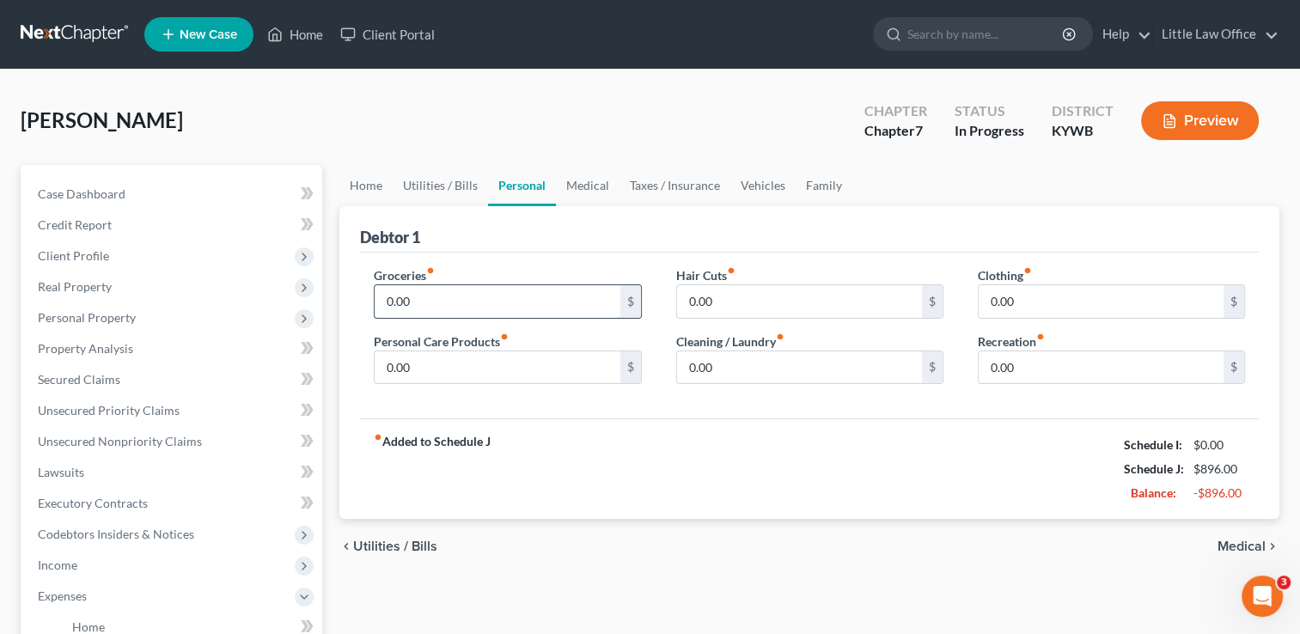
click at [430, 295] on input "0.00" at bounding box center [497, 301] width 245 height 33
type input "40"
click at [587, 202] on link "Medical" at bounding box center [588, 185] width 64 height 41
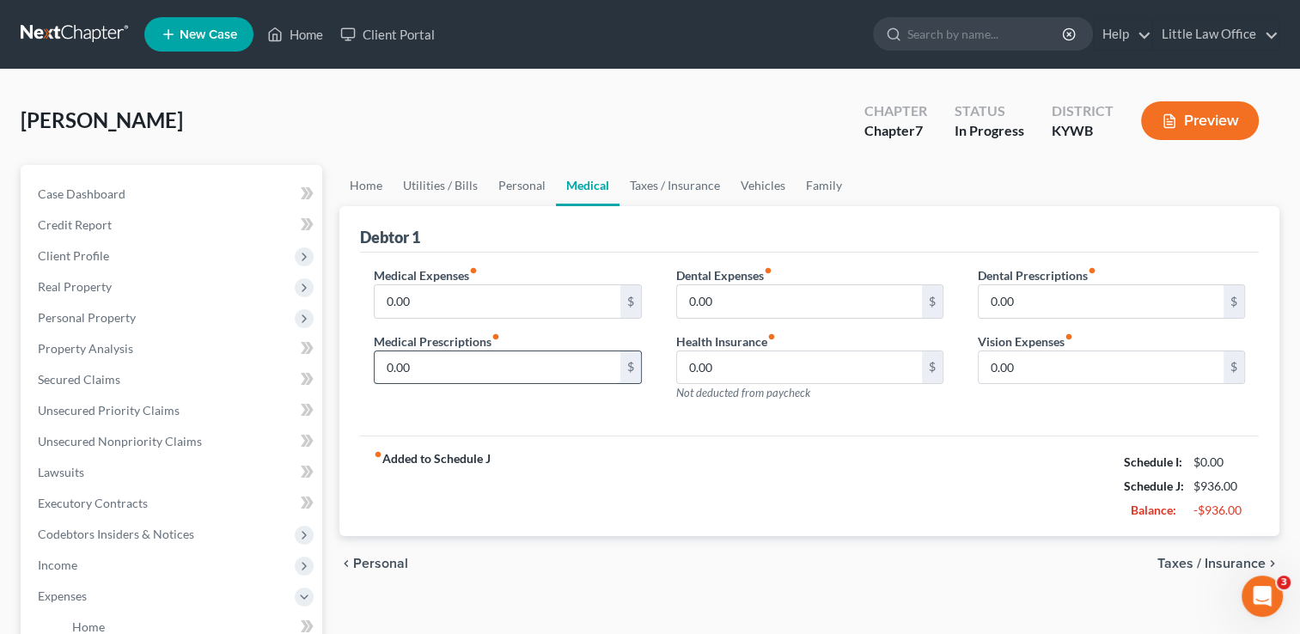
click at [448, 359] on input "0.00" at bounding box center [497, 367] width 245 height 33
type input "20"
click at [567, 246] on div "Debtor 1" at bounding box center [809, 229] width 899 height 46
click at [470, 308] on input "0.00" at bounding box center [497, 301] width 245 height 33
type input "60"
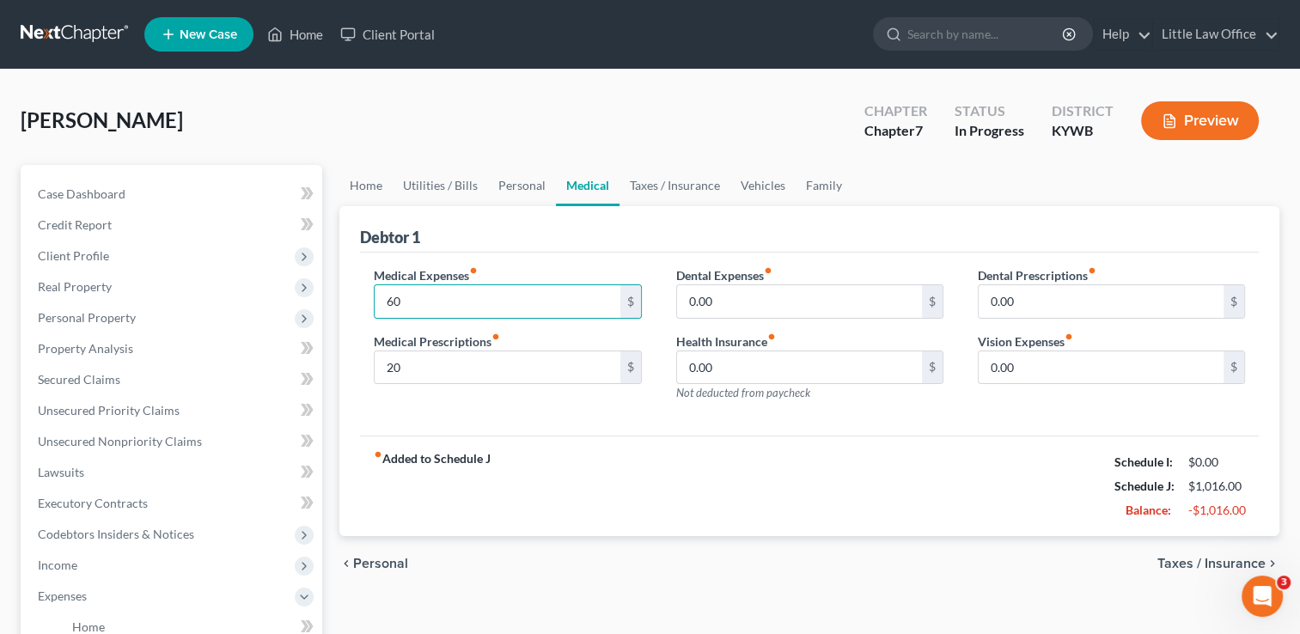
click at [724, 462] on div "fiber_manual_record Added to Schedule J Schedule I: $0.00 Schedule J: $1,016.00…" at bounding box center [809, 486] width 899 height 101
click at [746, 294] on input "0.00" at bounding box center [799, 301] width 245 height 33
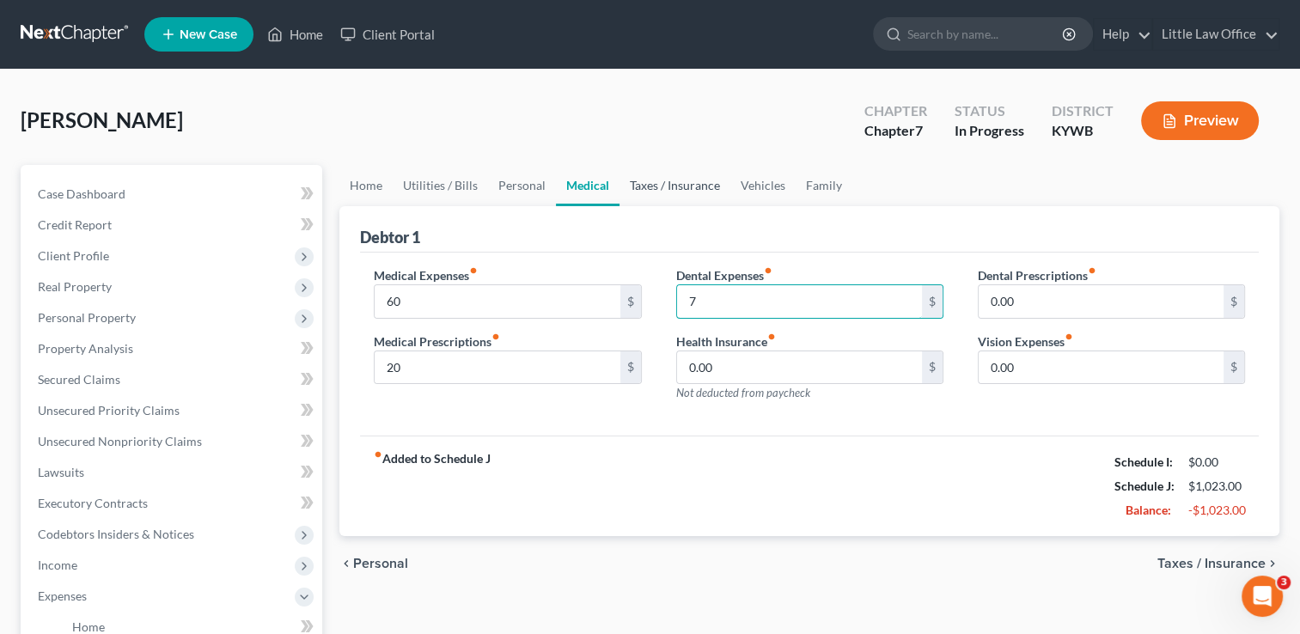
type input "7"
click at [656, 180] on link "Taxes / Insurance" at bounding box center [674, 185] width 111 height 41
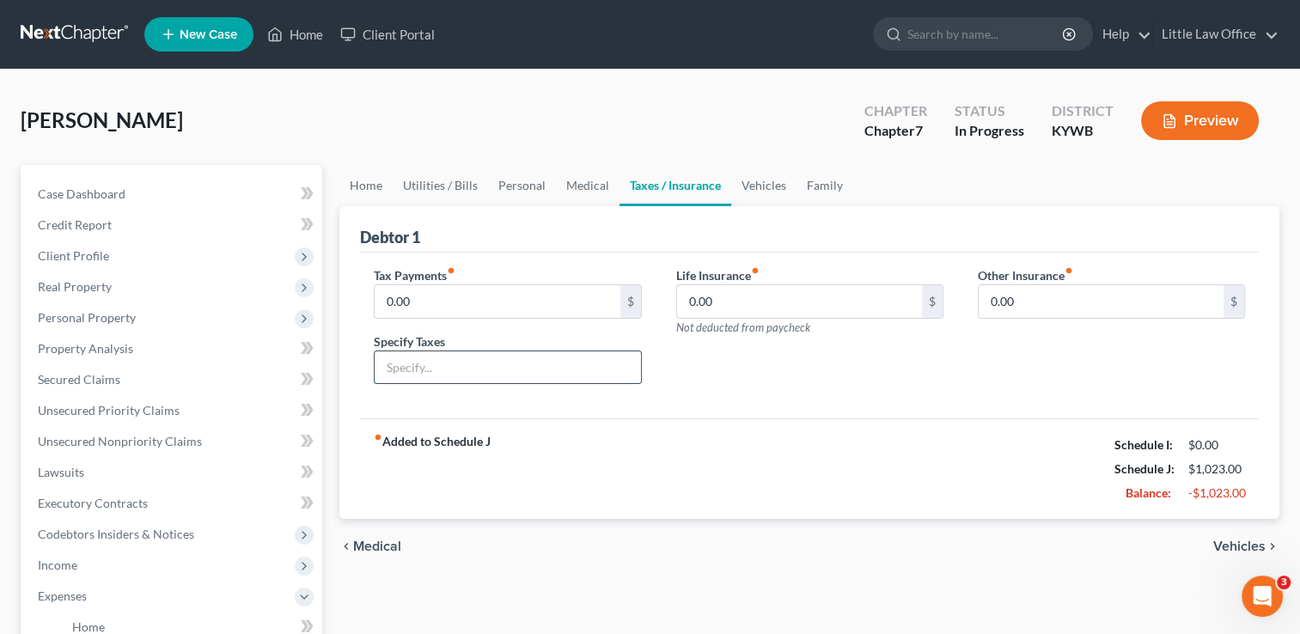
click at [417, 380] on input "text" at bounding box center [507, 367] width 265 height 33
type input "Vehicle Taxes"
click at [442, 306] on input "0.00" at bounding box center [497, 301] width 245 height 33
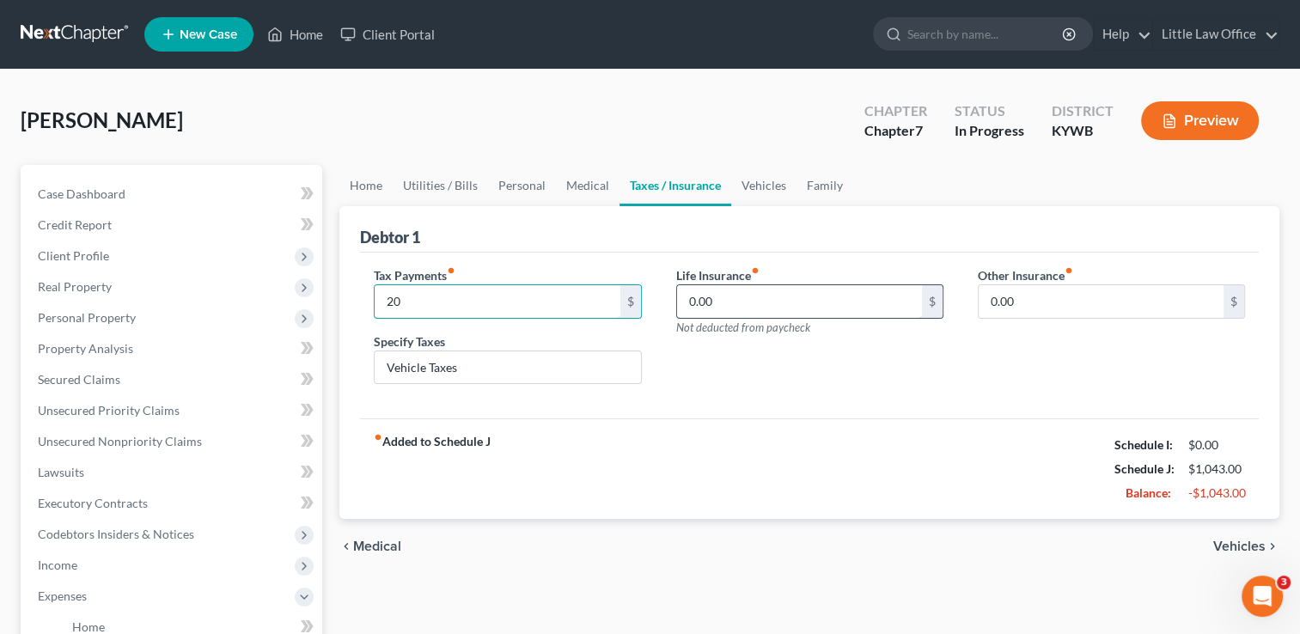
type input "20"
click at [760, 300] on input "0.00" at bounding box center [799, 301] width 245 height 33
type input "30"
click at [766, 169] on link "Vehicles" at bounding box center [763, 185] width 65 height 41
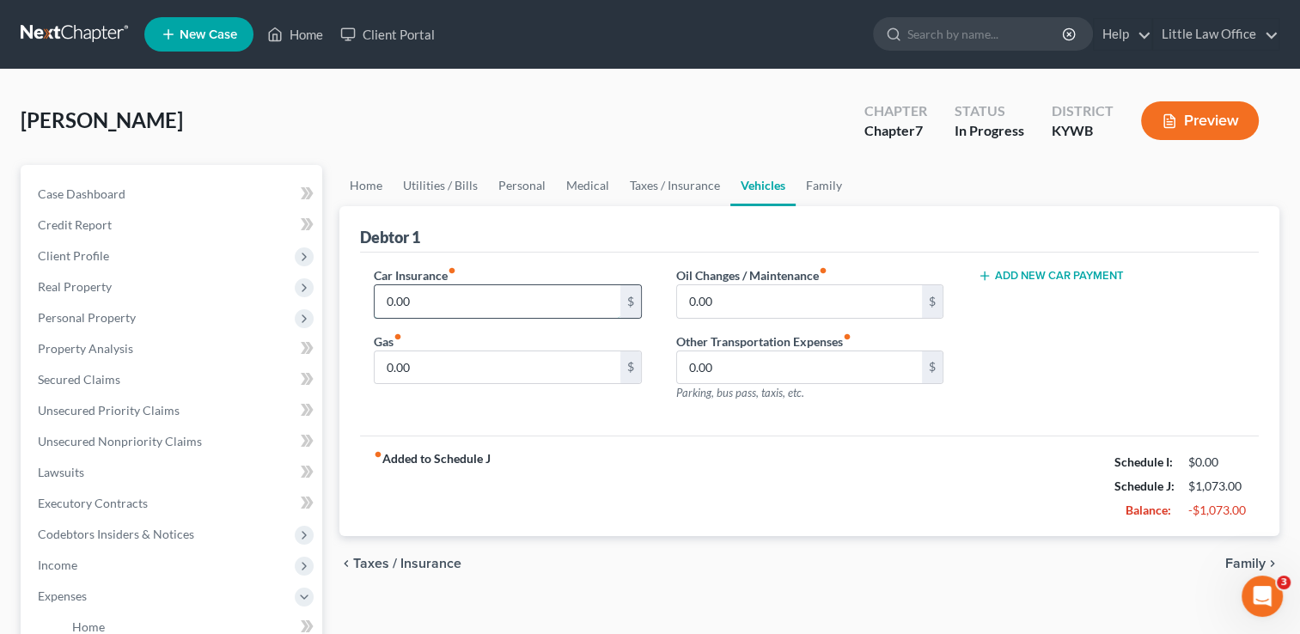
click at [416, 307] on input "0.00" at bounding box center [497, 301] width 245 height 33
drag, startPoint x: 667, startPoint y: 180, endPoint x: 587, endPoint y: 241, distance: 101.2
click at [587, 241] on div "Debtor 1" at bounding box center [809, 229] width 899 height 46
click at [672, 210] on div "Debtor 1" at bounding box center [809, 229] width 899 height 46
click at [680, 185] on link "Taxes / Insurance" at bounding box center [674, 185] width 111 height 41
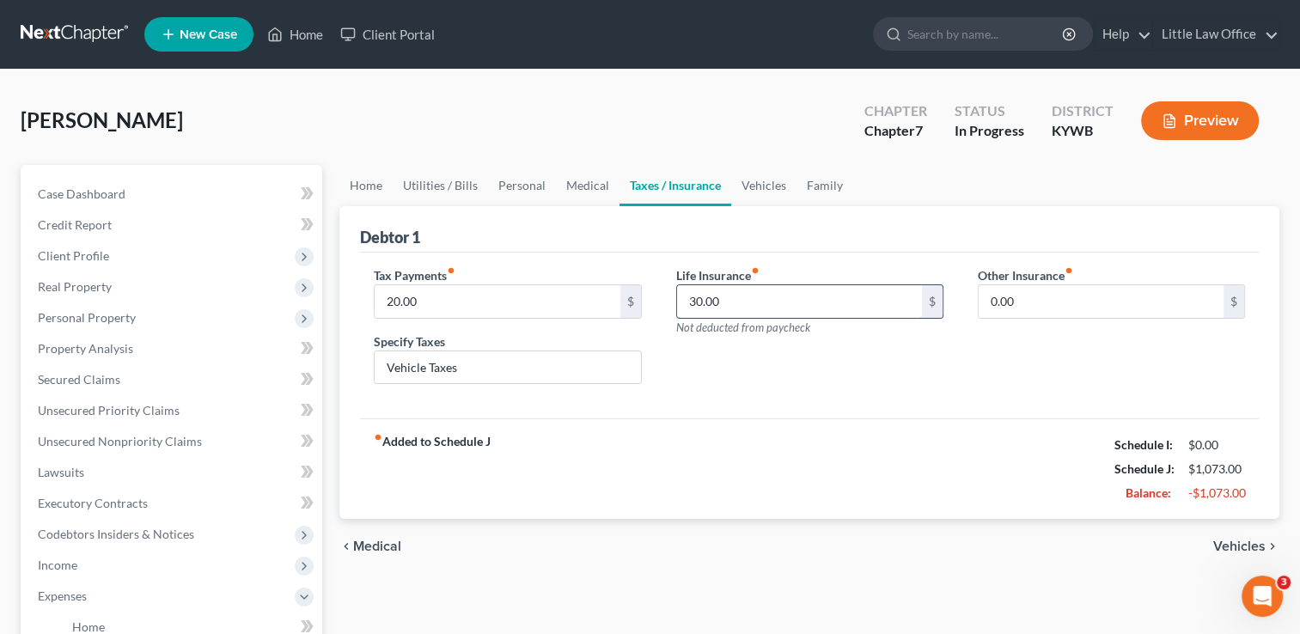
click at [767, 314] on input "30.00" at bounding box center [799, 301] width 245 height 33
type input "2"
type input "37"
click at [758, 190] on link "Vehicles" at bounding box center [763, 185] width 65 height 41
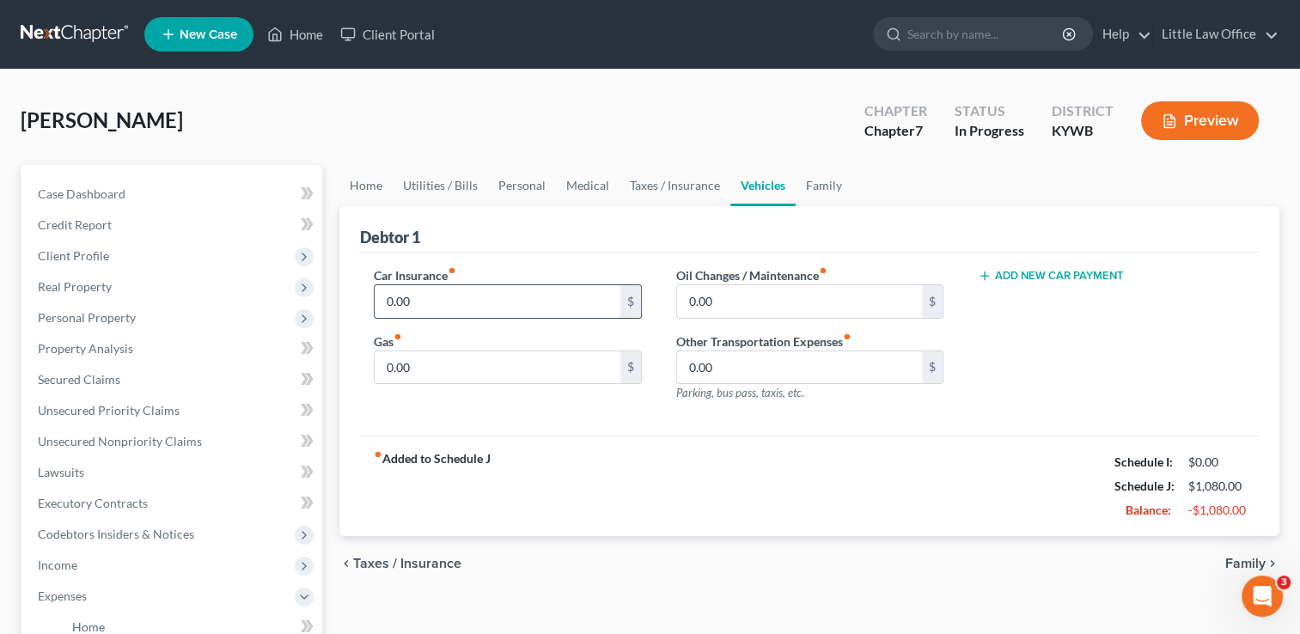
click at [457, 306] on input "0.00" at bounding box center [497, 301] width 245 height 33
click at [441, 300] on input "0.00" at bounding box center [497, 301] width 245 height 33
type input "0"
type input "130"
click at [512, 203] on link "Personal" at bounding box center [522, 185] width 68 height 41
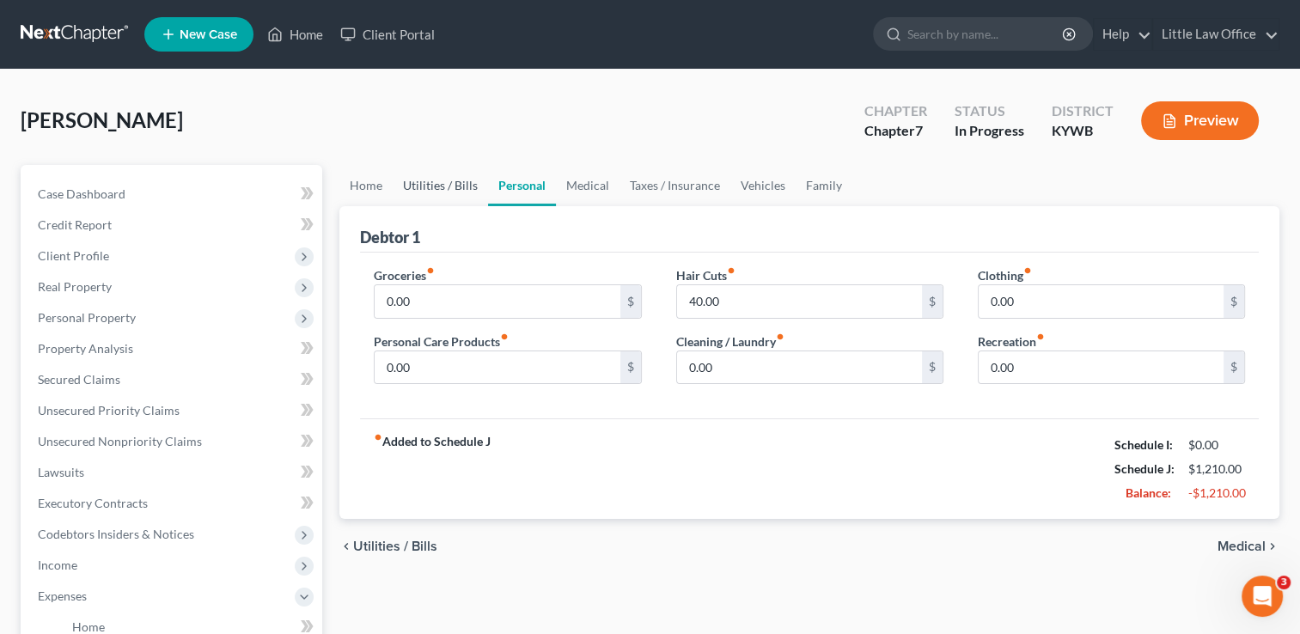
click at [459, 191] on link "Utilities / Bills" at bounding box center [440, 185] width 95 height 41
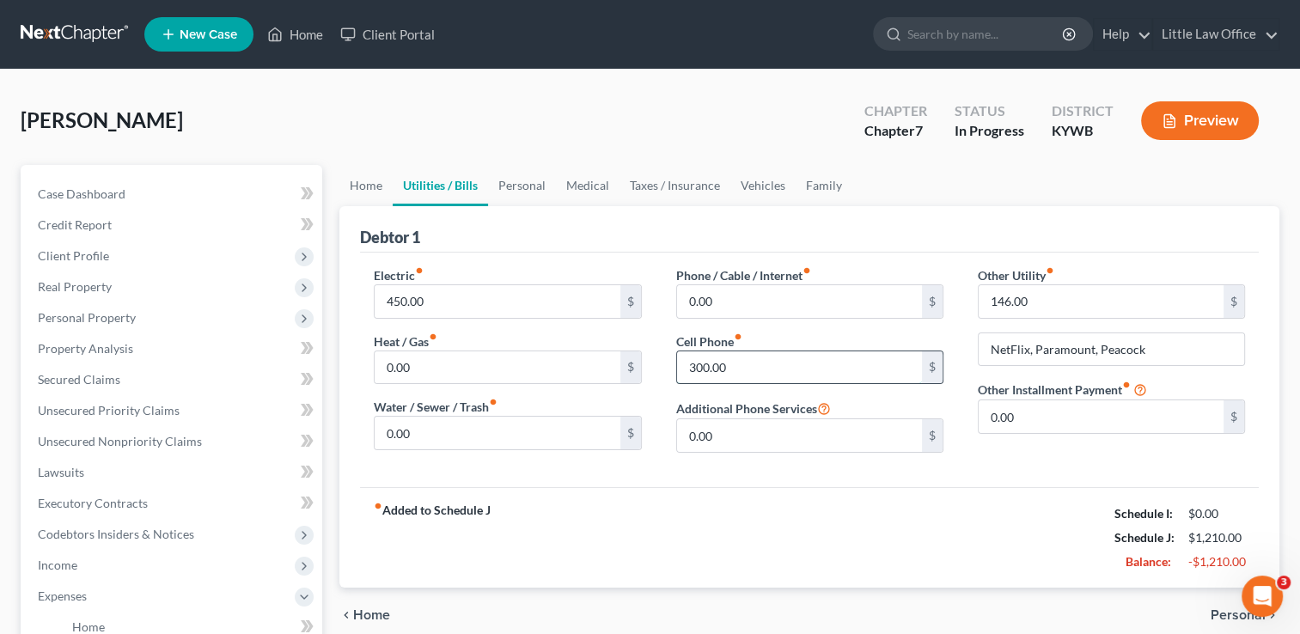
click at [798, 366] on input "300.00" at bounding box center [799, 367] width 245 height 33
type input "230"
click at [736, 187] on link "Vehicles" at bounding box center [762, 185] width 65 height 41
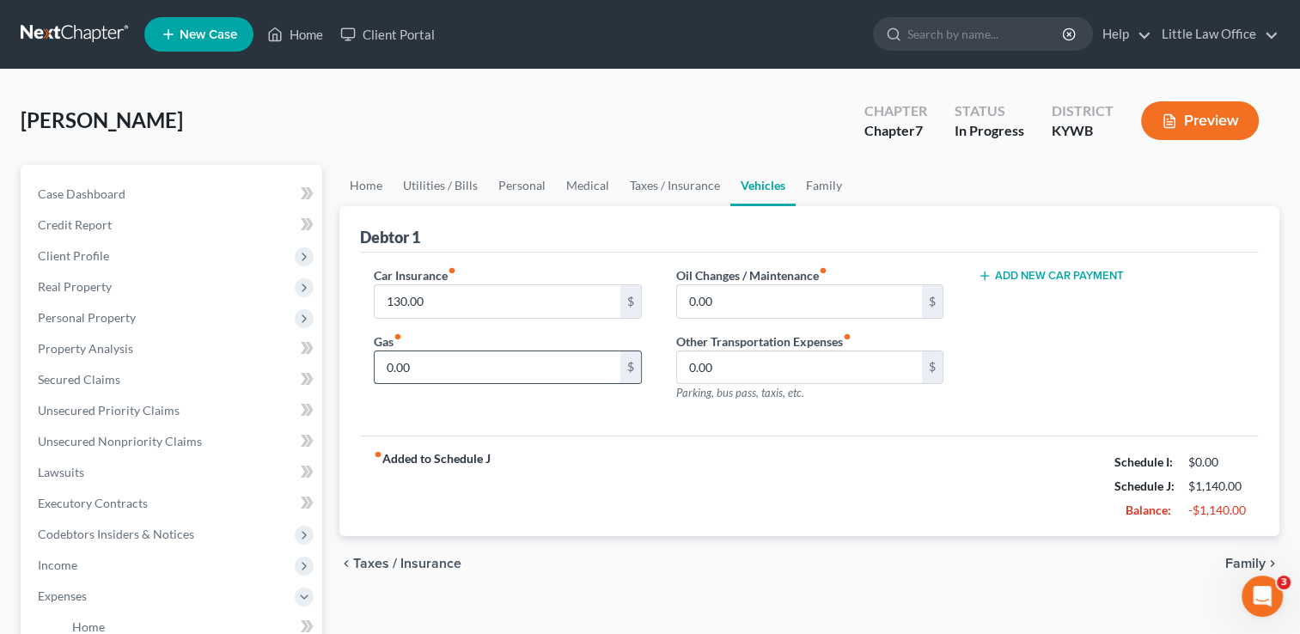
click at [461, 358] on input "0.00" at bounding box center [497, 367] width 245 height 33
type input "150"
click at [832, 187] on link "Family" at bounding box center [823, 185] width 57 height 41
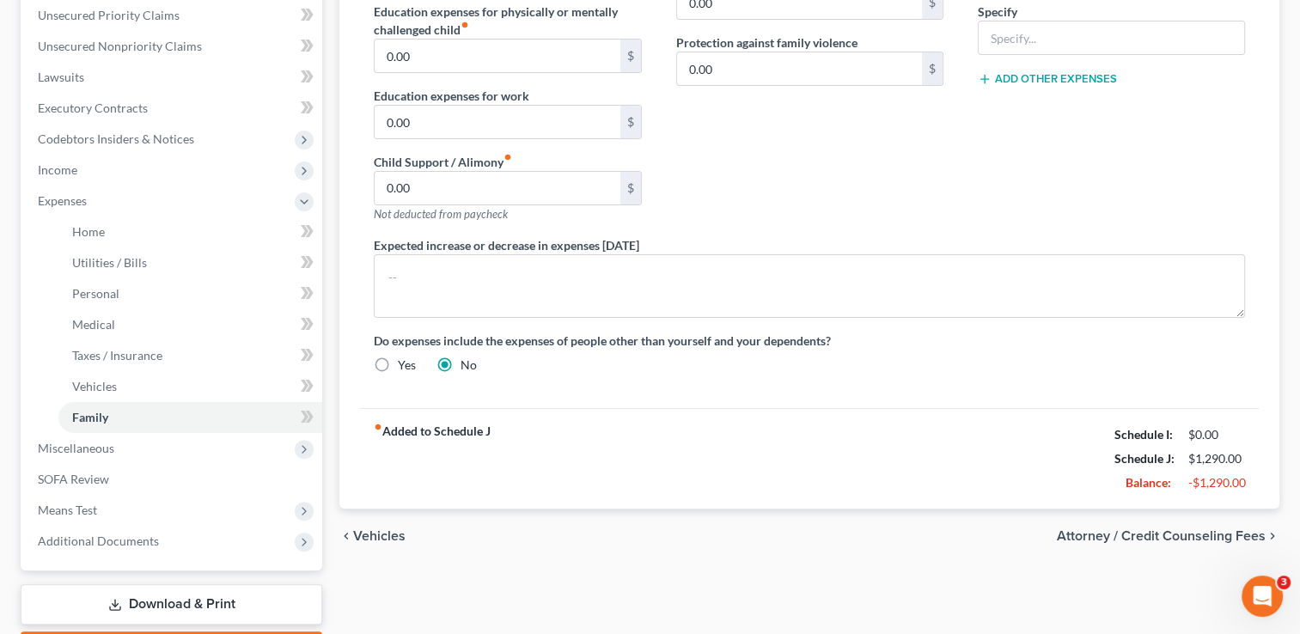
scroll to position [399, 0]
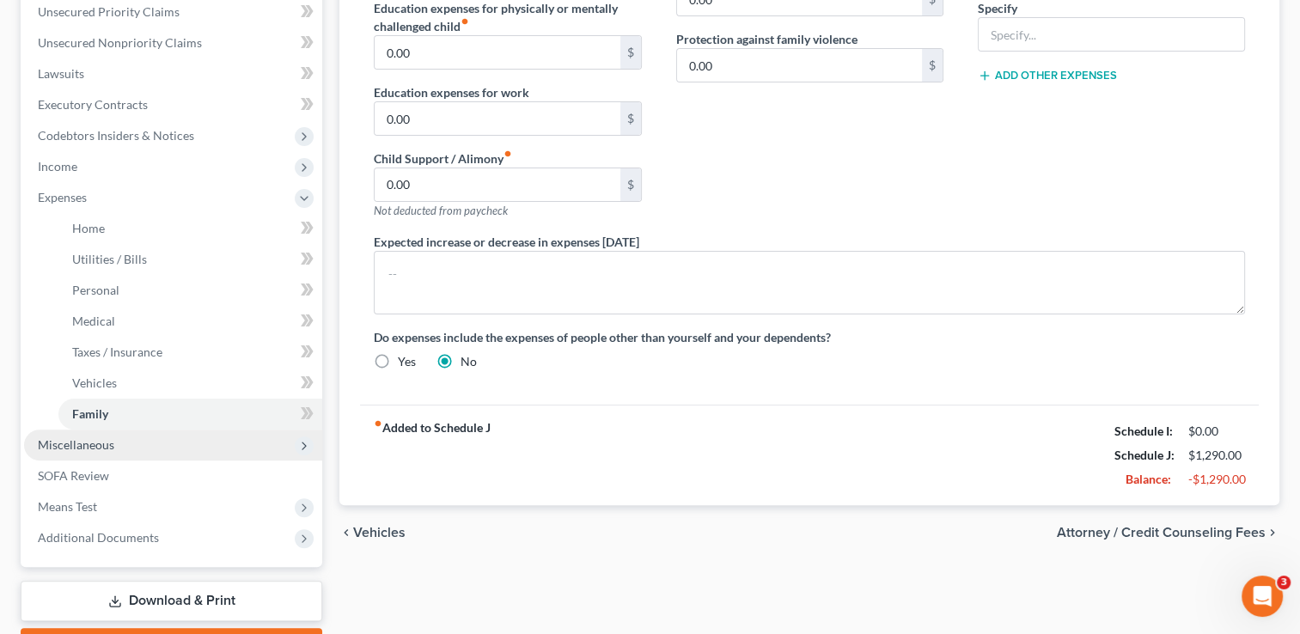
click at [107, 431] on span "Miscellaneous" at bounding box center [173, 445] width 298 height 31
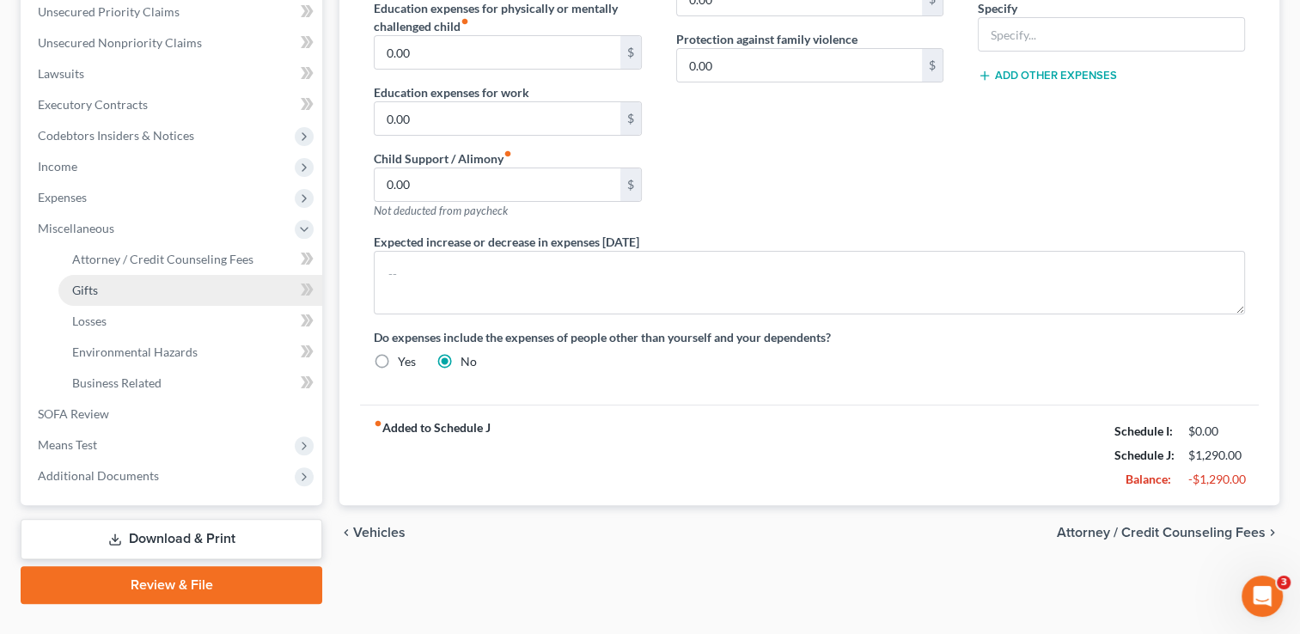
click at [114, 289] on link "Gifts" at bounding box center [190, 290] width 264 height 31
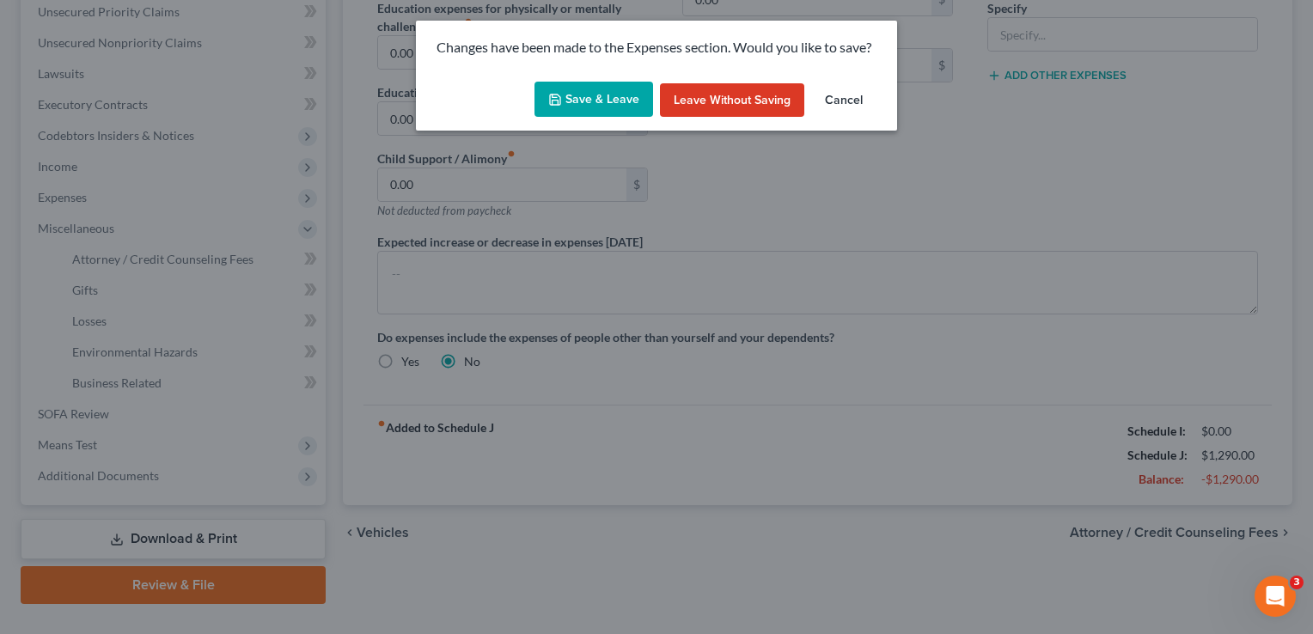
click at [613, 88] on button "Save & Leave" at bounding box center [593, 100] width 119 height 36
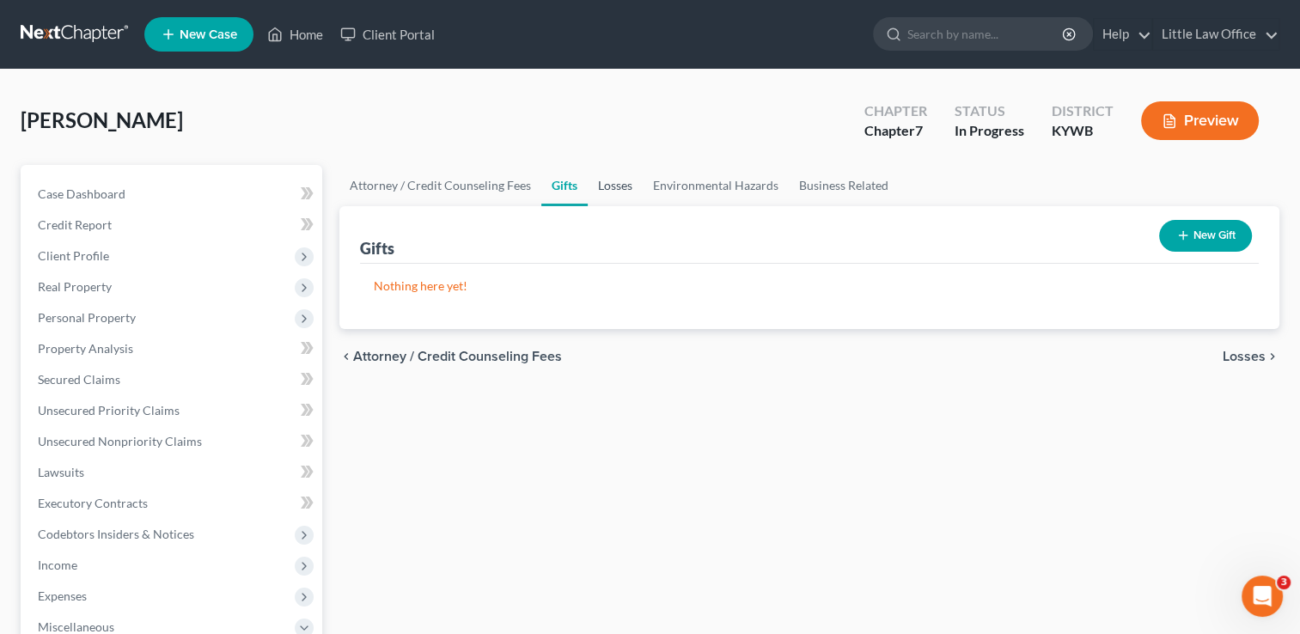
click at [607, 185] on link "Losses" at bounding box center [615, 185] width 55 height 41
click at [684, 189] on link "Environmental Hazards" at bounding box center [716, 185] width 146 height 41
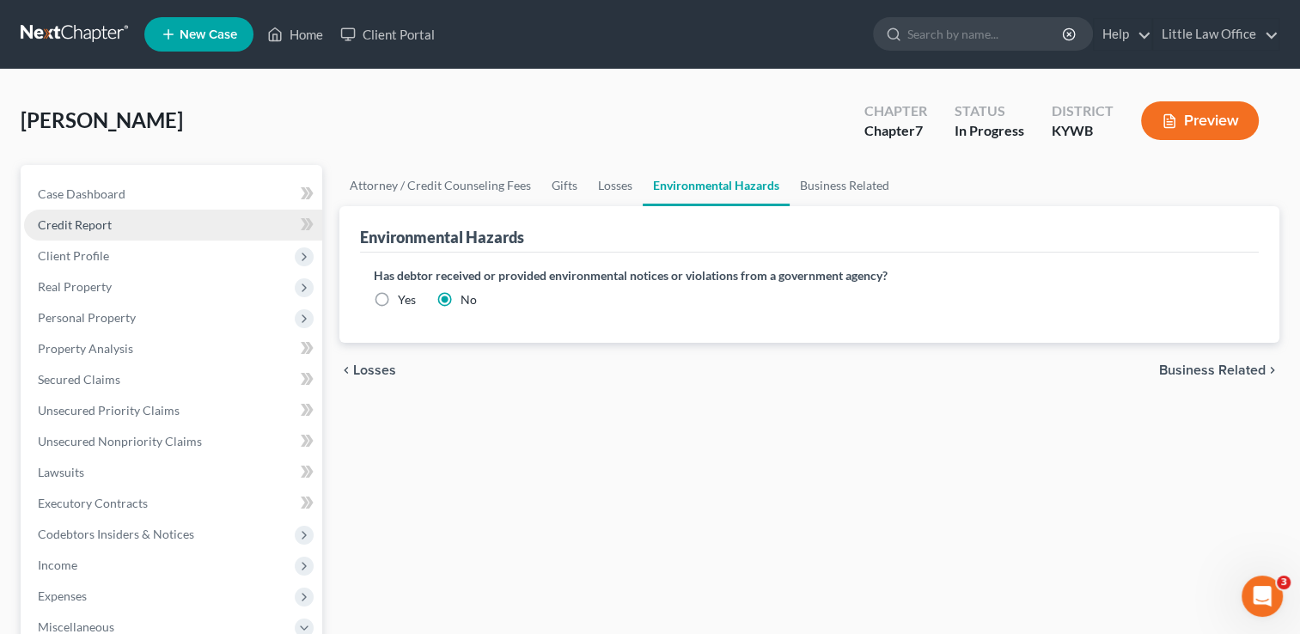
click at [129, 222] on link "Credit Report" at bounding box center [173, 225] width 298 height 31
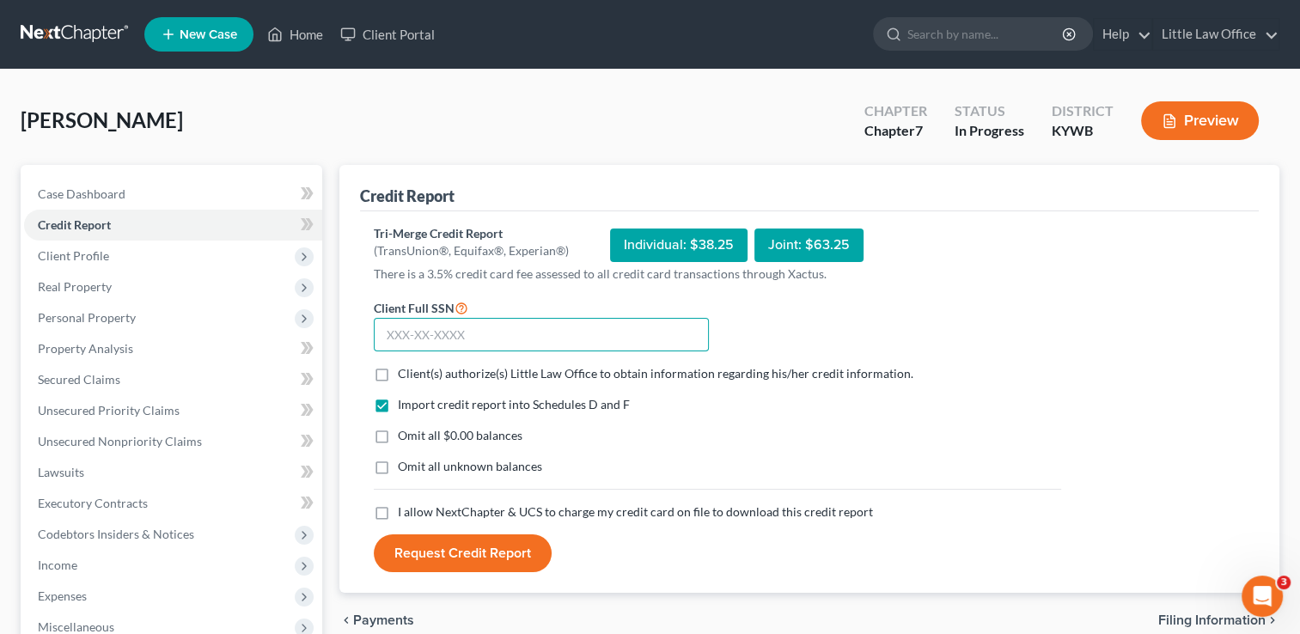
click at [466, 334] on input "text" at bounding box center [541, 335] width 335 height 34
type input "4"
type input "608-07-3521"
click at [398, 373] on label "Client(s) authorize(s) Little Law Office to obtain information regarding his/he…" at bounding box center [655, 373] width 515 height 17
click at [405, 373] on input "Client(s) authorize(s) Little Law Office to obtain information regarding his/he…" at bounding box center [410, 370] width 11 height 11
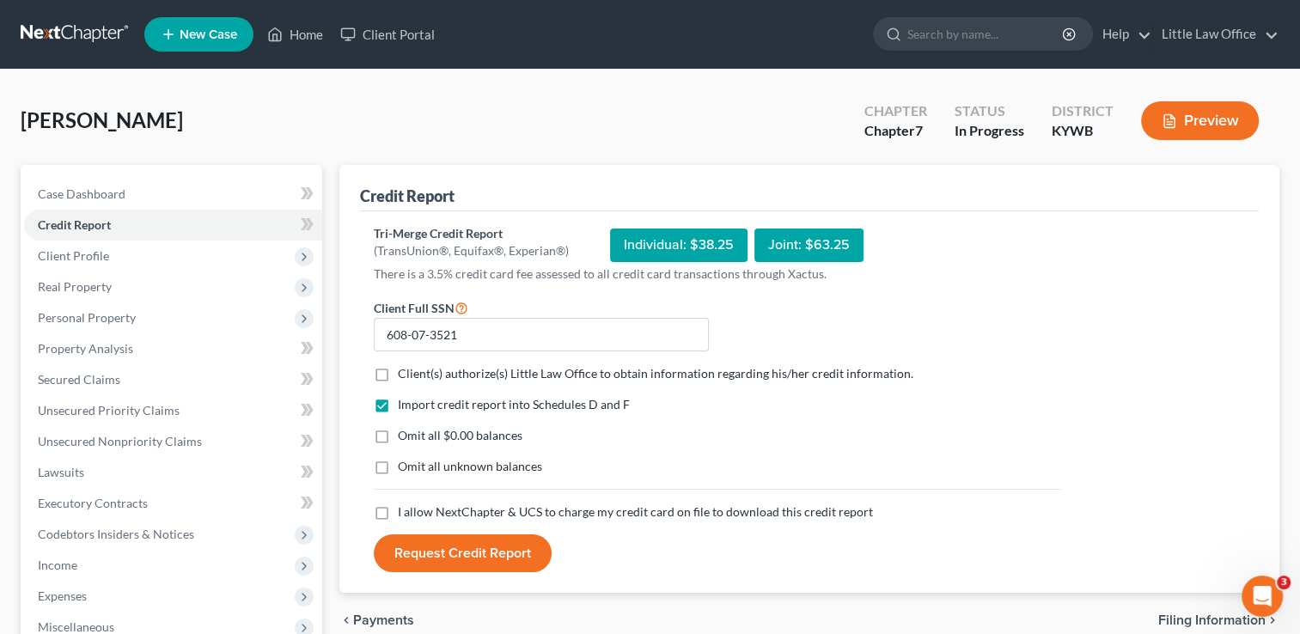
checkbox input "true"
click at [398, 433] on label "Omit all $0.00 balances" at bounding box center [460, 435] width 125 height 17
click at [405, 433] on input "Omit all $0.00 balances" at bounding box center [410, 432] width 11 height 11
checkbox input "true"
click at [398, 504] on label "I allow NextChapter & UCS to charge my credit card on file to download this cre…" at bounding box center [635, 511] width 475 height 17
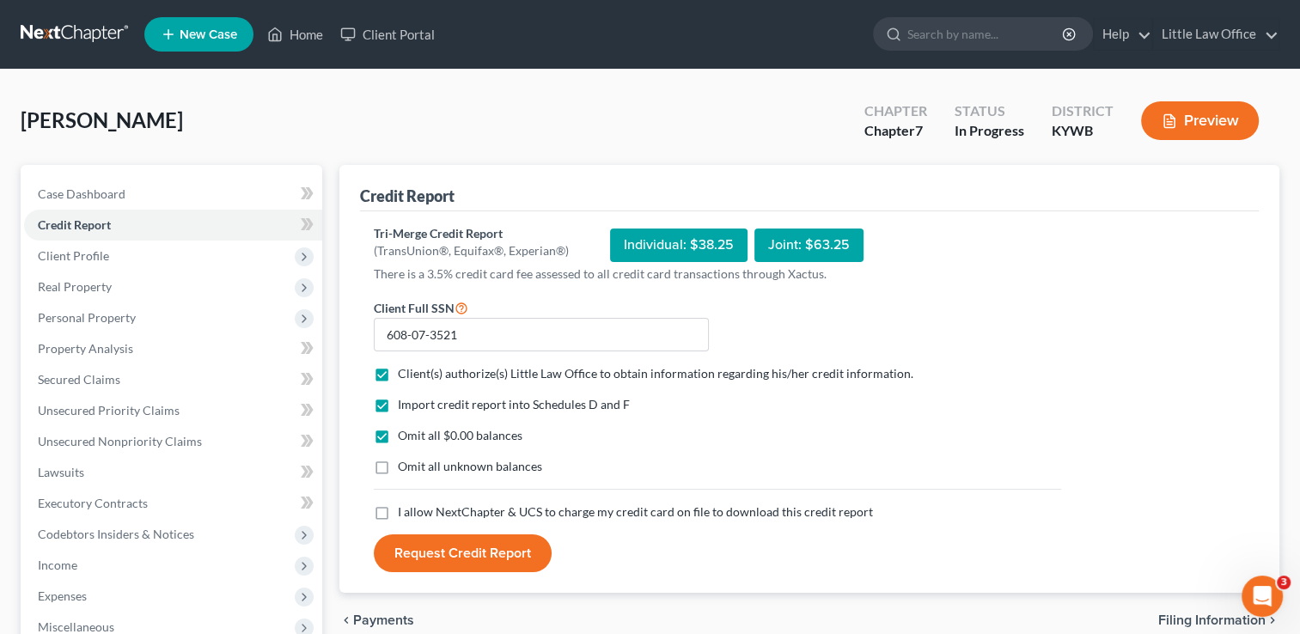
click at [405, 504] on input "I allow NextChapter & UCS to charge my credit card on file to download this cre…" at bounding box center [410, 508] width 11 height 11
checkbox input "true"
click at [415, 551] on button "Request Credit Report" at bounding box center [463, 553] width 178 height 38
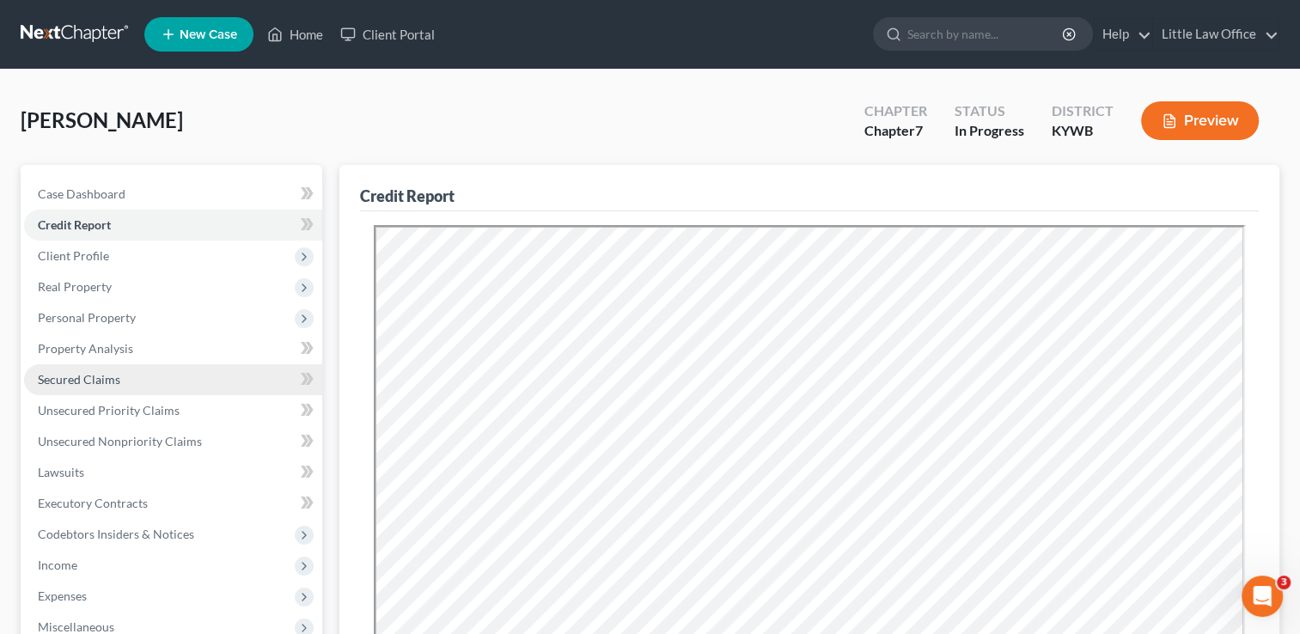
click at [92, 369] on link "Secured Claims" at bounding box center [173, 379] width 298 height 31
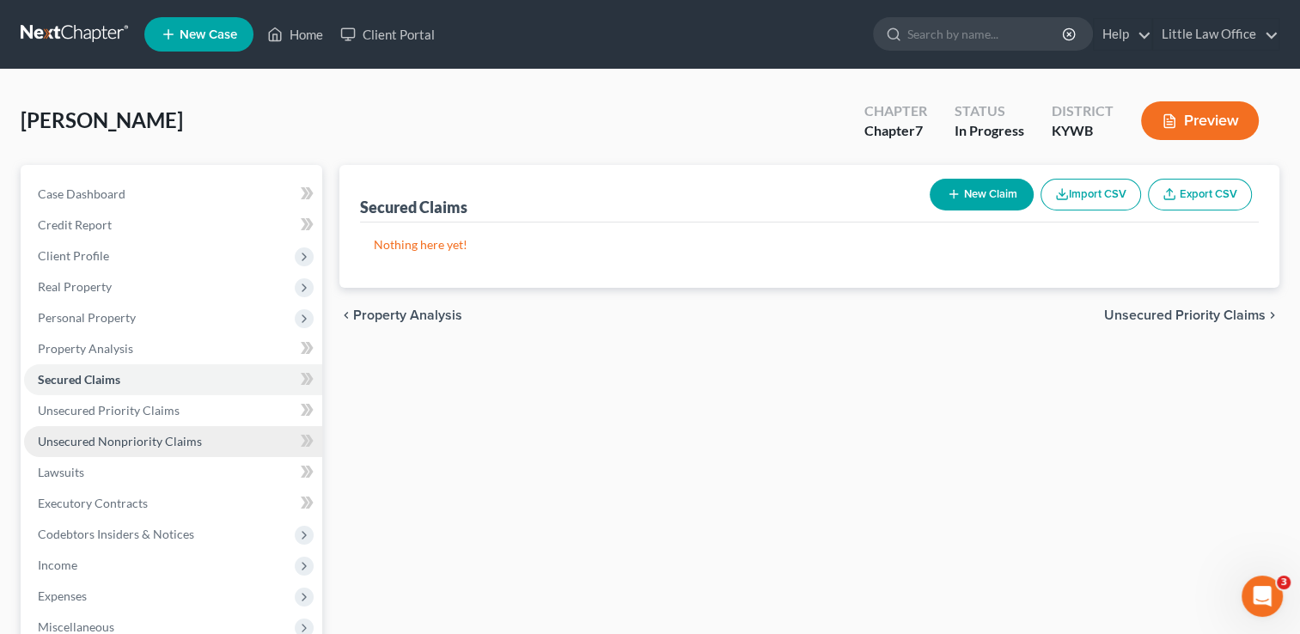
click at [137, 435] on span "Unsecured Nonpriority Claims" at bounding box center [120, 441] width 164 height 15
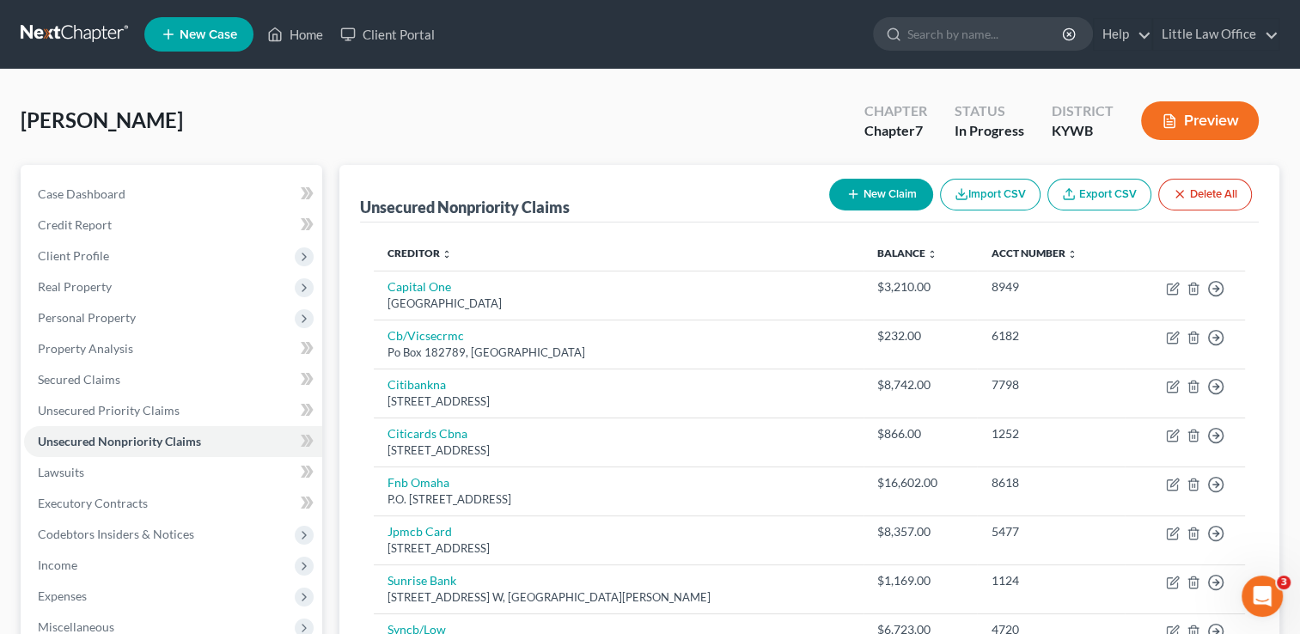
click at [225, 173] on div "Case Dashboard Payments Invoices Payments Payments Credit Report Client Profile…" at bounding box center [172, 457] width 302 height 584
click at [179, 198] on link "Case Dashboard" at bounding box center [173, 194] width 298 height 31
select select "0"
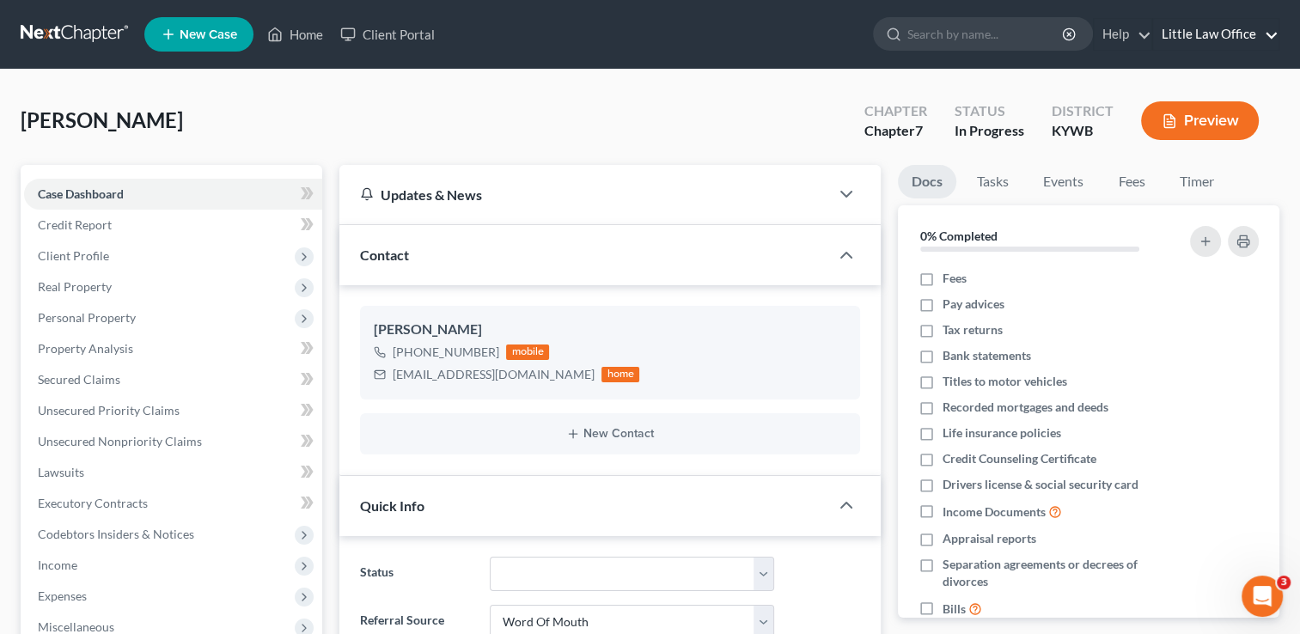
click at [1248, 43] on link "Little Law Office" at bounding box center [1215, 34] width 125 height 31
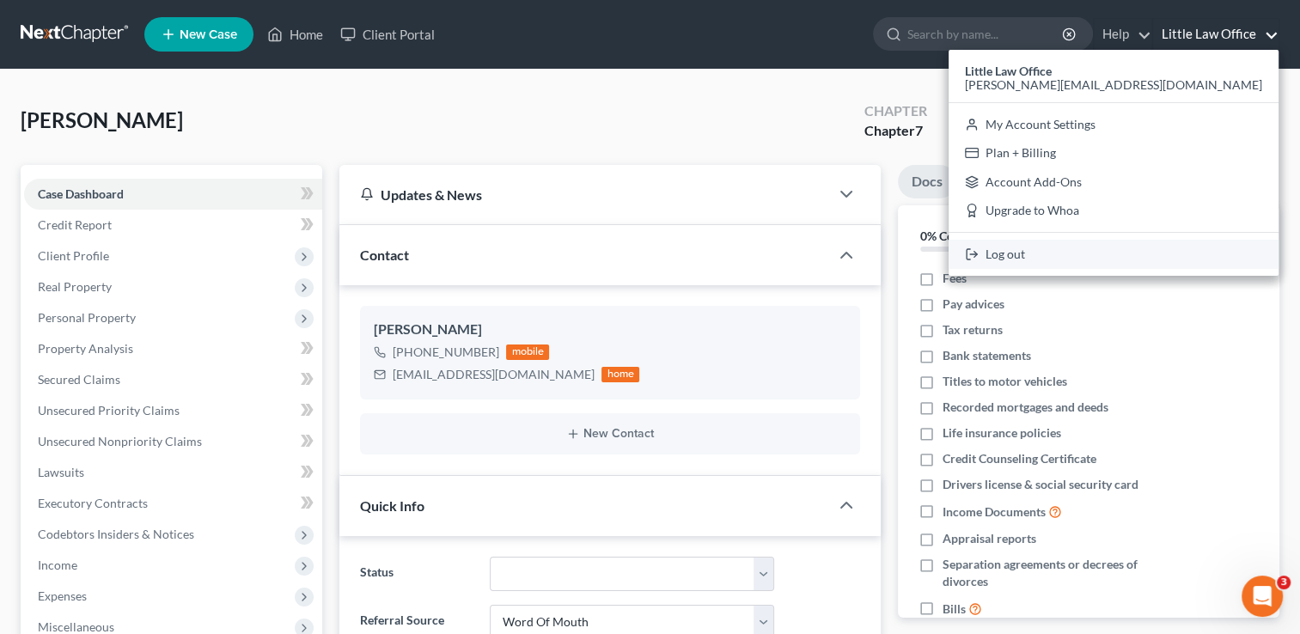
click at [1149, 254] on link "Log out" at bounding box center [1113, 254] width 330 height 29
